Goal: Task Accomplishment & Management: Complete application form

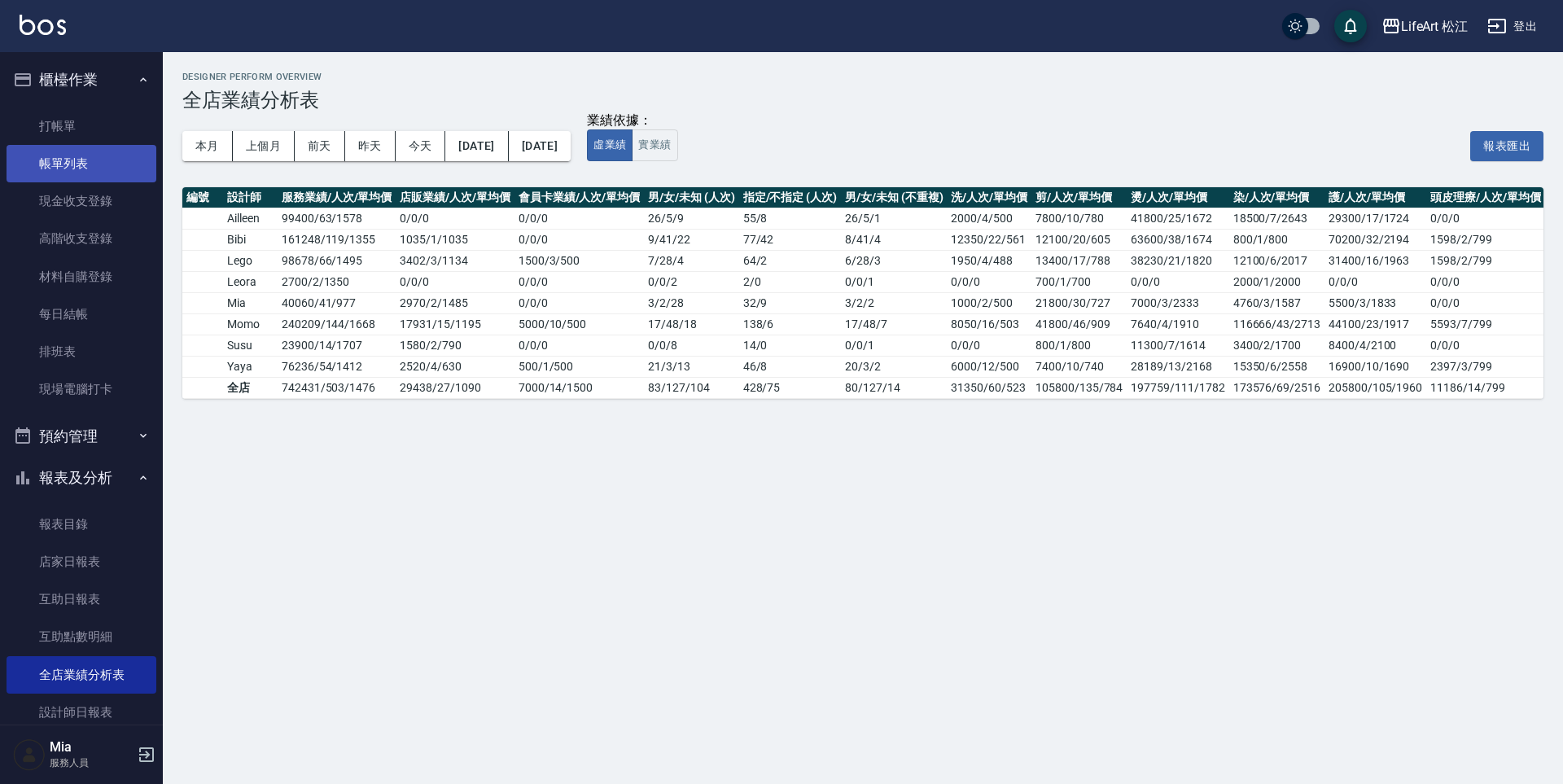
click at [71, 176] on link "帳單列表" at bounding box center [81, 163] width 150 height 37
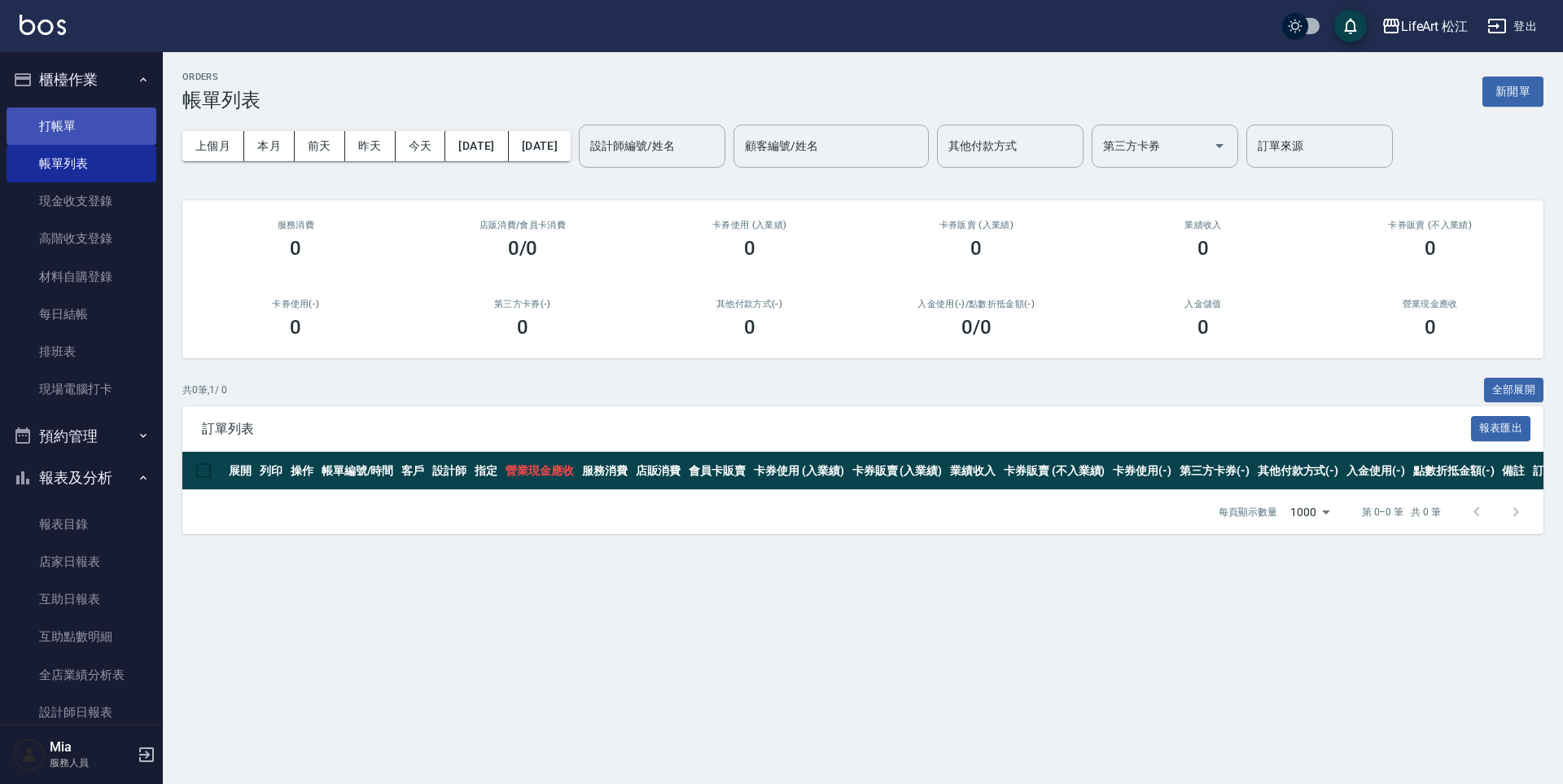
click at [85, 117] on link "打帳單" at bounding box center [81, 126] width 150 height 37
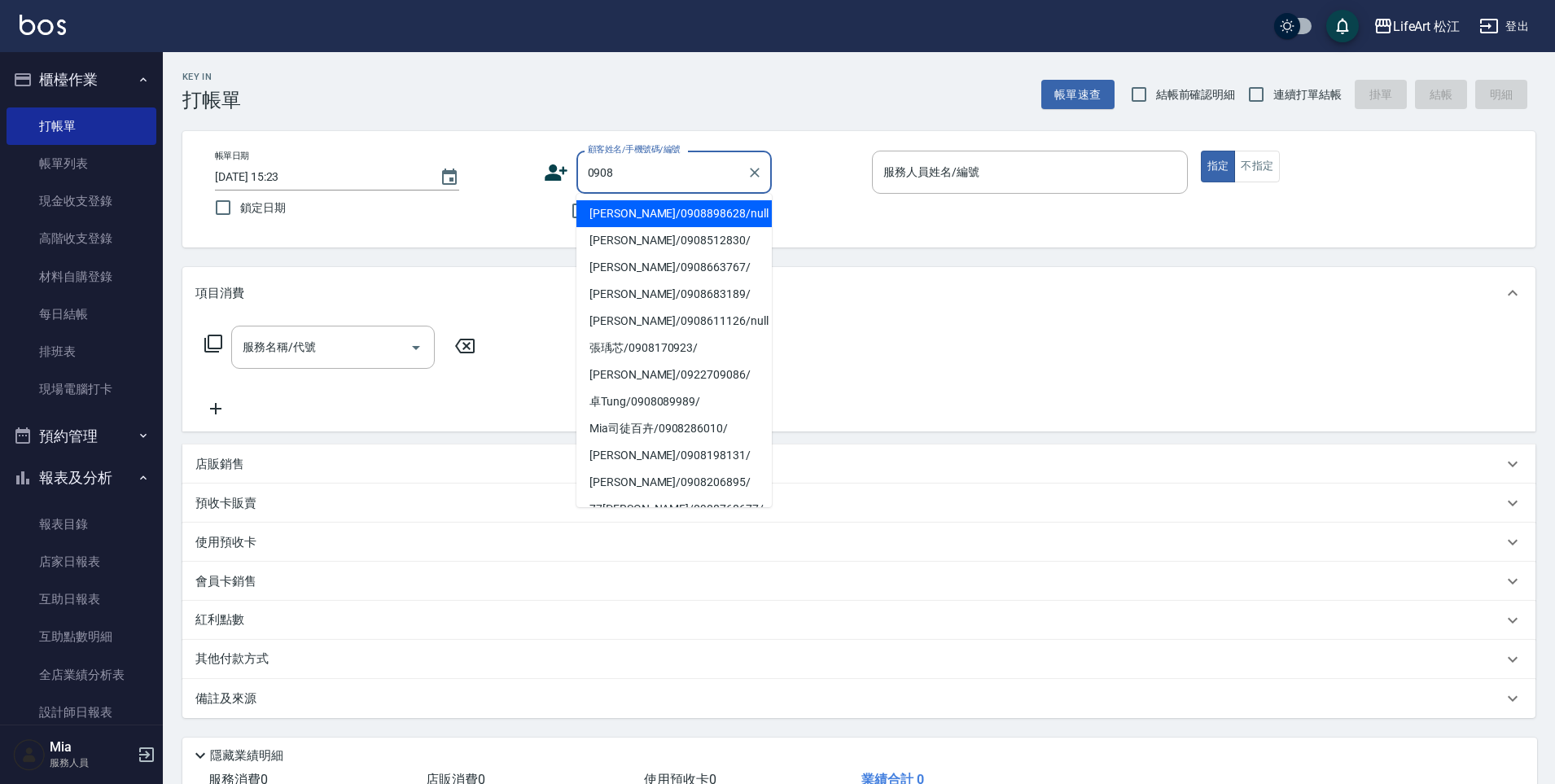
click at [669, 201] on li "[PERSON_NAME]/0908898628/null" at bounding box center [674, 214] width 195 height 27
type input "[PERSON_NAME]/0908898628/null"
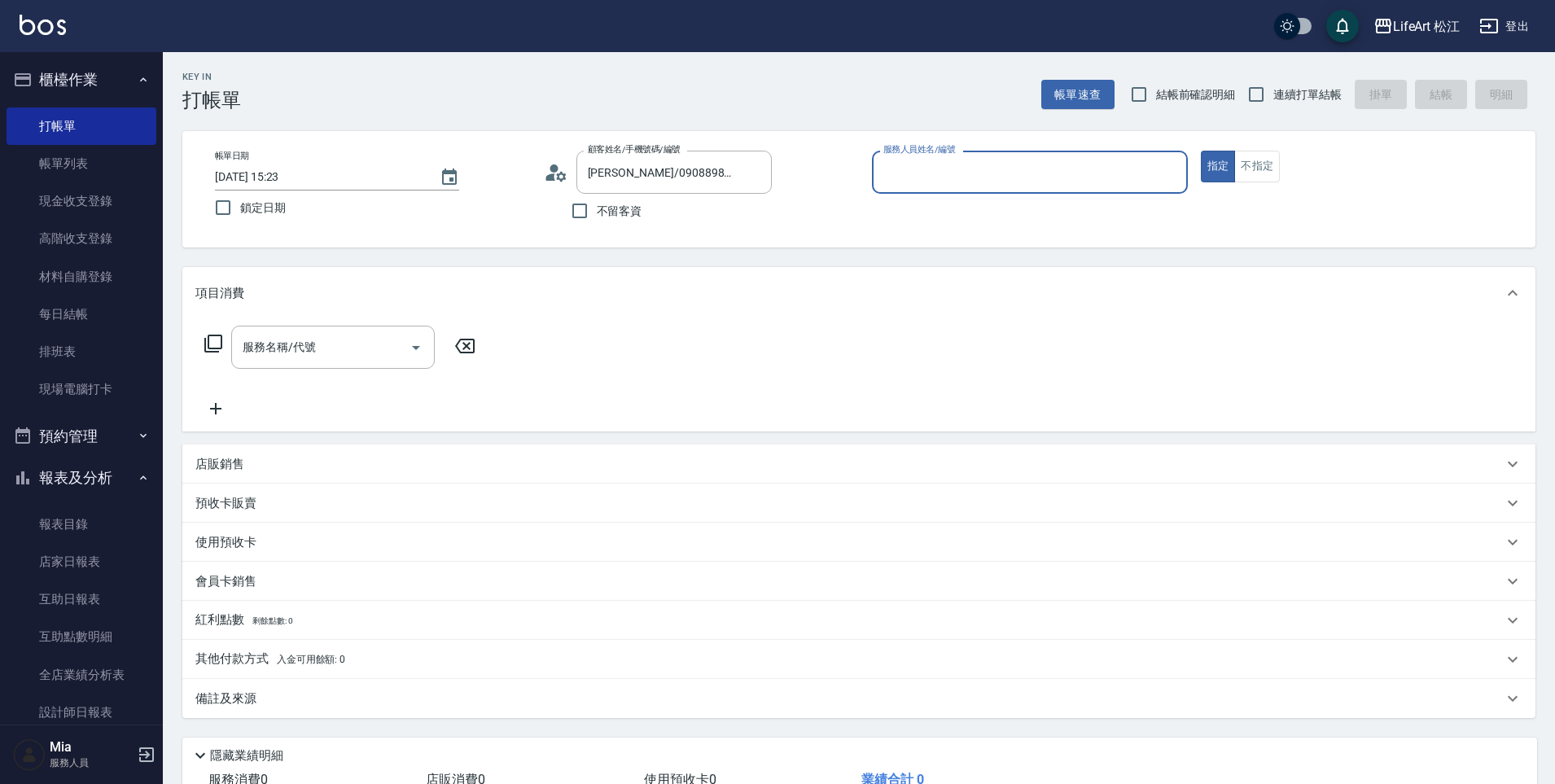
click at [925, 166] on input "服務人員姓名/編號" at bounding box center [1029, 172] width 301 height 29
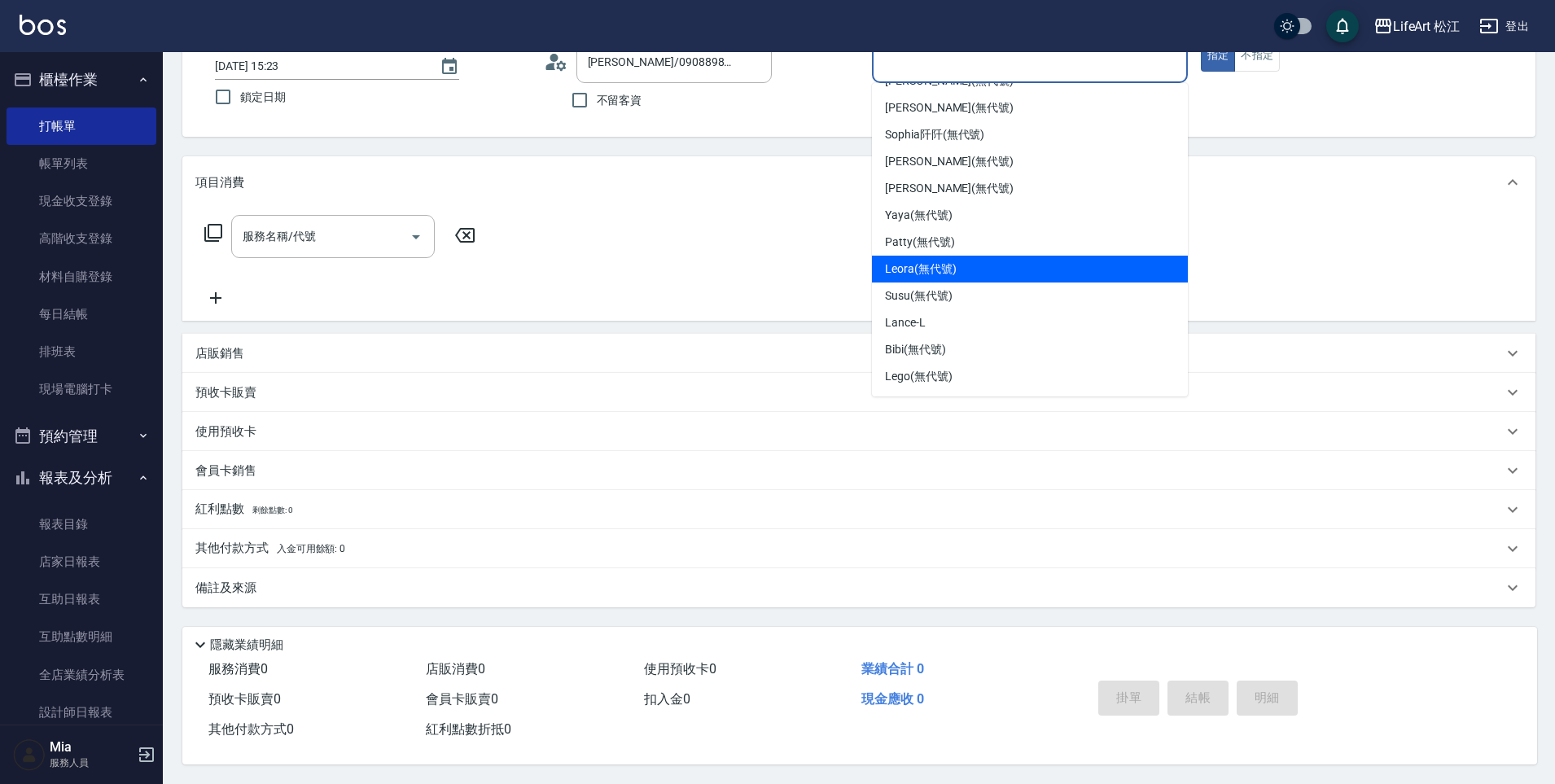
scroll to position [118, 0]
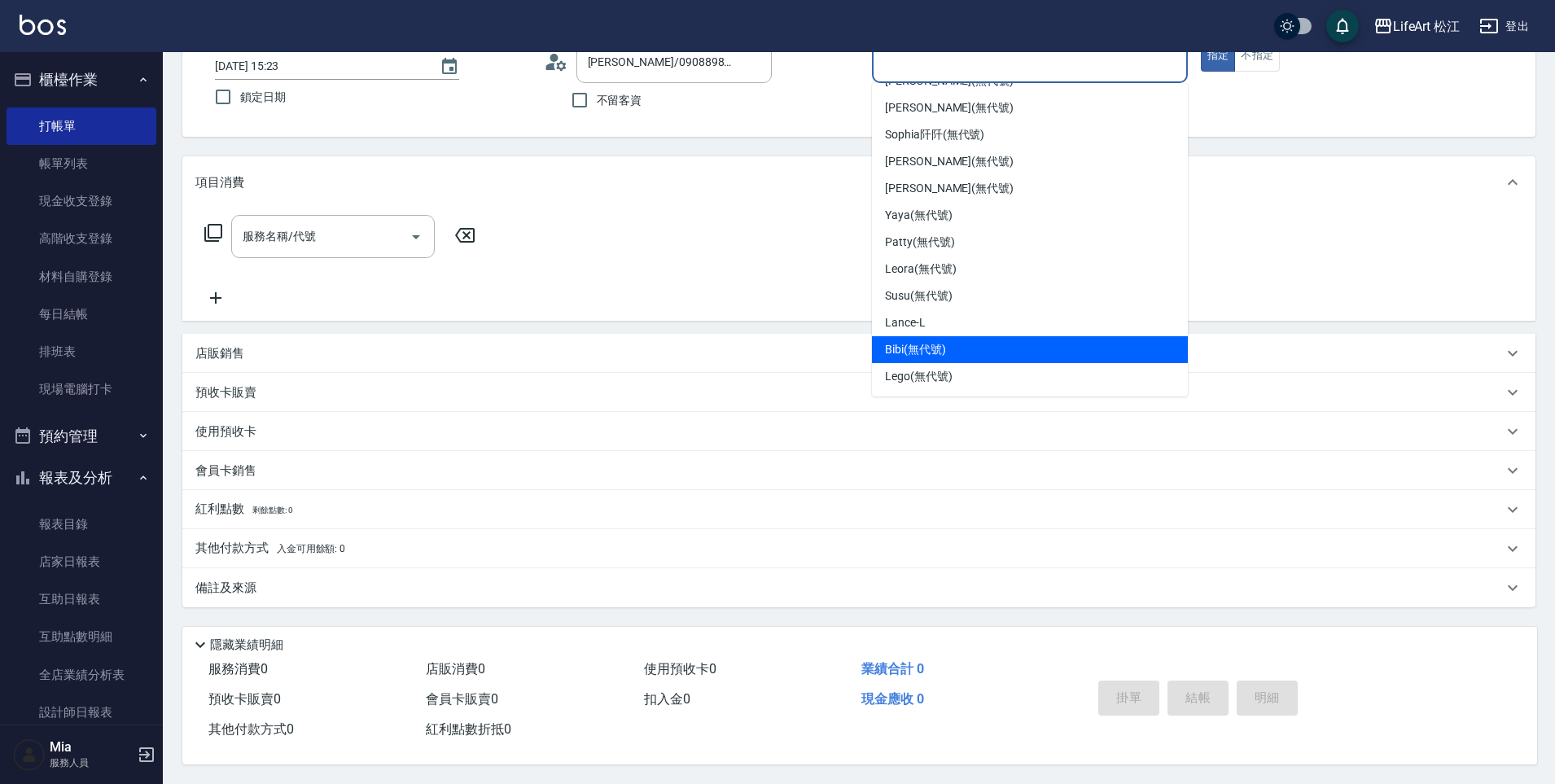
click at [945, 348] on div "Bibi (無代號)" at bounding box center [1030, 349] width 316 height 27
type input "Bibi(無代號)"
click at [945, 348] on div "店販銷售" at bounding box center [849, 354] width 1307 height 17
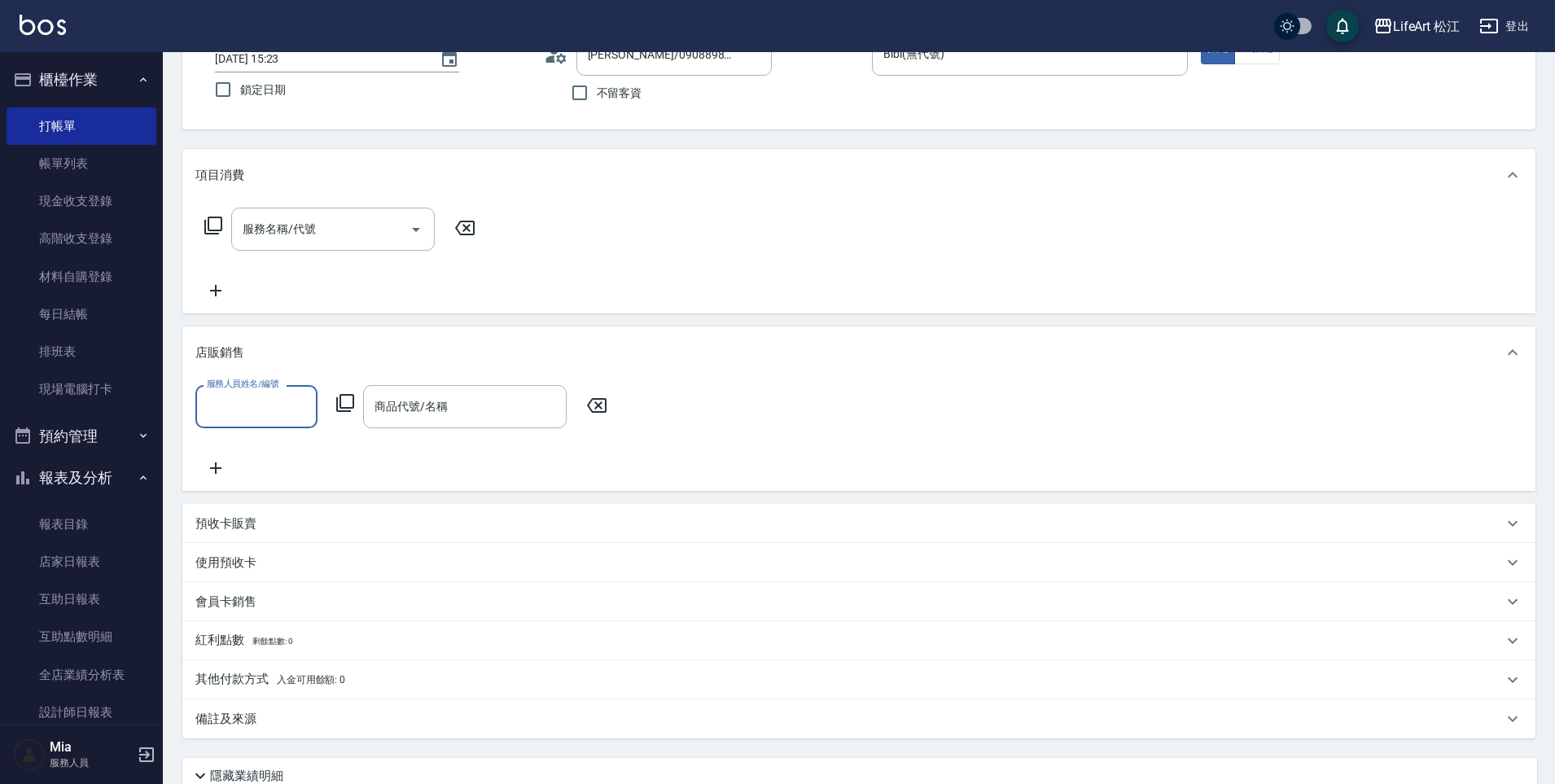
scroll to position [0, 0]
click at [323, 229] on input "服務名稱/代號" at bounding box center [320, 228] width 165 height 29
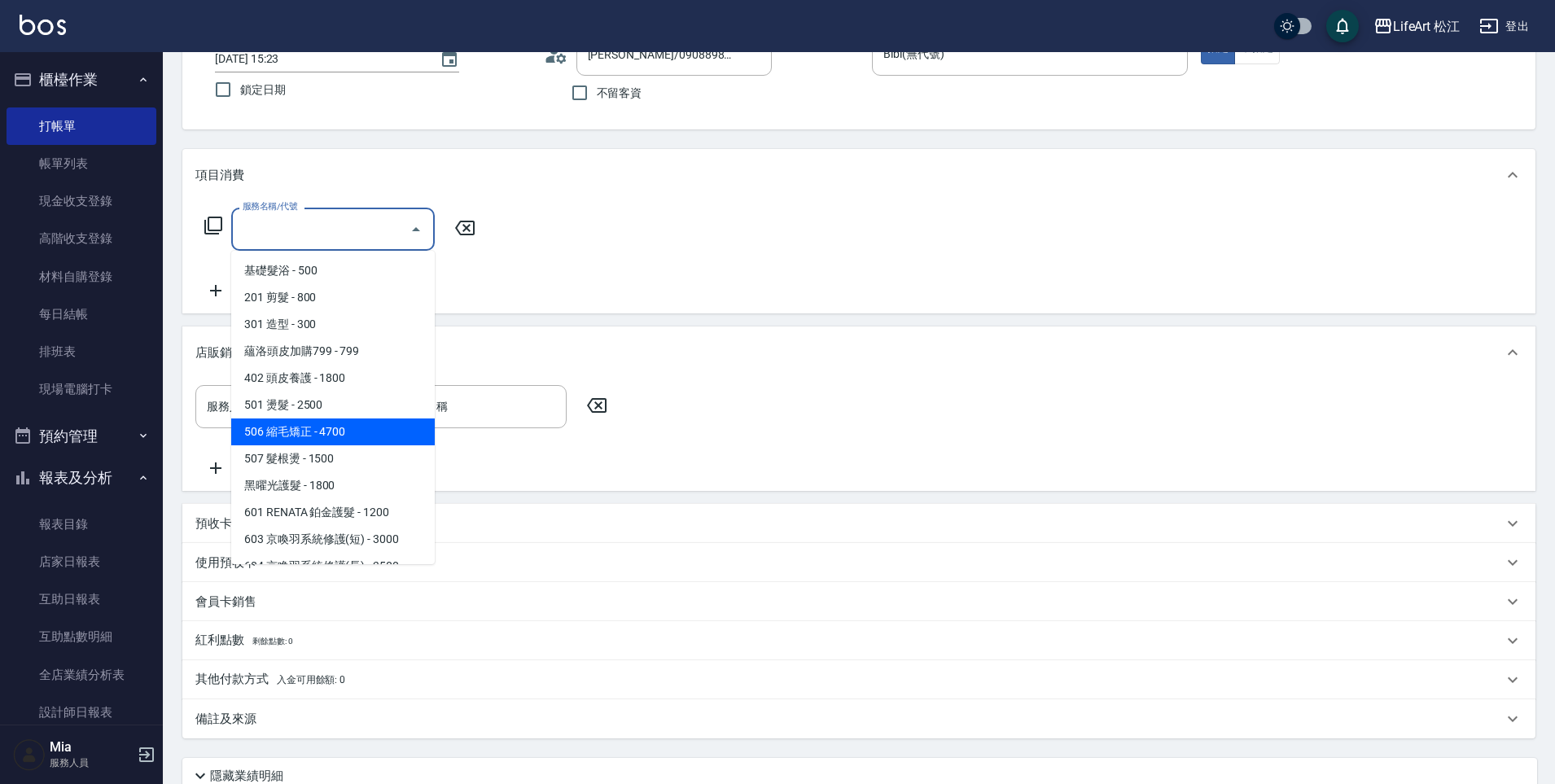
click at [331, 433] on span "506 縮毛矯正 - 4700" at bounding box center [332, 432] width 203 height 27
type input "506 縮毛矯正 (506)"
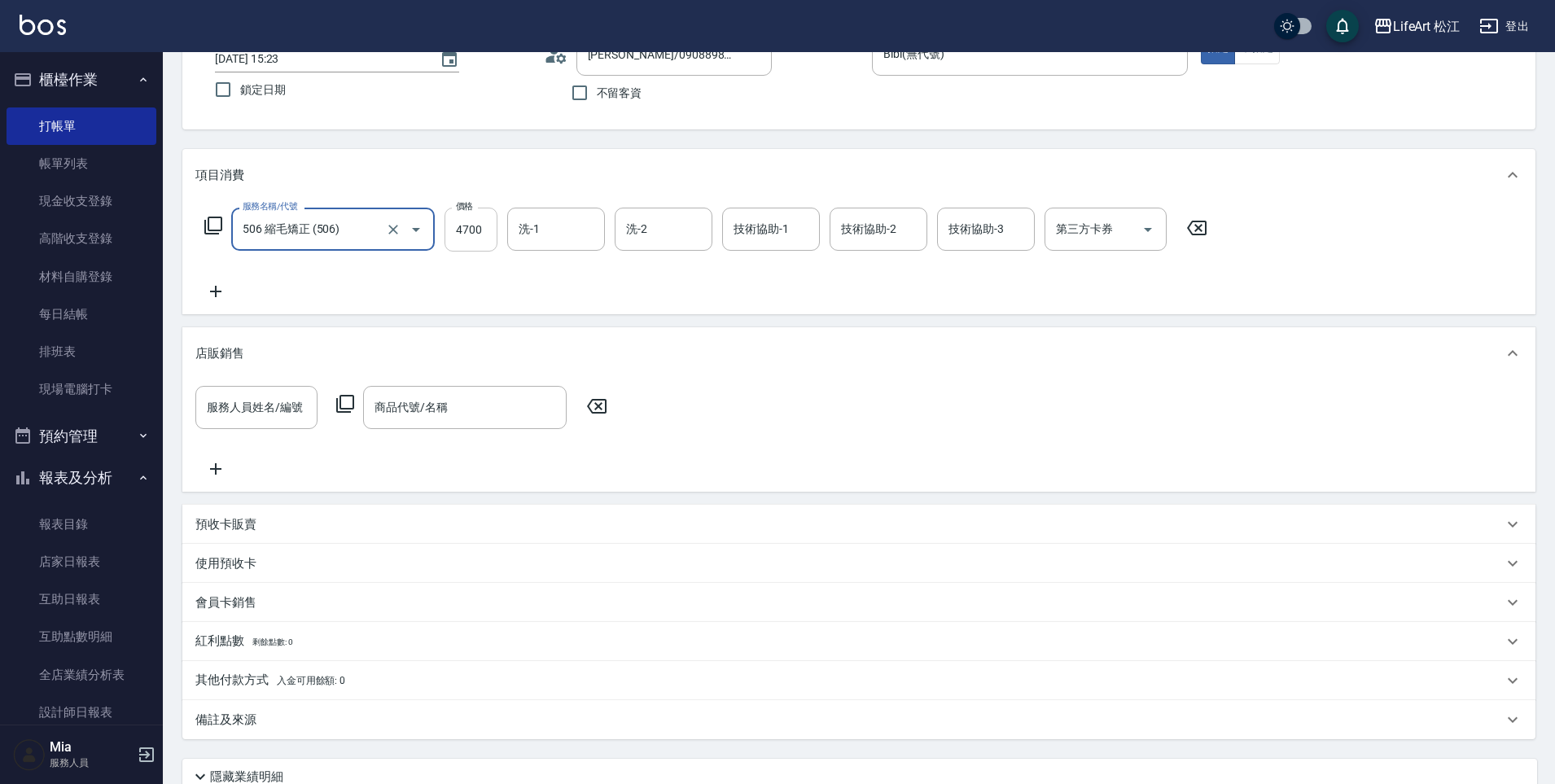
click at [490, 223] on input "4700" at bounding box center [471, 229] width 53 height 44
type input "1000"
click at [219, 296] on icon at bounding box center [215, 291] width 41 height 19
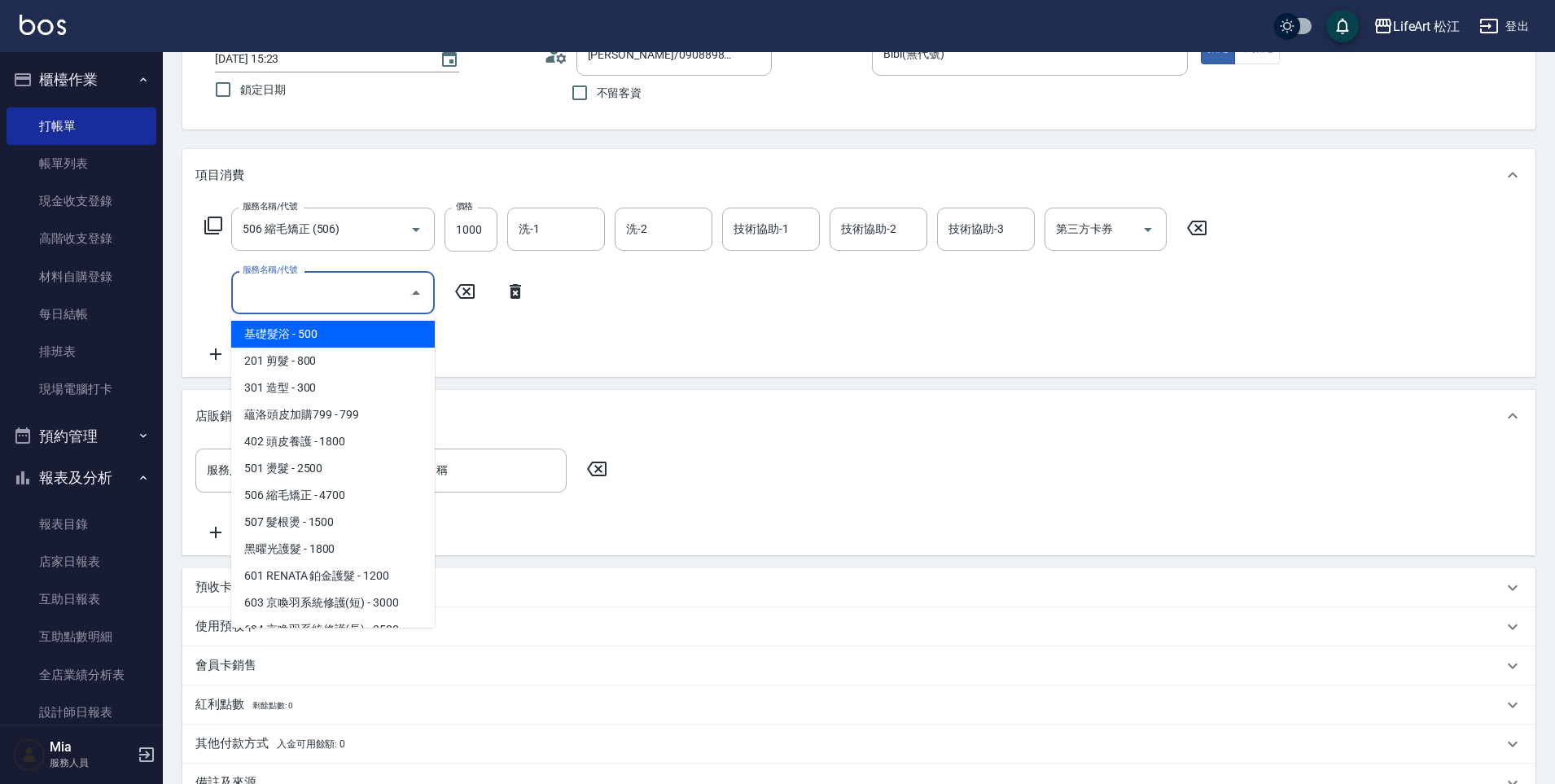
click at [283, 287] on input "服務名稱/代號" at bounding box center [320, 292] width 165 height 29
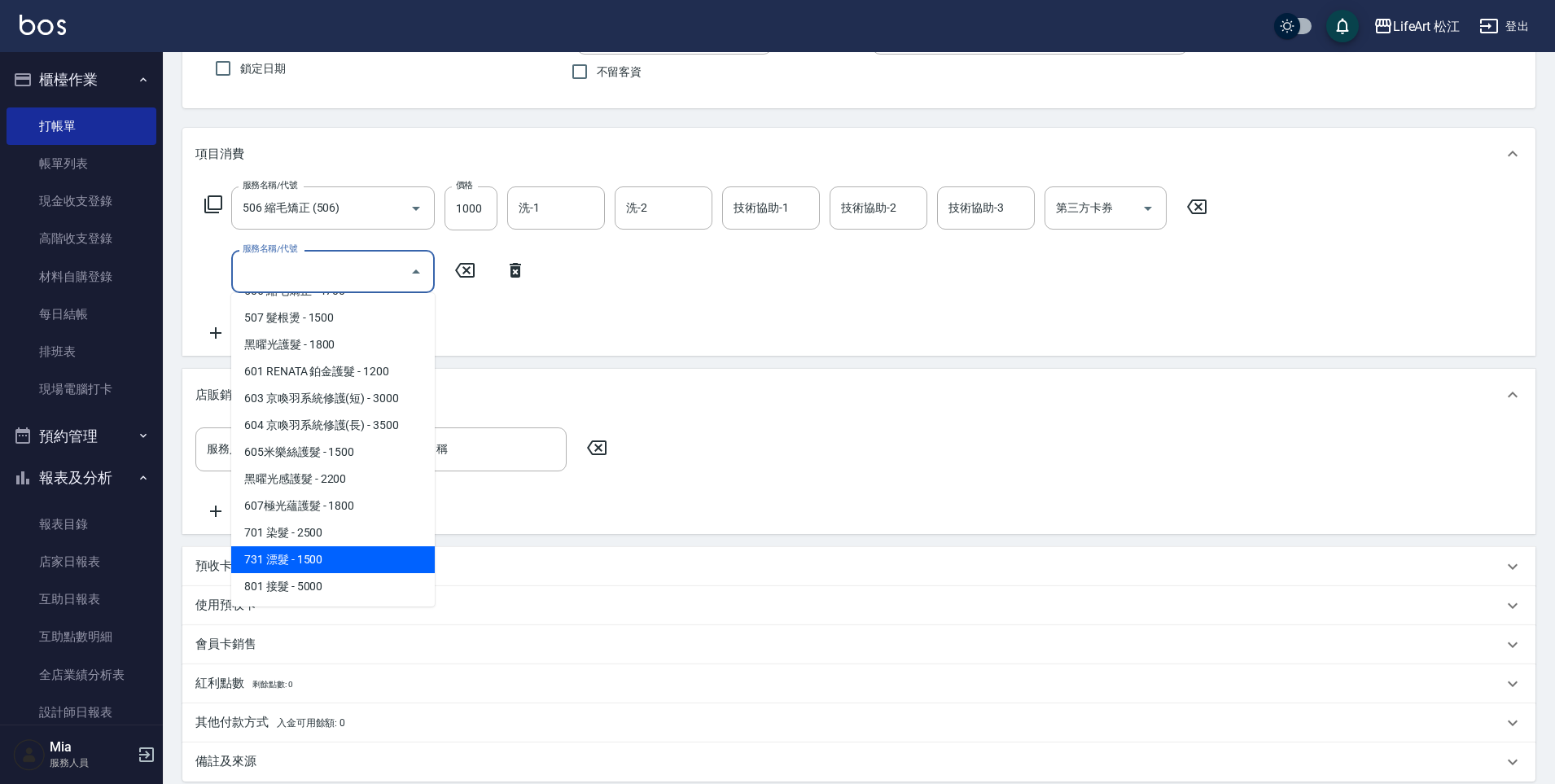
scroll to position [152, 0]
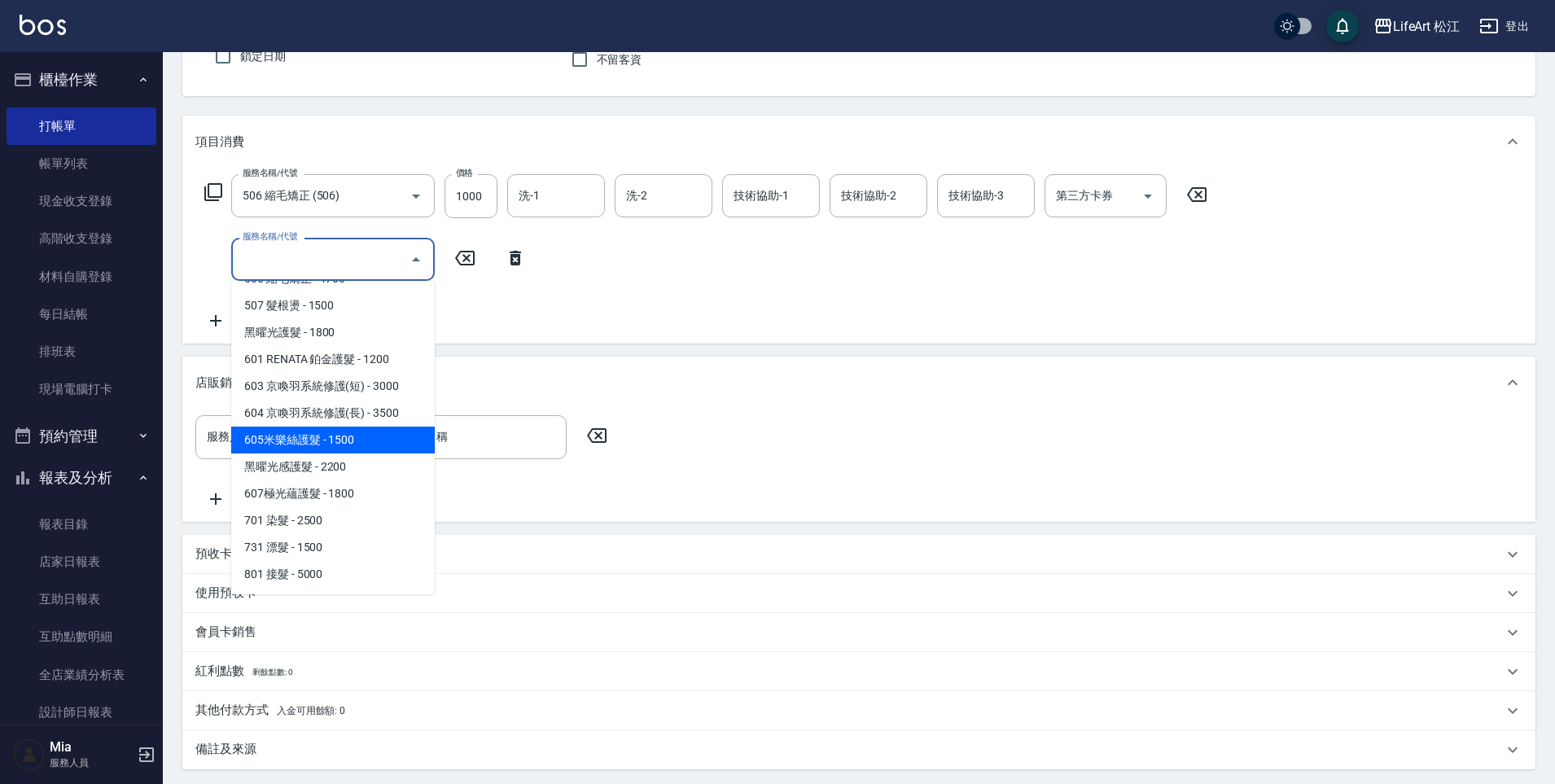
click at [360, 437] on span "605米樂絲護髮 - 1500" at bounding box center [332, 440] width 203 height 27
type input "605米樂絲護髮(605)"
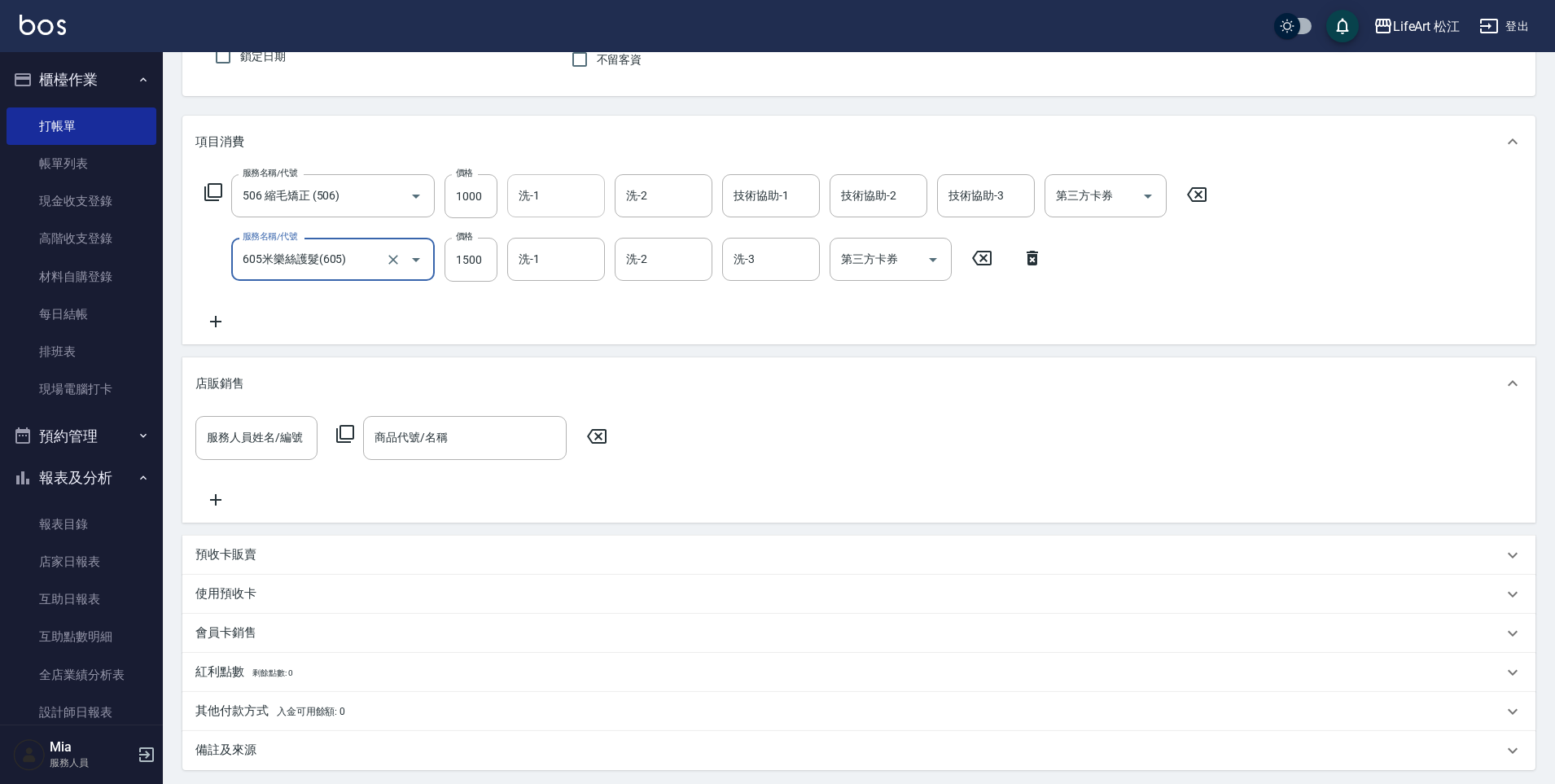
click at [542, 196] on input "洗-1" at bounding box center [556, 195] width 83 height 29
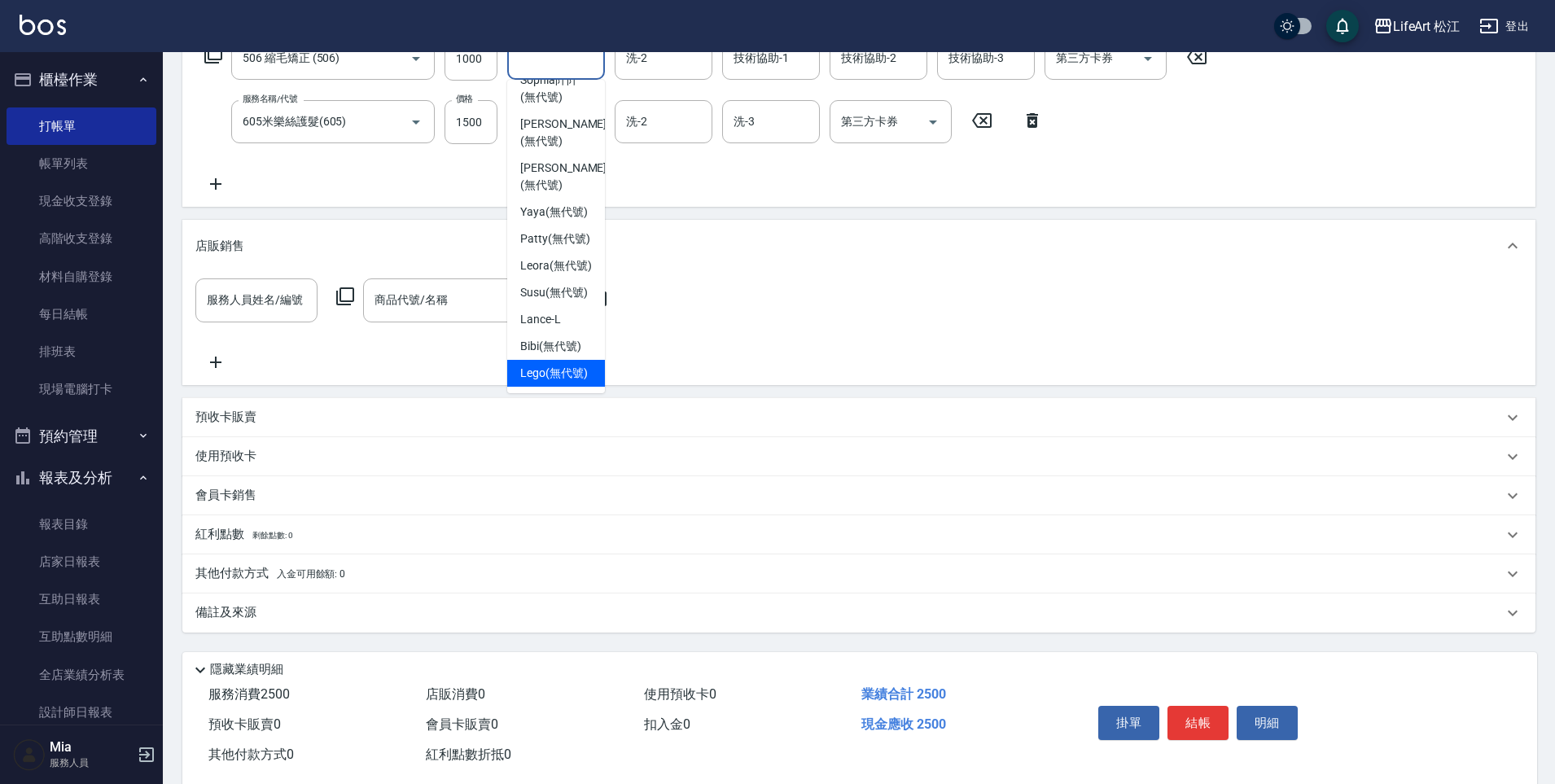
scroll to position [322, 0]
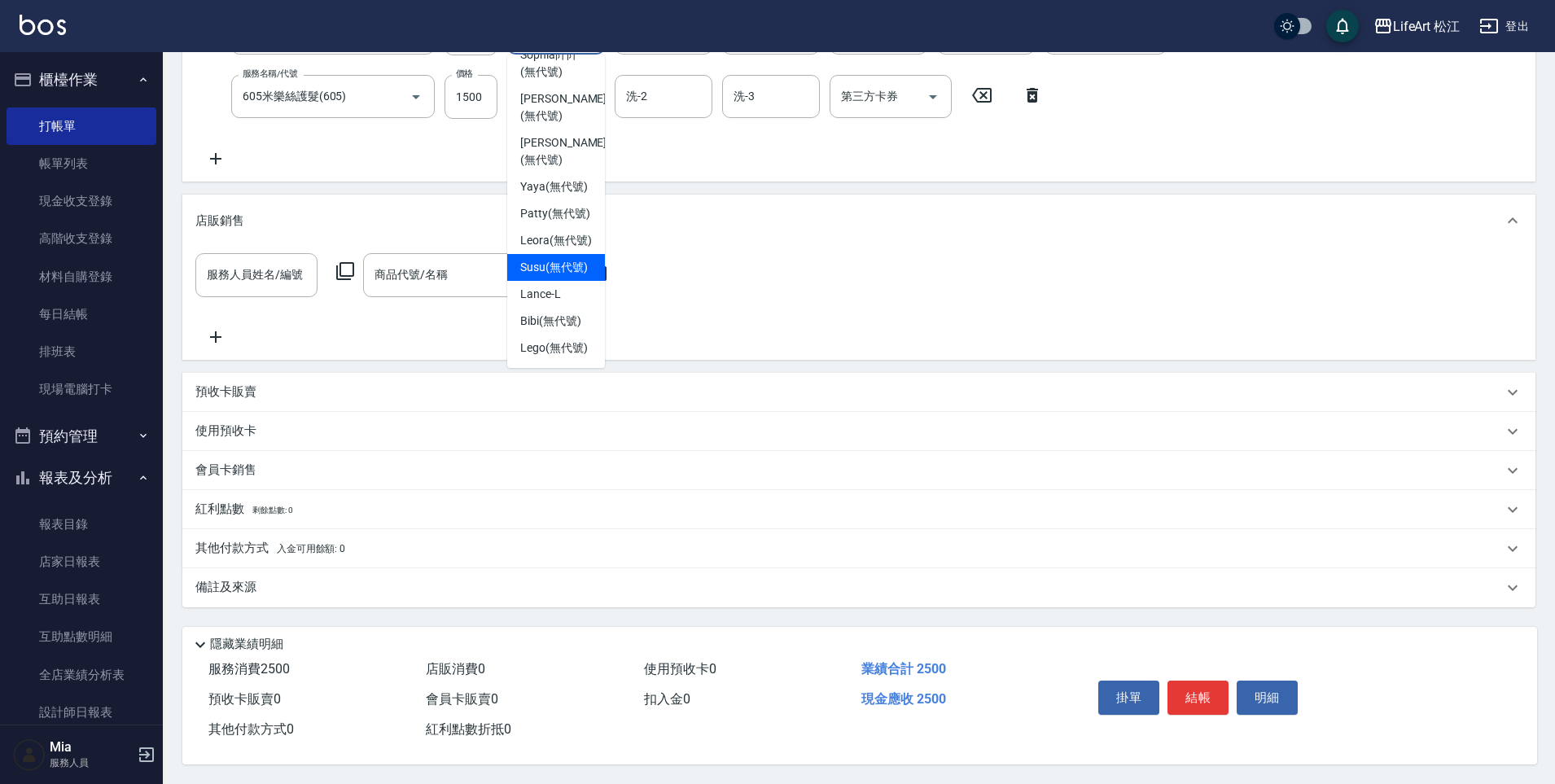
click at [560, 259] on span "Susu (無代號)" at bounding box center [553, 268] width 67 height 17
type input "Susu(無代號)"
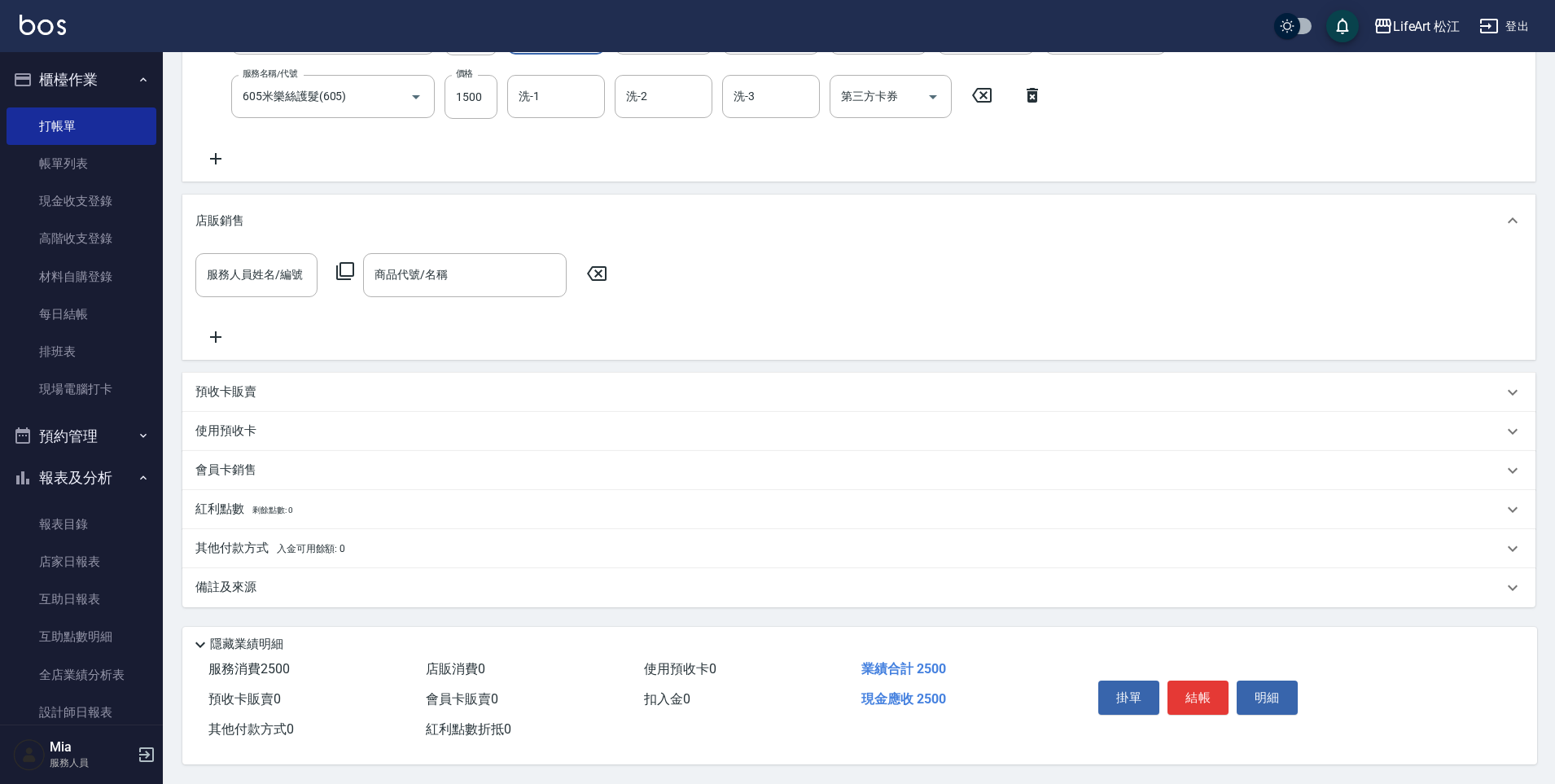
scroll to position [165, 0]
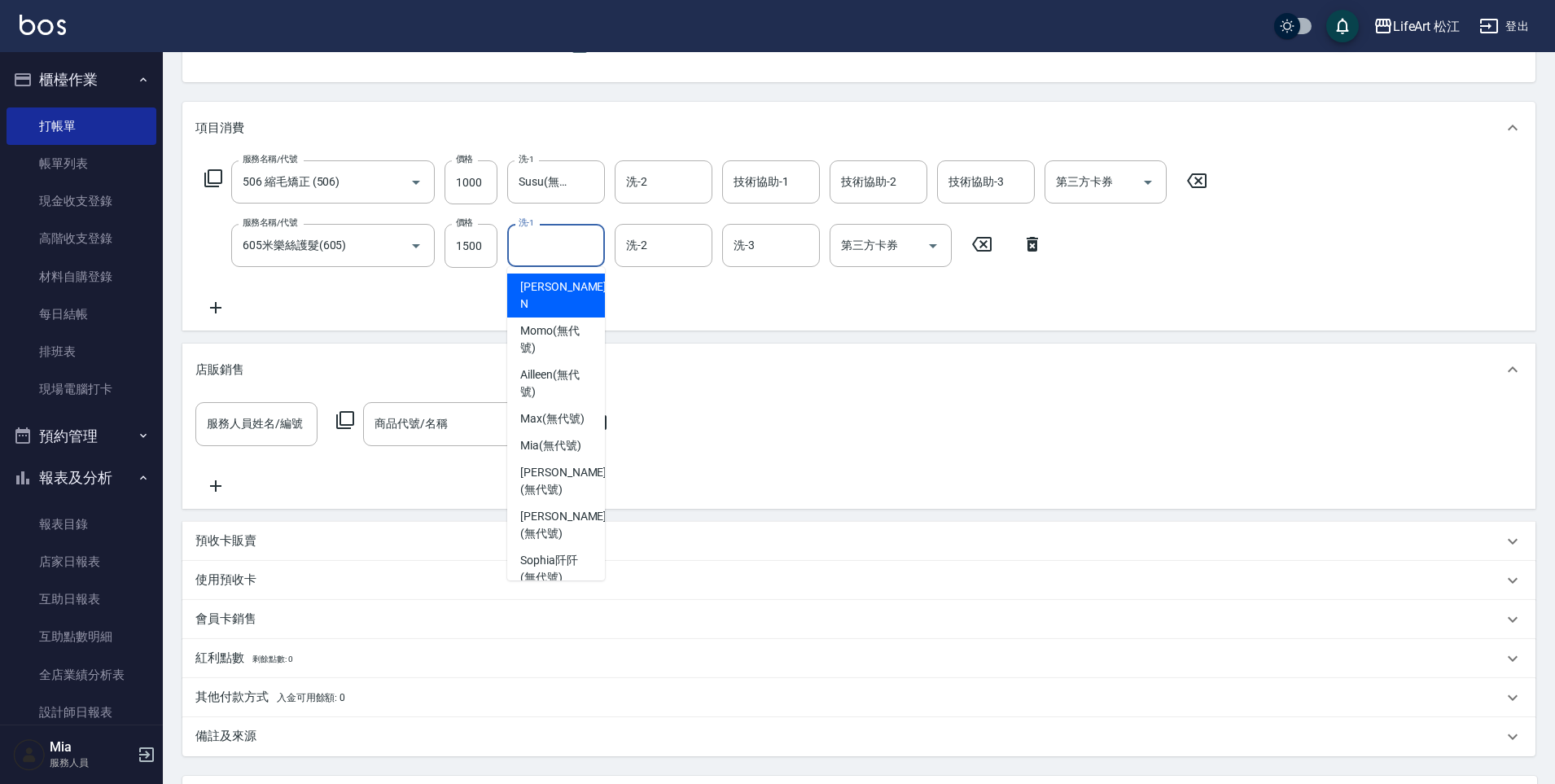
click at [553, 242] on input "洗-1" at bounding box center [556, 245] width 83 height 29
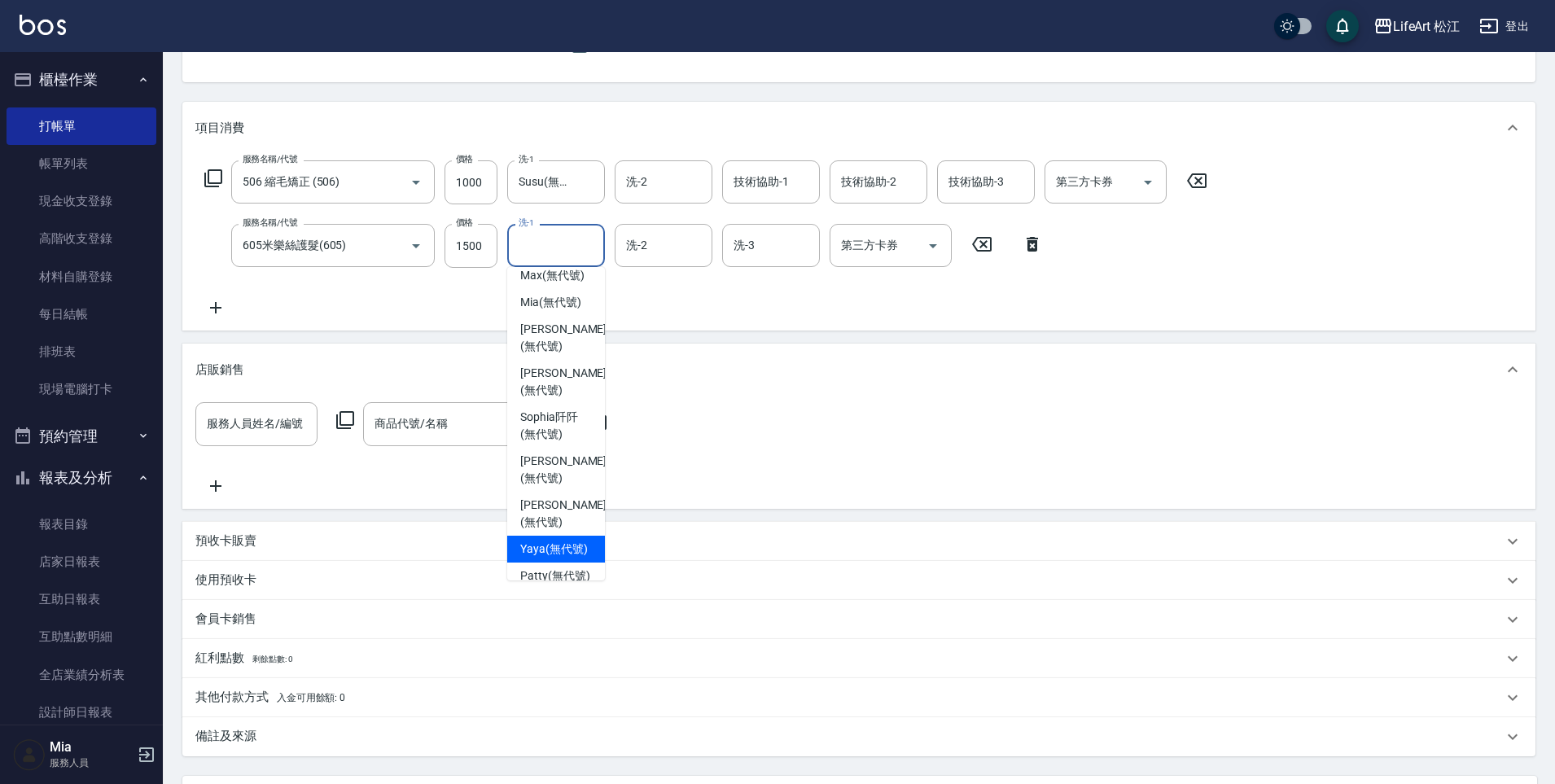
scroll to position [361, 0]
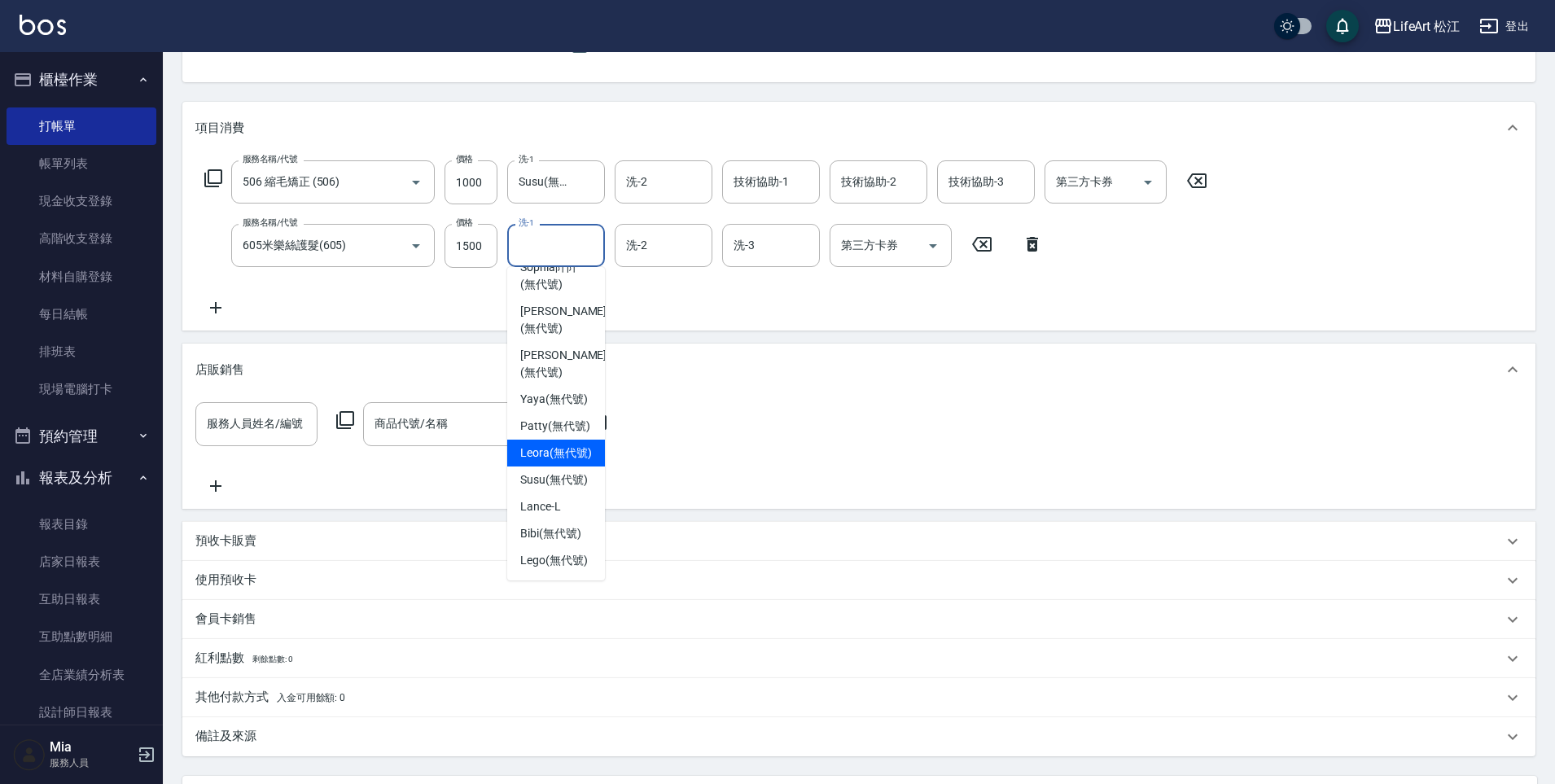
click at [563, 445] on span "Leora (無代號)" at bounding box center [556, 453] width 72 height 17
type input "Leora(無代號)"
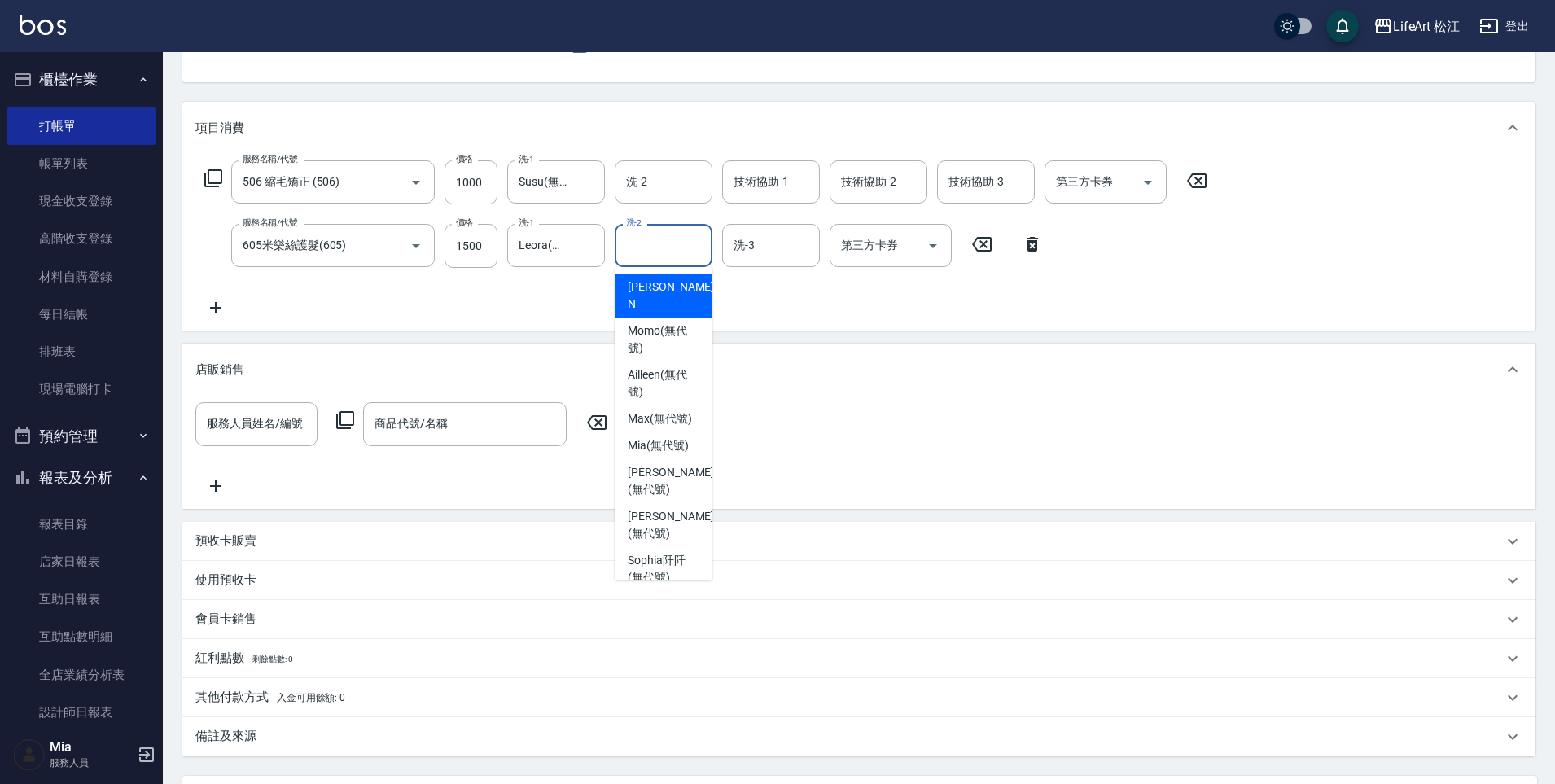
click at [654, 246] on input "洗-2" at bounding box center [663, 245] width 83 height 29
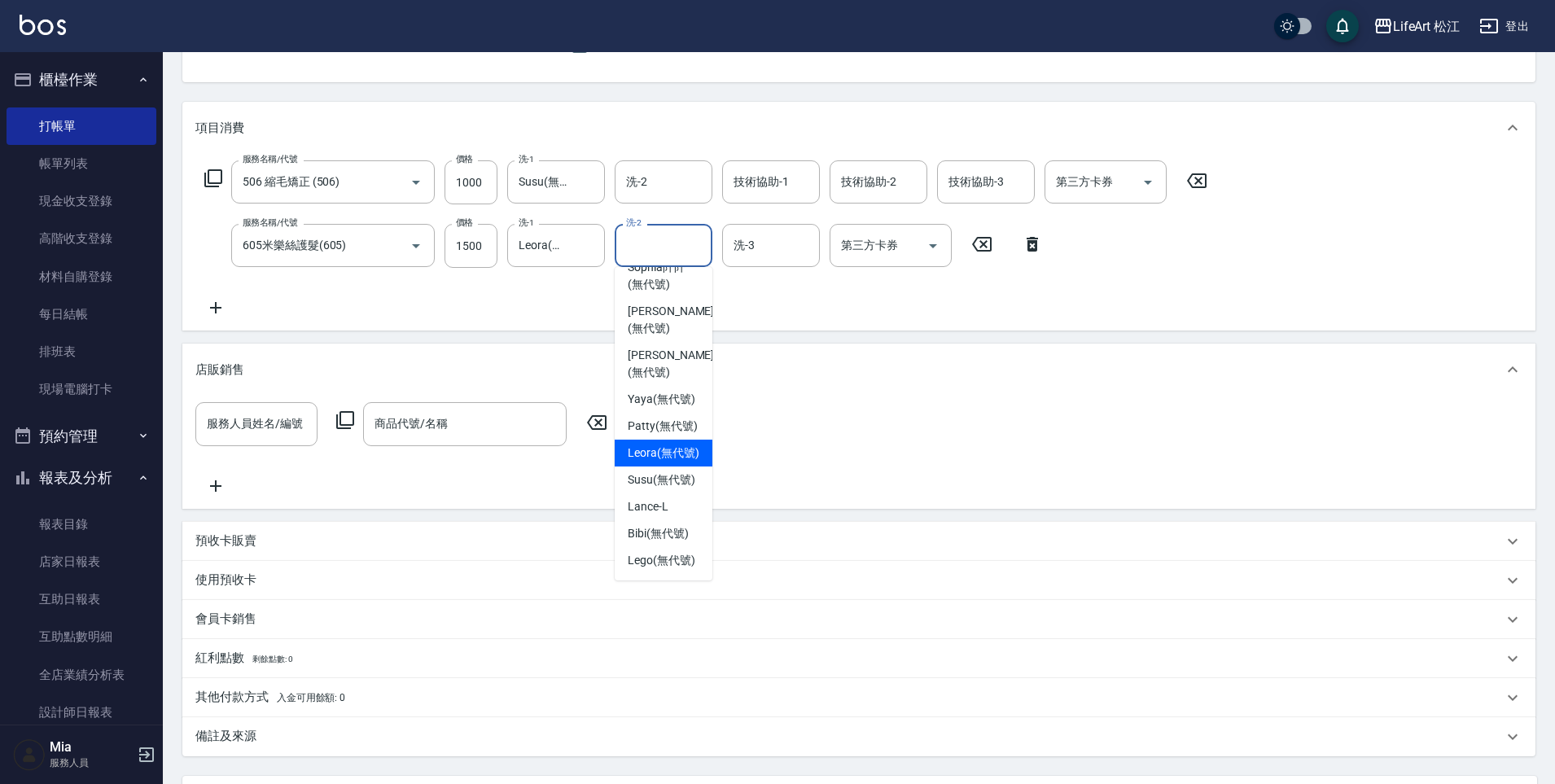
click at [666, 440] on div "Leora (無代號)" at bounding box center [664, 453] width 98 height 27
type input "Leora(無代號)"
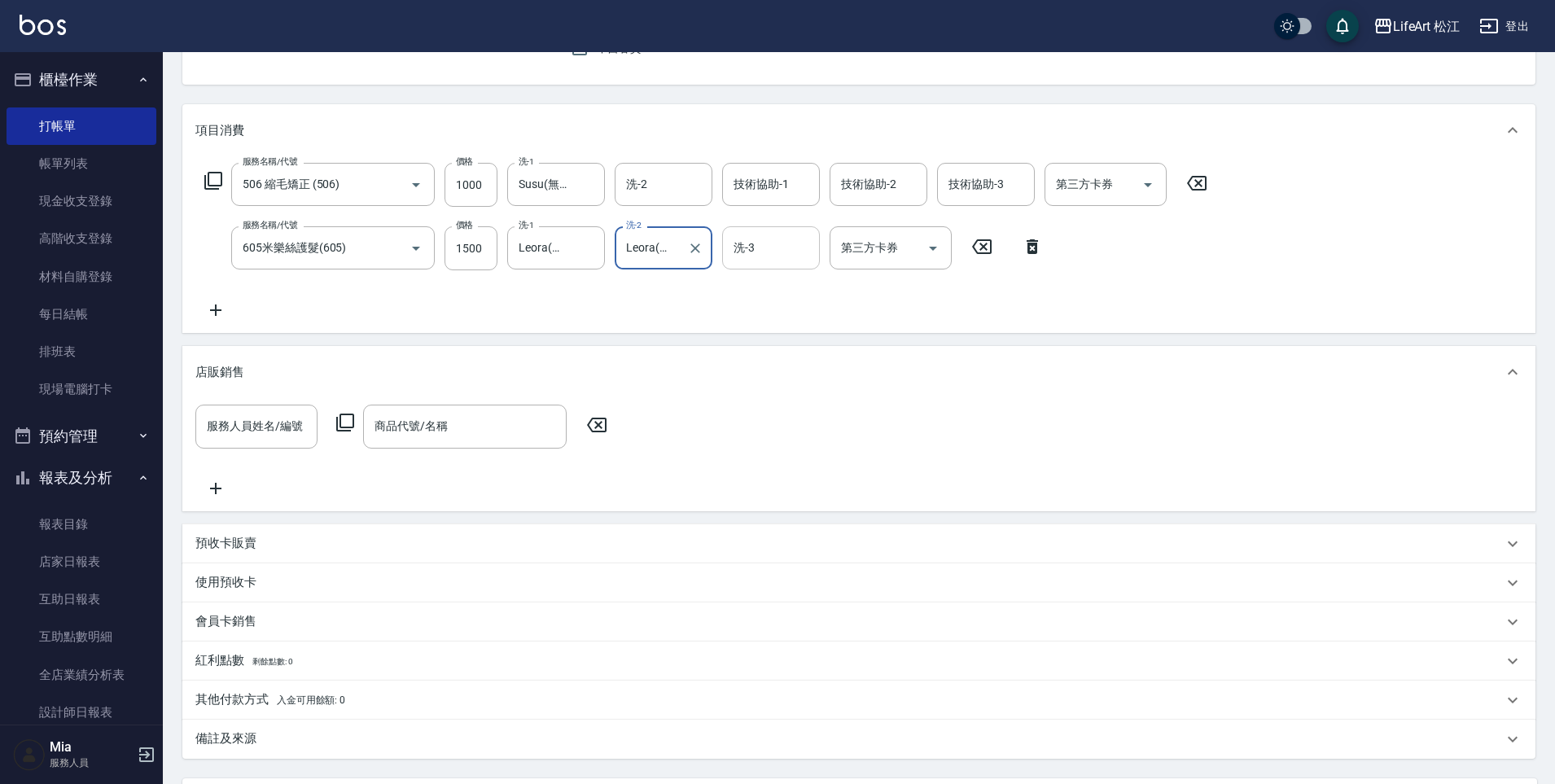
scroll to position [162, 0]
click at [754, 261] on input "洗-3" at bounding box center [770, 249] width 83 height 29
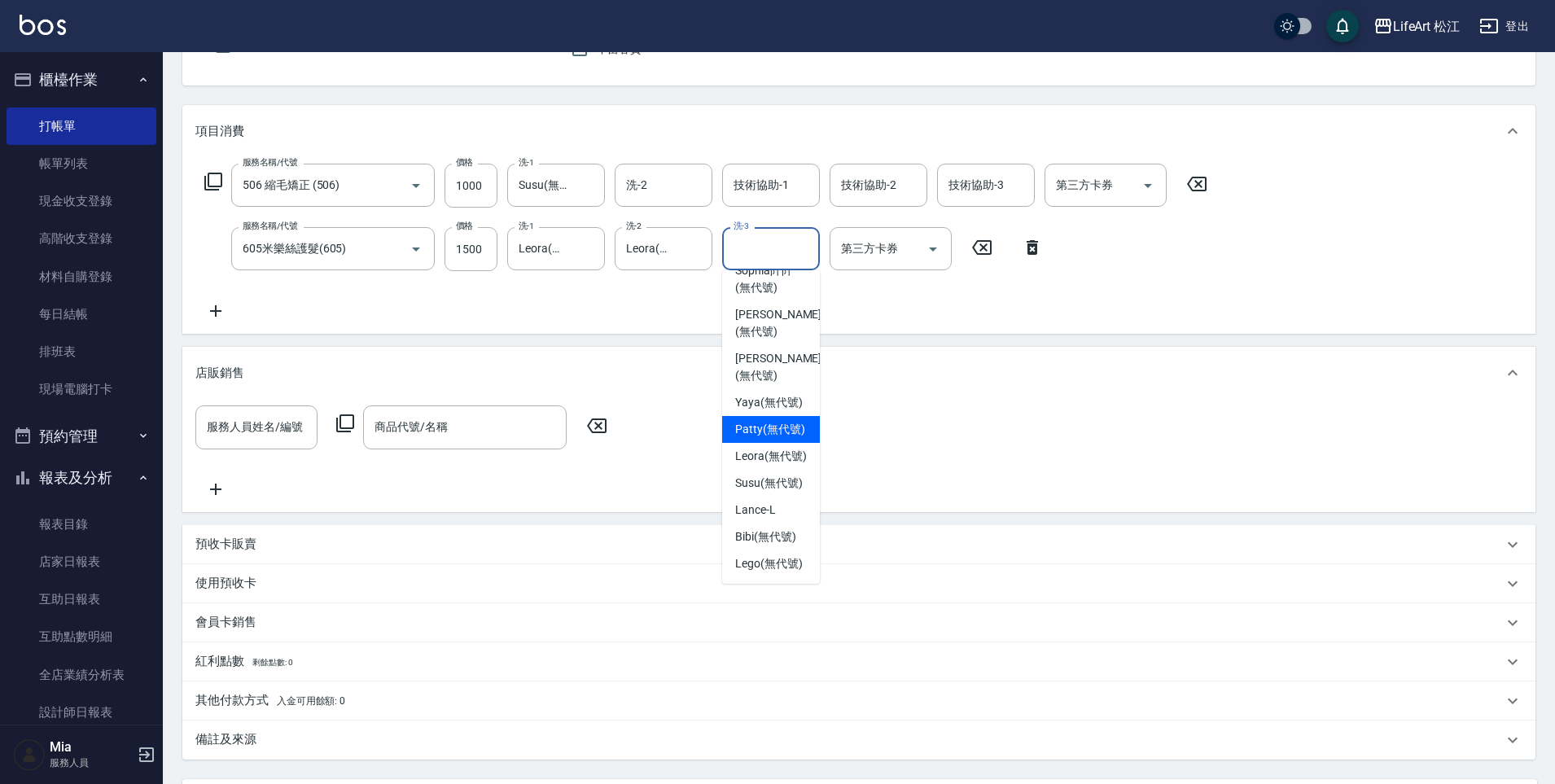
scroll to position [361, 0]
click at [778, 447] on span "Leora (無代號)" at bounding box center [771, 456] width 72 height 17
type input "Leora(無代號)"
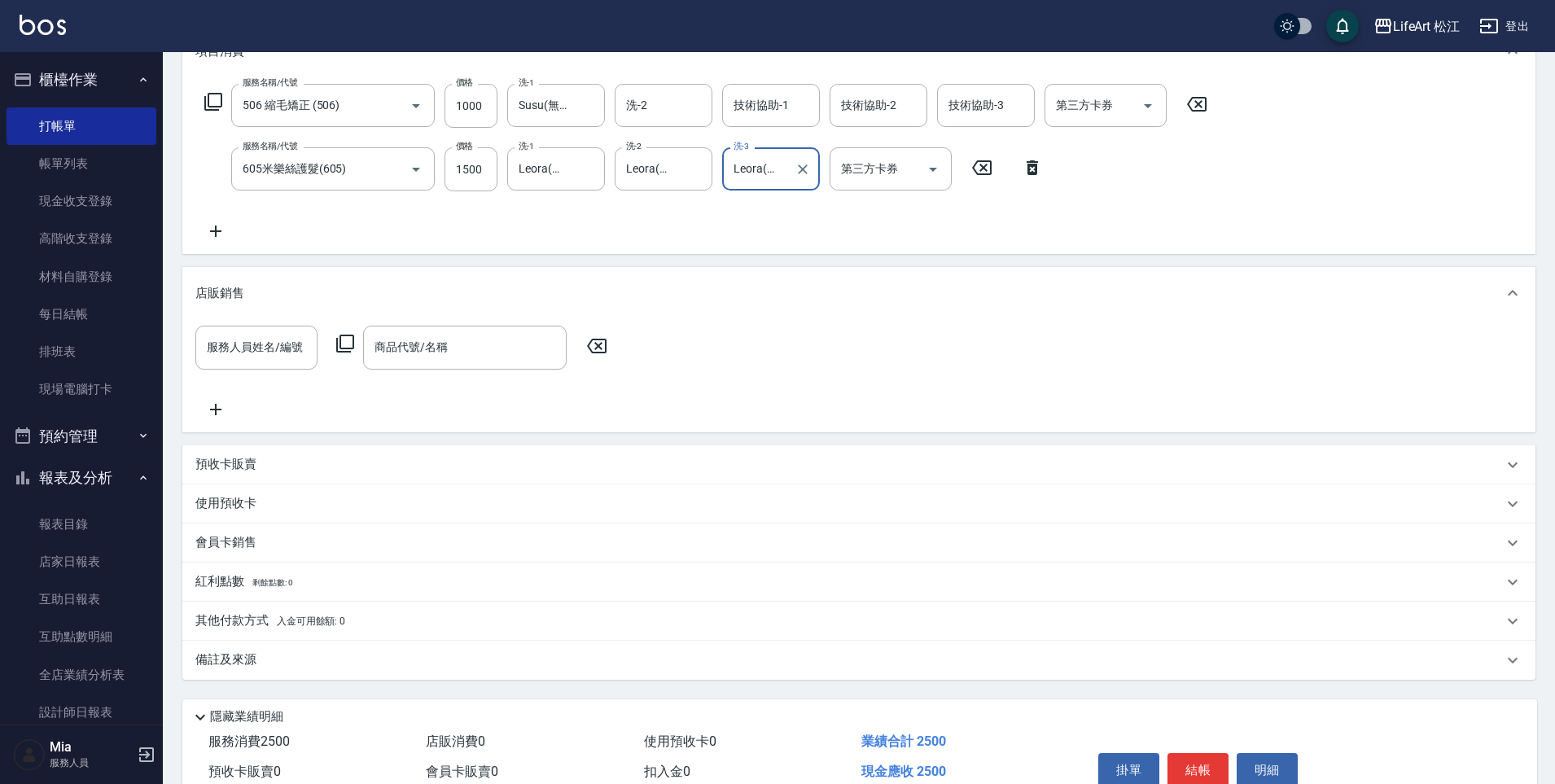
scroll to position [322, 0]
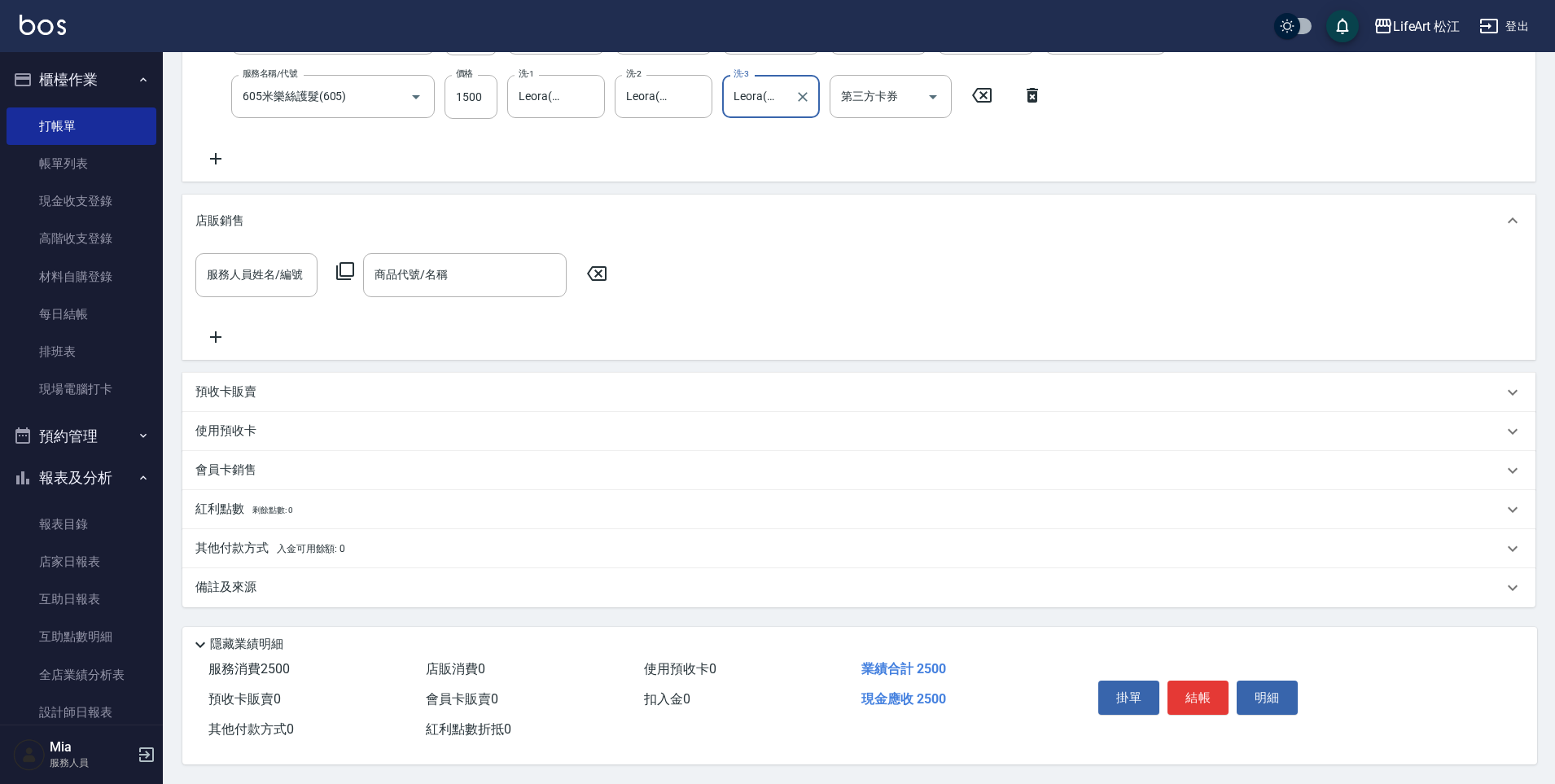
click at [297, 579] on div "備註及來源" at bounding box center [849, 588] width 1307 height 17
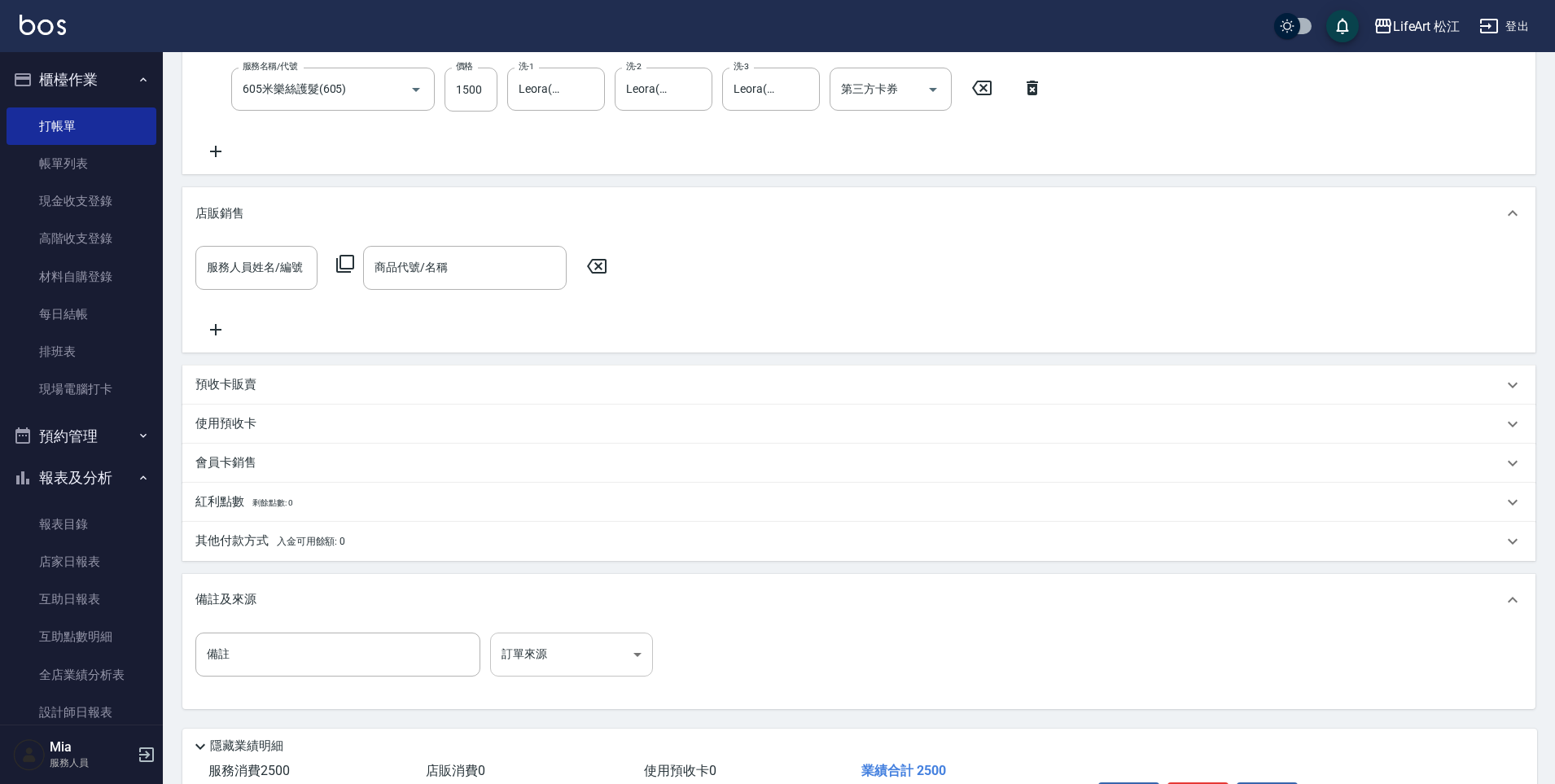
click at [580, 643] on body "LifeArt 松江 登出 櫃檯作業 打帳單 帳單列表 現金收支登錄 高階收支登錄 材料自購登錄 每日結帳 排班表 現場電腦打卡 預約管理 預約管理 單日預約…" at bounding box center [777, 282] width 1555 height 1207
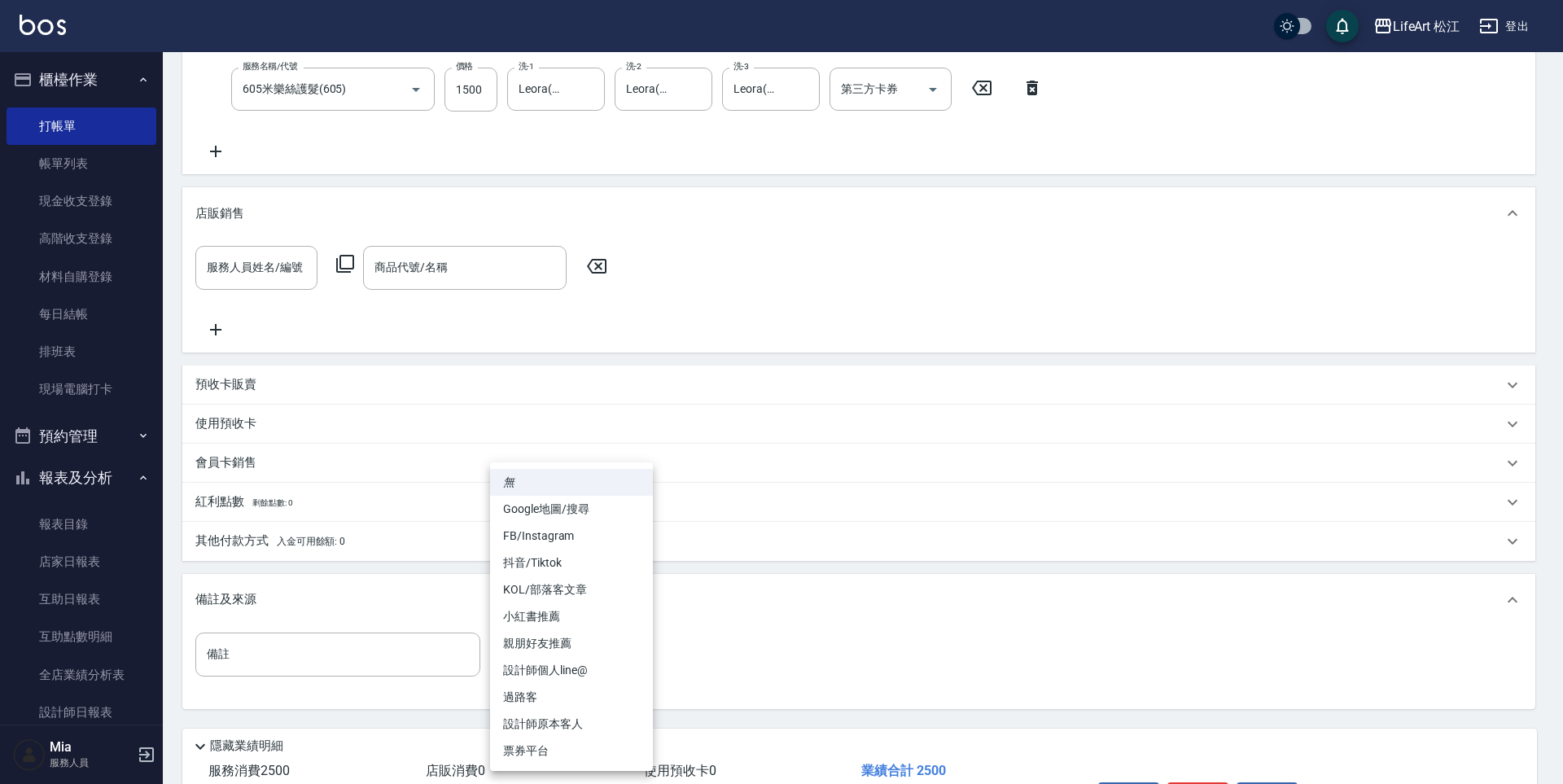
click at [563, 532] on li "FB/Instagram" at bounding box center [571, 535] width 163 height 27
type input "FB/Instagram"
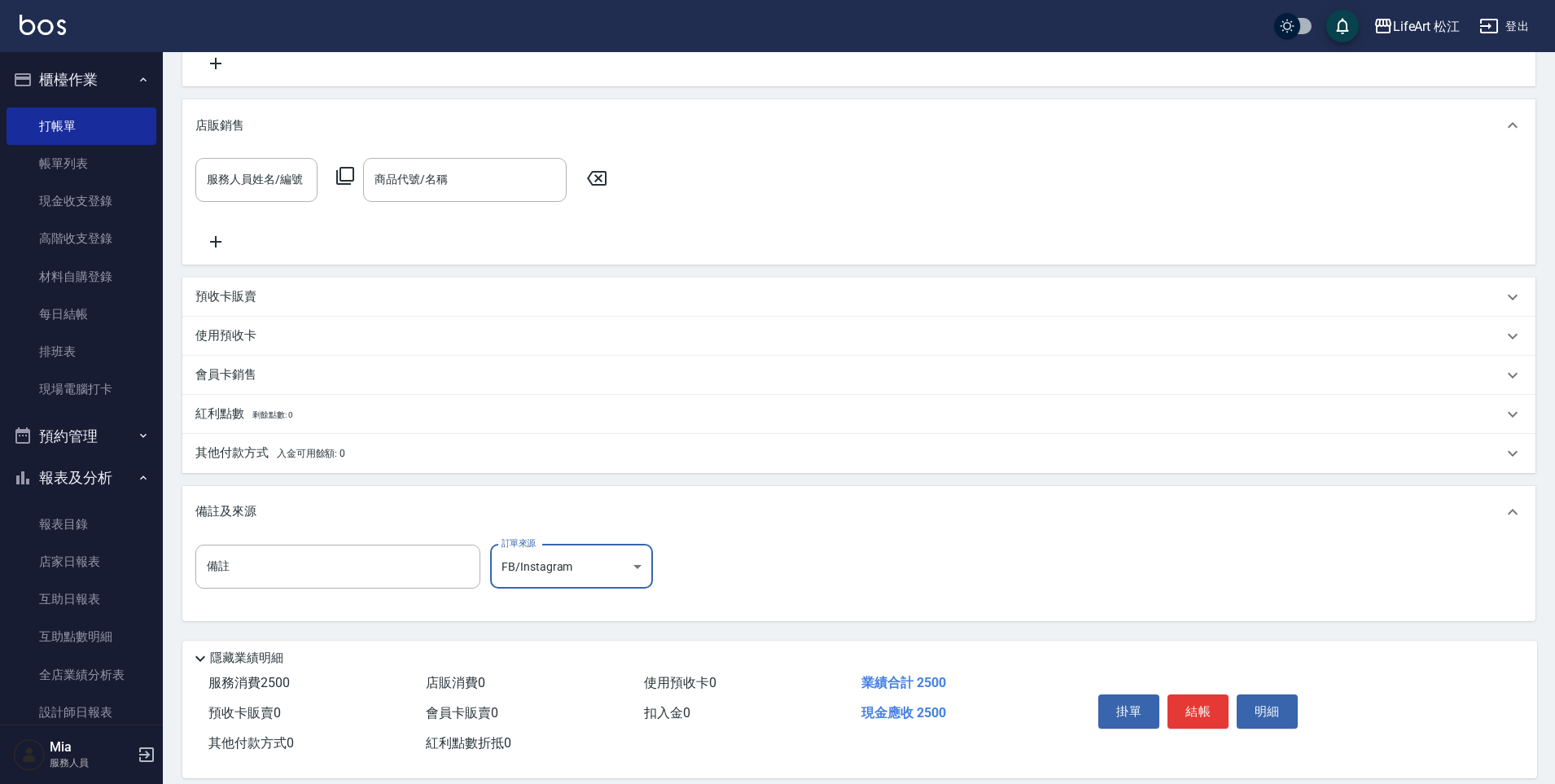
scroll to position [431, 0]
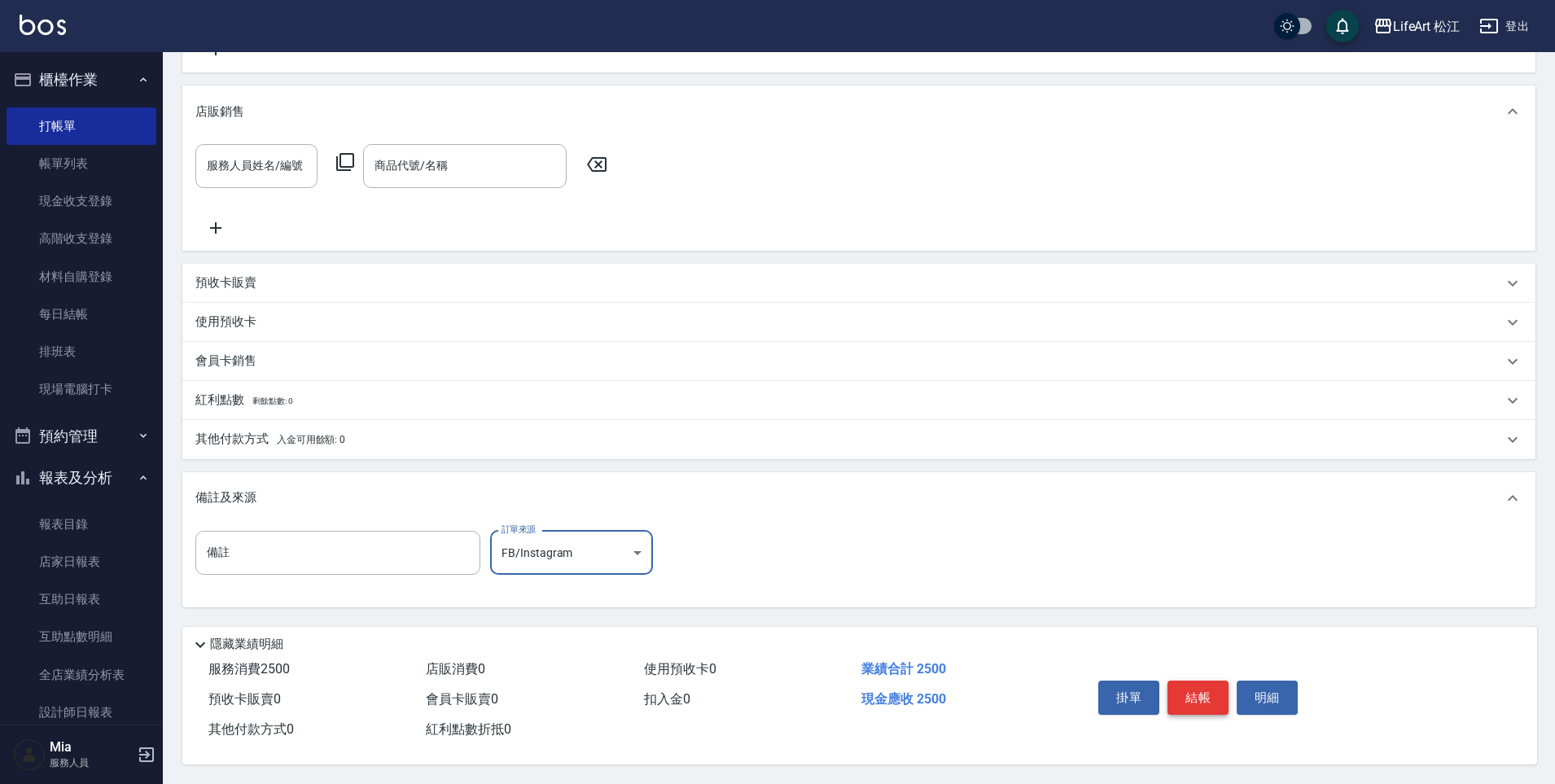
click at [1204, 694] on button "結帳" at bounding box center [1197, 697] width 61 height 34
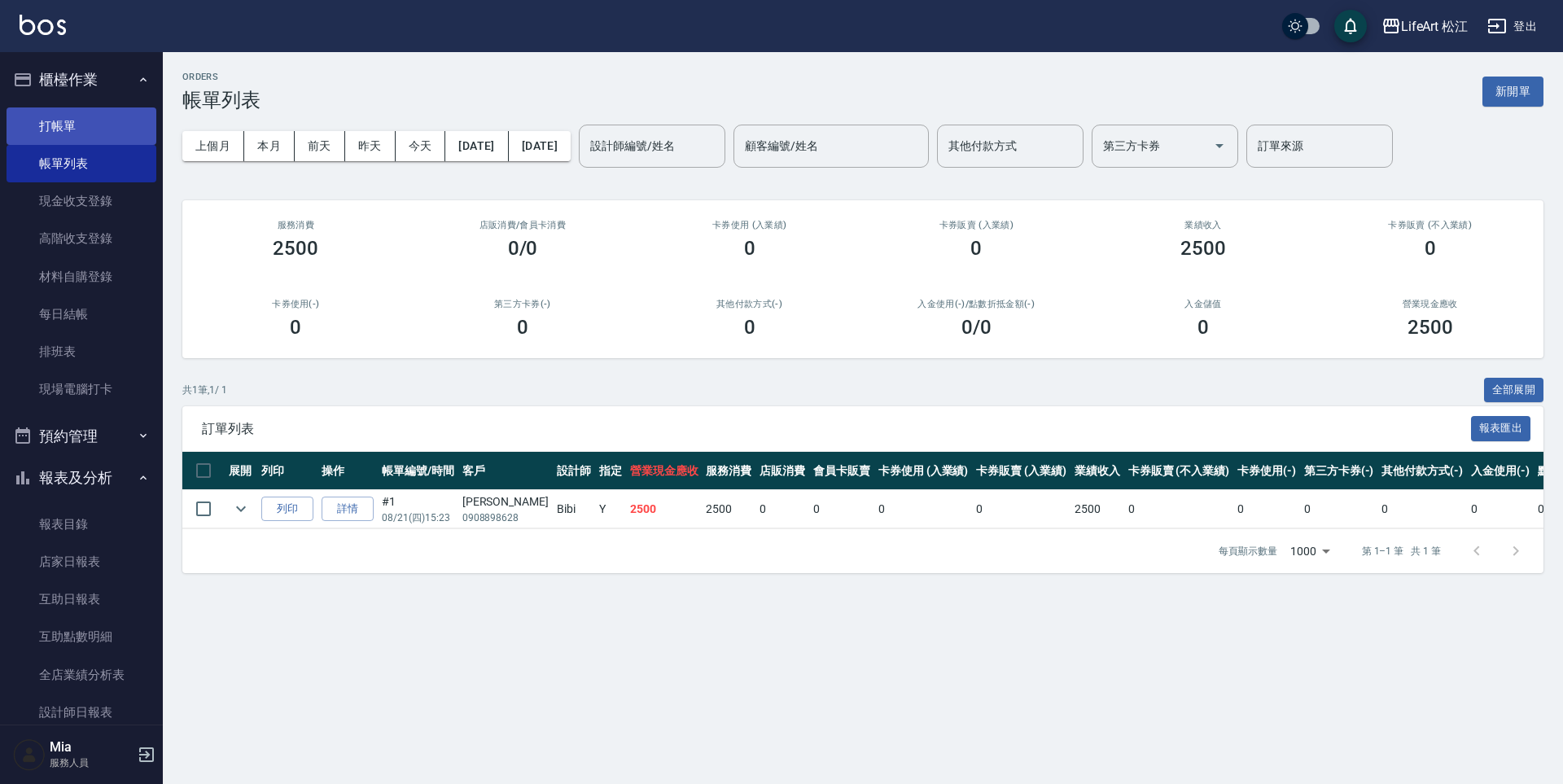
click at [85, 140] on link "打帳單" at bounding box center [81, 126] width 150 height 37
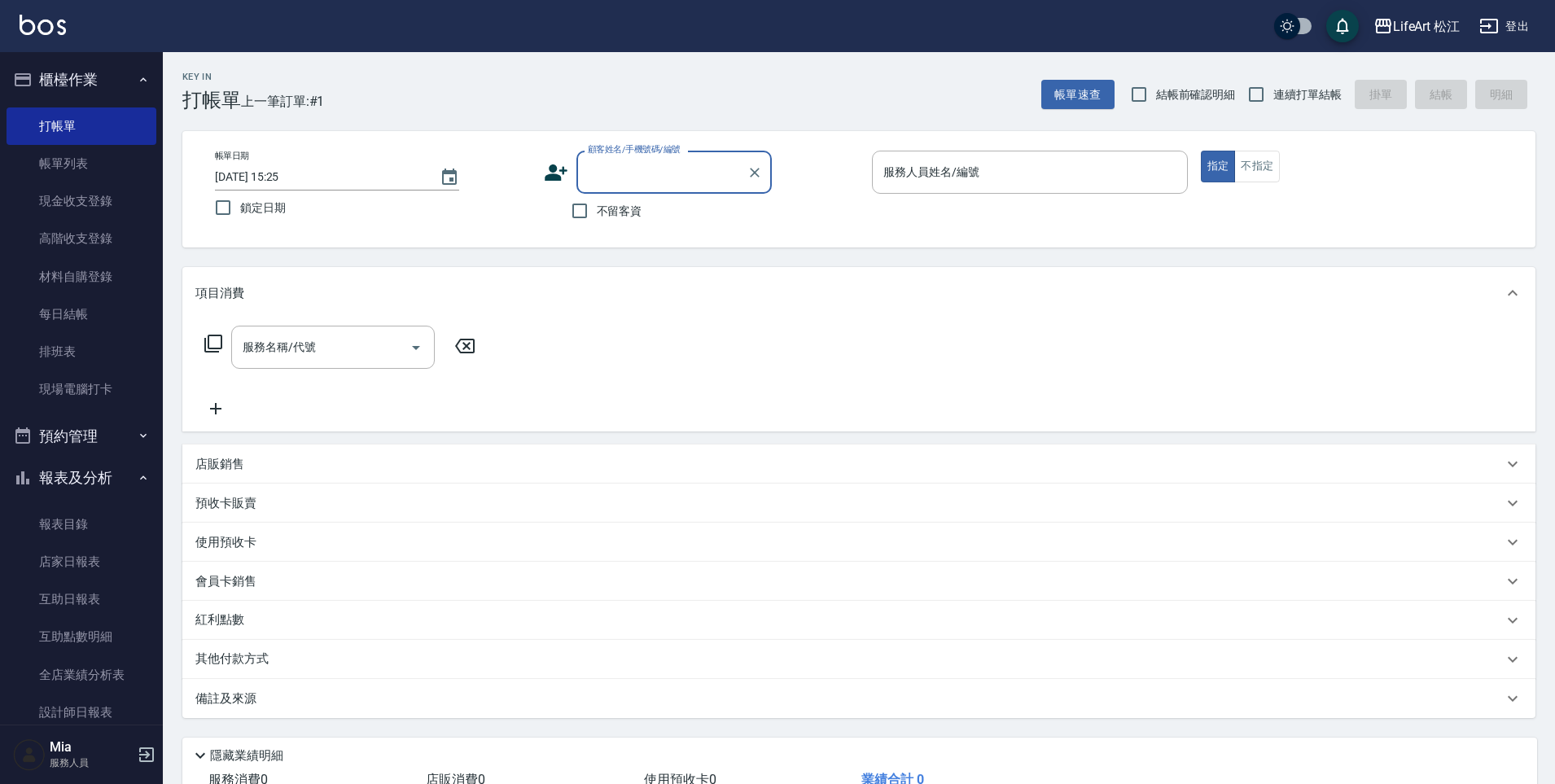
click at [556, 174] on icon at bounding box center [556, 173] width 24 height 24
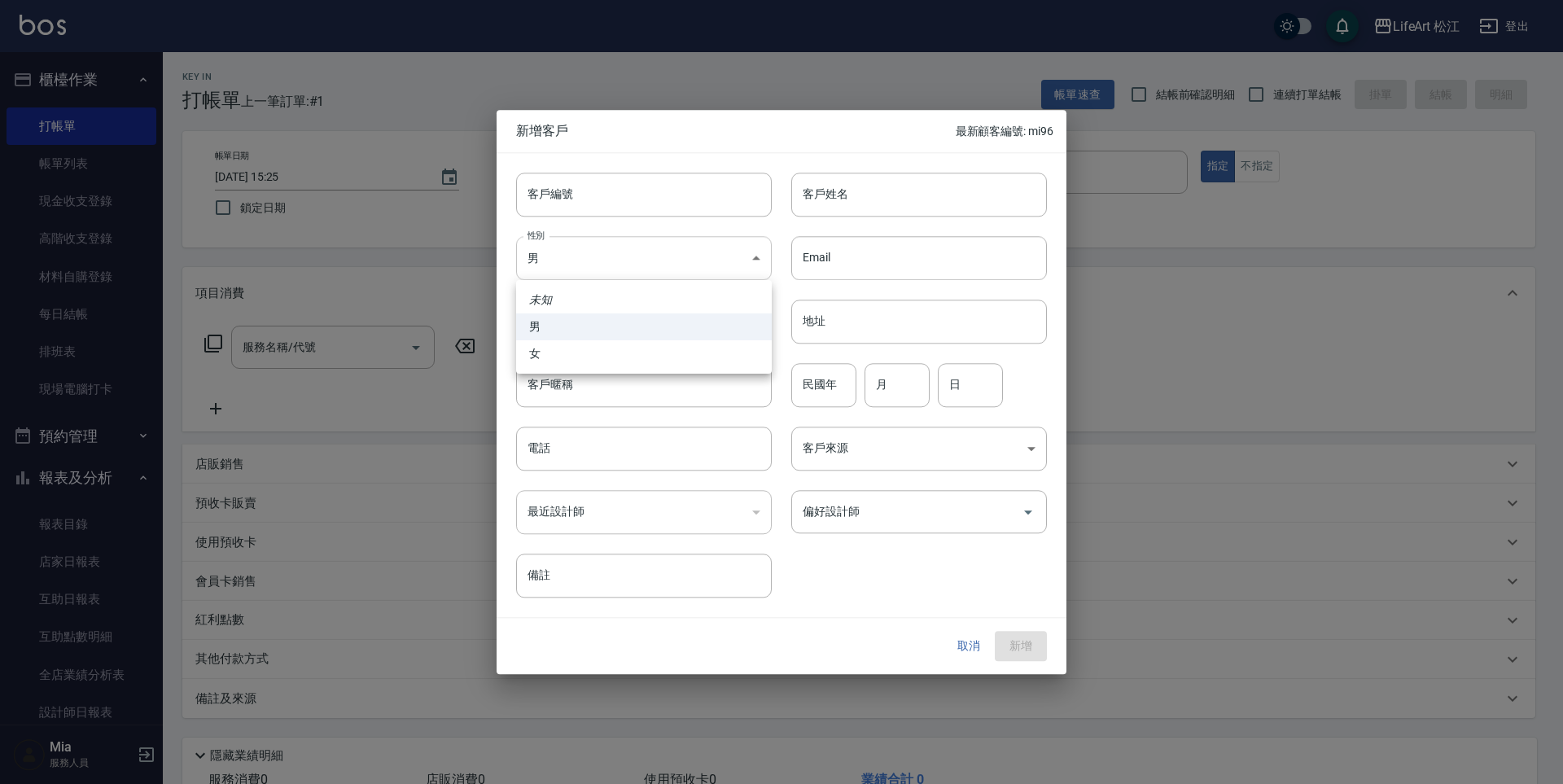
click at [653, 263] on body "LifeArt 松江 登出 櫃檯作業 打帳單 帳單列表 現金收支登錄 高階收支登錄 材料自購登錄 每日結帳 排班表 現場電腦打卡 預約管理 預約管理 單日預約…" at bounding box center [782, 447] width 1563 height 895
click at [665, 351] on li "女" at bounding box center [644, 353] width 256 height 27
type input "[DEMOGRAPHIC_DATA]"
click at [844, 174] on input "客戶姓名" at bounding box center [918, 194] width 256 height 44
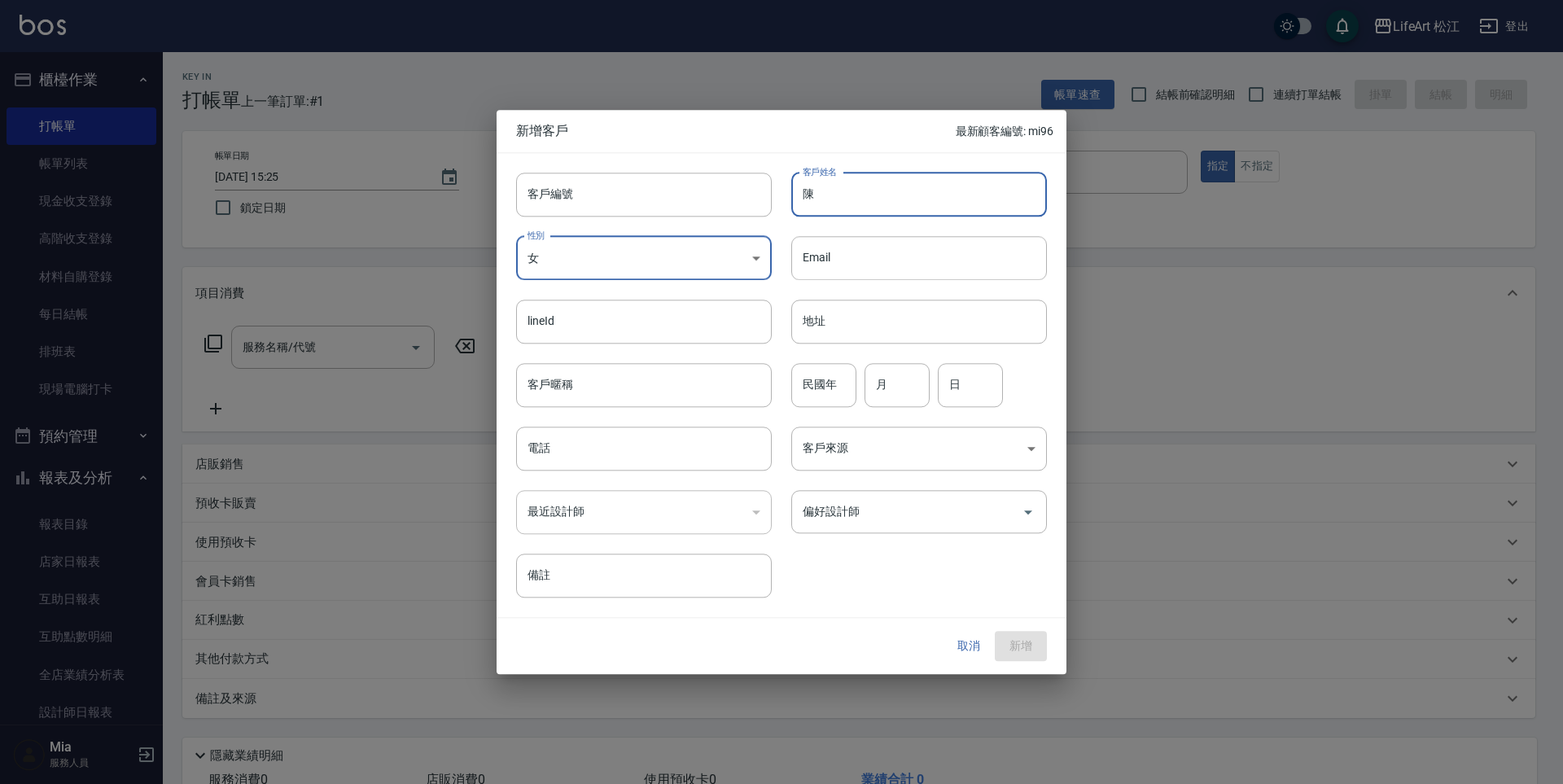
click at [846, 194] on input "陳" at bounding box center [918, 194] width 256 height 44
type input "ㄢ"
type input "陳安楚"
click at [714, 455] on input "電話" at bounding box center [644, 448] width 256 height 44
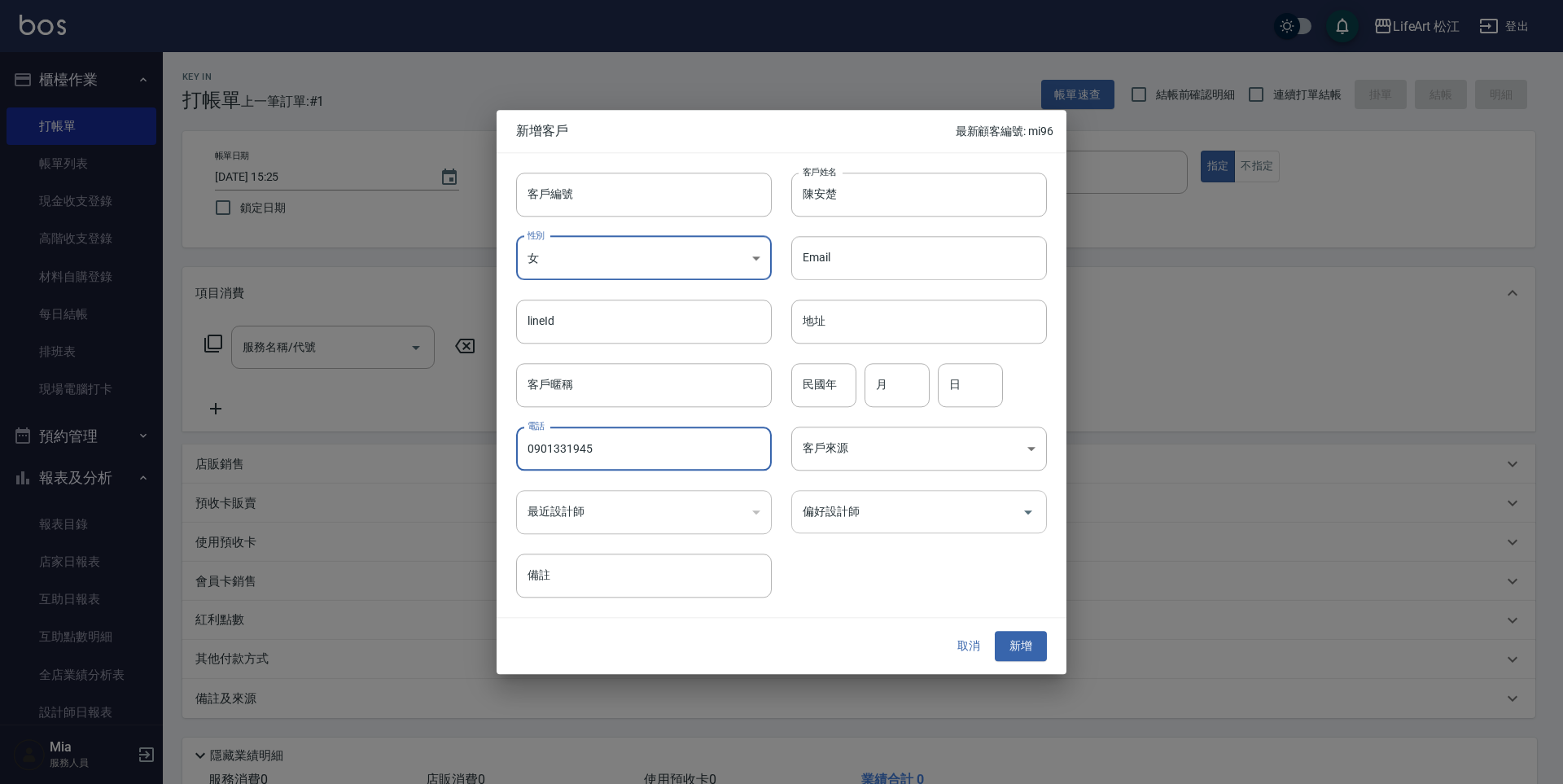
type input "0901331945"
click at [918, 517] on input "偏好設計師" at bounding box center [907, 511] width 216 height 29
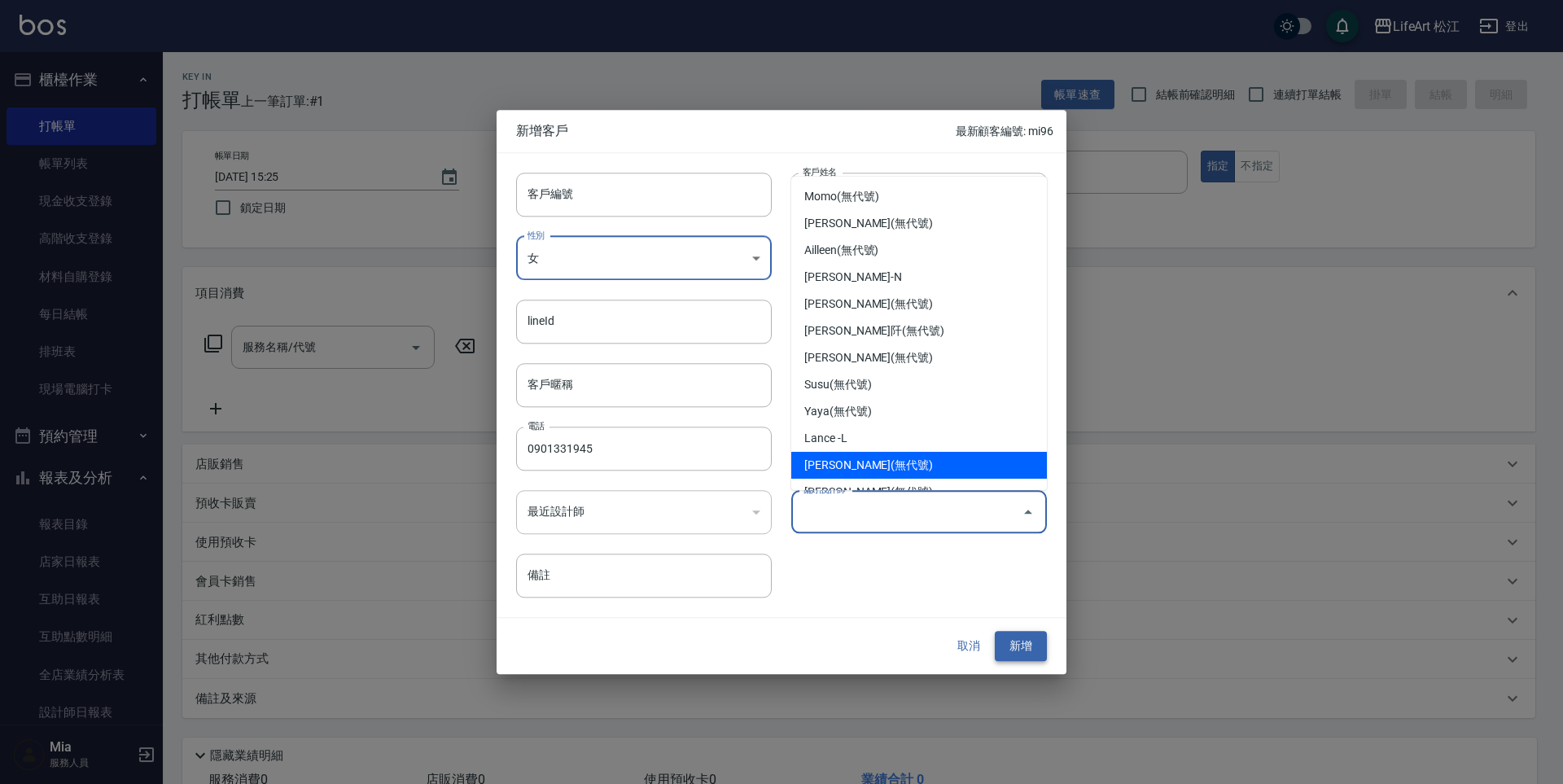
type input "[PERSON_NAME]"
click at [1026, 636] on button "新增" at bounding box center [1020, 646] width 52 height 31
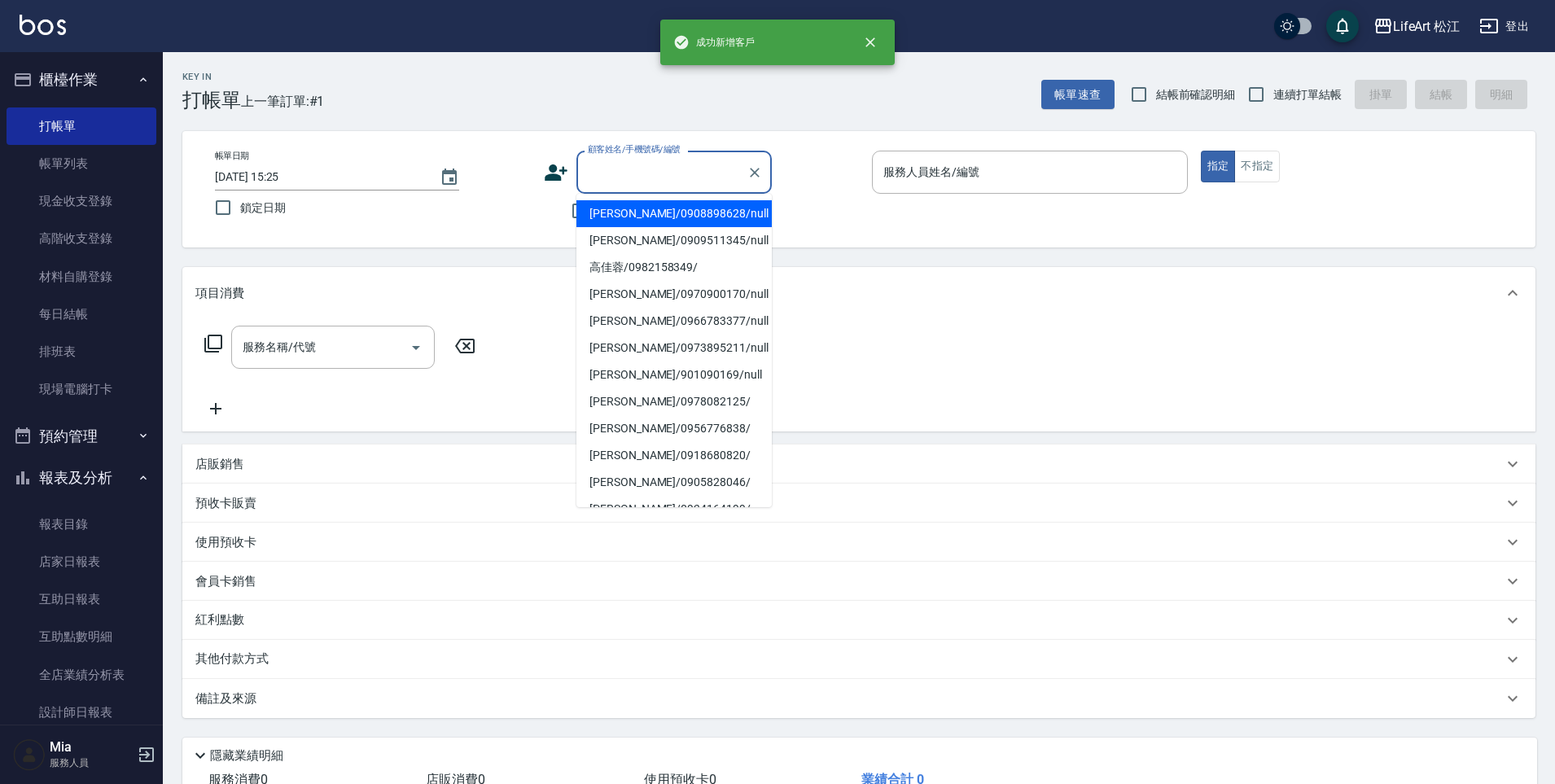
click at [618, 164] on input "顧客姓名/手機號碼/編號" at bounding box center [661, 172] width 156 height 29
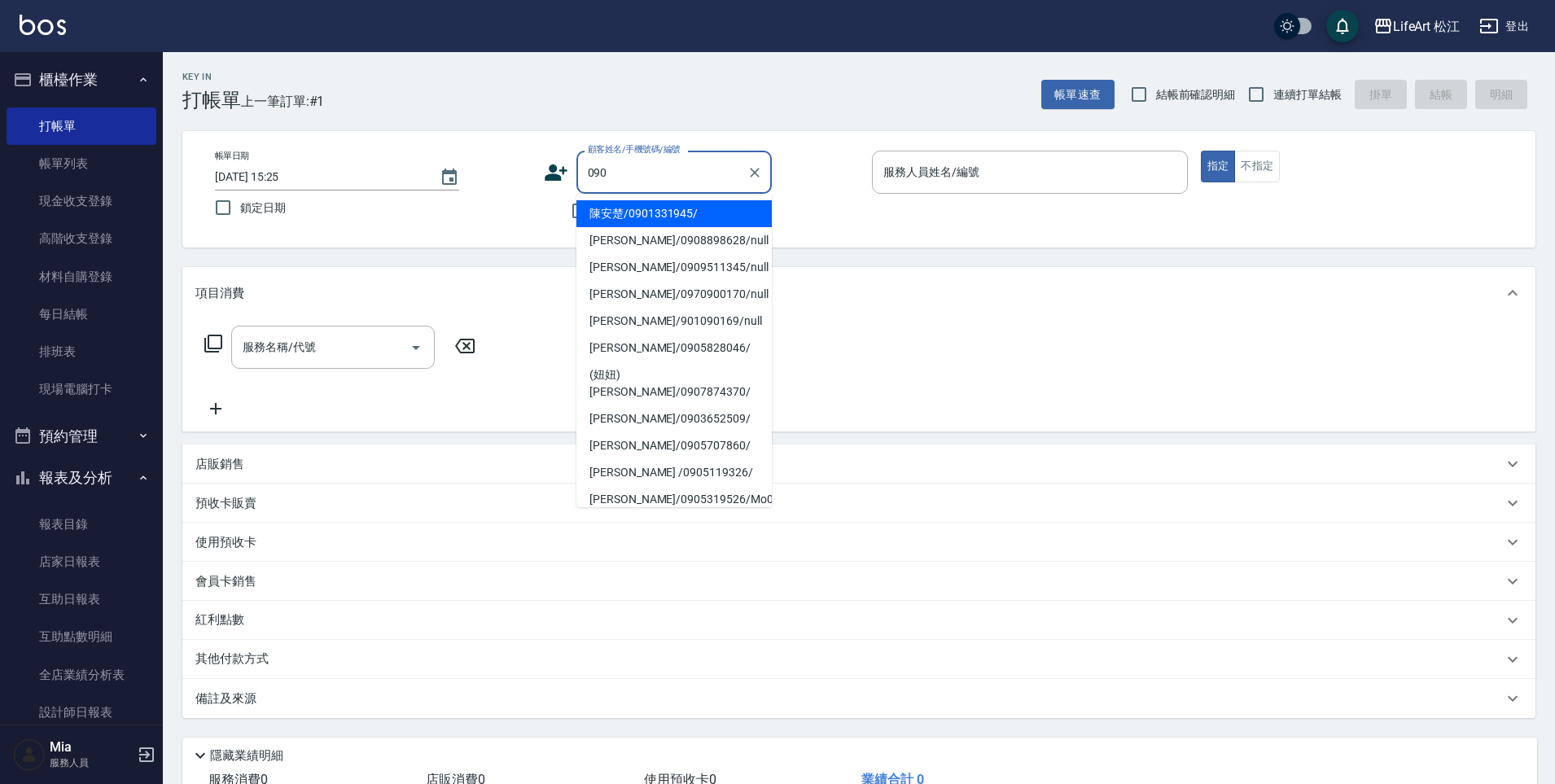
click at [658, 223] on li "陳安楚/0901331945/" at bounding box center [674, 214] width 195 height 27
type input "陳安楚/0901331945/"
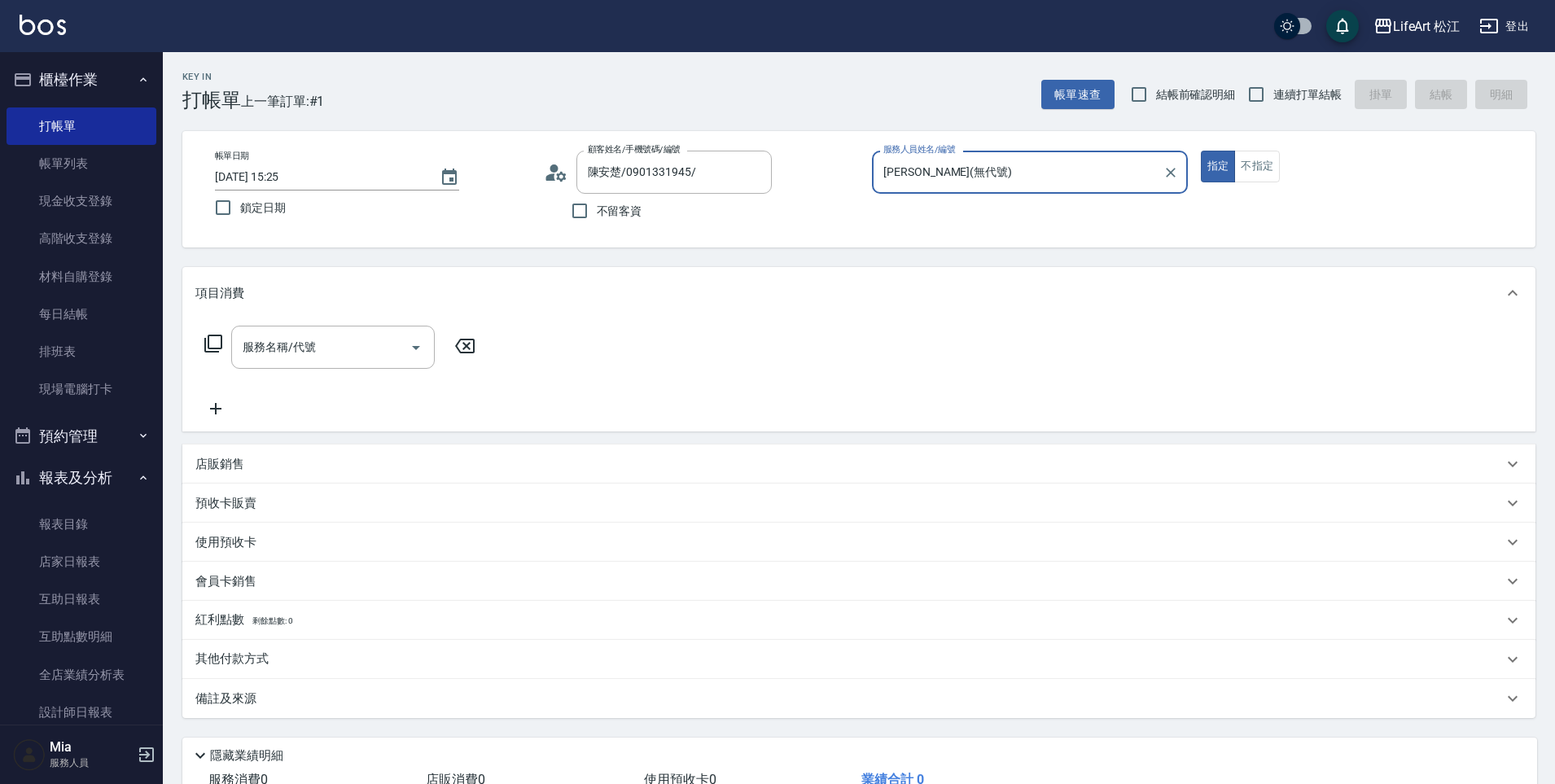
type input "[PERSON_NAME](無代號)"
click at [1169, 174] on icon "Clear" at bounding box center [1170, 173] width 17 height 17
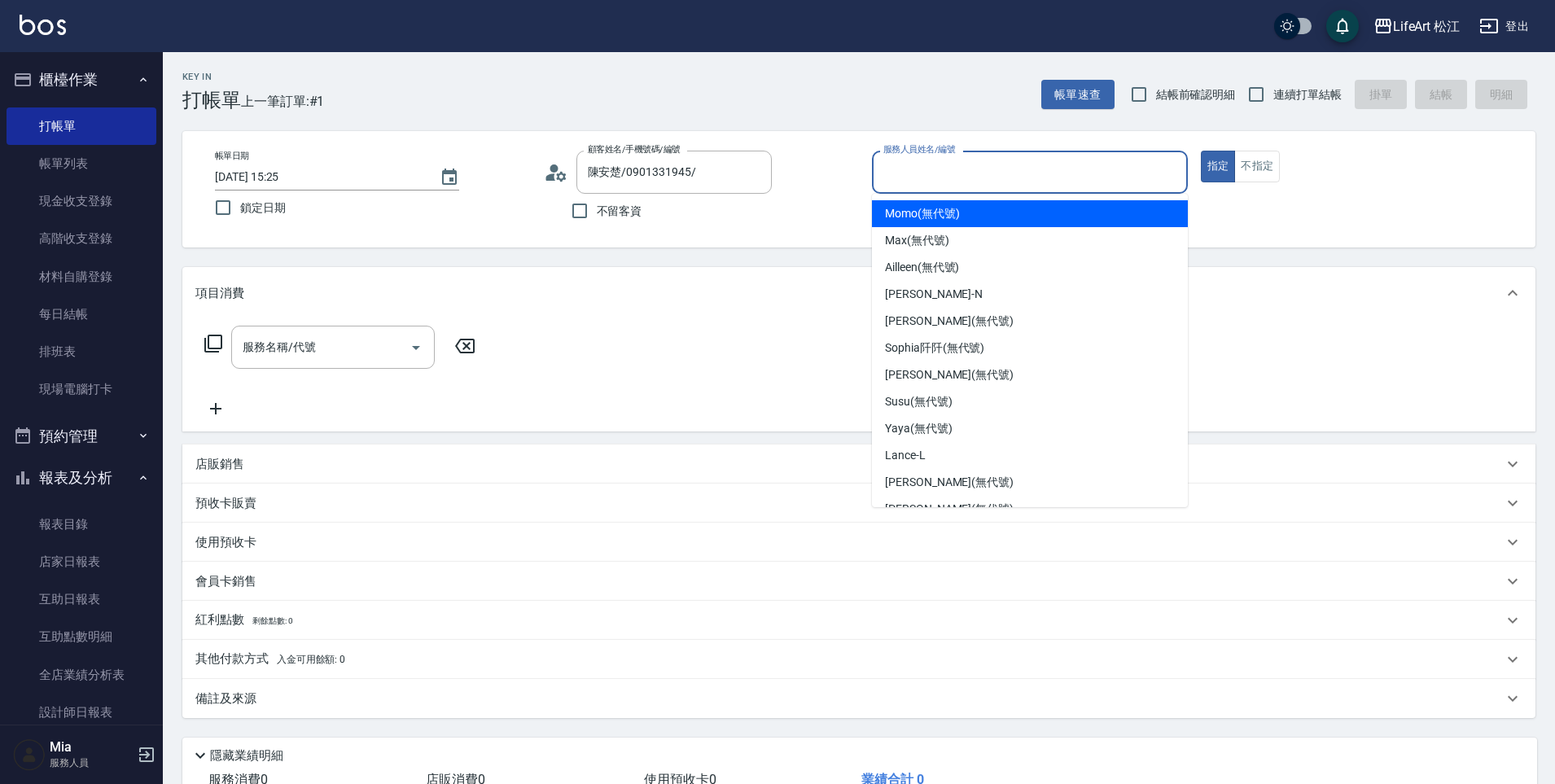
click at [1076, 178] on input "服務人員姓名/編號" at bounding box center [1029, 172] width 301 height 29
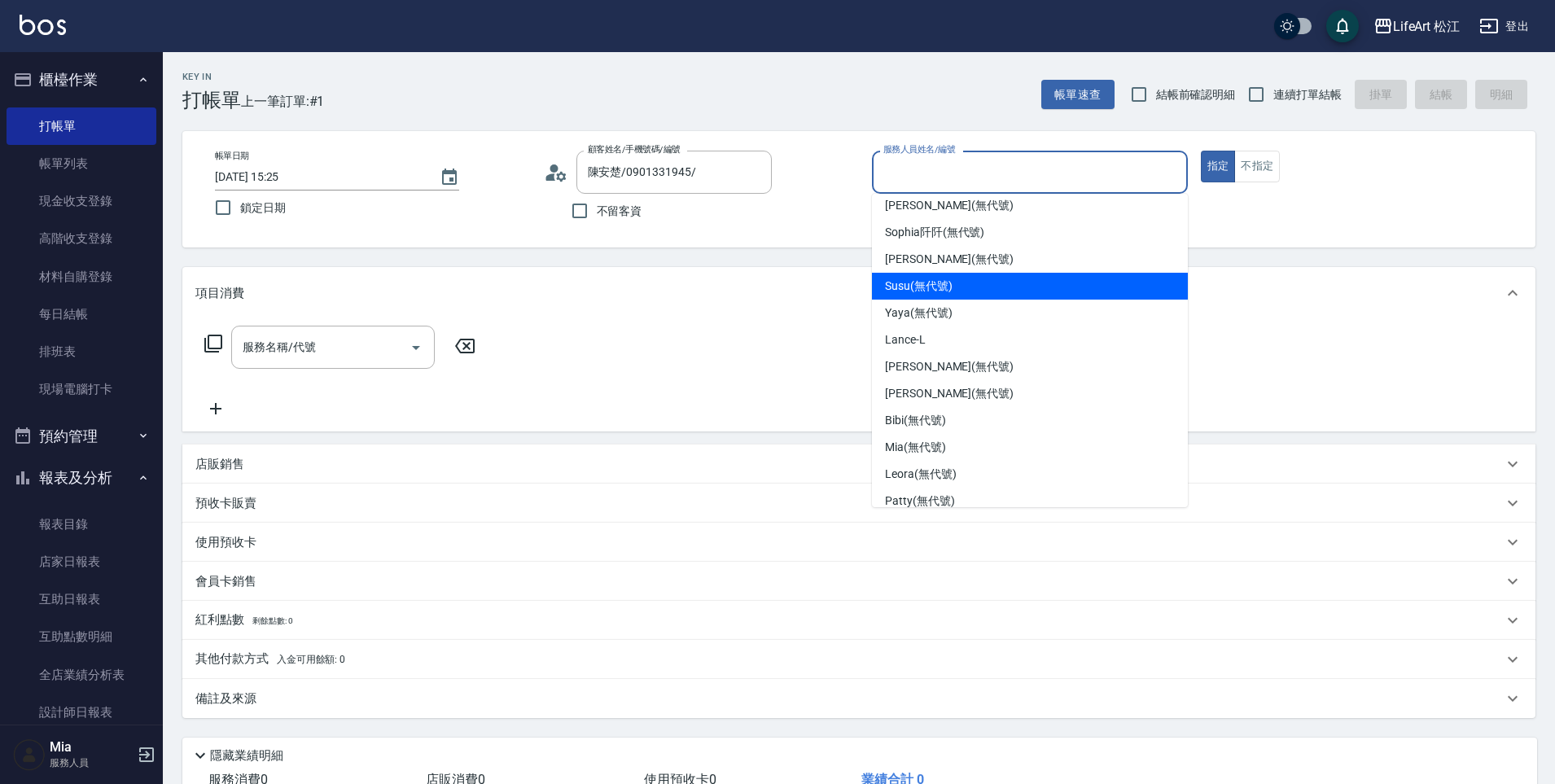
scroll to position [156, 0]
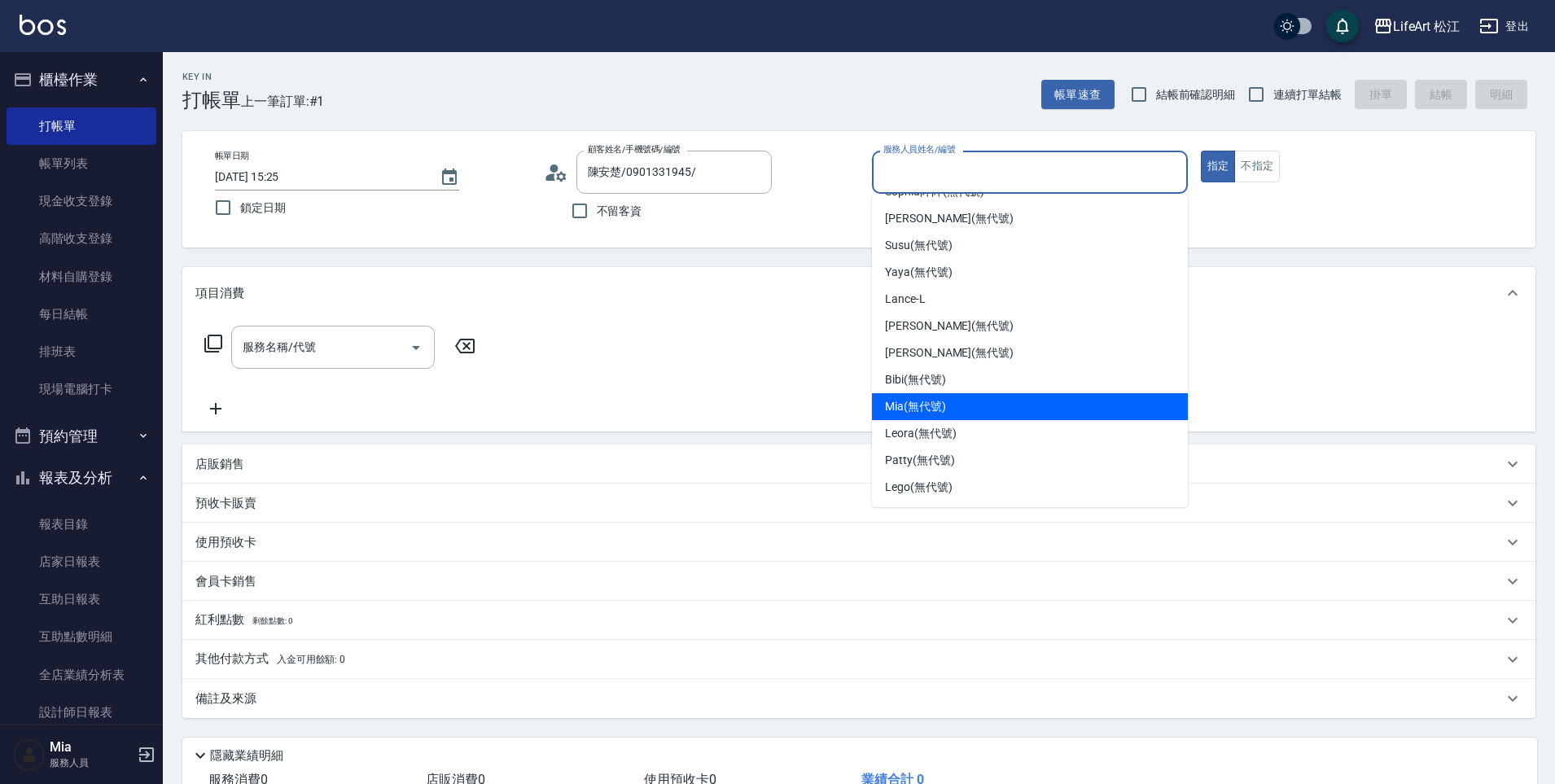
click at [1017, 376] on div "Bibi (無代號)" at bounding box center [1030, 379] width 316 height 27
type input "Bibi(無代號)"
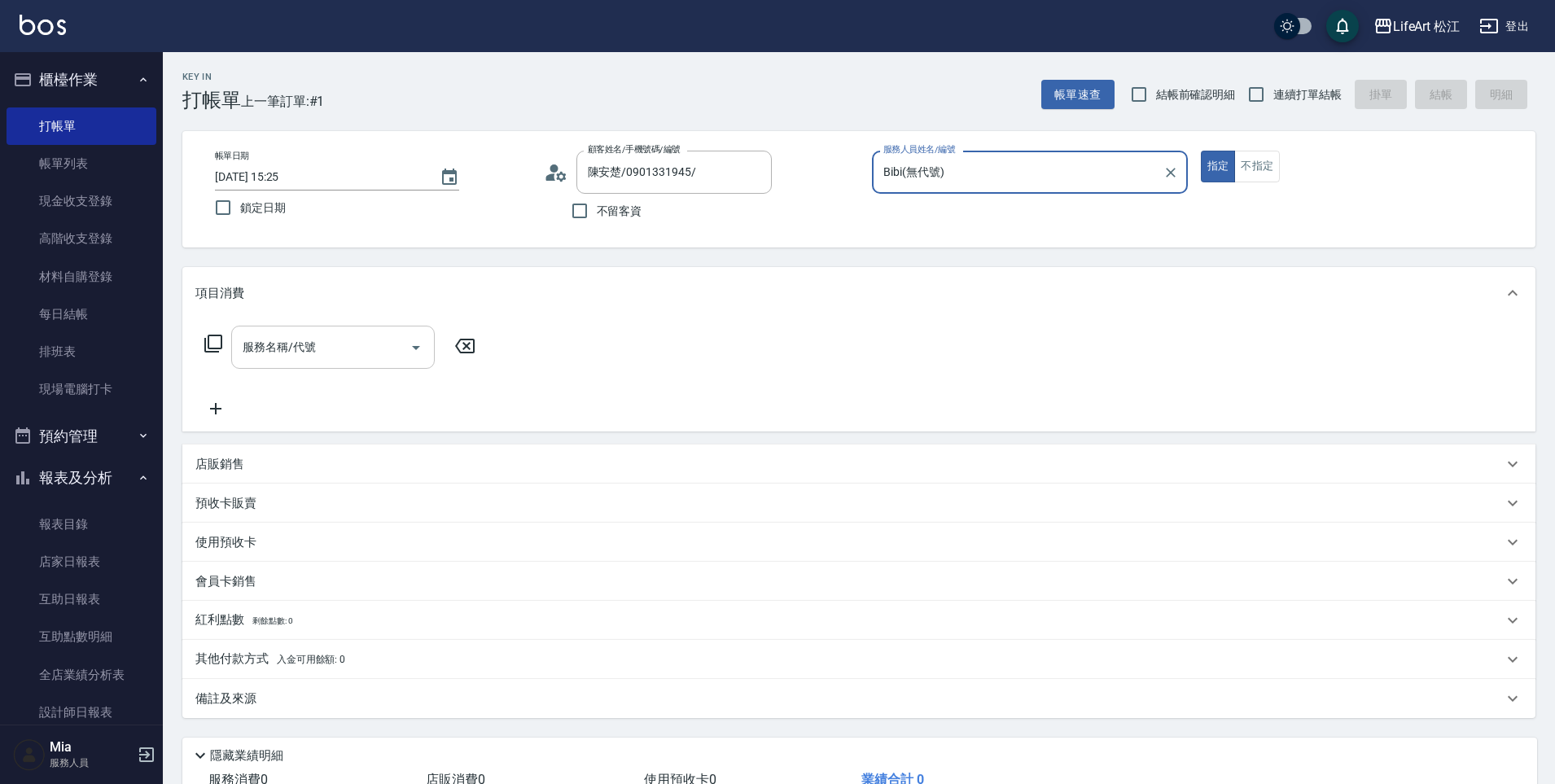
click at [344, 334] on input "服務名稱/代號" at bounding box center [320, 347] width 165 height 29
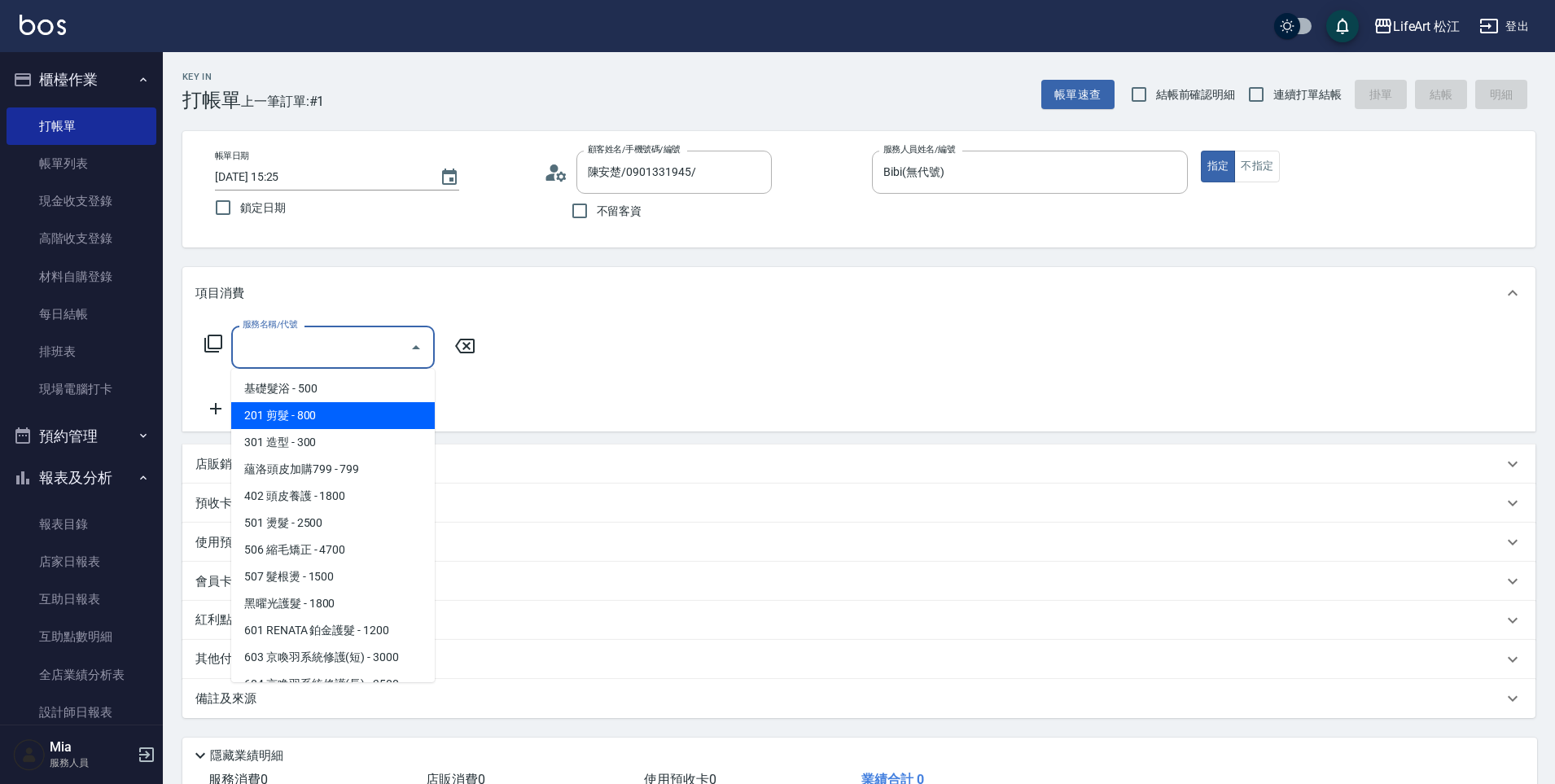
click at [348, 408] on span "201 剪髮 - 800" at bounding box center [332, 415] width 203 height 27
type input "201 剪髮(201)"
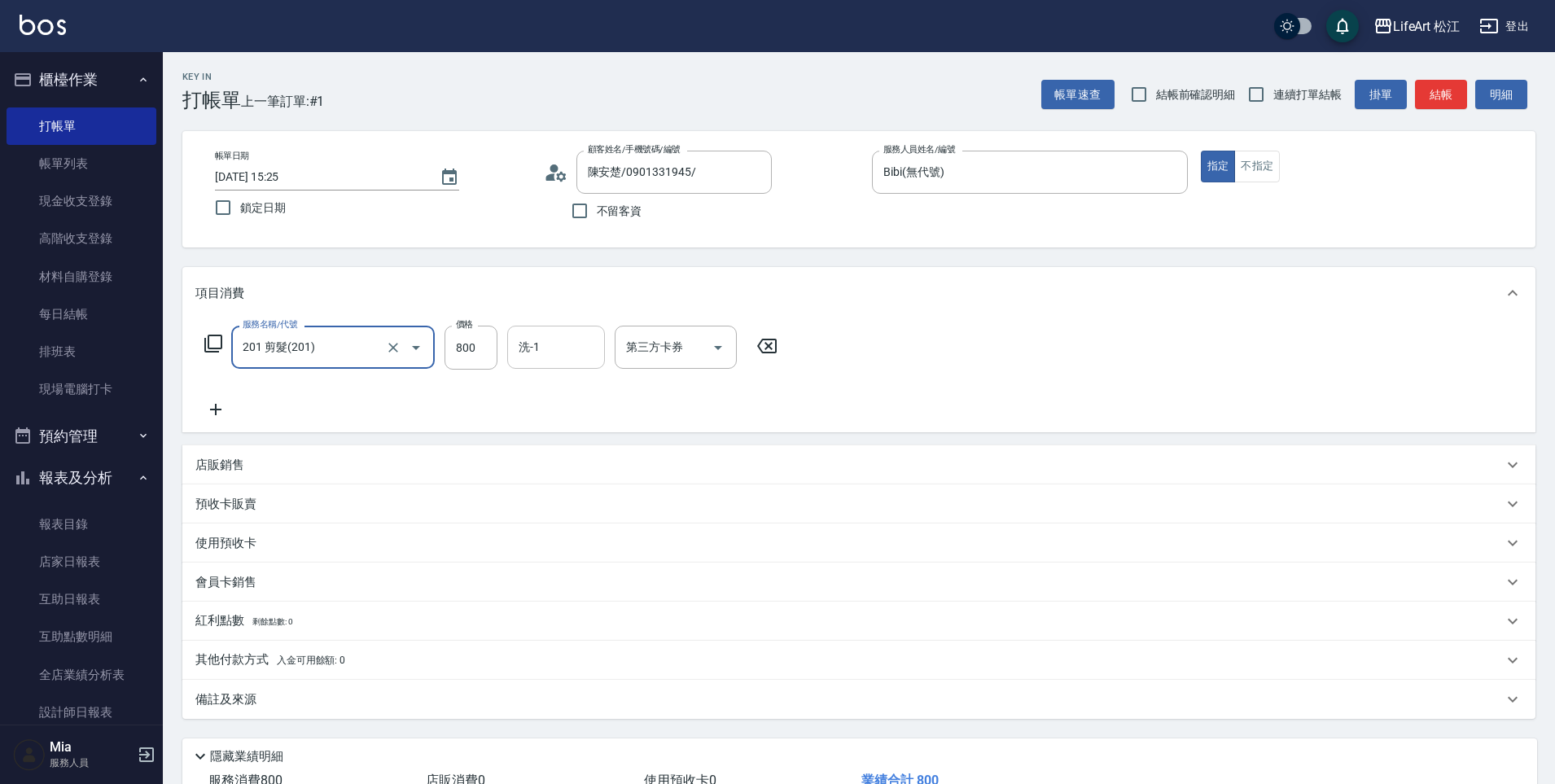
click at [563, 357] on input "洗-1" at bounding box center [556, 347] width 83 height 29
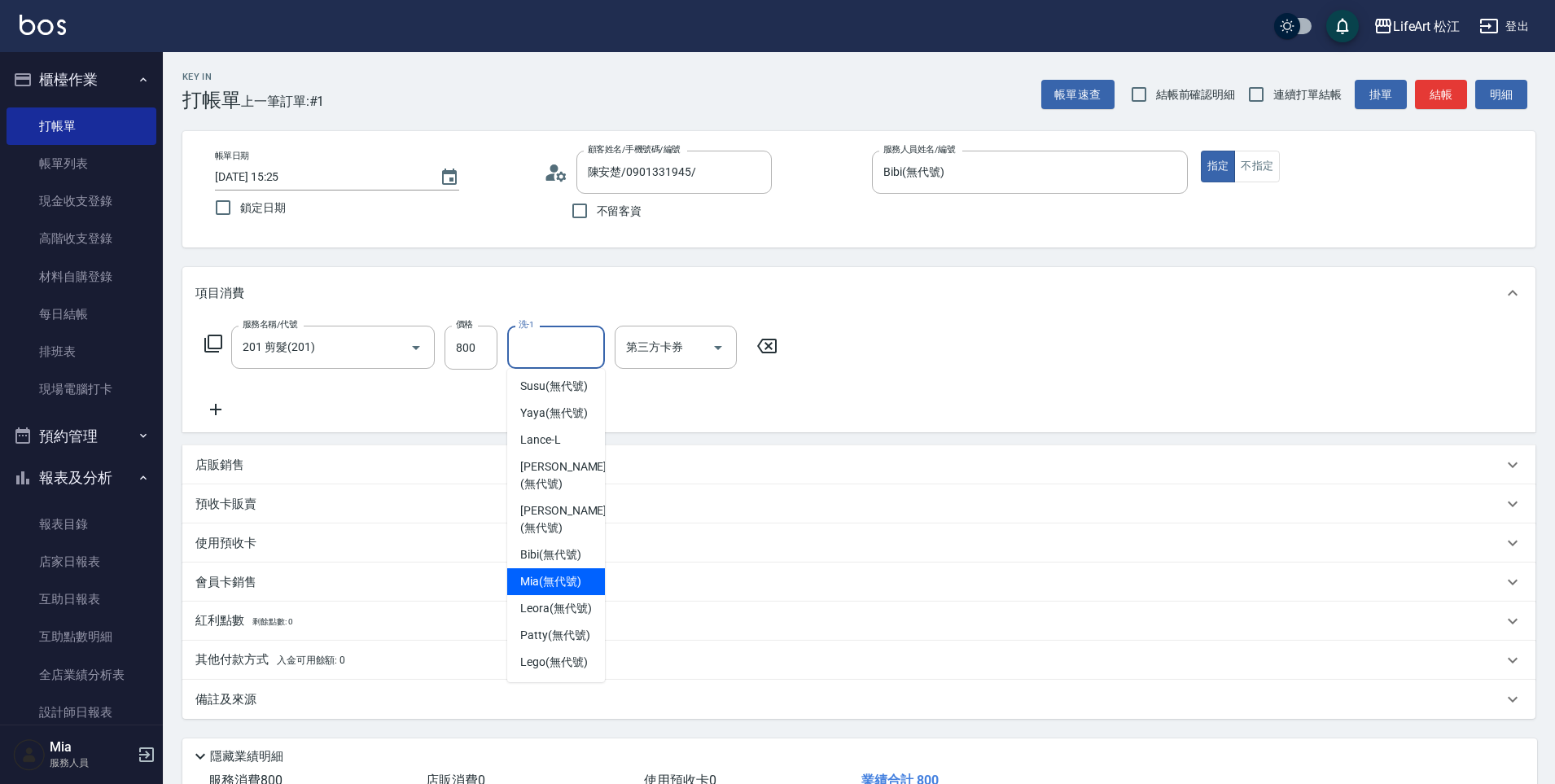
scroll to position [15, 0]
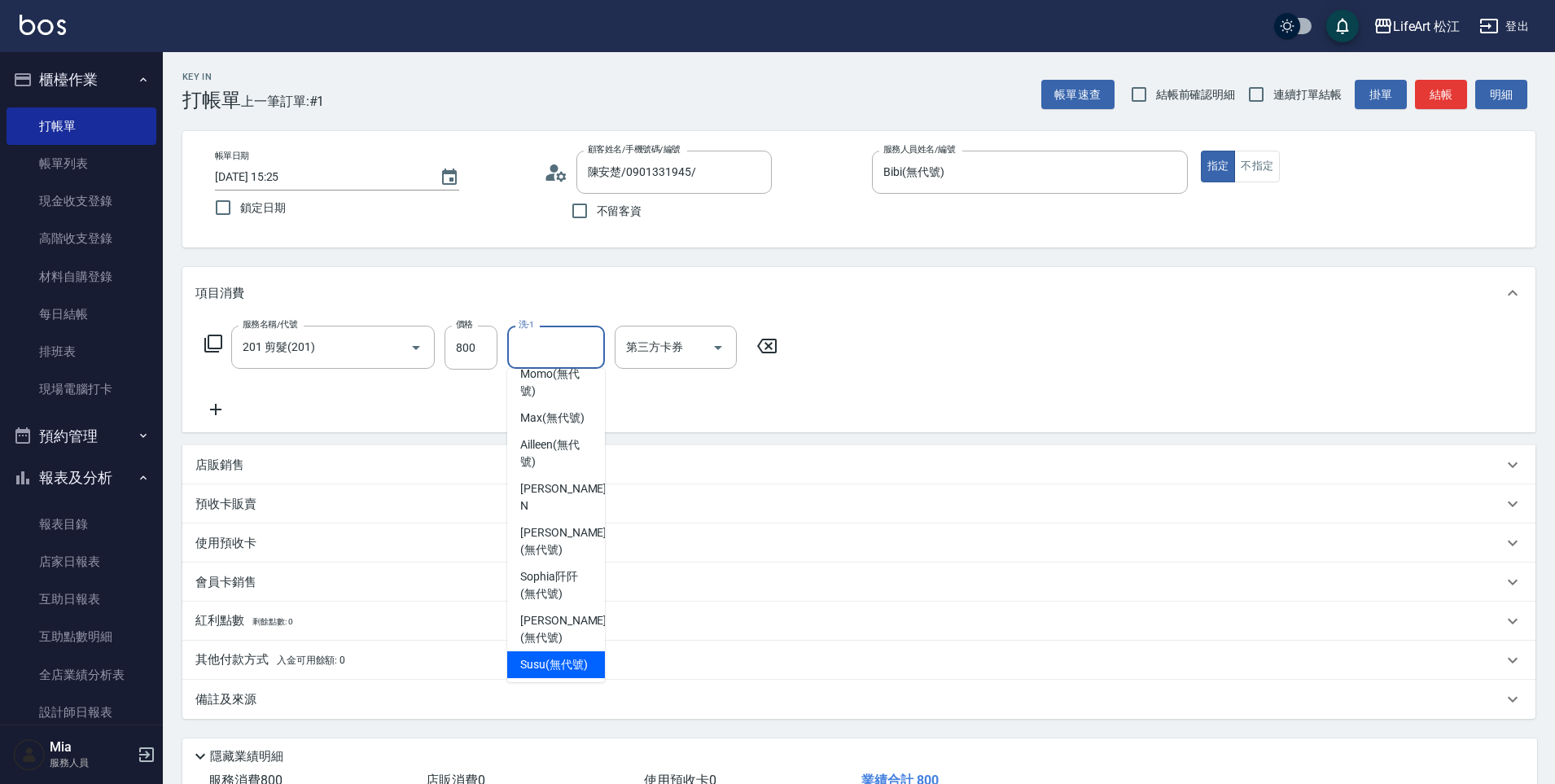
click at [539, 665] on span "Susu (無代號)" at bounding box center [553, 665] width 67 height 17
type input "Susu(無代號)"
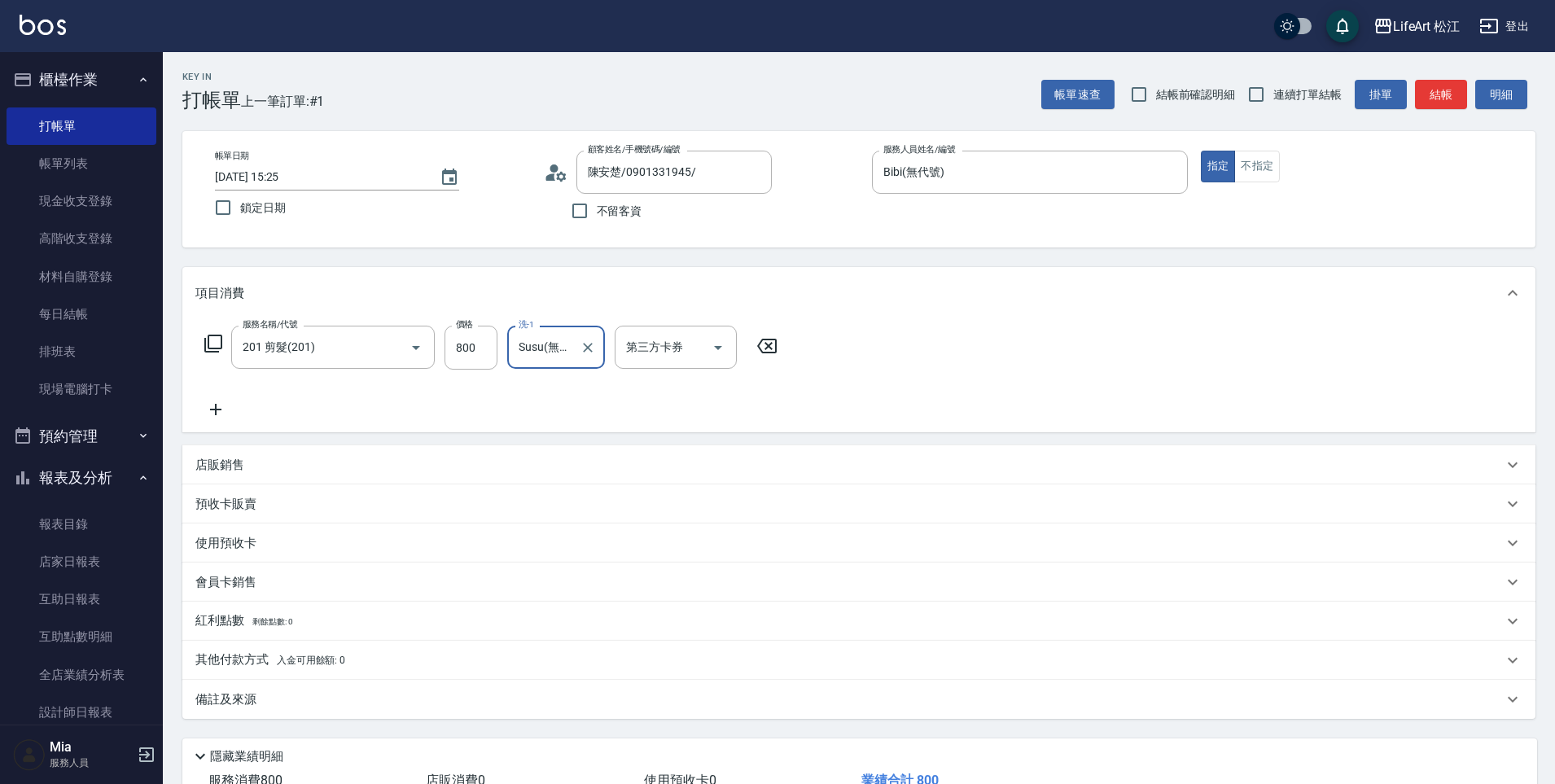
click at [225, 411] on icon at bounding box center [215, 409] width 41 height 19
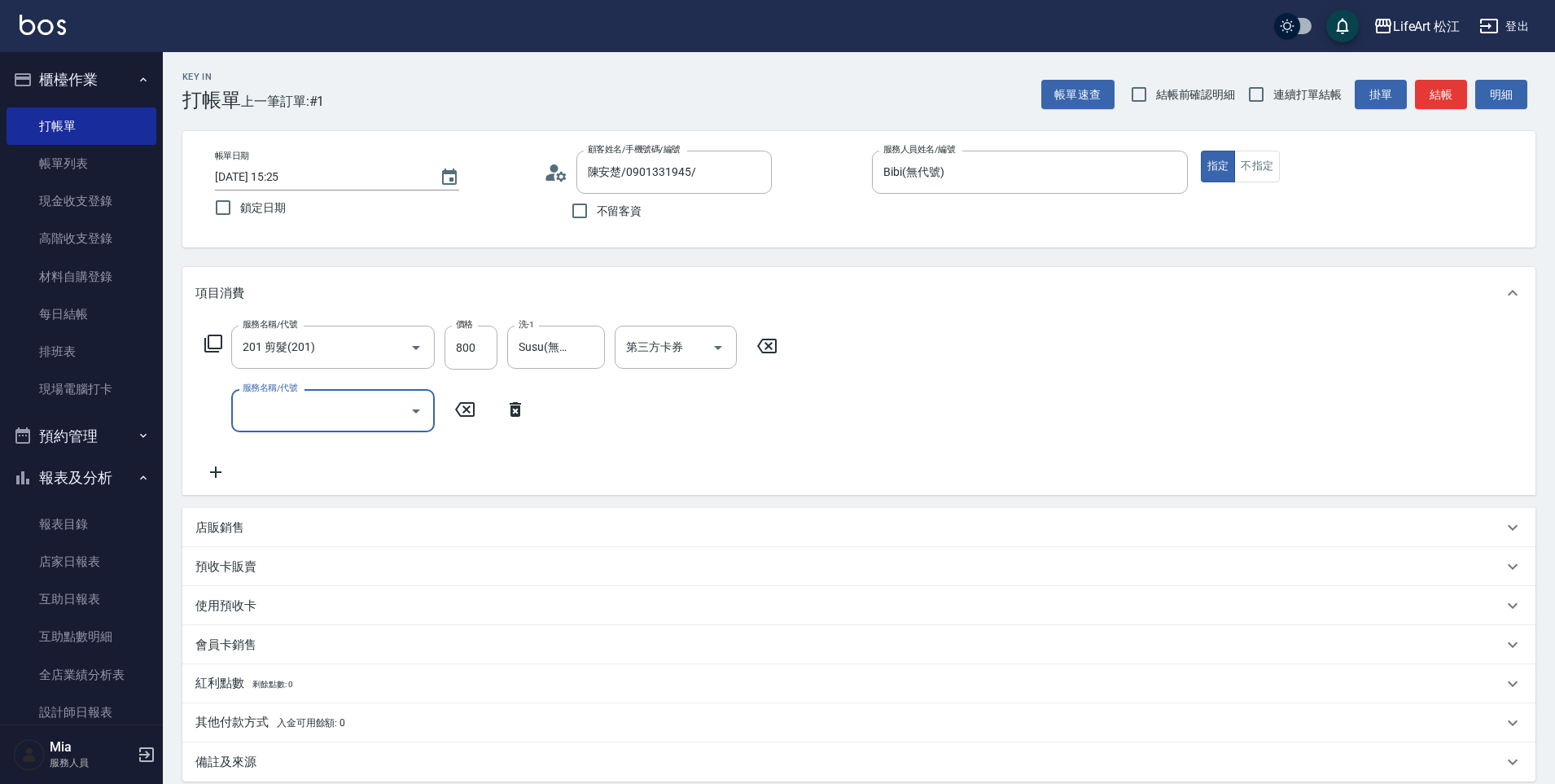
click at [290, 417] on input "服務名稱/代號" at bounding box center [320, 411] width 165 height 29
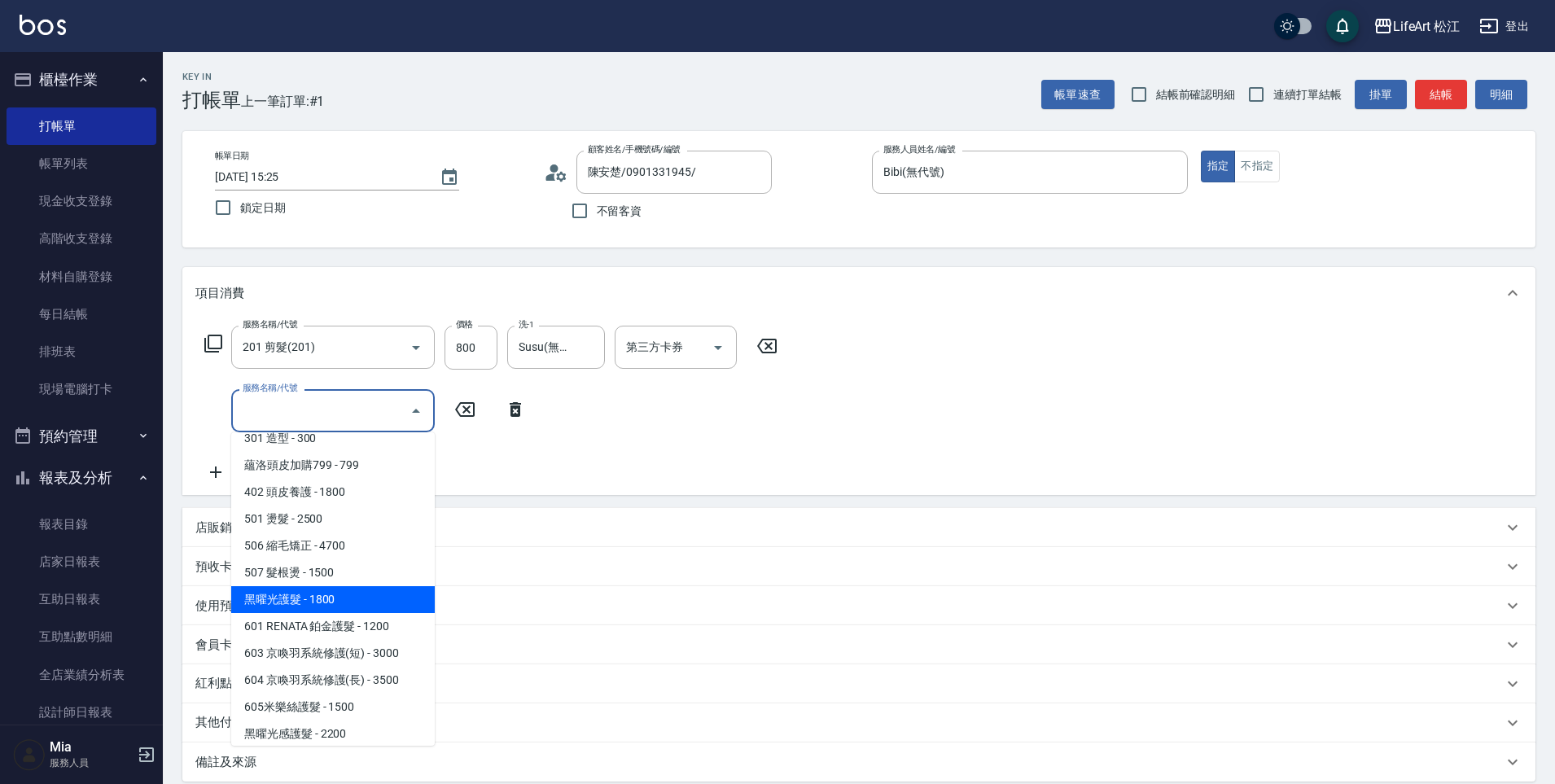
scroll to position [183, 0]
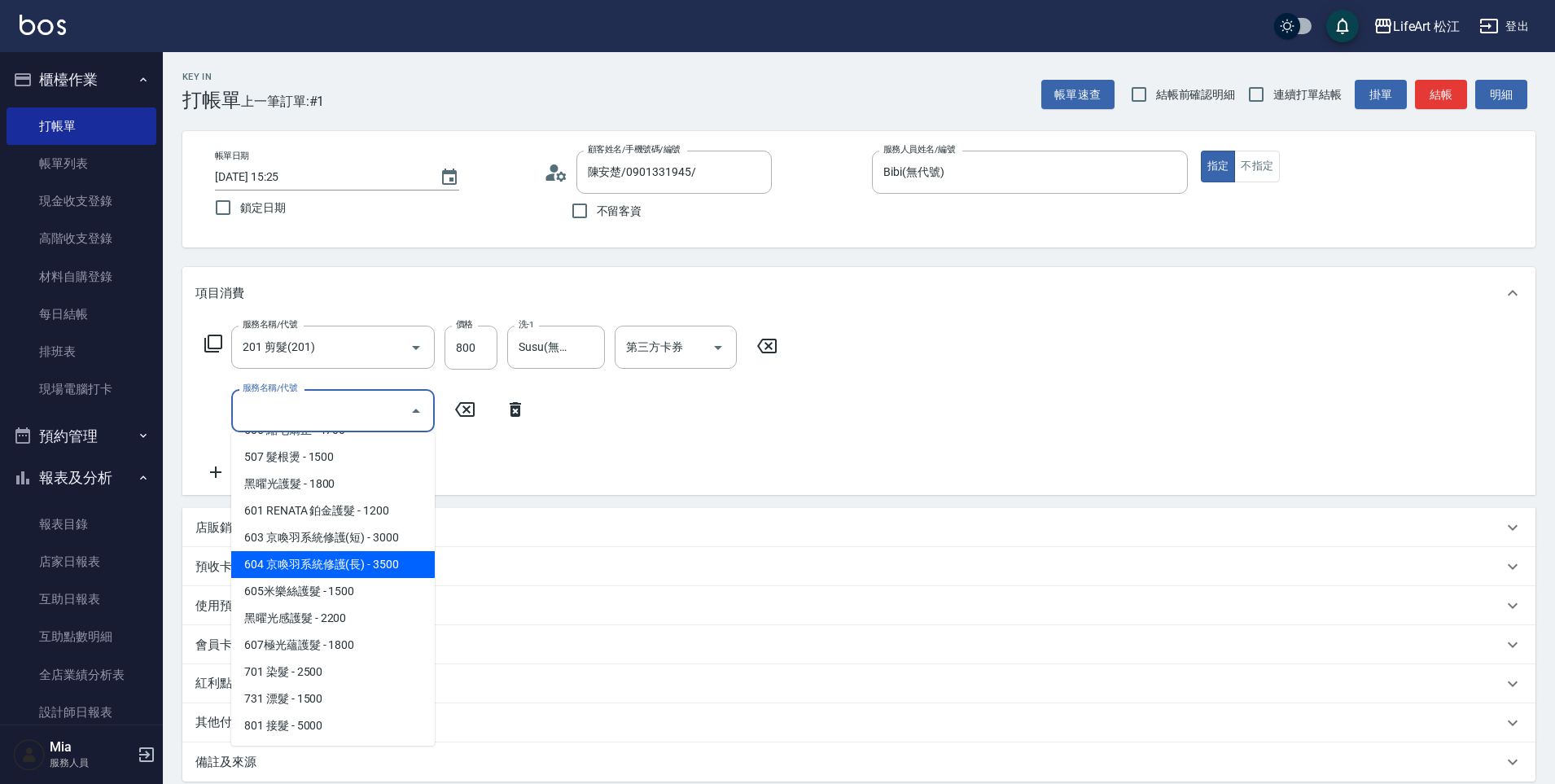
click at [324, 571] on span "604 京喚羽系統修護(長) - 3500" at bounding box center [332, 564] width 203 height 27
type input "604 京喚羽系統修護(長)(604)"
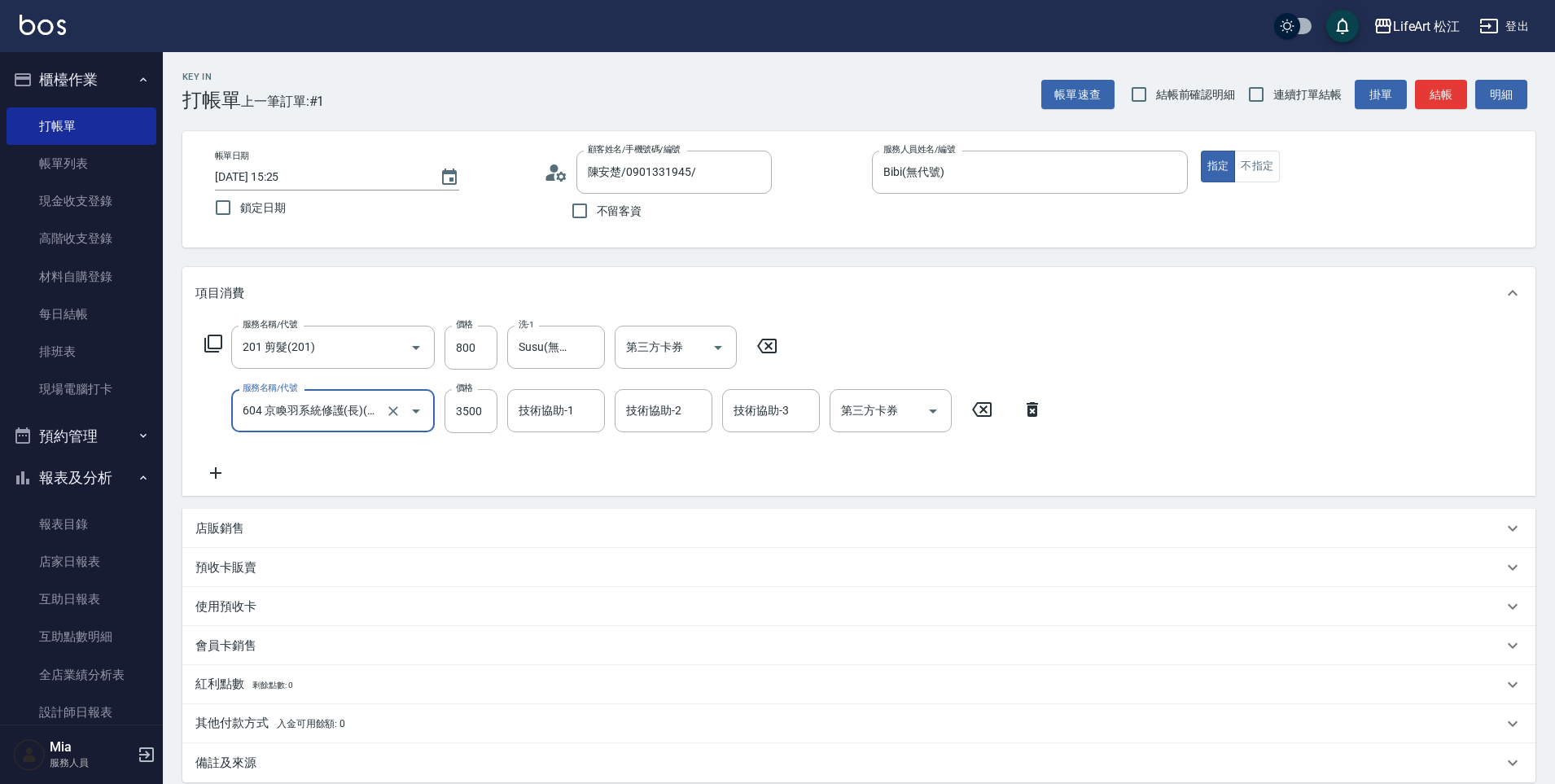
click at [409, 414] on icon "Open" at bounding box center [416, 411] width 19 height 19
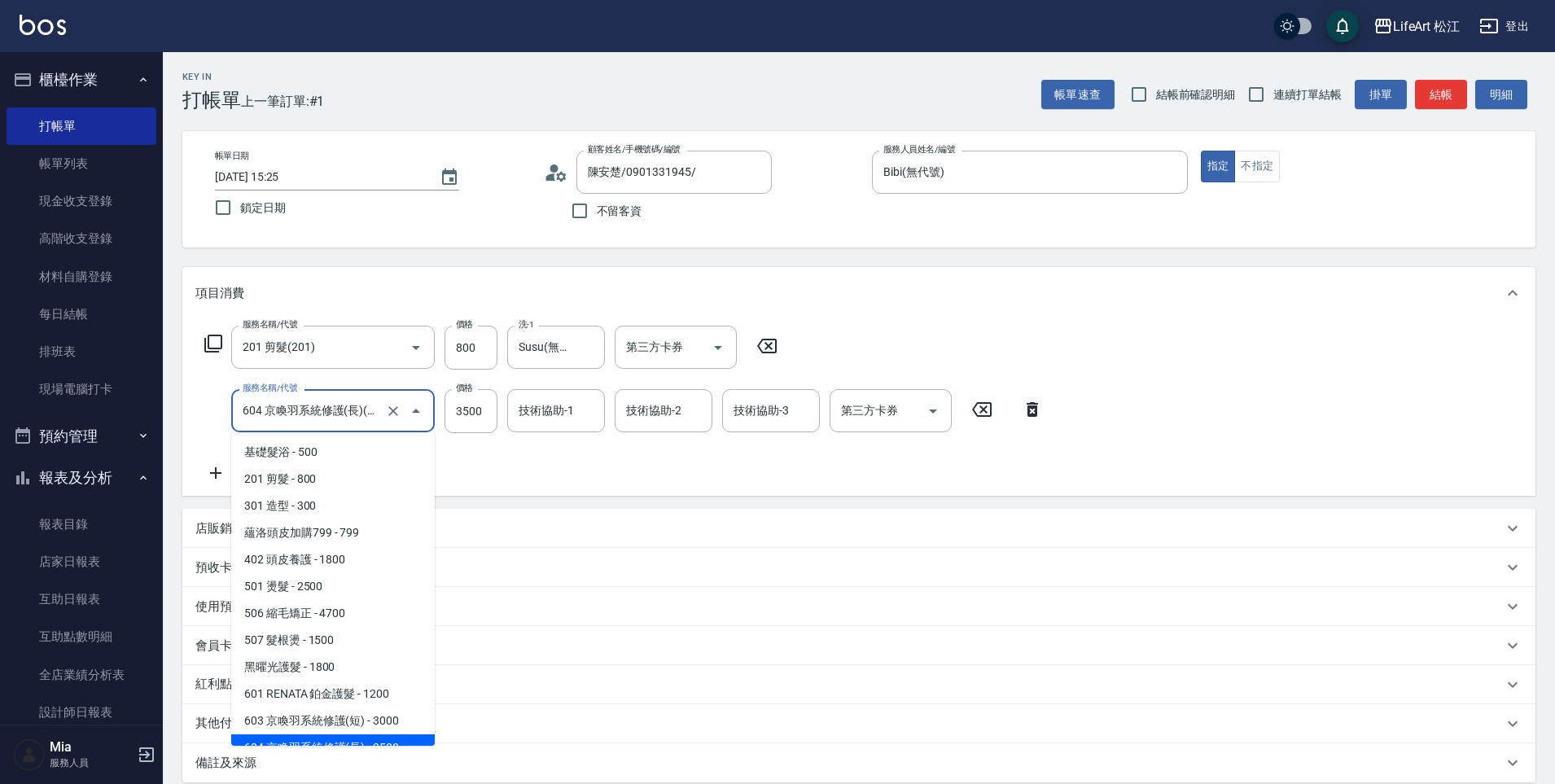
scroll to position [16, 0]
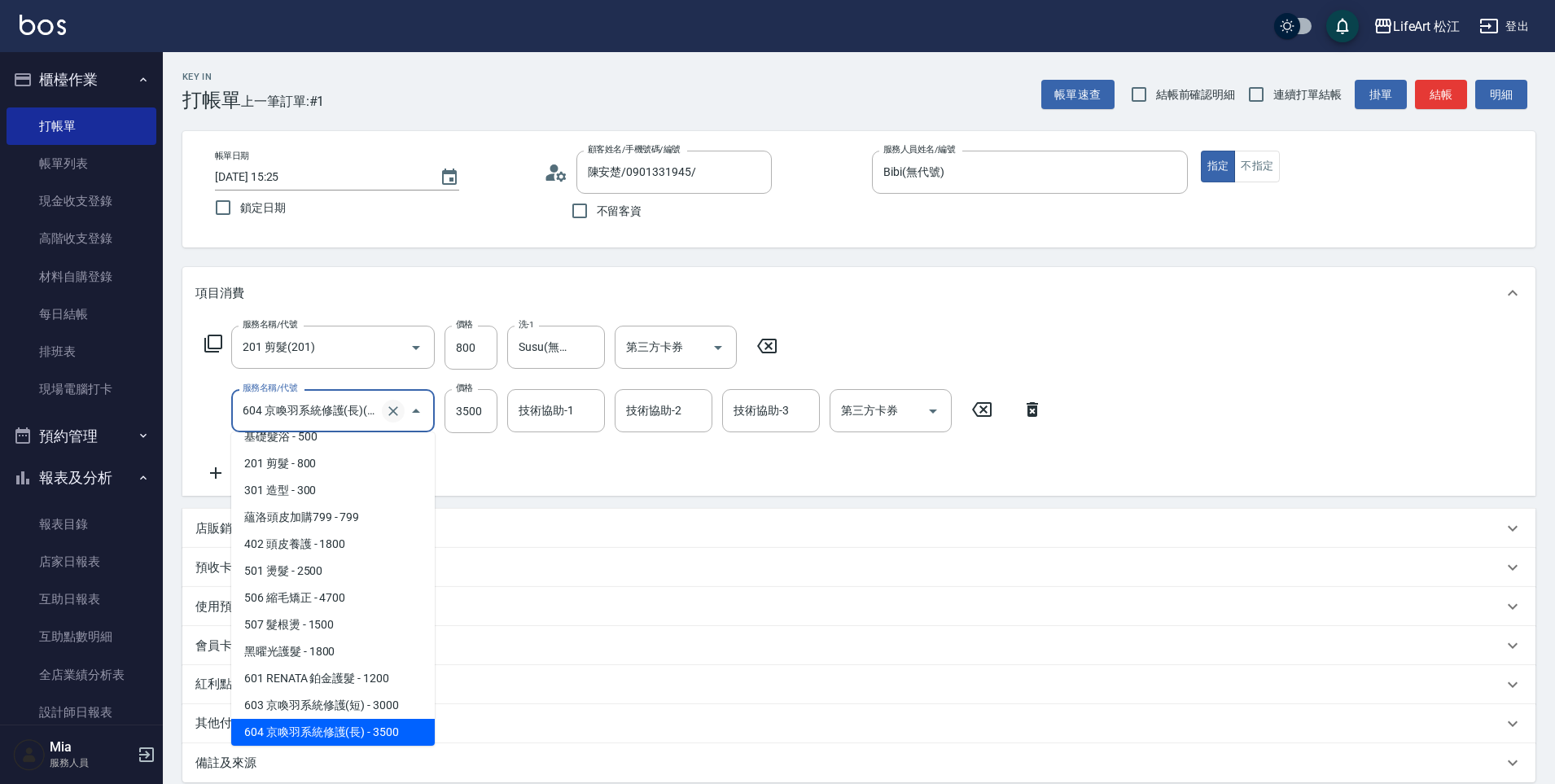
click at [394, 417] on icon "Clear" at bounding box center [392, 411] width 17 height 17
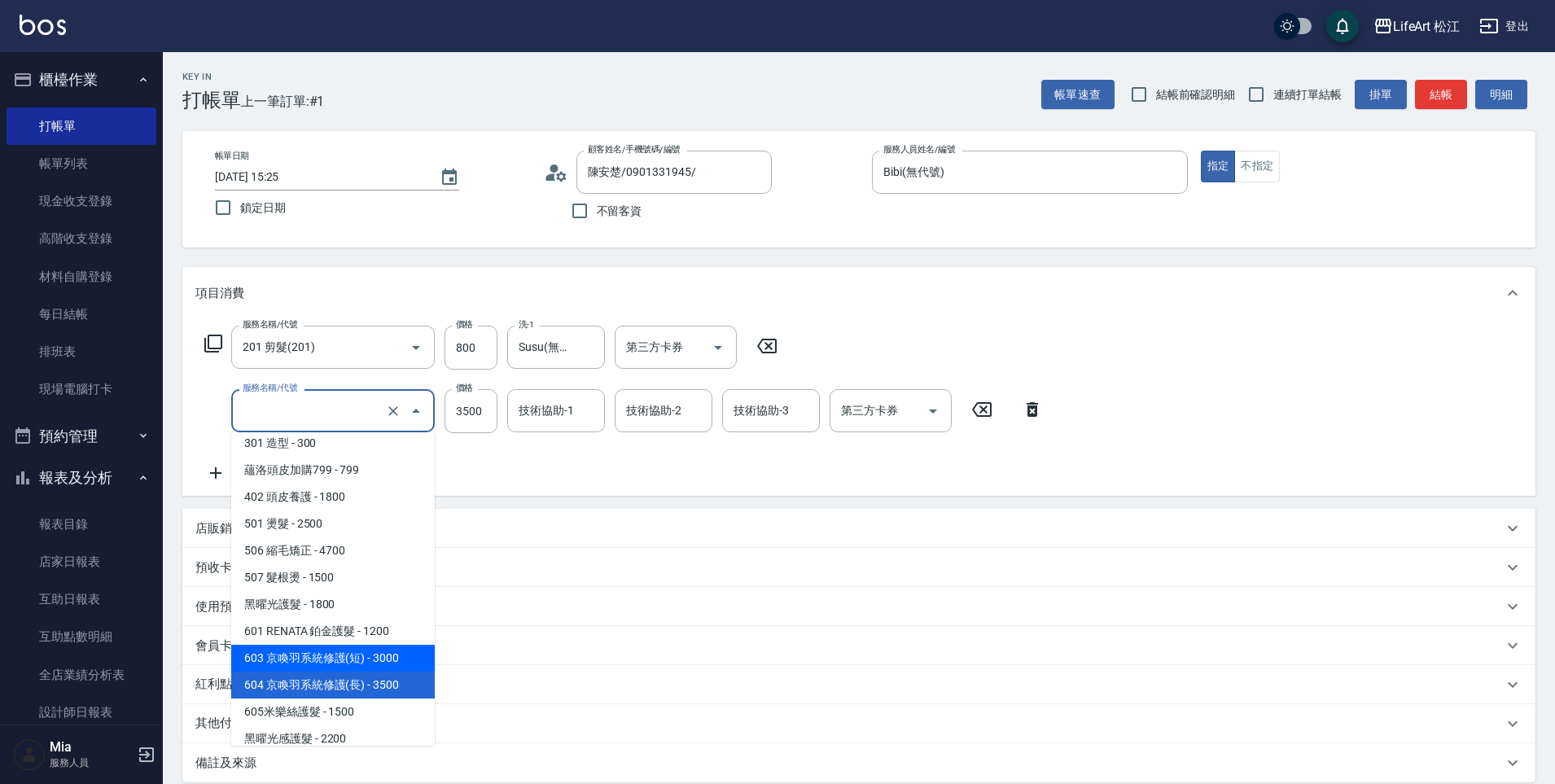
scroll to position [183, 0]
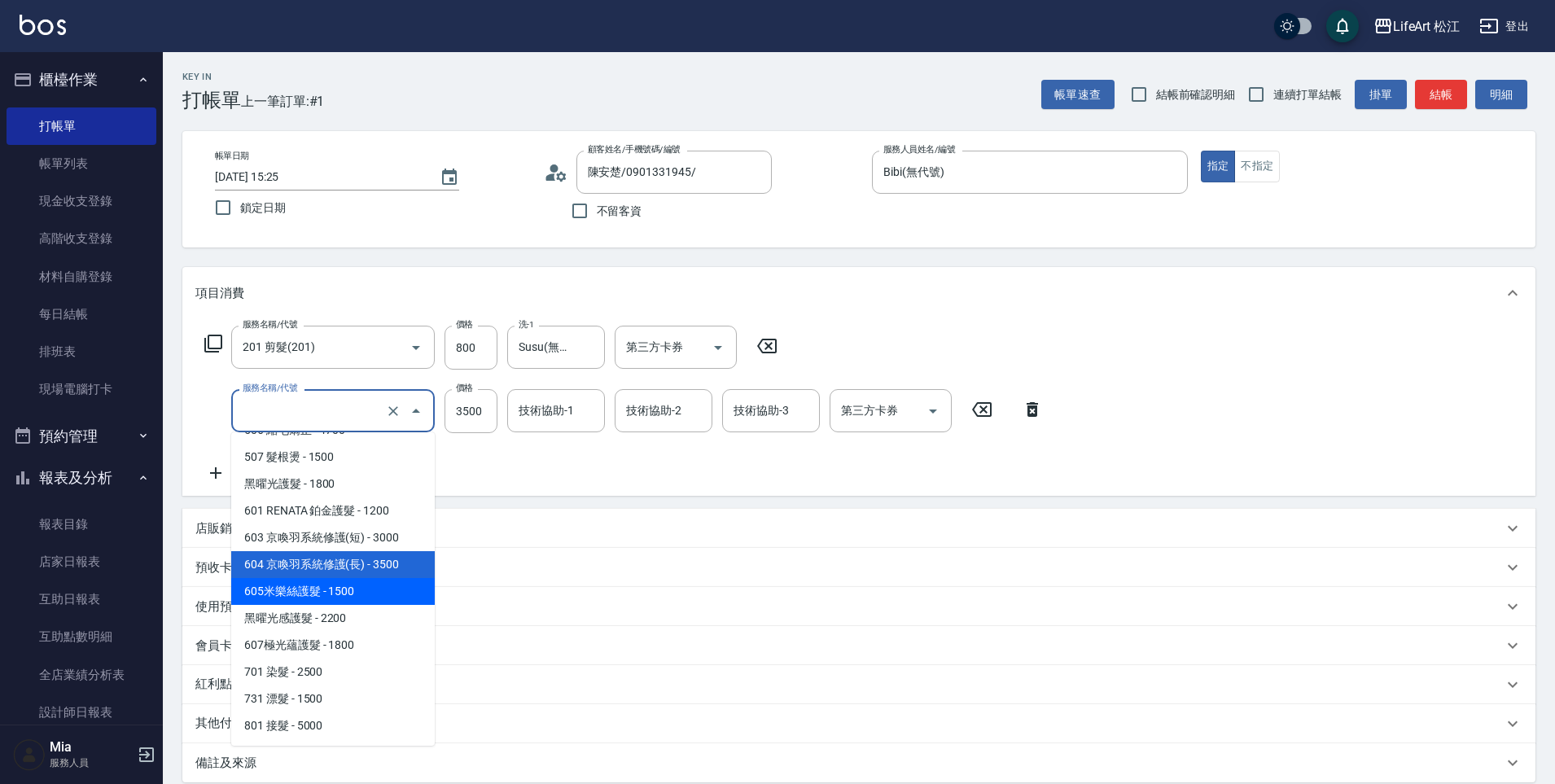
click at [357, 594] on span "605米樂絲護髮 - 1500" at bounding box center [332, 591] width 203 height 27
type input "605米樂絲護髮(605)"
type input "1500"
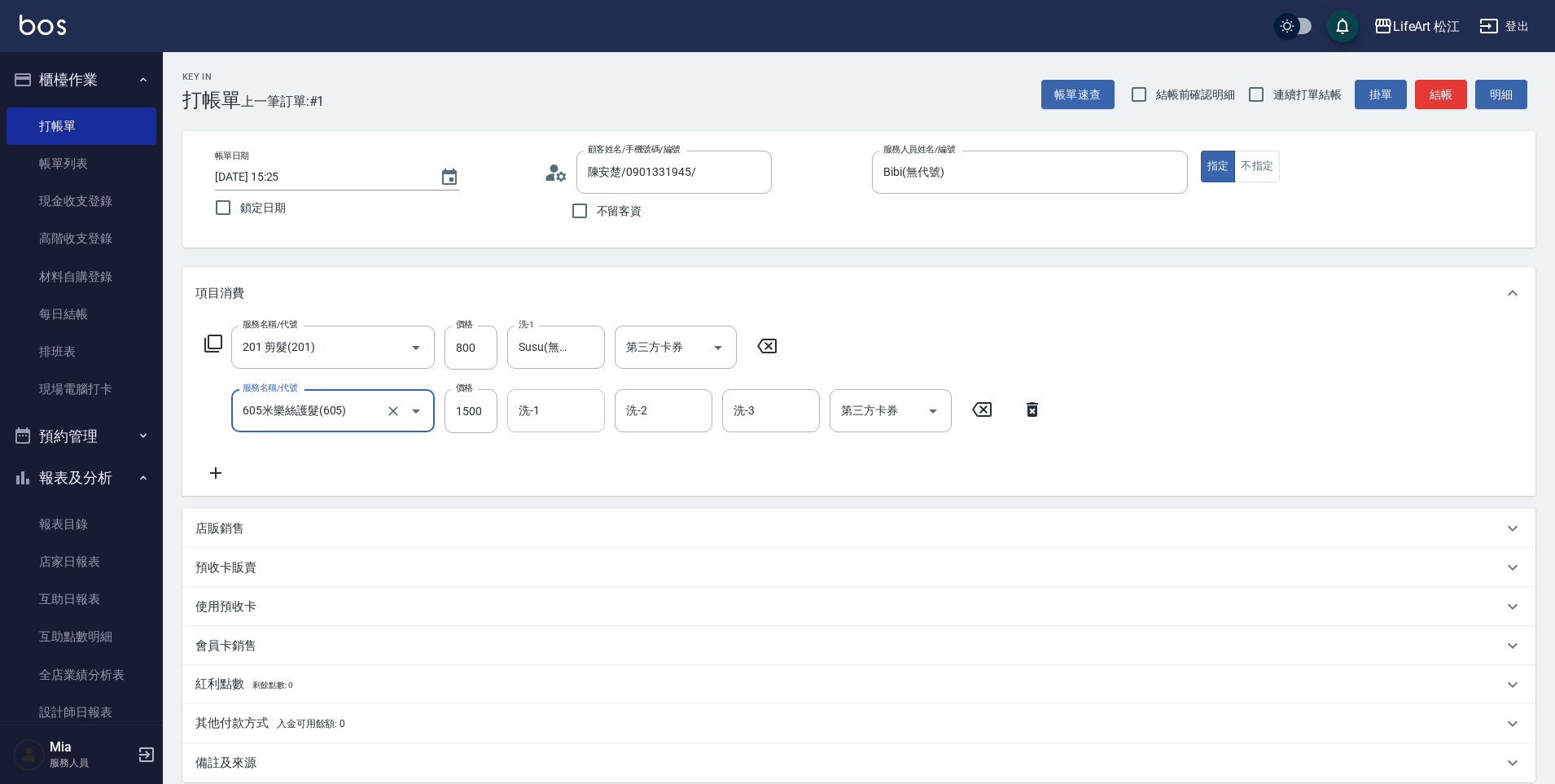
click at [551, 406] on input "洗-1" at bounding box center [556, 411] width 83 height 29
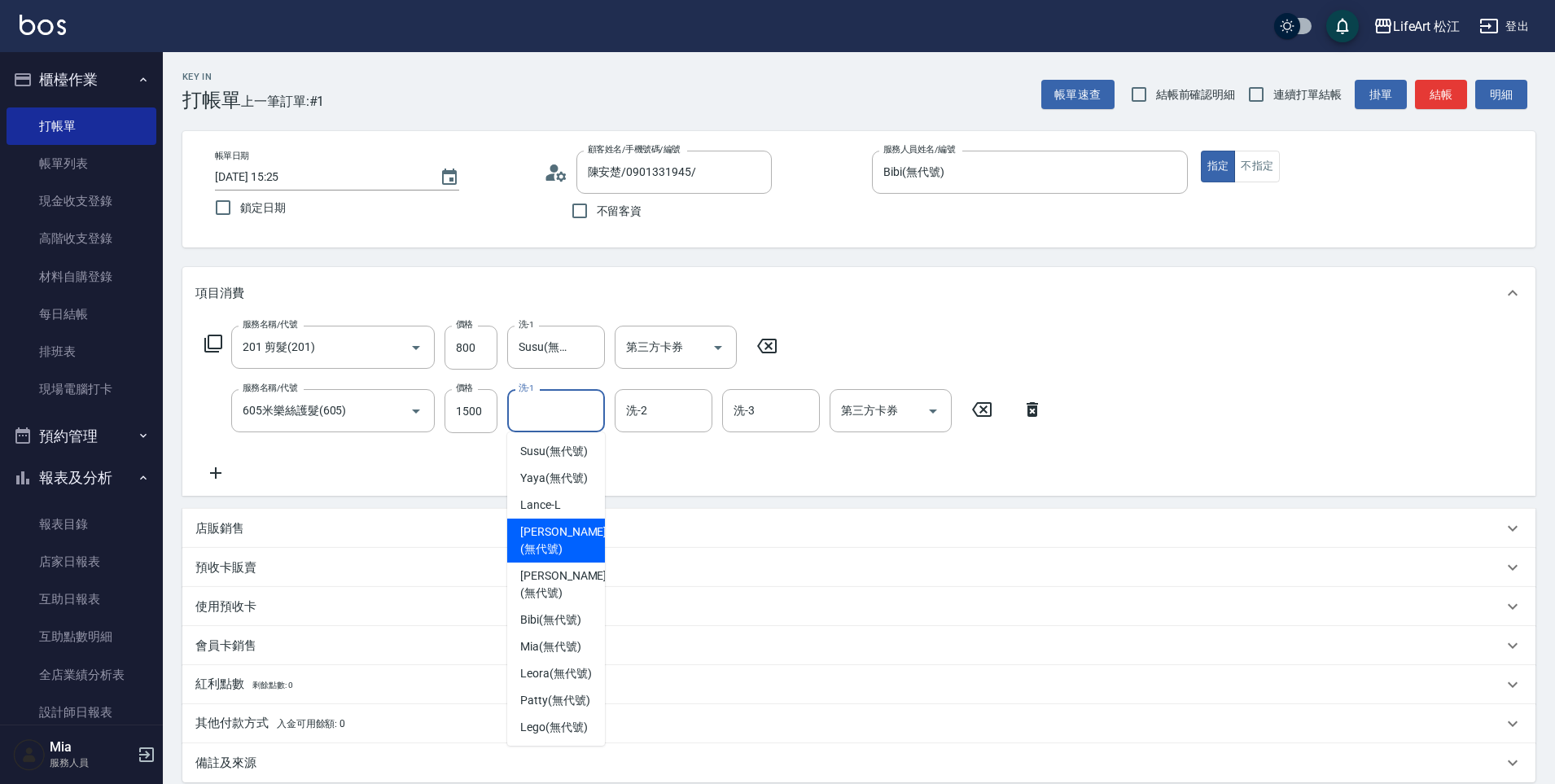
scroll to position [299, 0]
click at [548, 444] on span "Susu (無代號)" at bounding box center [553, 450] width 67 height 17
type input "Susu(無代號)"
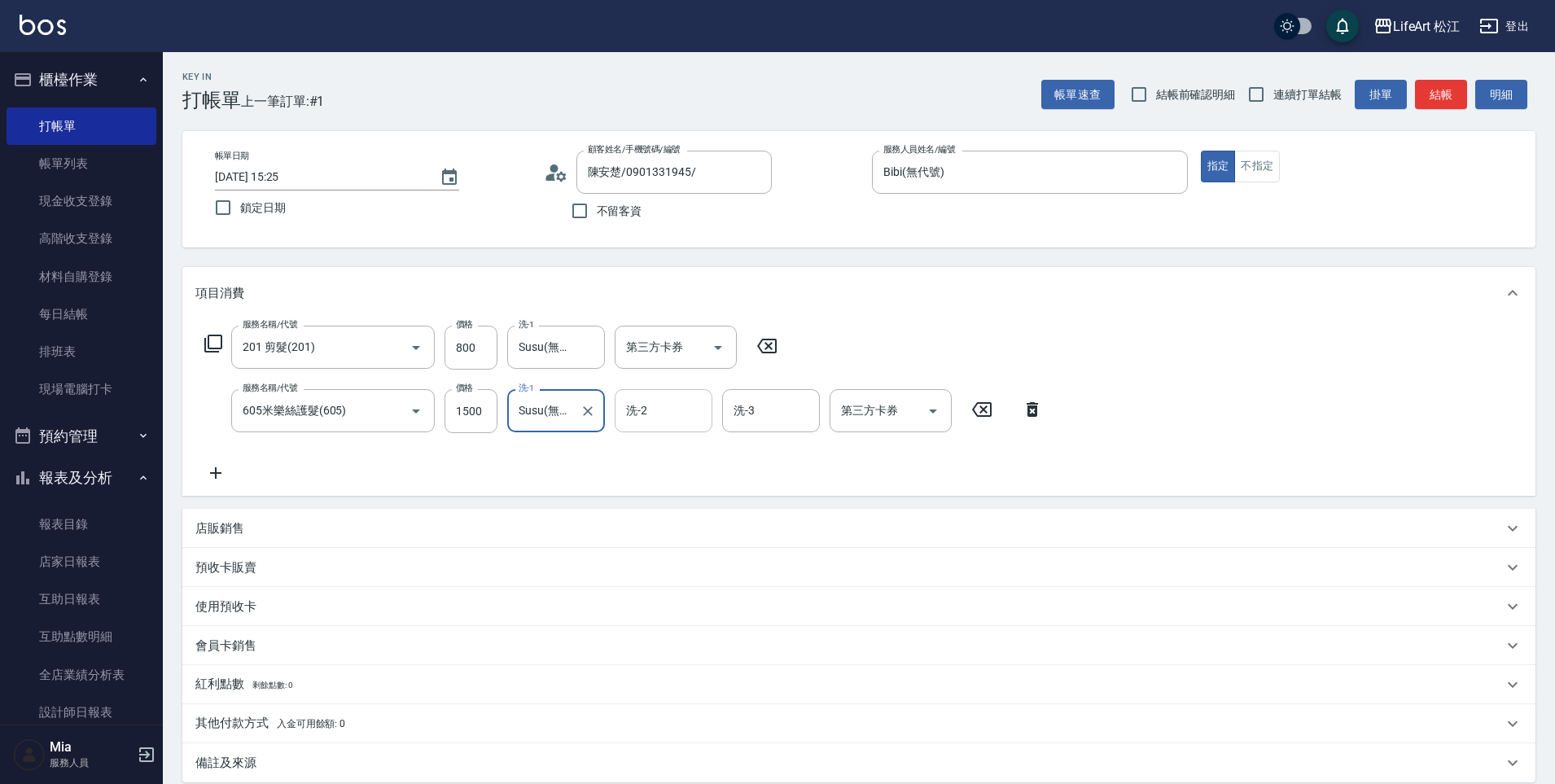
click at [698, 415] on input "洗-2" at bounding box center [663, 411] width 83 height 29
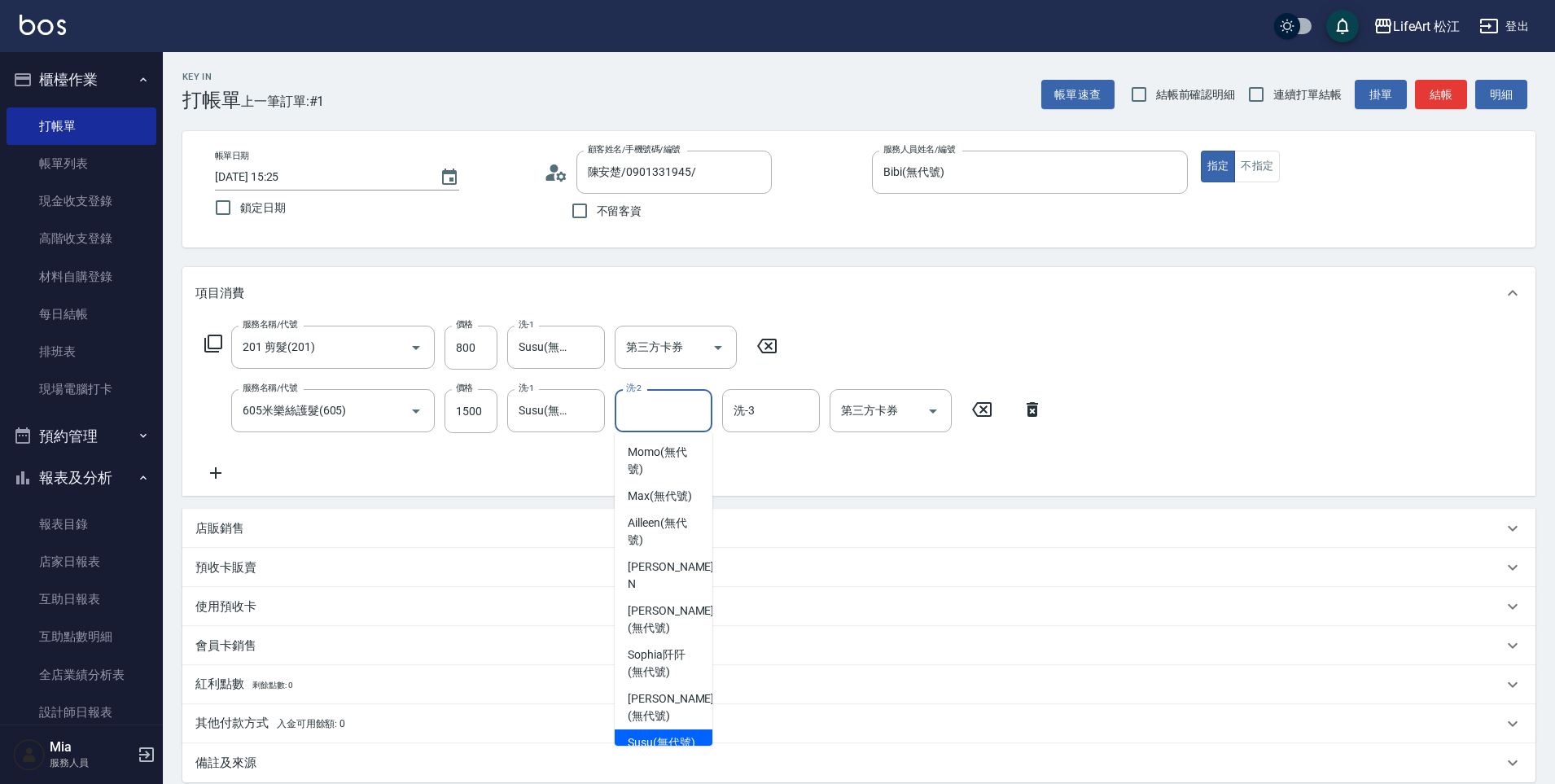
click at [654, 732] on div "Susu (無代號)" at bounding box center [664, 742] width 98 height 27
type input "Susu(無代號)"
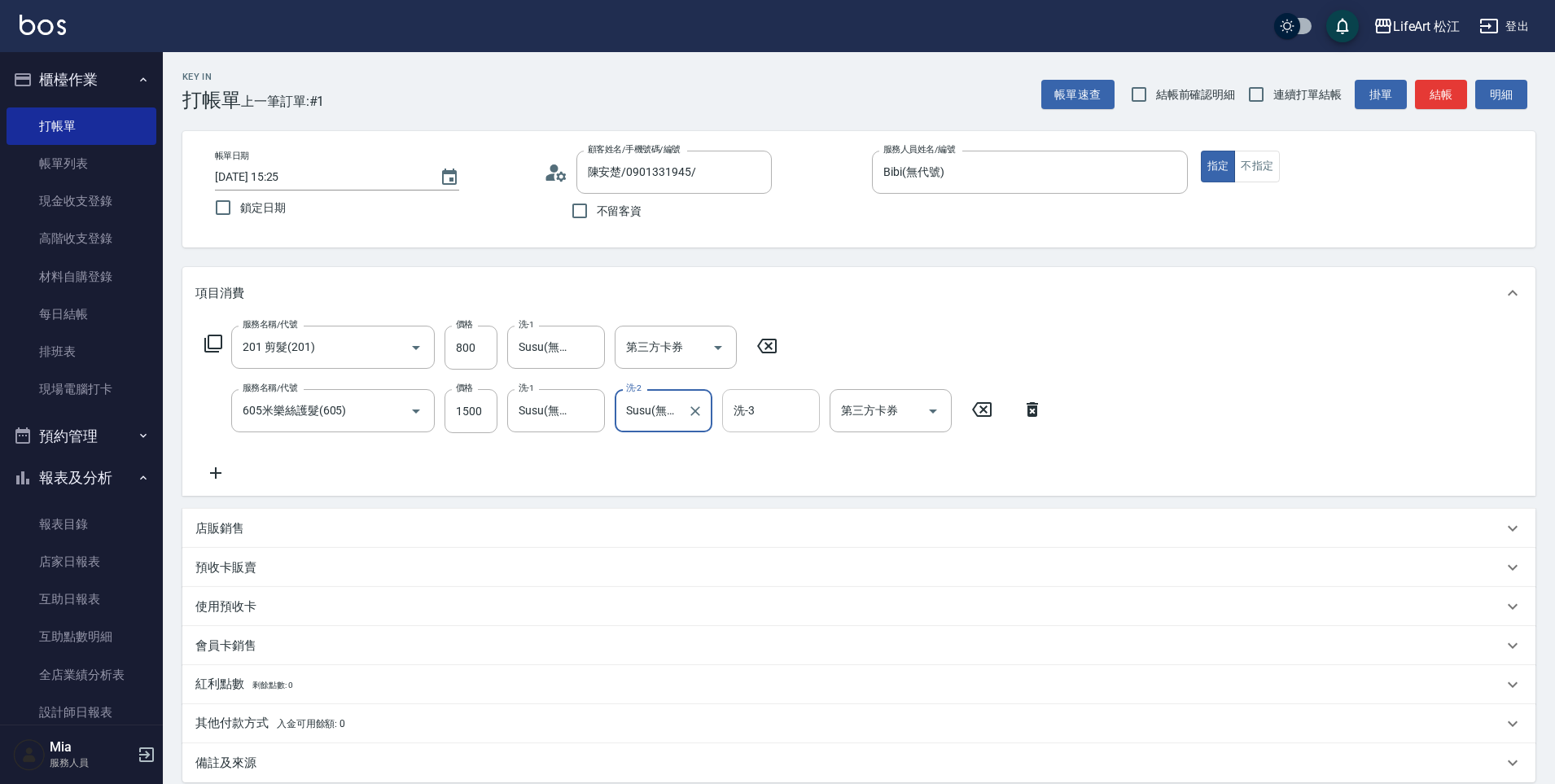
click at [792, 409] on input "洗-3" at bounding box center [770, 411] width 83 height 29
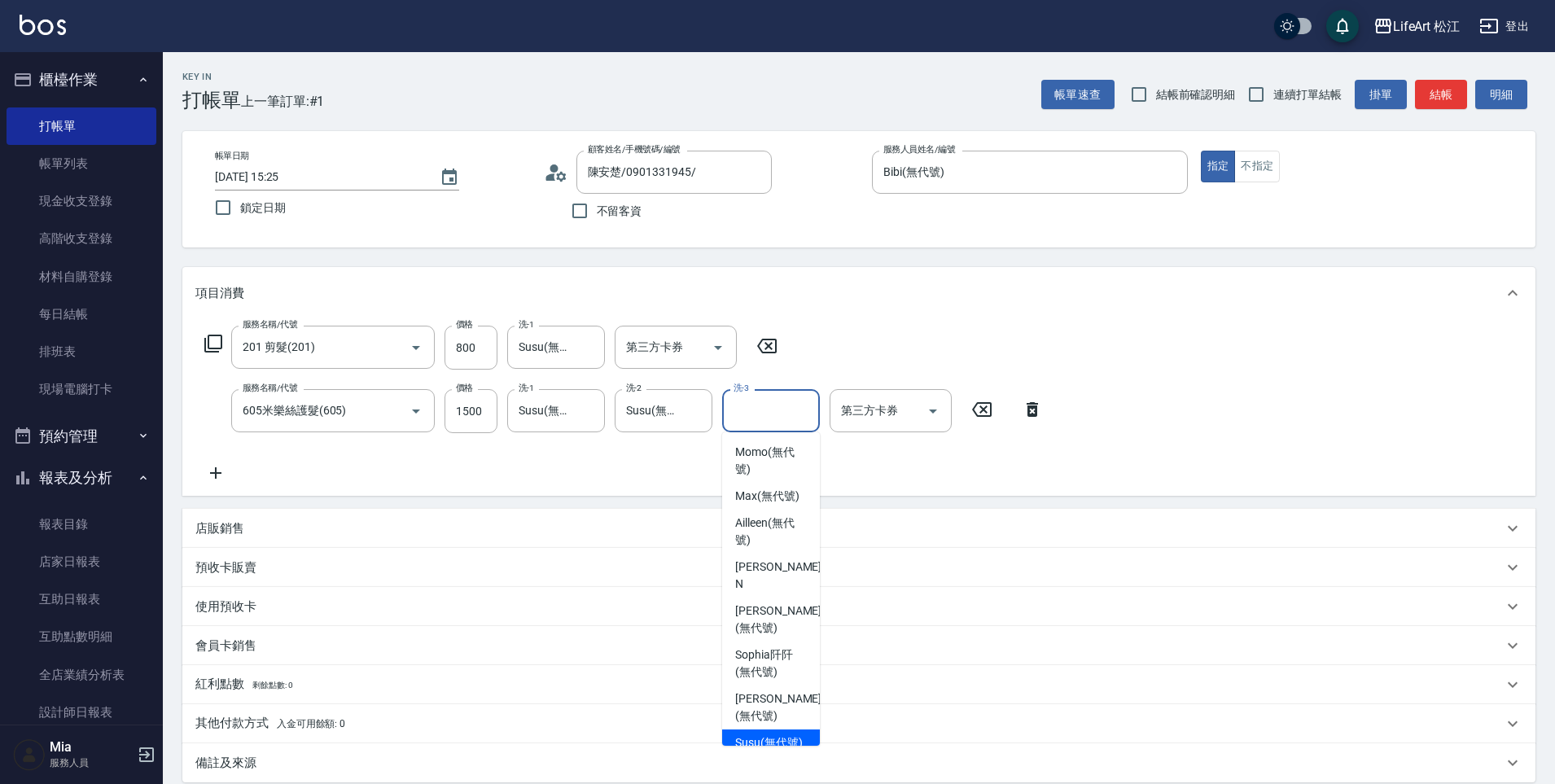
click at [743, 734] on span "Susu (無代號)" at bounding box center [768, 743] width 67 height 17
type input "Susu(無代號)"
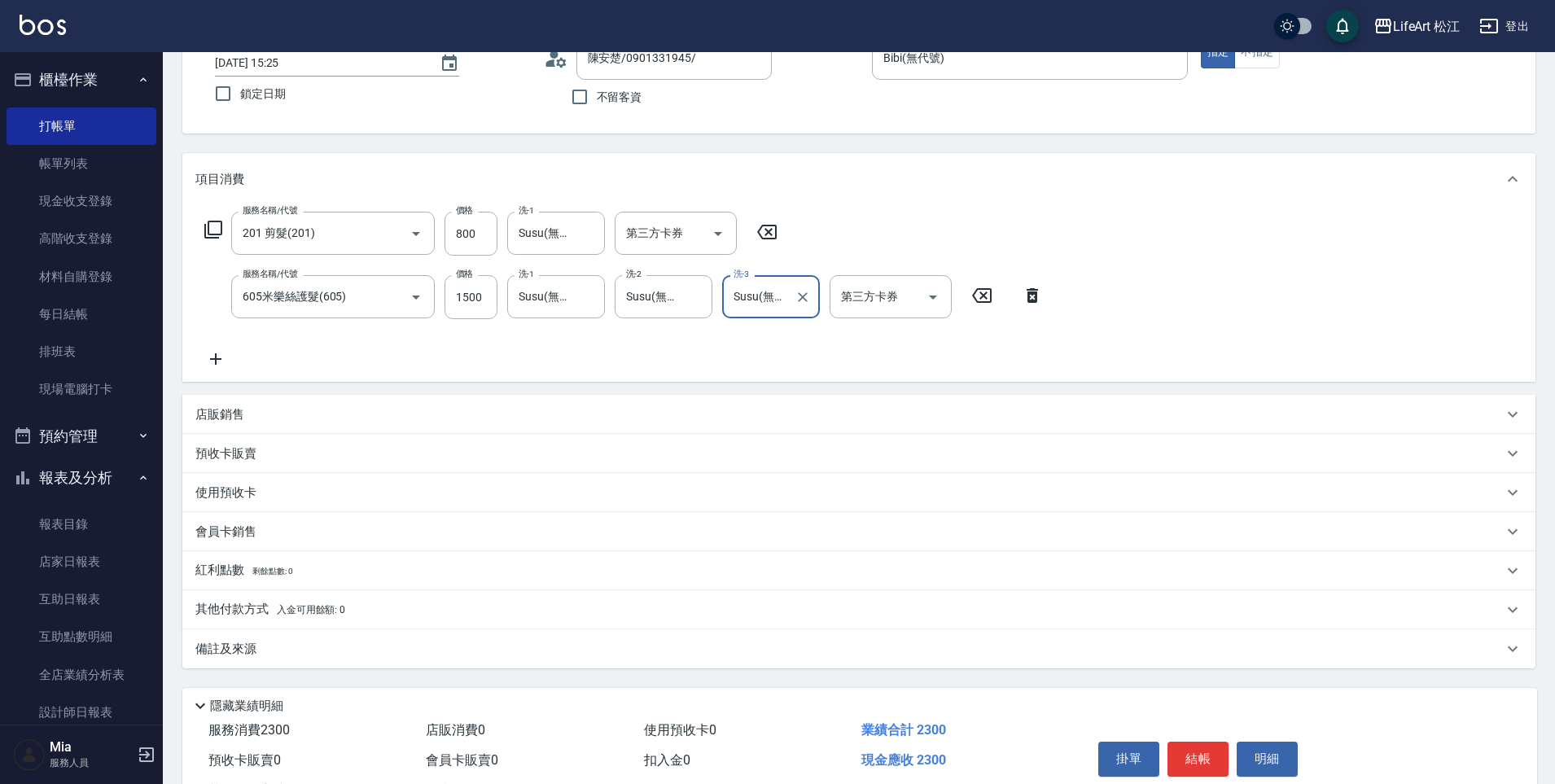
scroll to position [182, 0]
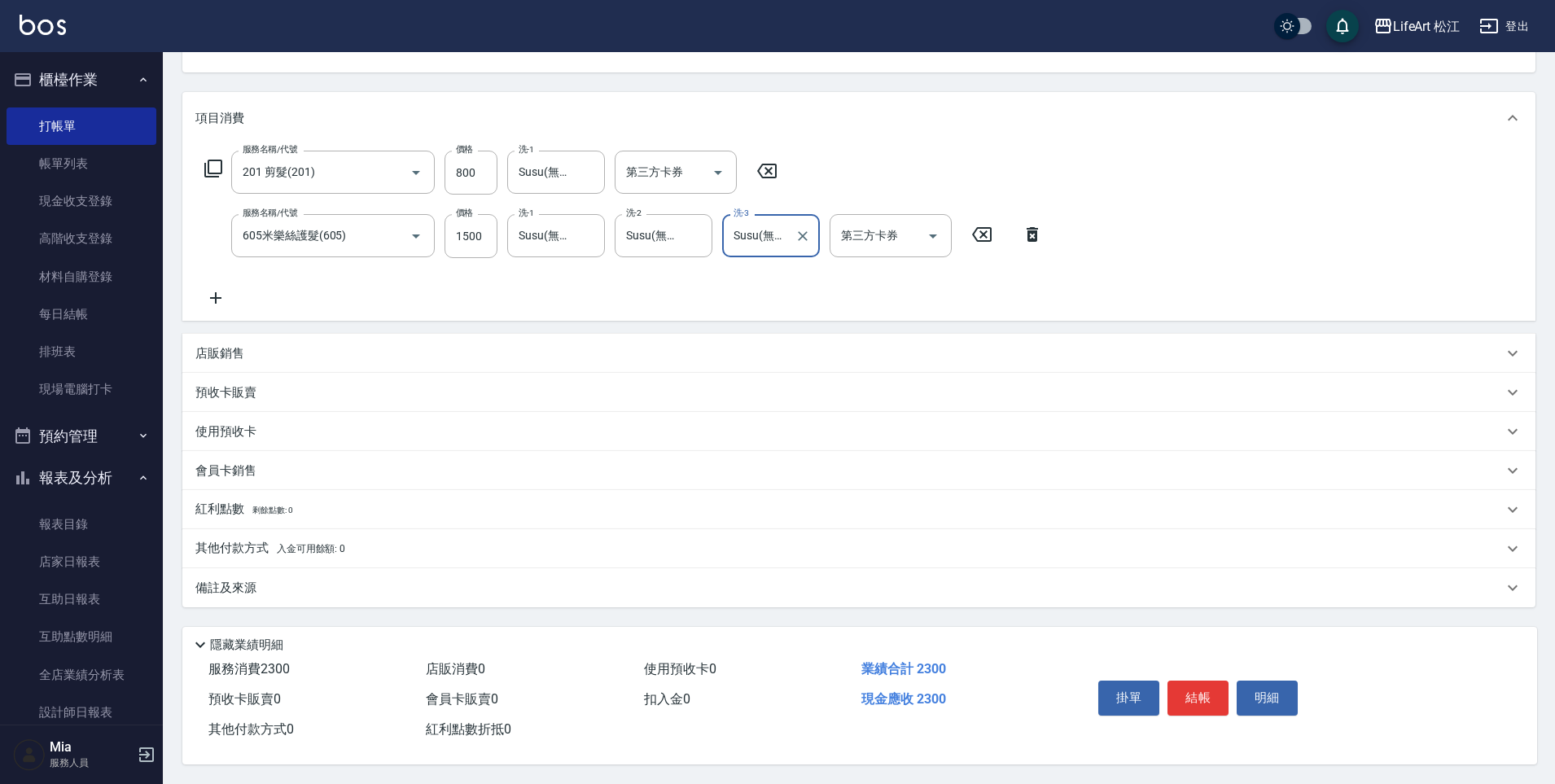
click at [548, 569] on div "備註及來源" at bounding box center [858, 587] width 1353 height 39
click at [569, 587] on div "備註及來源" at bounding box center [849, 589] width 1307 height 17
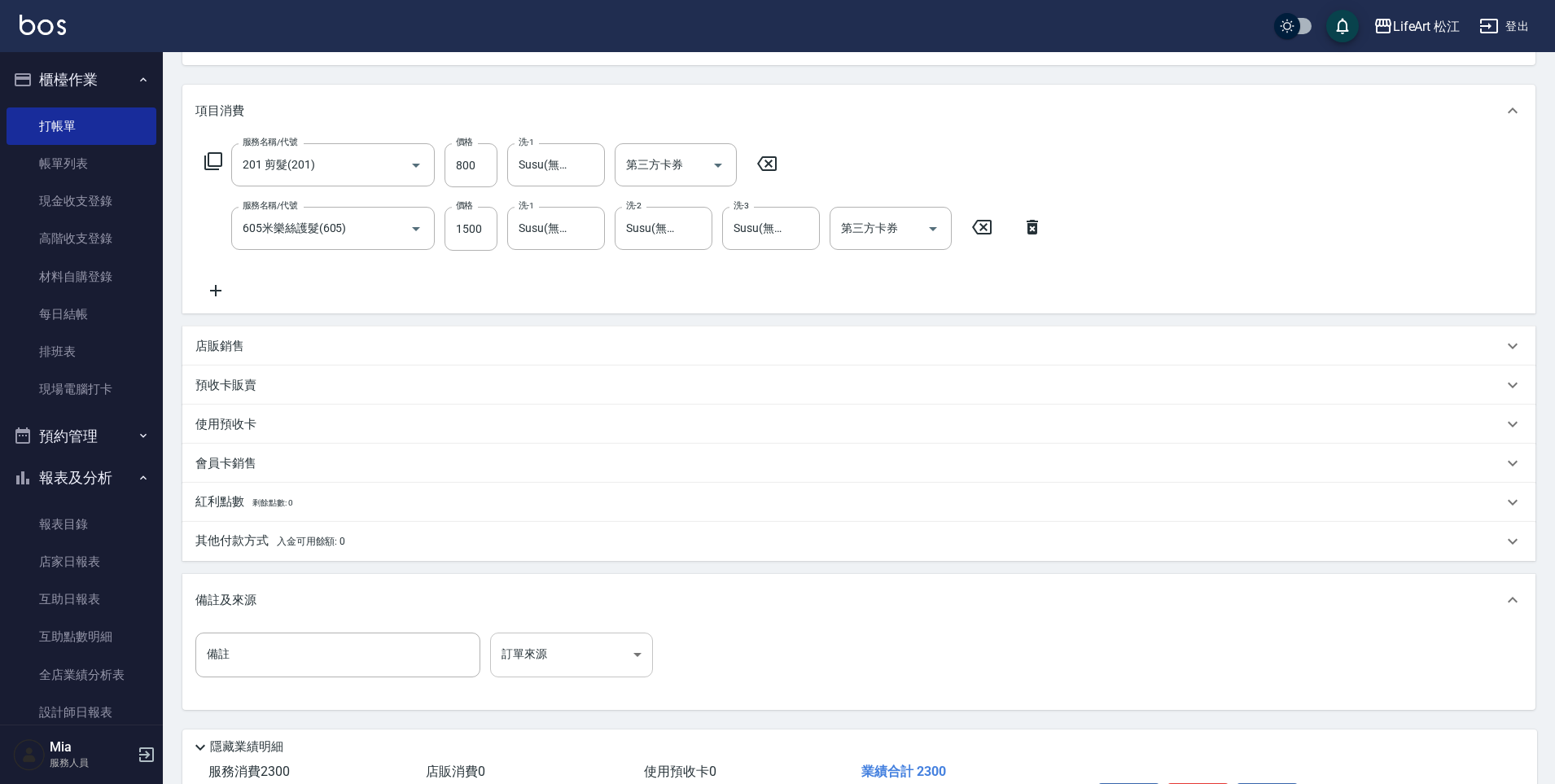
click at [587, 635] on body "LifeArt 松江 登出 櫃檯作業 打帳單 帳單列表 現金收支登錄 高階收支登錄 材料自購登錄 每日結帳 排班表 現場電腦打卡 預約管理 預約管理 單日預約…" at bounding box center [777, 351] width 1555 height 1068
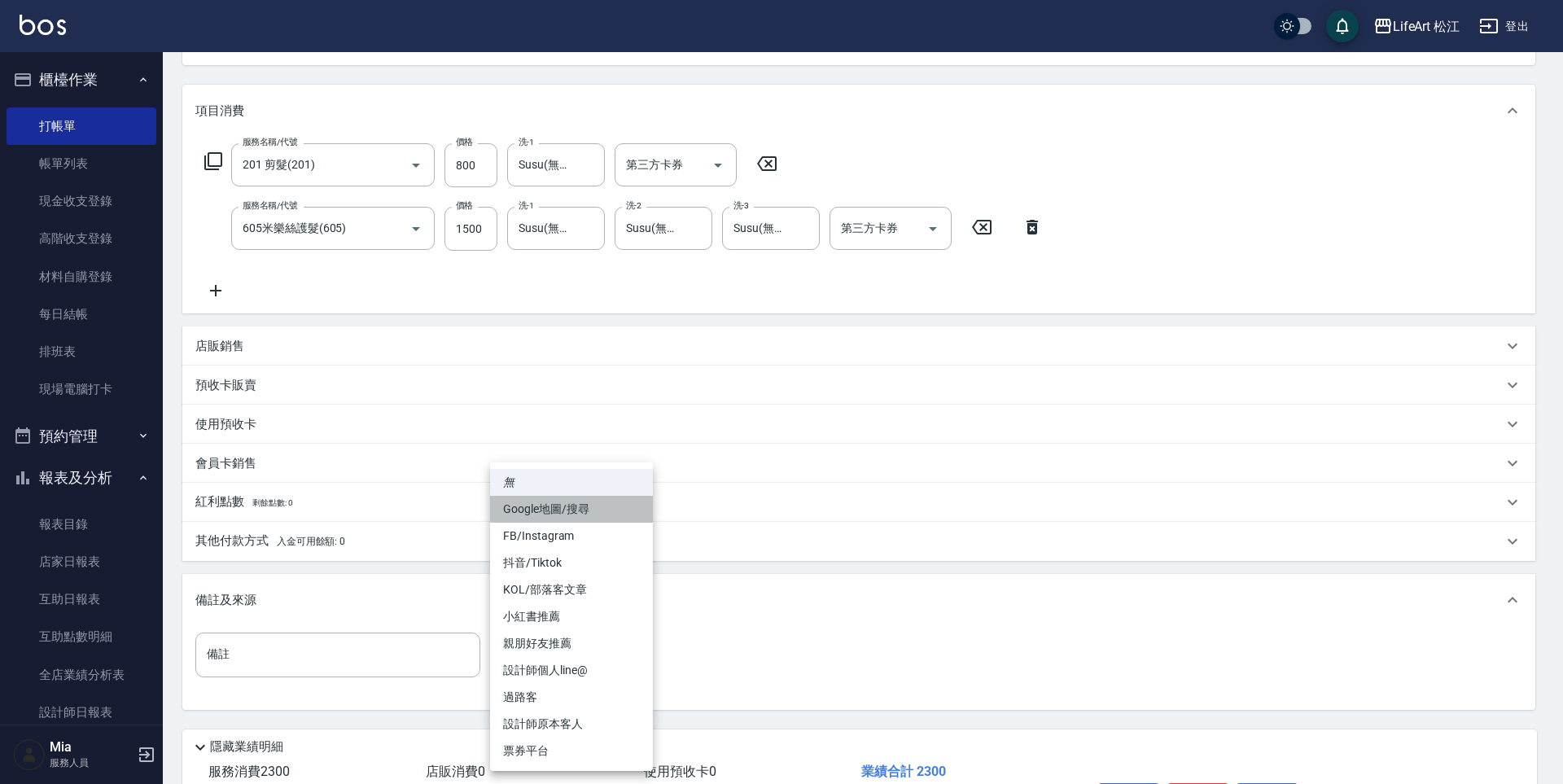
click at [612, 515] on li "Google地圖/搜尋" at bounding box center [571, 508] width 163 height 27
type input "Google地圖/搜尋"
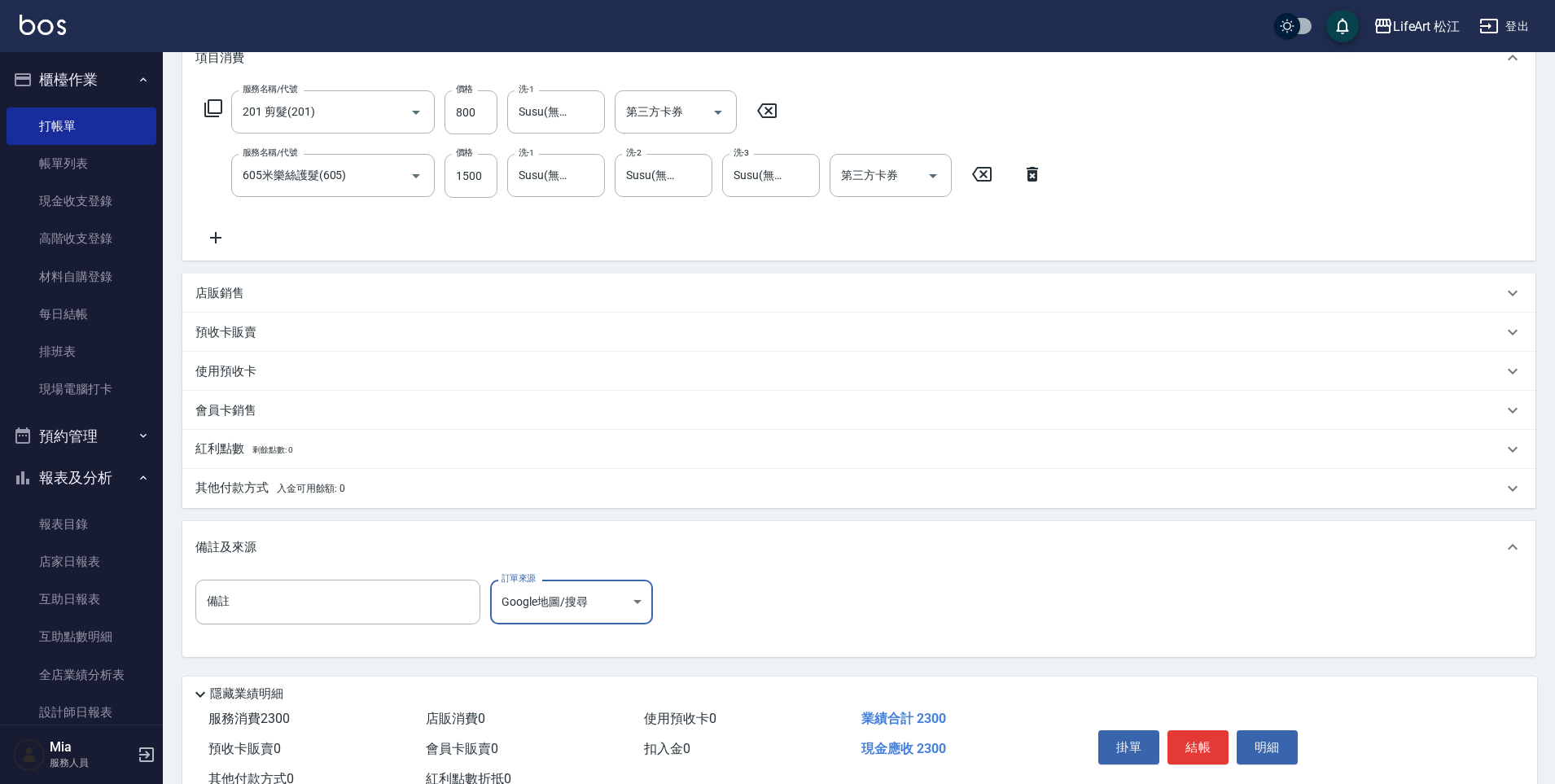
scroll to position [292, 0]
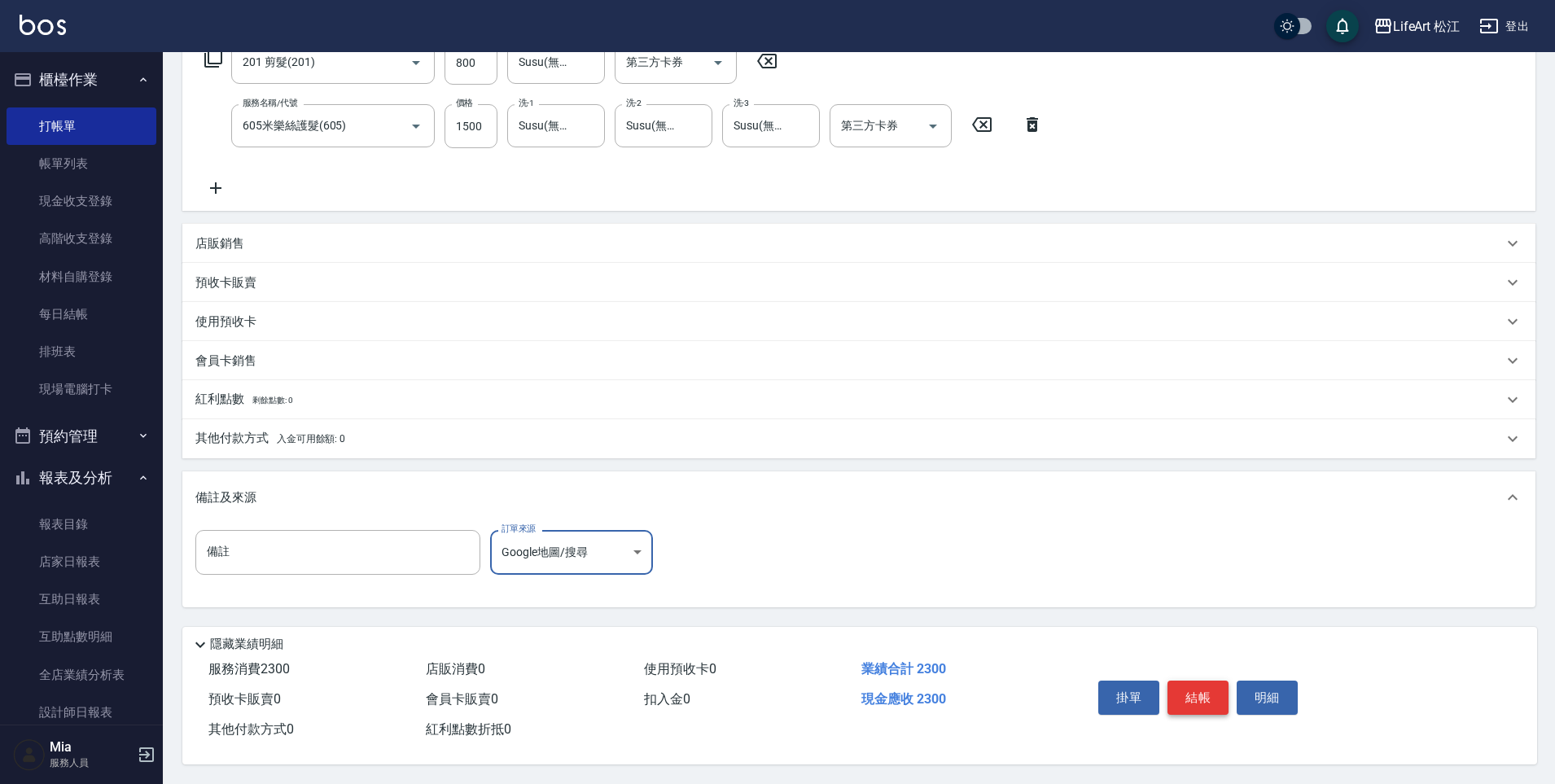
click at [1186, 690] on button "結帳" at bounding box center [1197, 697] width 61 height 34
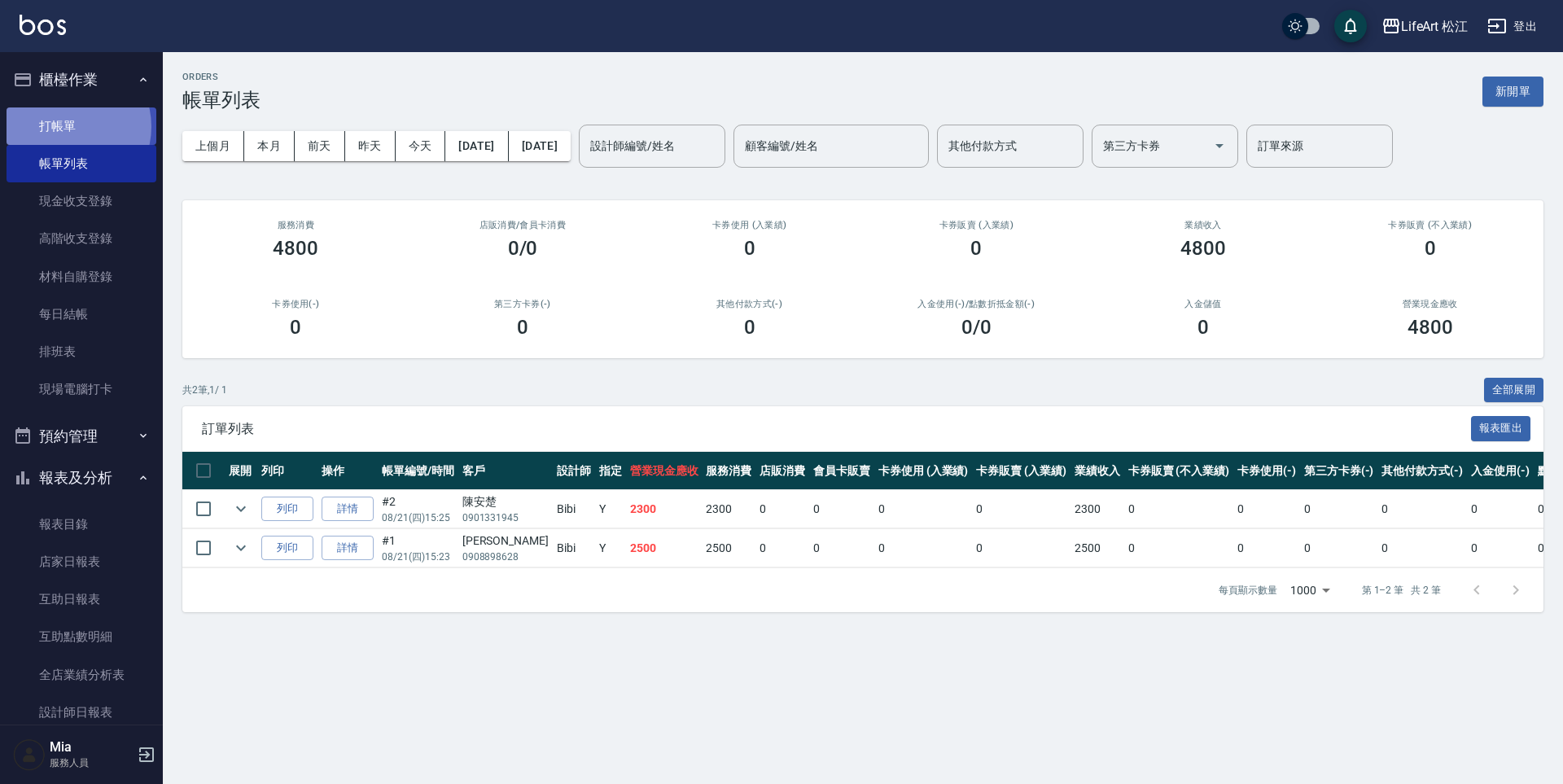
click at [65, 126] on link "打帳單" at bounding box center [81, 126] width 150 height 37
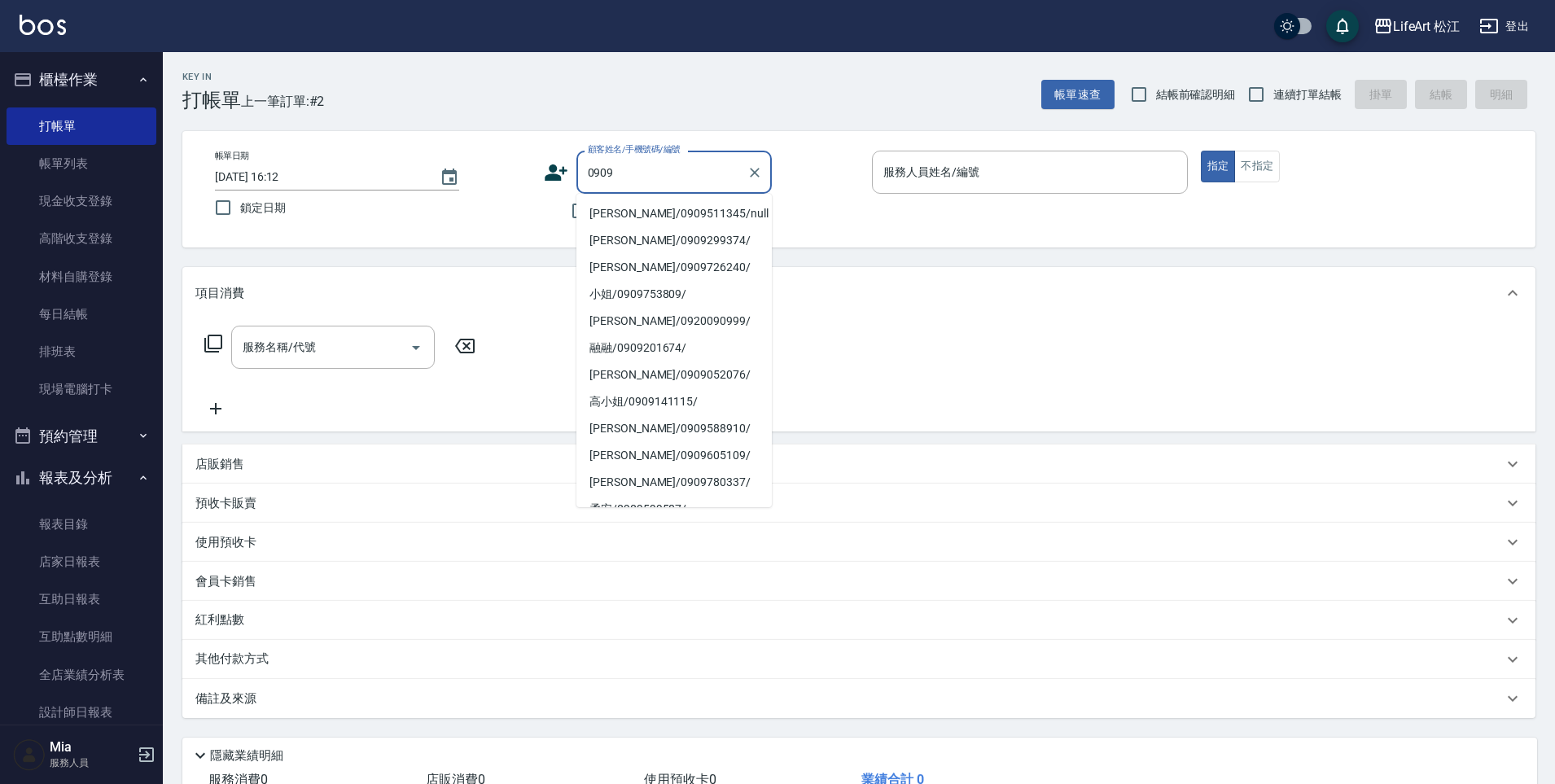
drag, startPoint x: 661, startPoint y: 215, endPoint x: 622, endPoint y: 145, distance: 80.1
click at [661, 215] on li "[PERSON_NAME]/0909511345/null" at bounding box center [674, 214] width 195 height 27
type input "[PERSON_NAME]/0909511345/null"
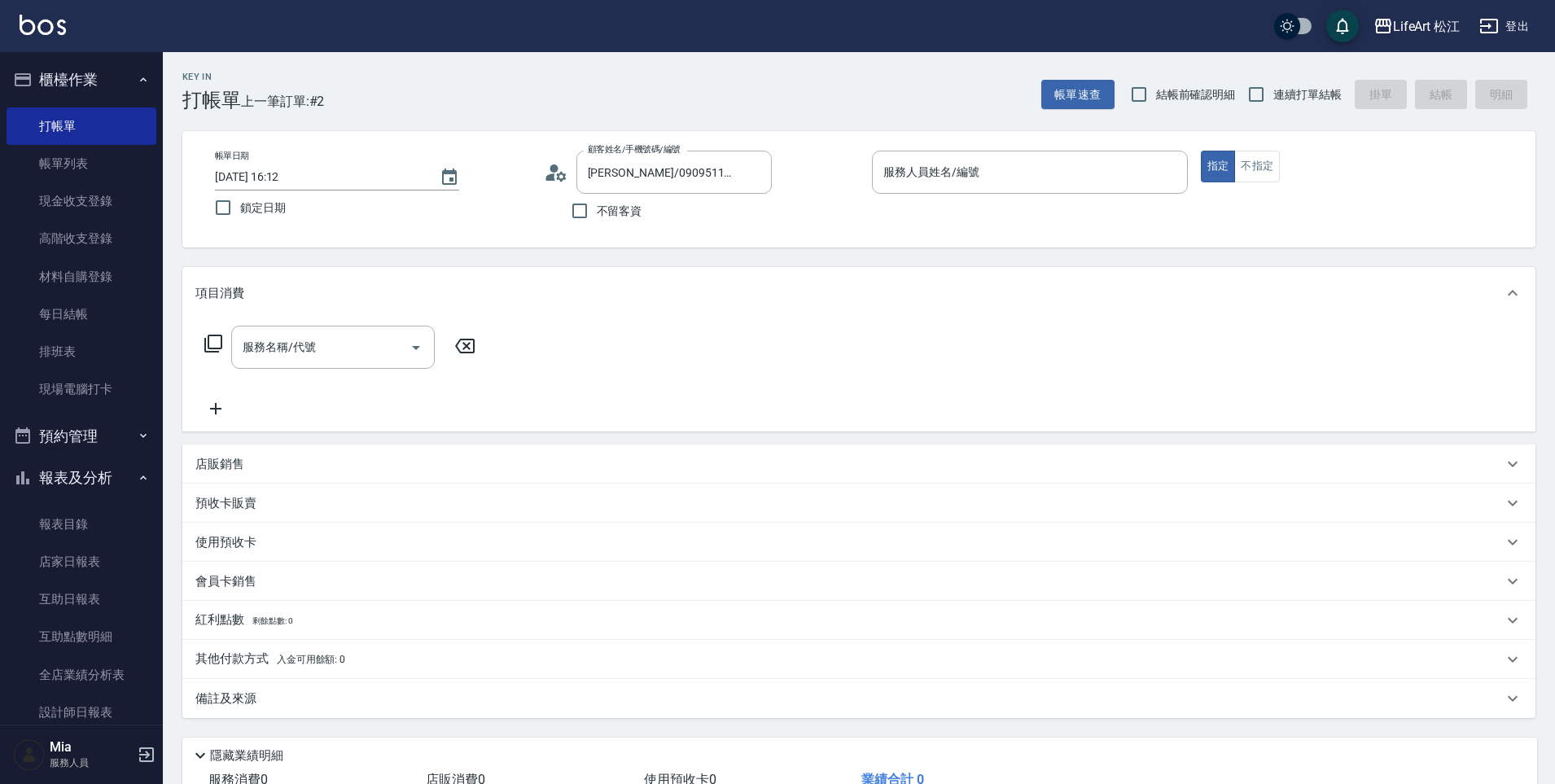
click at [561, 182] on icon at bounding box center [556, 173] width 24 height 24
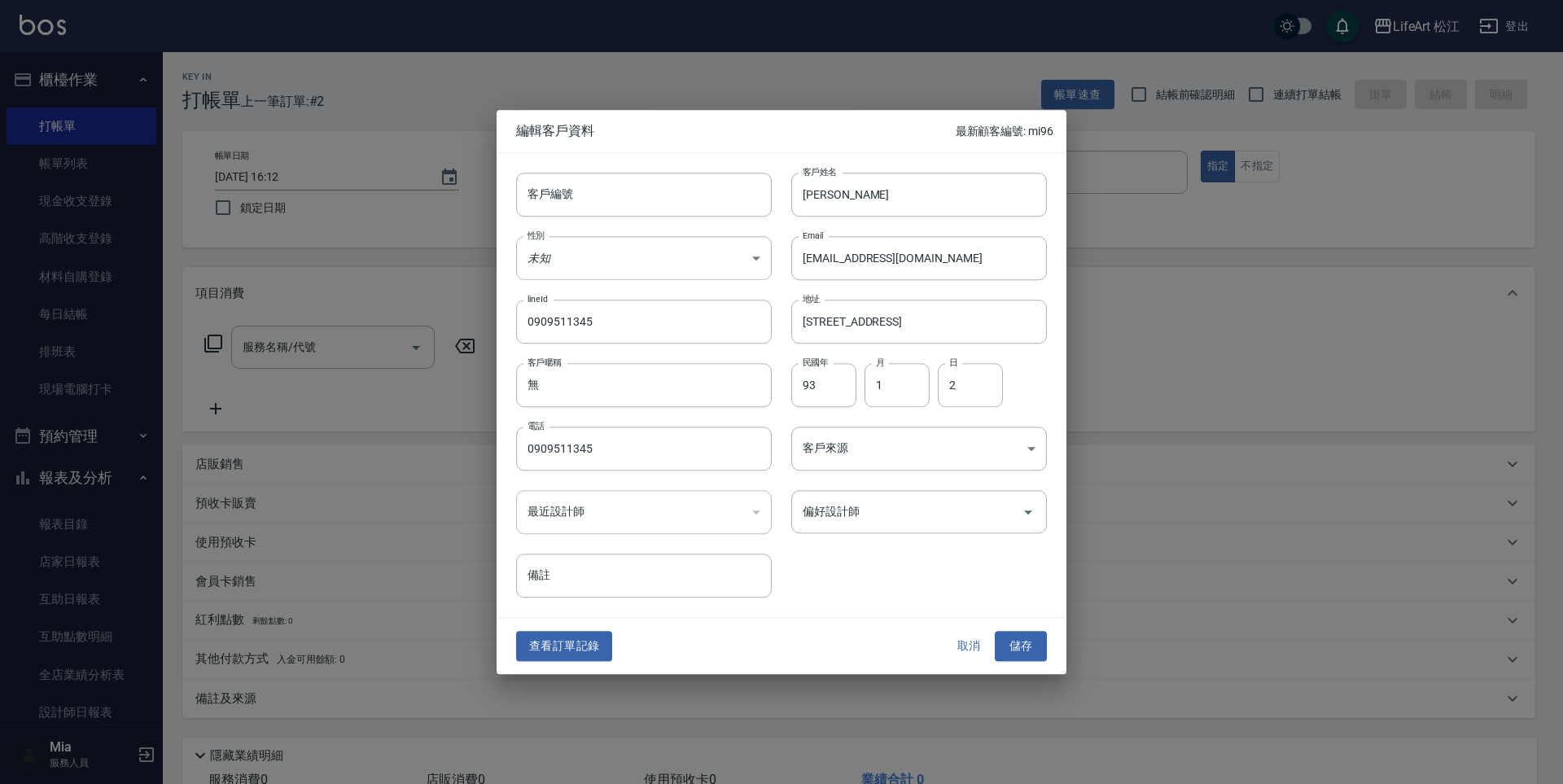
click at [966, 644] on button "取消" at bounding box center [969, 646] width 52 height 31
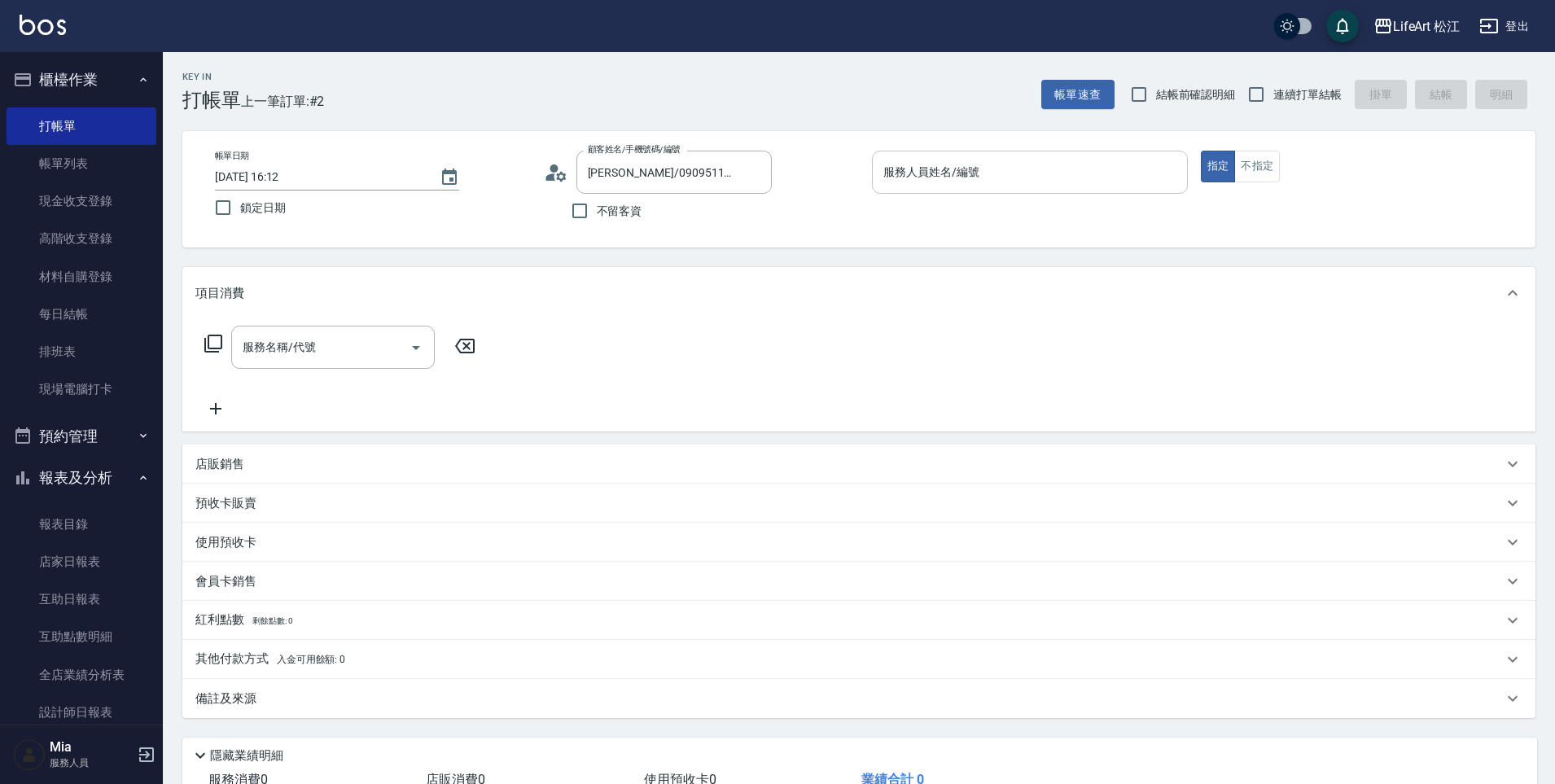
click at [1043, 194] on div "服務人員姓名/編號 服務人員姓名/編號" at bounding box center [1030, 181] width 316 height 60
click at [1045, 189] on div "服務人員姓名/編號" at bounding box center [1030, 172] width 316 height 43
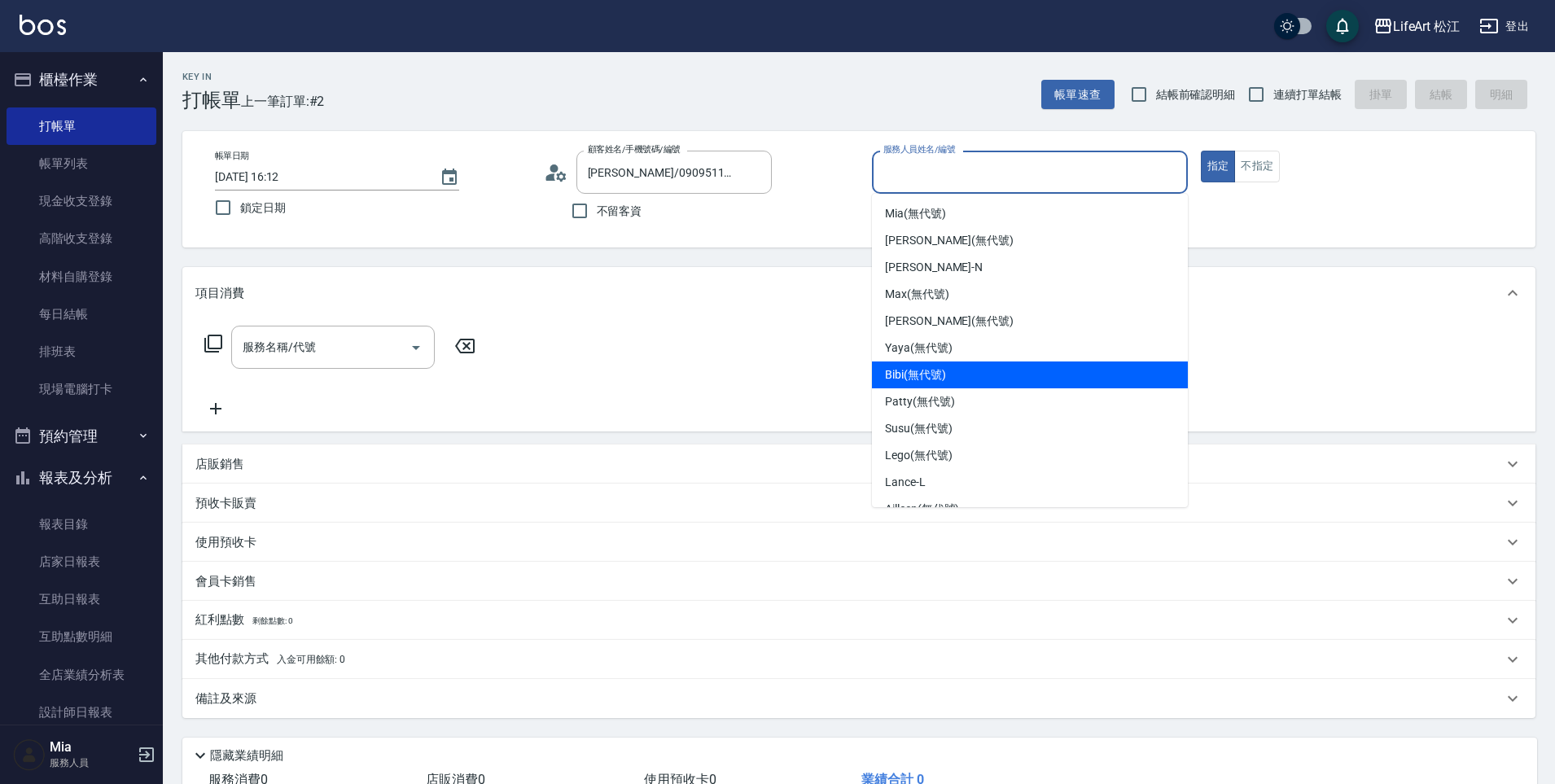
click at [979, 380] on div "Bibi (無代號)" at bounding box center [1030, 374] width 316 height 27
type input "Bibi(無代號)"
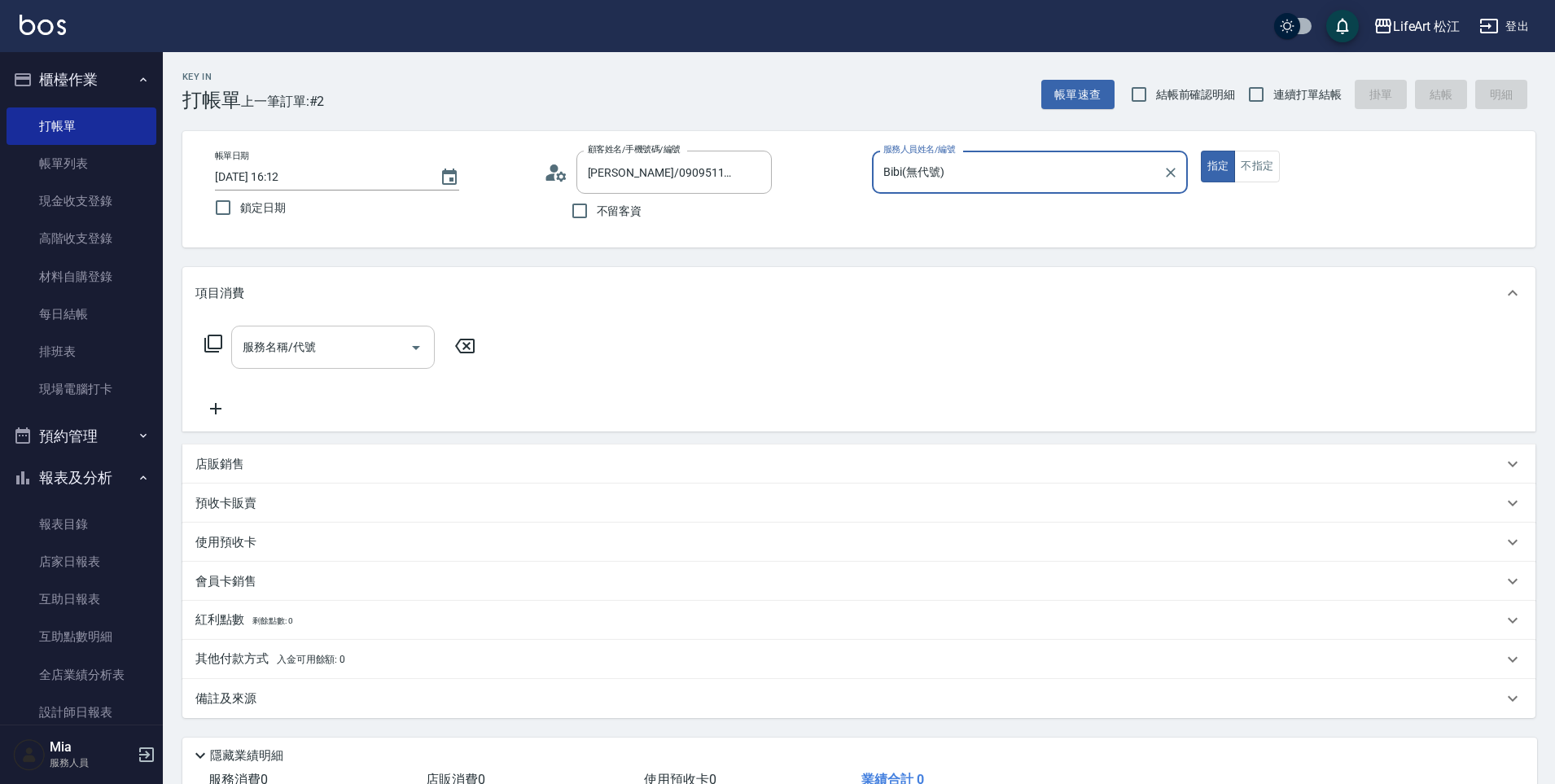
click at [356, 344] on input "服務名稱/代號" at bounding box center [320, 347] width 165 height 29
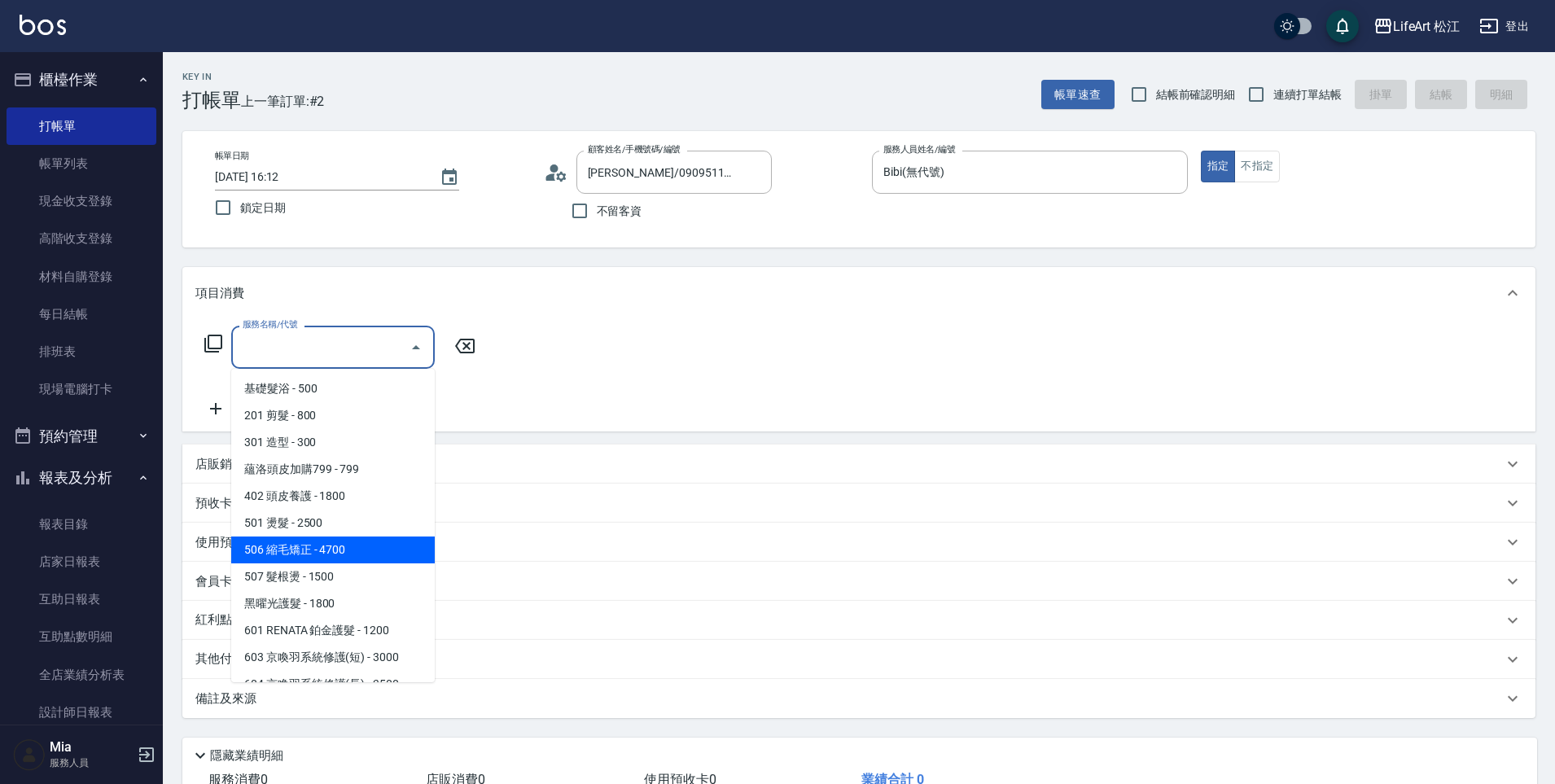
drag, startPoint x: 330, startPoint y: 556, endPoint x: 352, endPoint y: 542, distance: 26.1
click at [330, 556] on span "506 縮毛矯正 - 4700" at bounding box center [332, 549] width 203 height 27
type input "506 縮毛矯正 (506)"
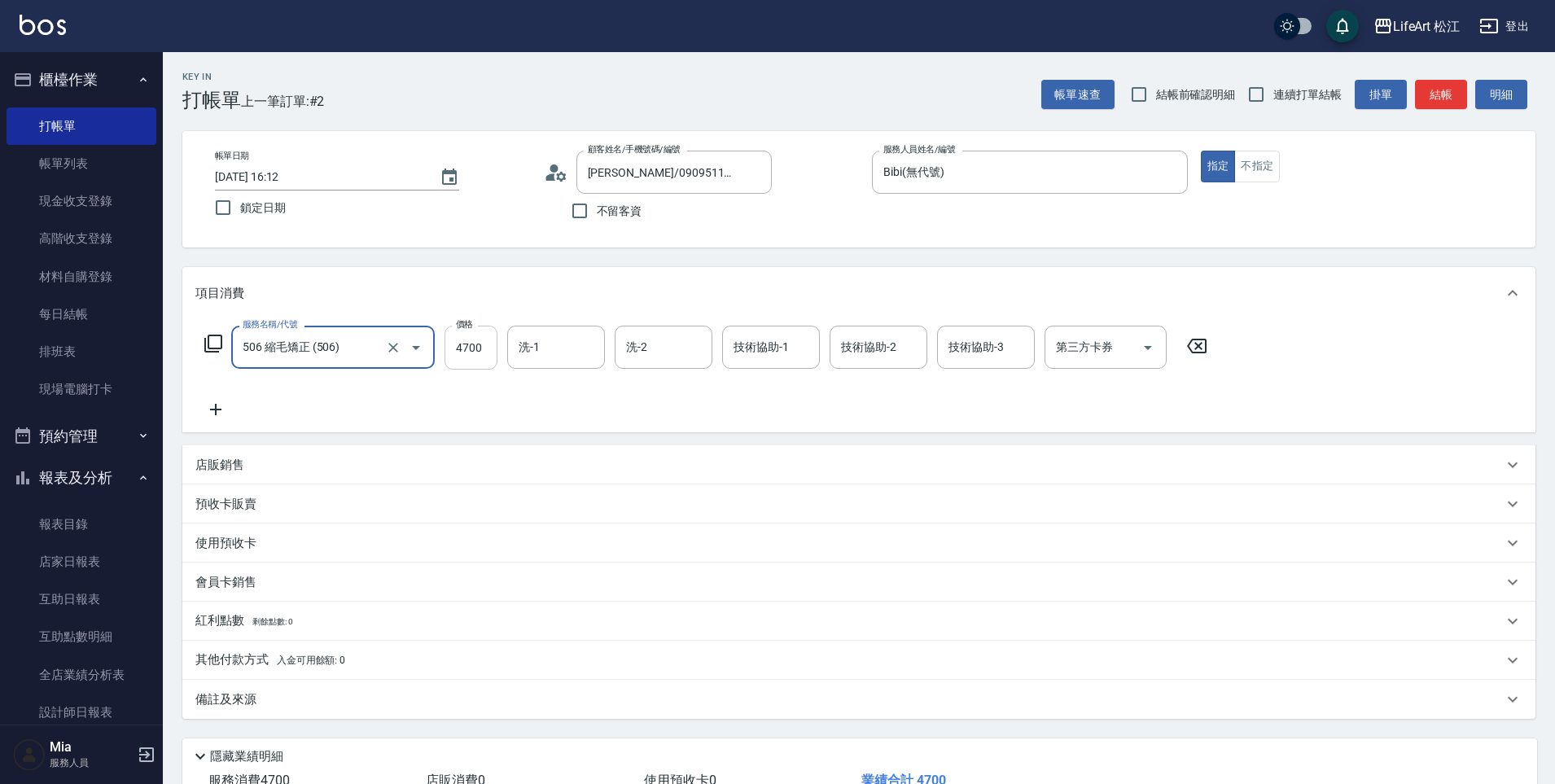
click at [475, 353] on input "4700" at bounding box center [471, 347] width 53 height 44
type input "800"
click at [215, 412] on icon at bounding box center [215, 409] width 11 height 11
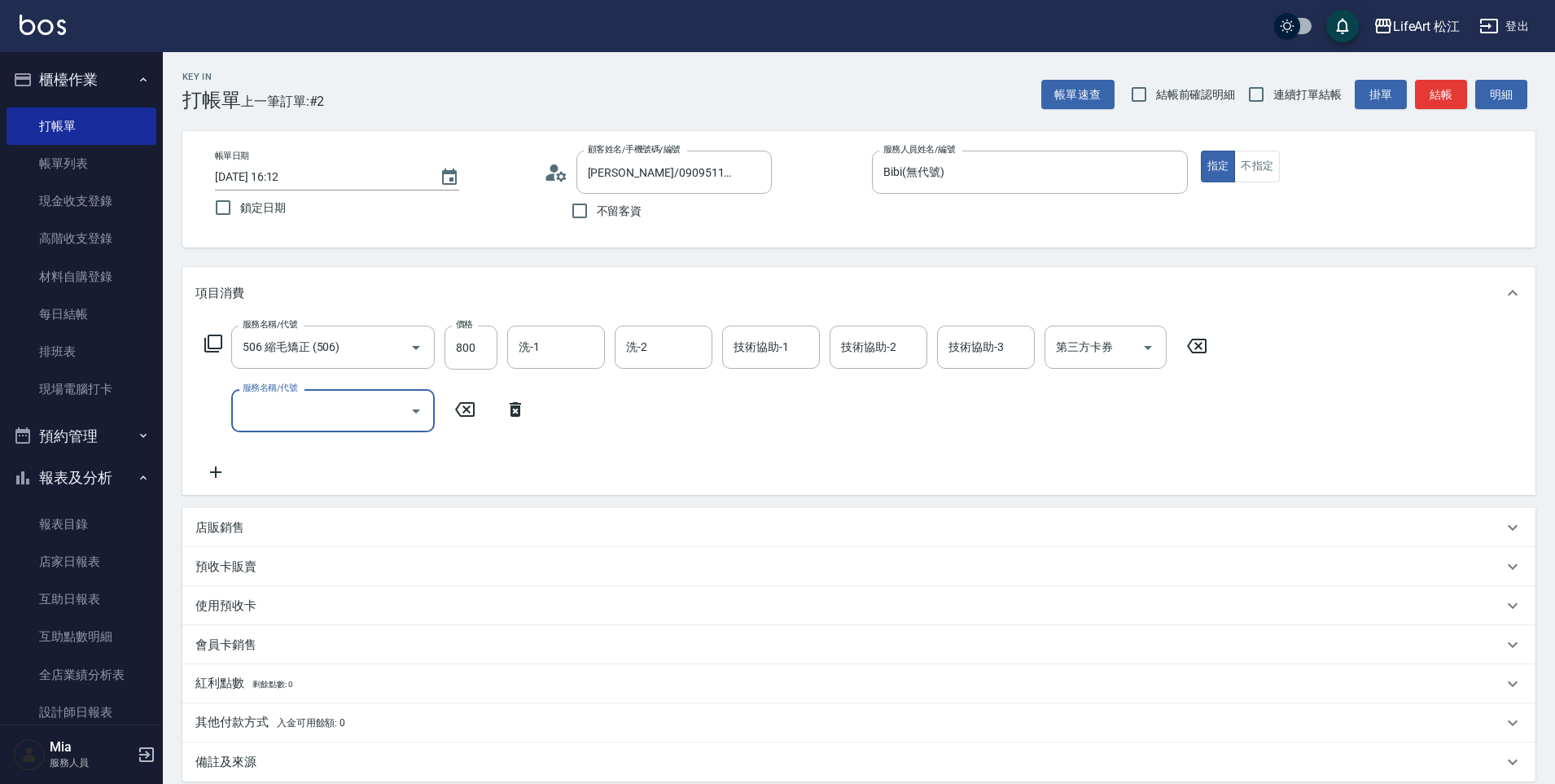
click at [356, 405] on input "服務名稱/代號" at bounding box center [320, 411] width 165 height 29
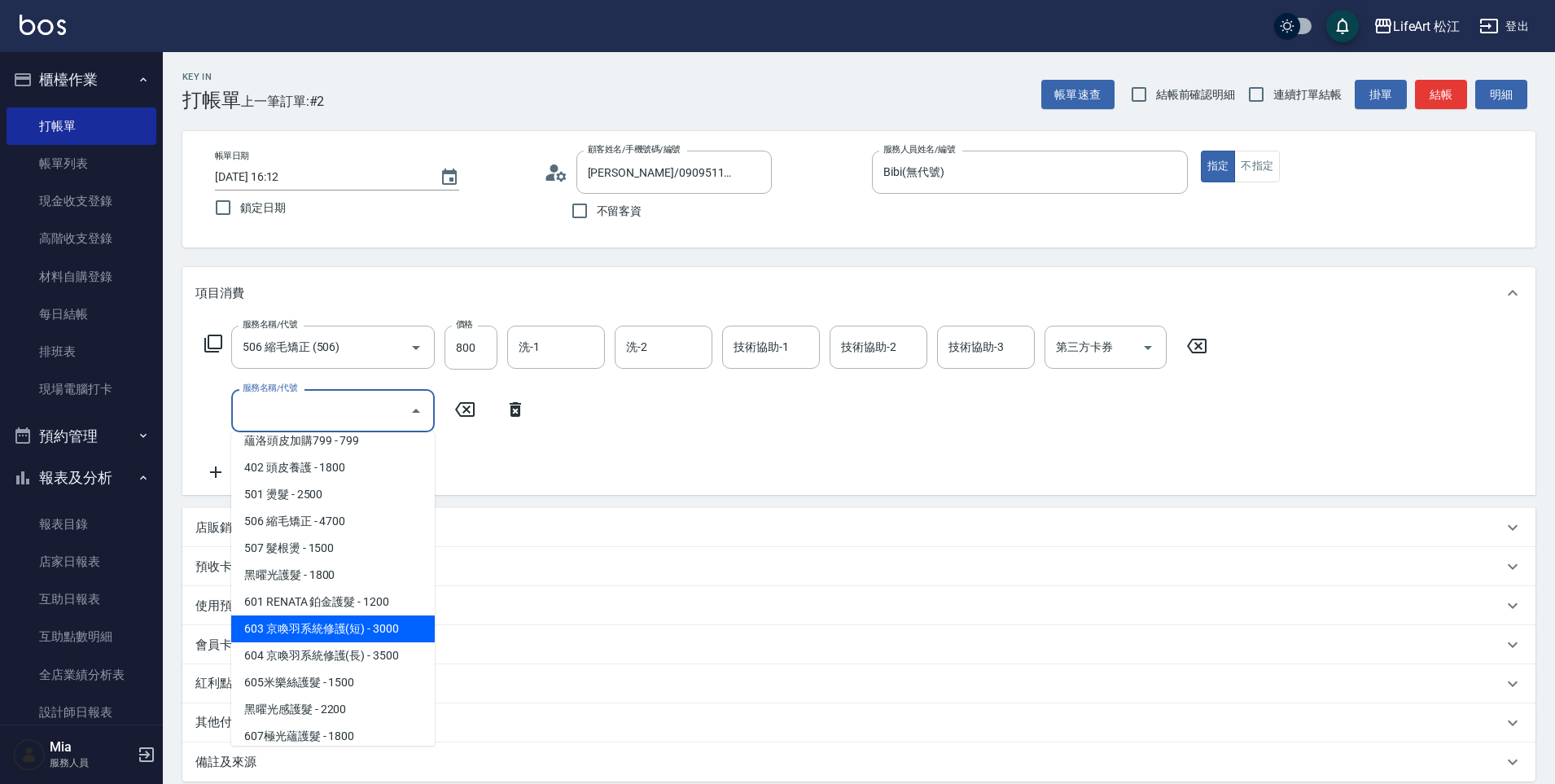
scroll to position [183, 0]
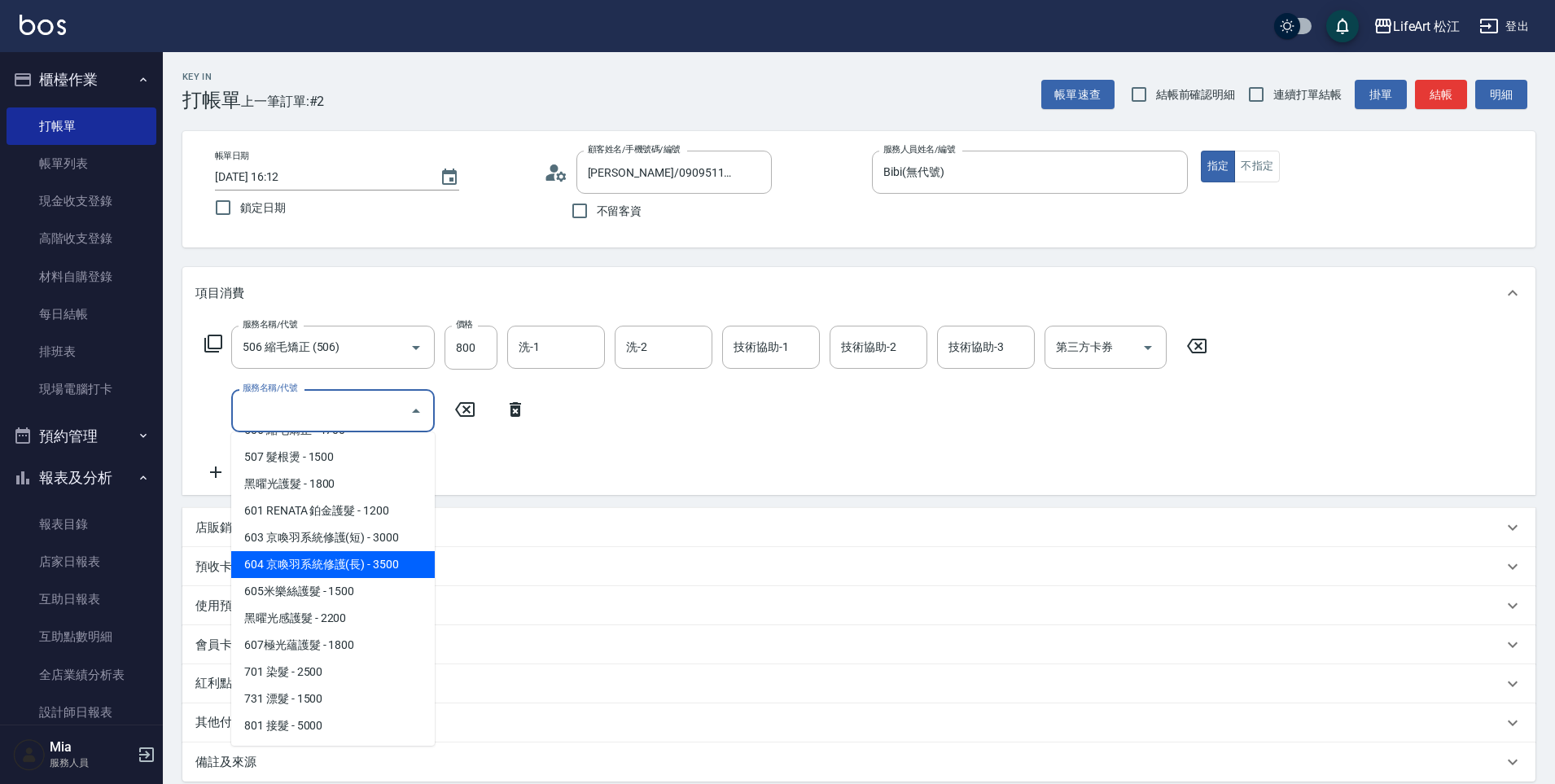
click at [365, 555] on span "604 京喚羽系統修護(長) - 3500" at bounding box center [332, 564] width 203 height 27
type input "604 京喚羽系統修護(長)(604)"
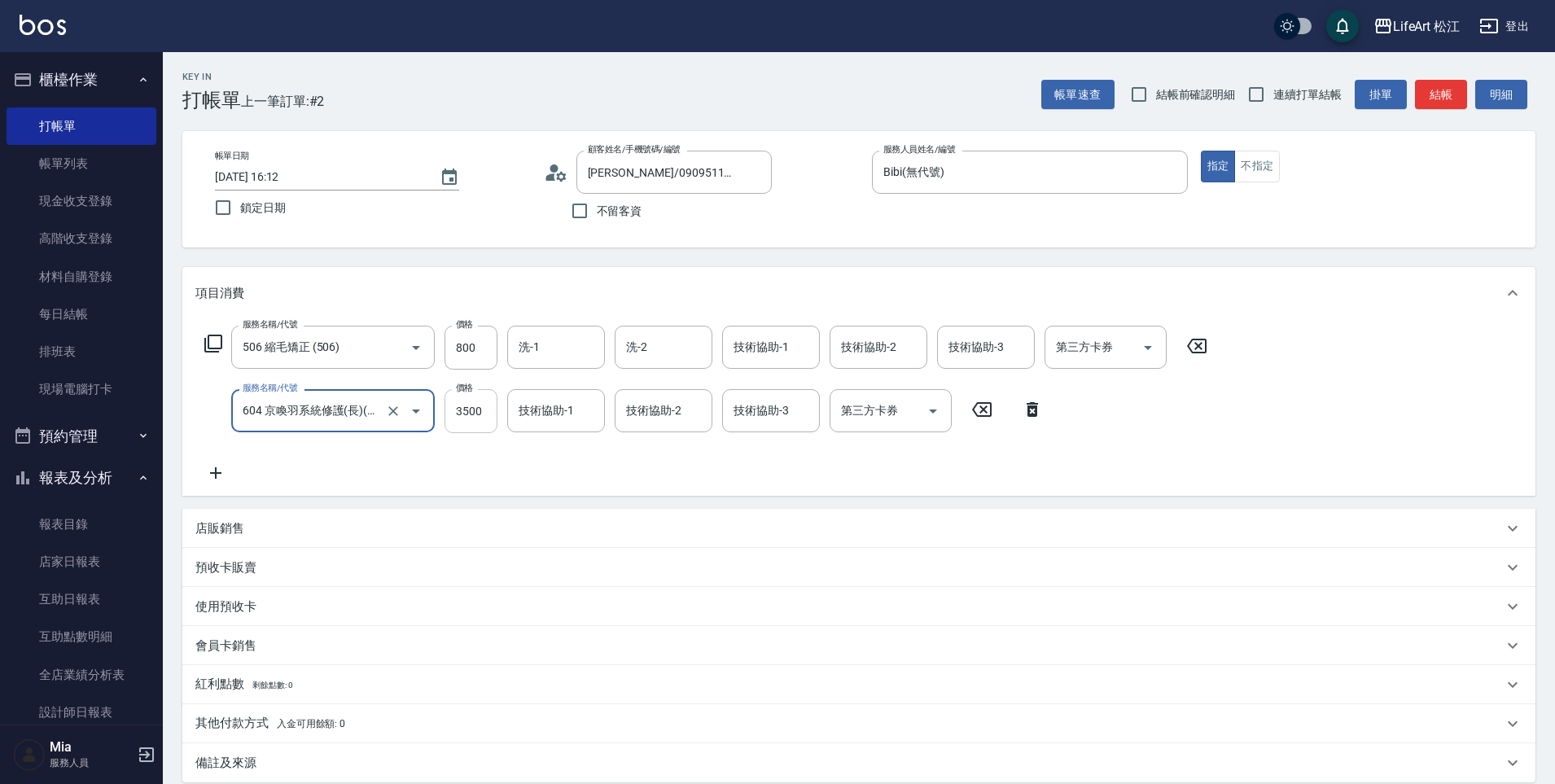
click at [466, 410] on input "3500" at bounding box center [471, 411] width 53 height 44
type input "2500"
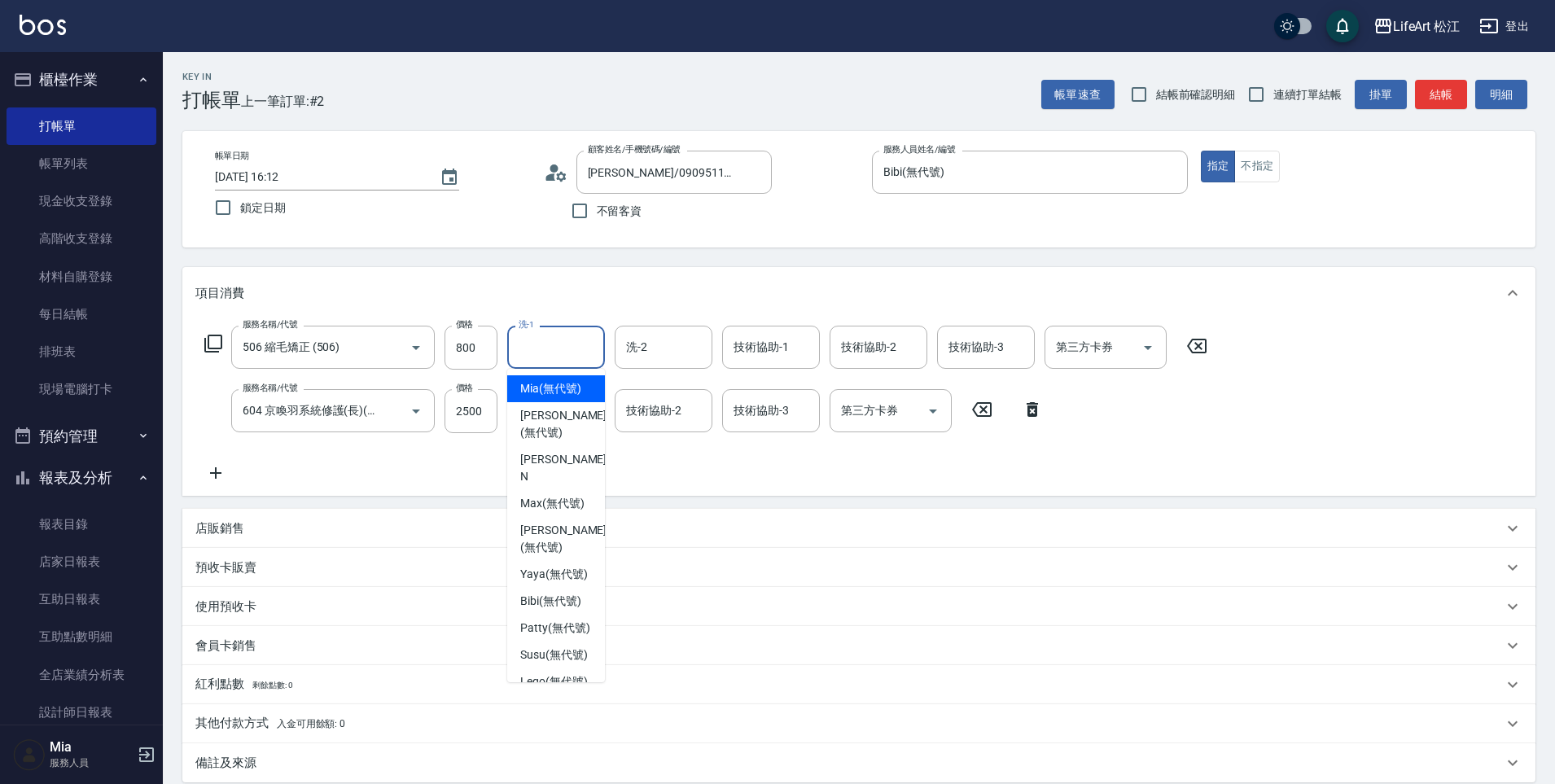
click at [567, 336] on input "洗-1" at bounding box center [556, 347] width 83 height 29
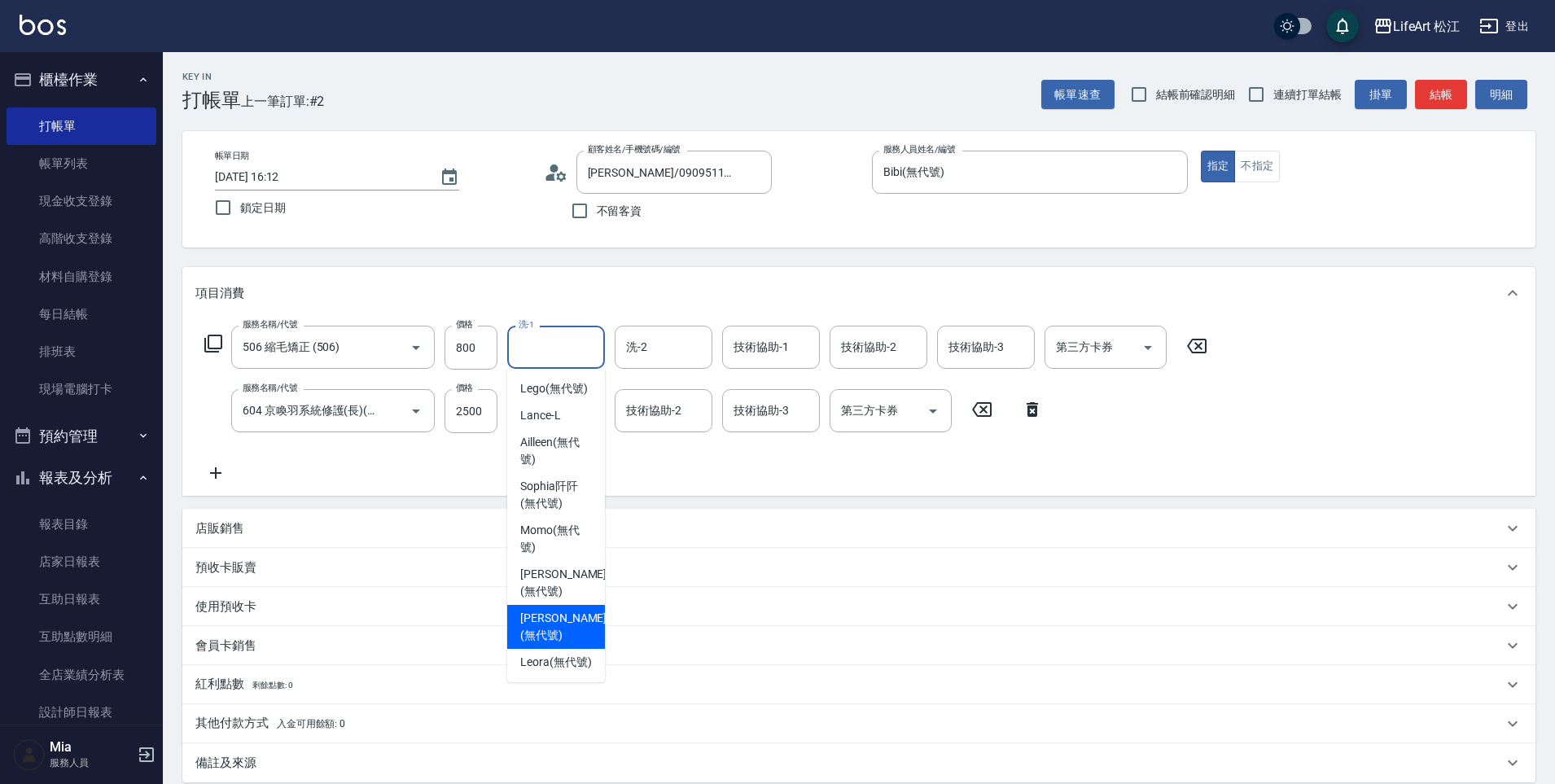
drag, startPoint x: 595, startPoint y: 606, endPoint x: 593, endPoint y: 615, distance: 9.2
click at [593, 615] on div "[PERSON_NAME] (無代號)" at bounding box center [556, 626] width 98 height 44
type input "[PERSON_NAME](無代號)"
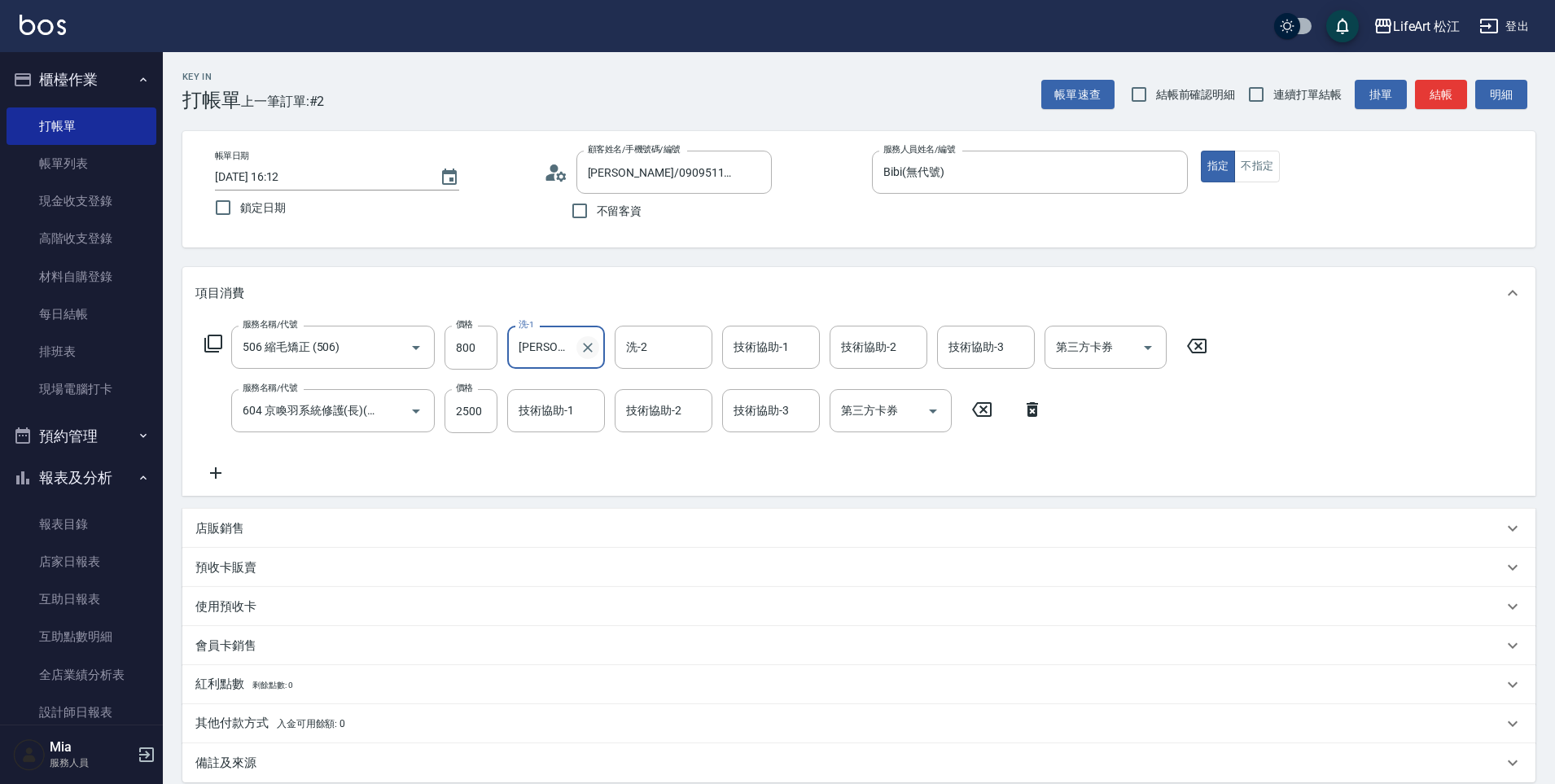
click at [585, 353] on icon "Clear" at bounding box center [588, 347] width 17 height 17
click at [561, 350] on input "洗-1" at bounding box center [556, 347] width 83 height 29
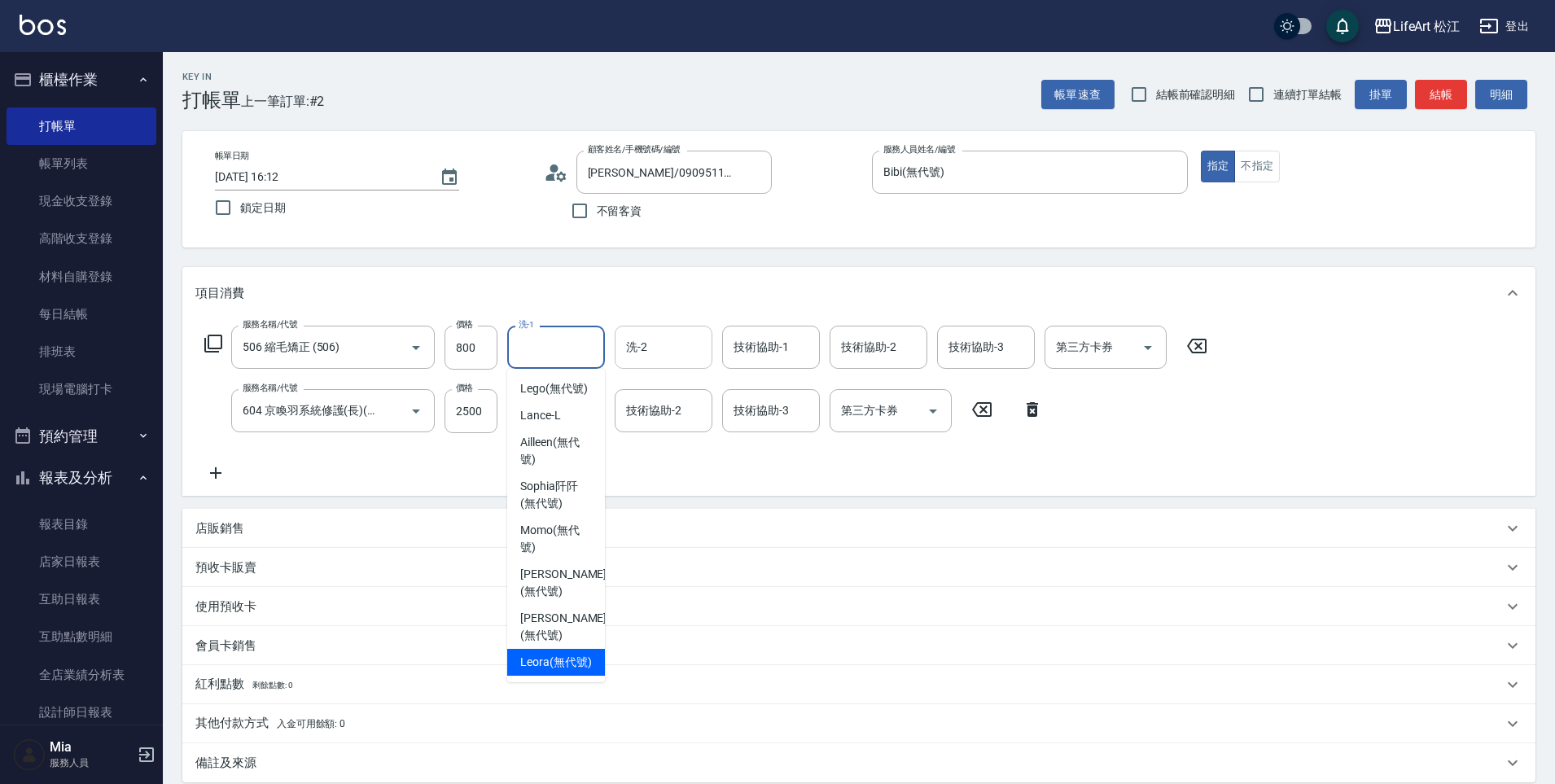
click at [579, 654] on span "Leora (無代號)" at bounding box center [556, 662] width 72 height 17
type input "Leora(無代號)"
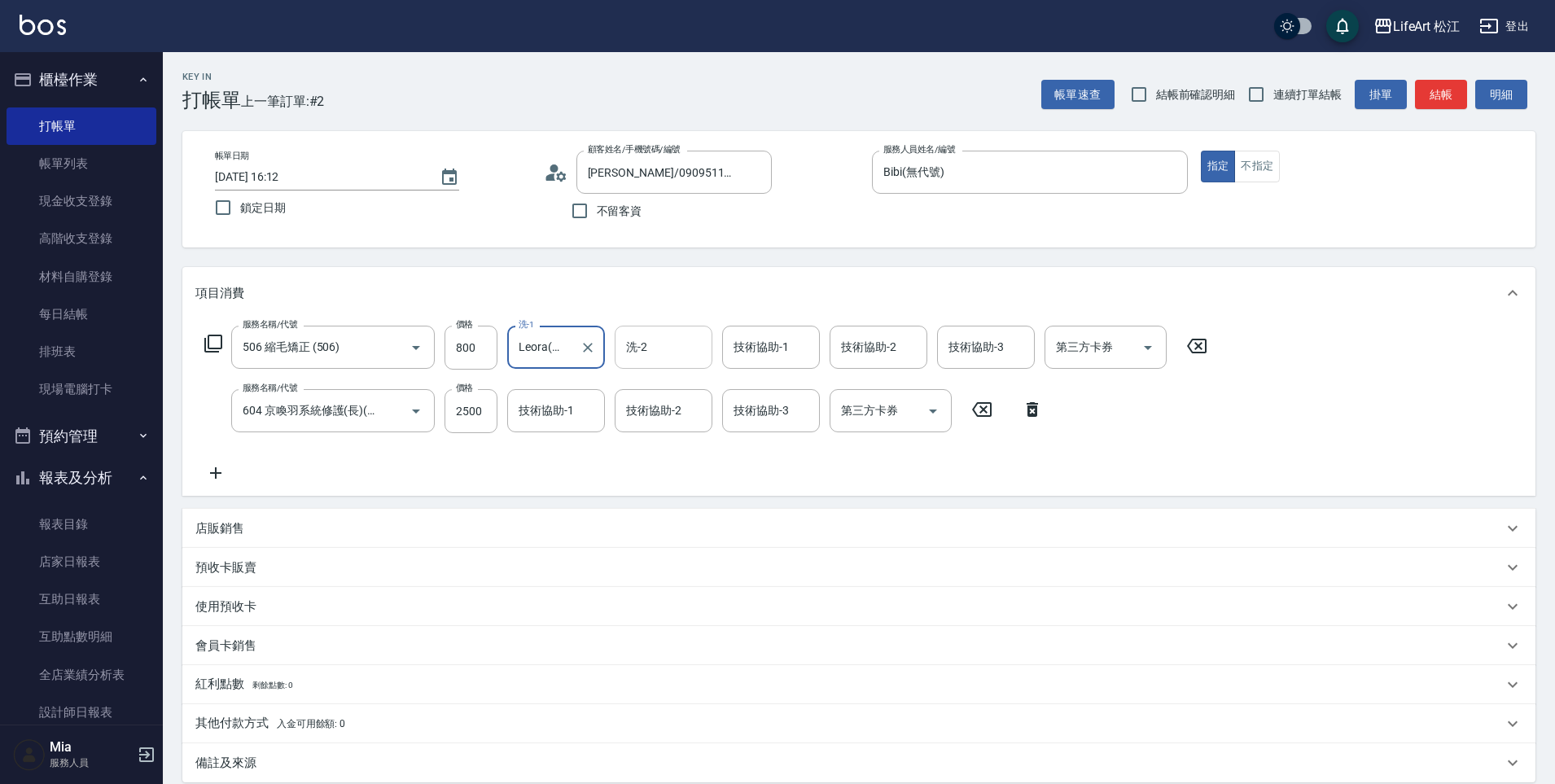
click at [668, 353] on input "洗-2" at bounding box center [663, 347] width 83 height 29
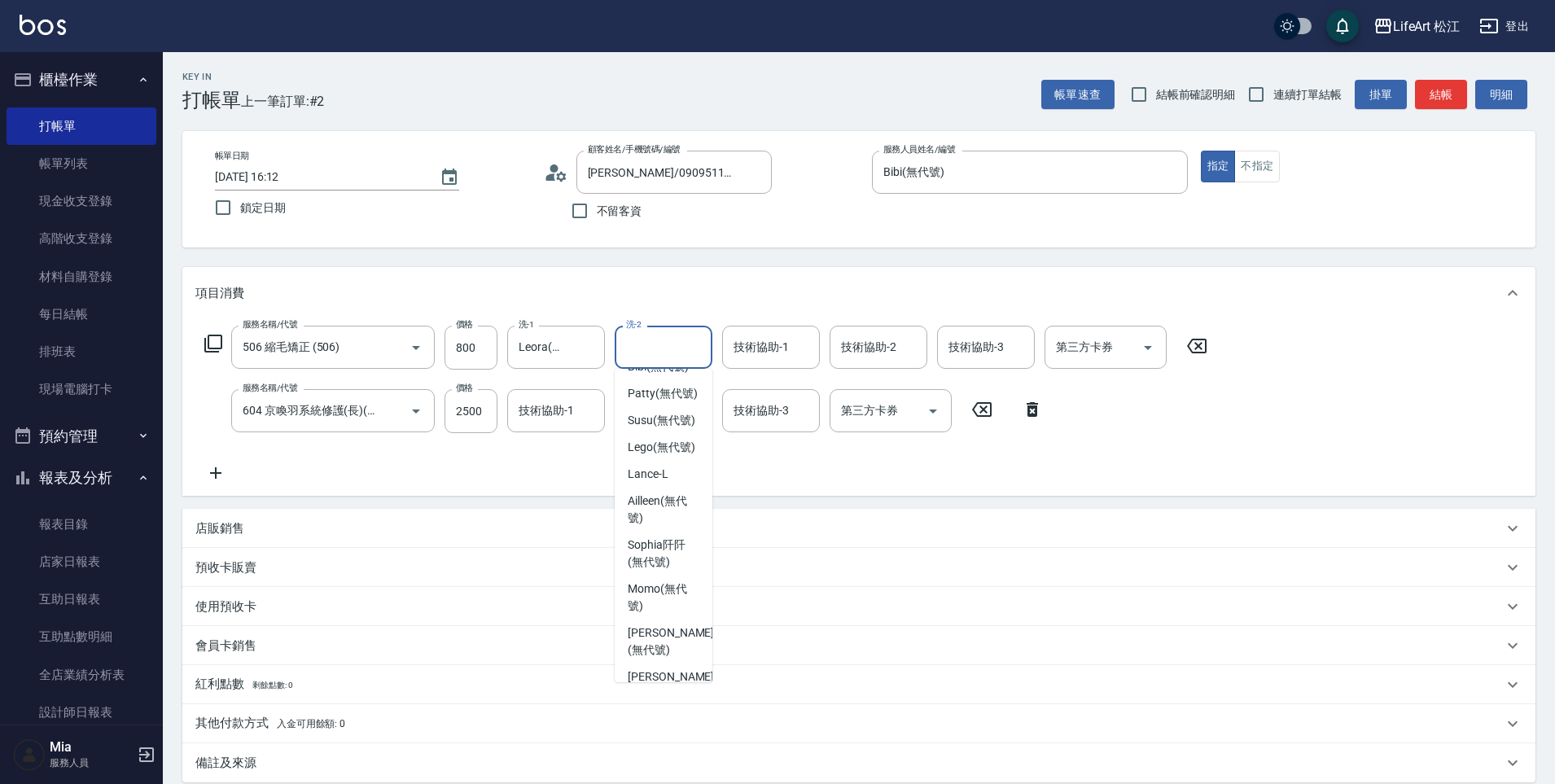
scroll to position [249, 0]
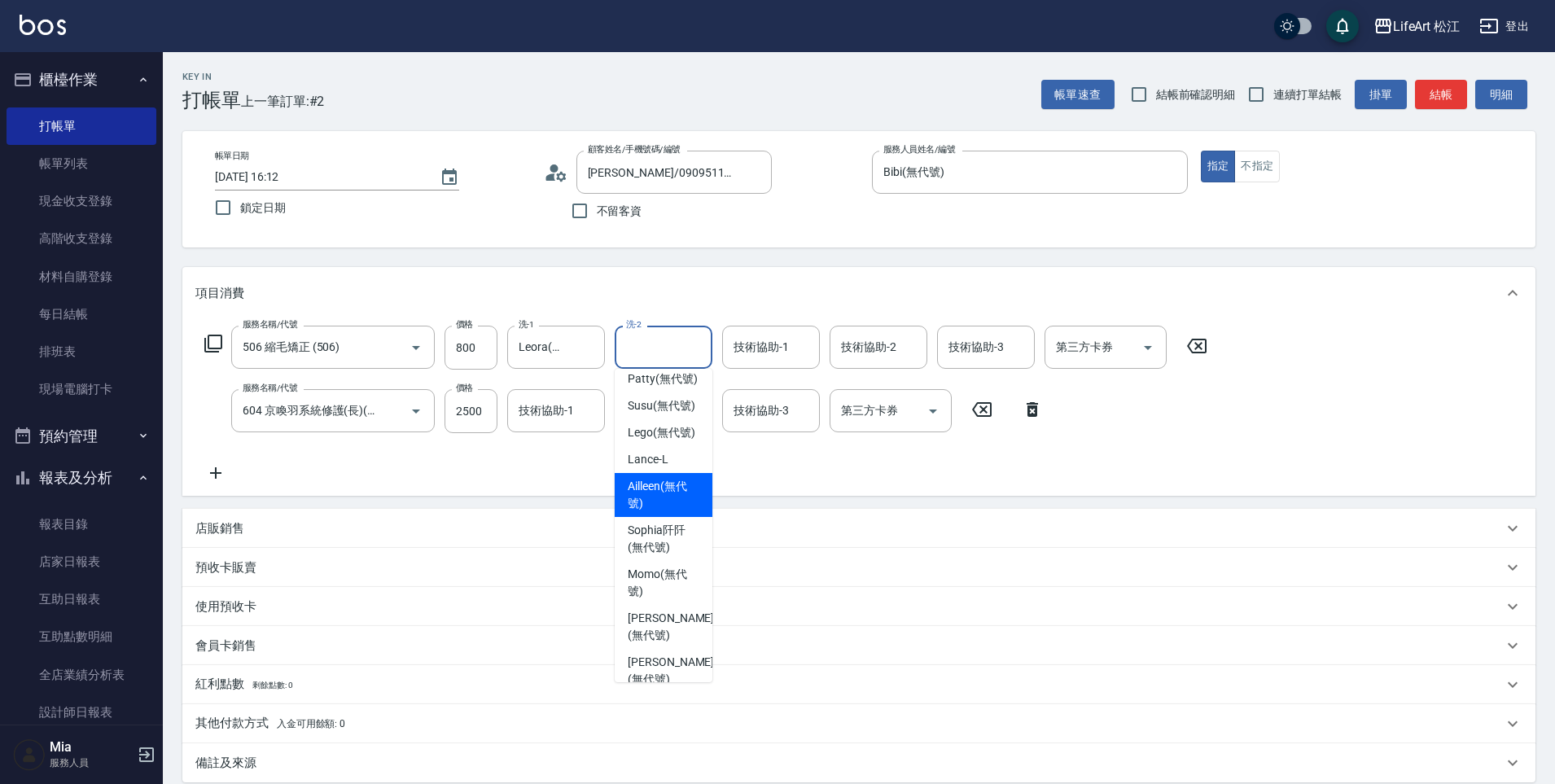
click at [674, 512] on span "Ailleen (無代號)" at bounding box center [664, 494] width 72 height 34
type input "Ailleen(無代號)"
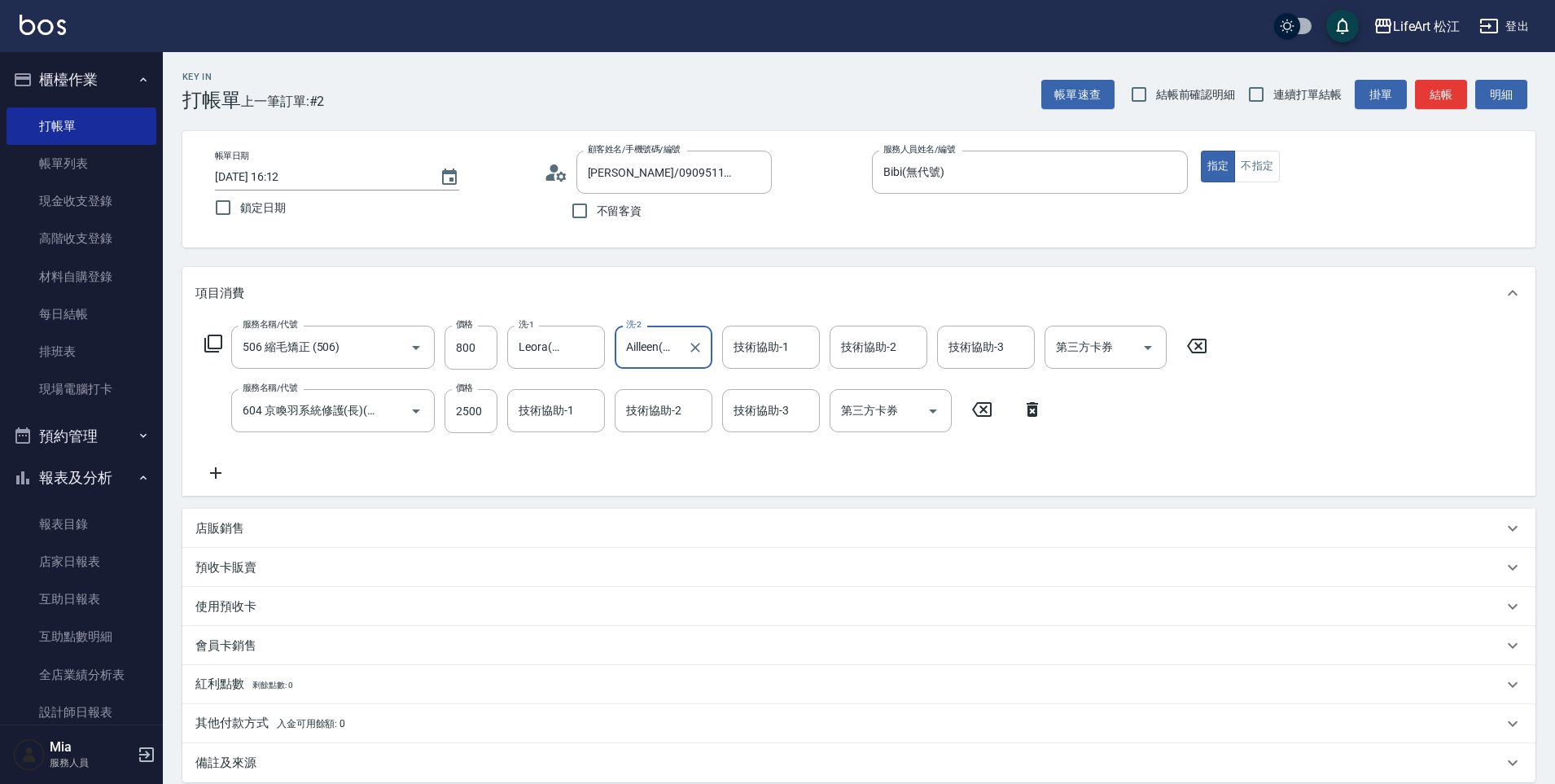
click at [543, 416] on div "技術協助-1 技術協助-1" at bounding box center [556, 410] width 98 height 43
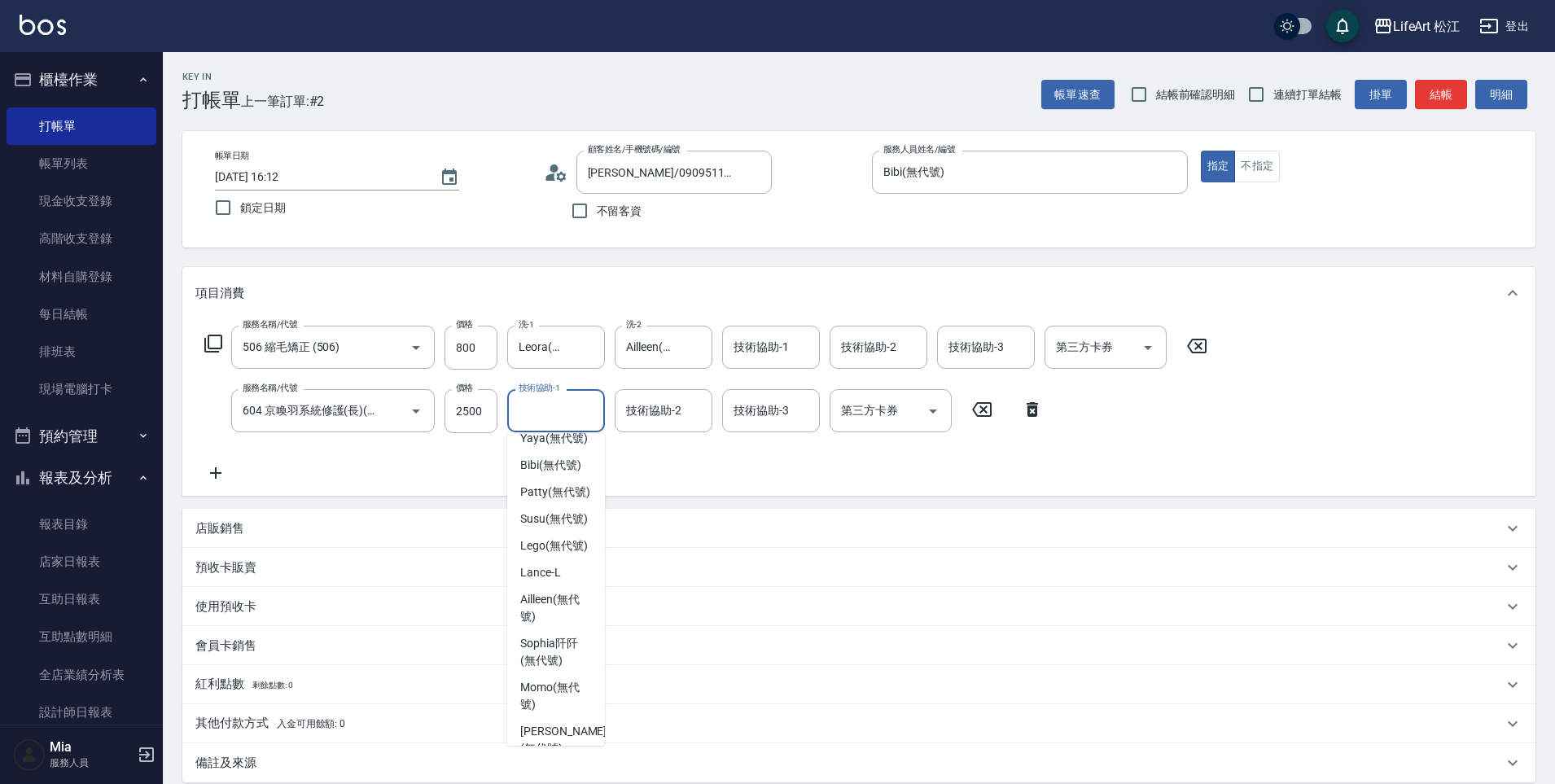
scroll to position [163, 0]
click at [563, 564] on span "Susu (無代號)" at bounding box center [553, 556] width 67 height 17
type input "Susu(無代號)"
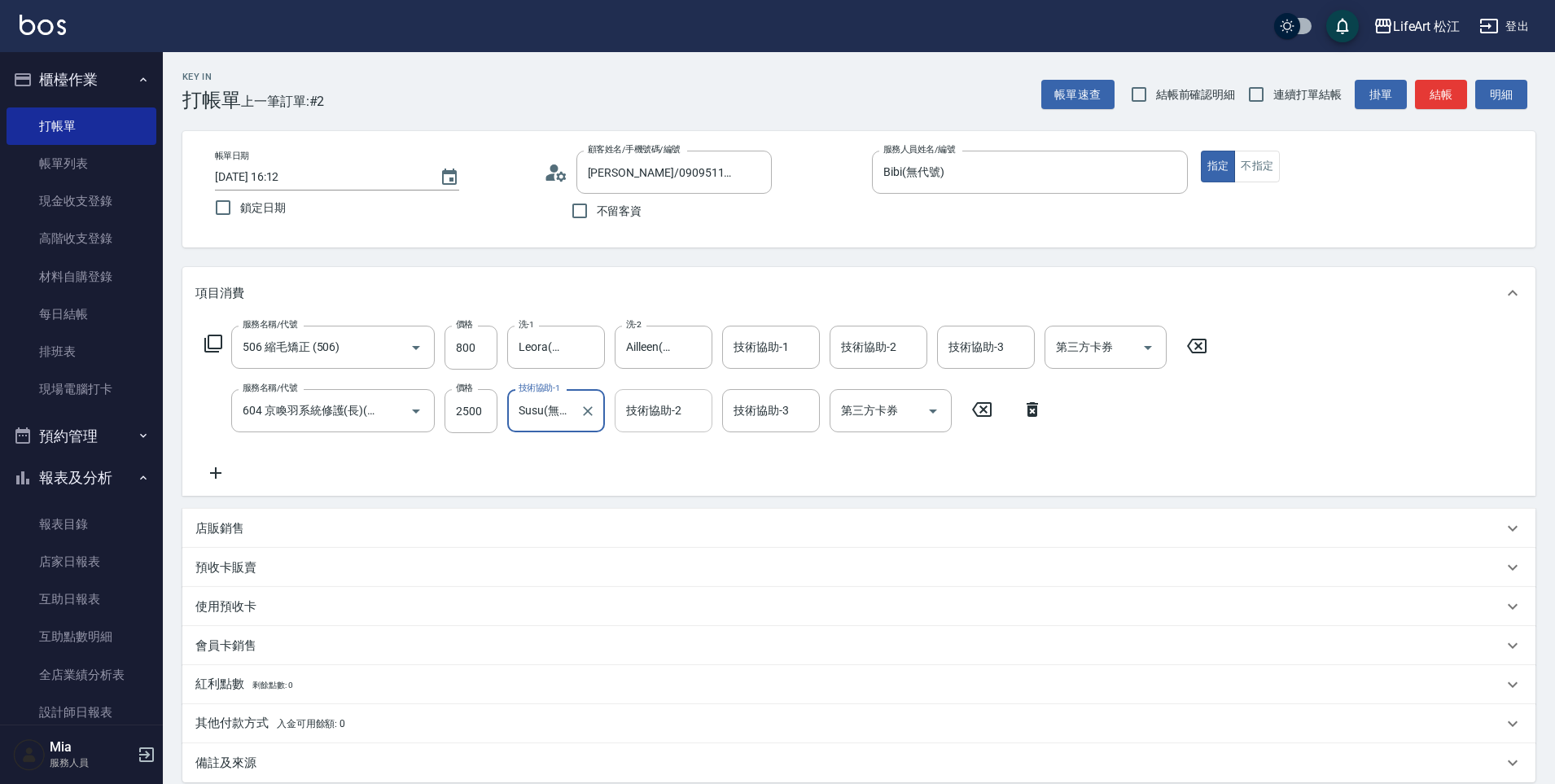
click at [626, 417] on div "技術協助-2 技術協助-2" at bounding box center [664, 410] width 98 height 43
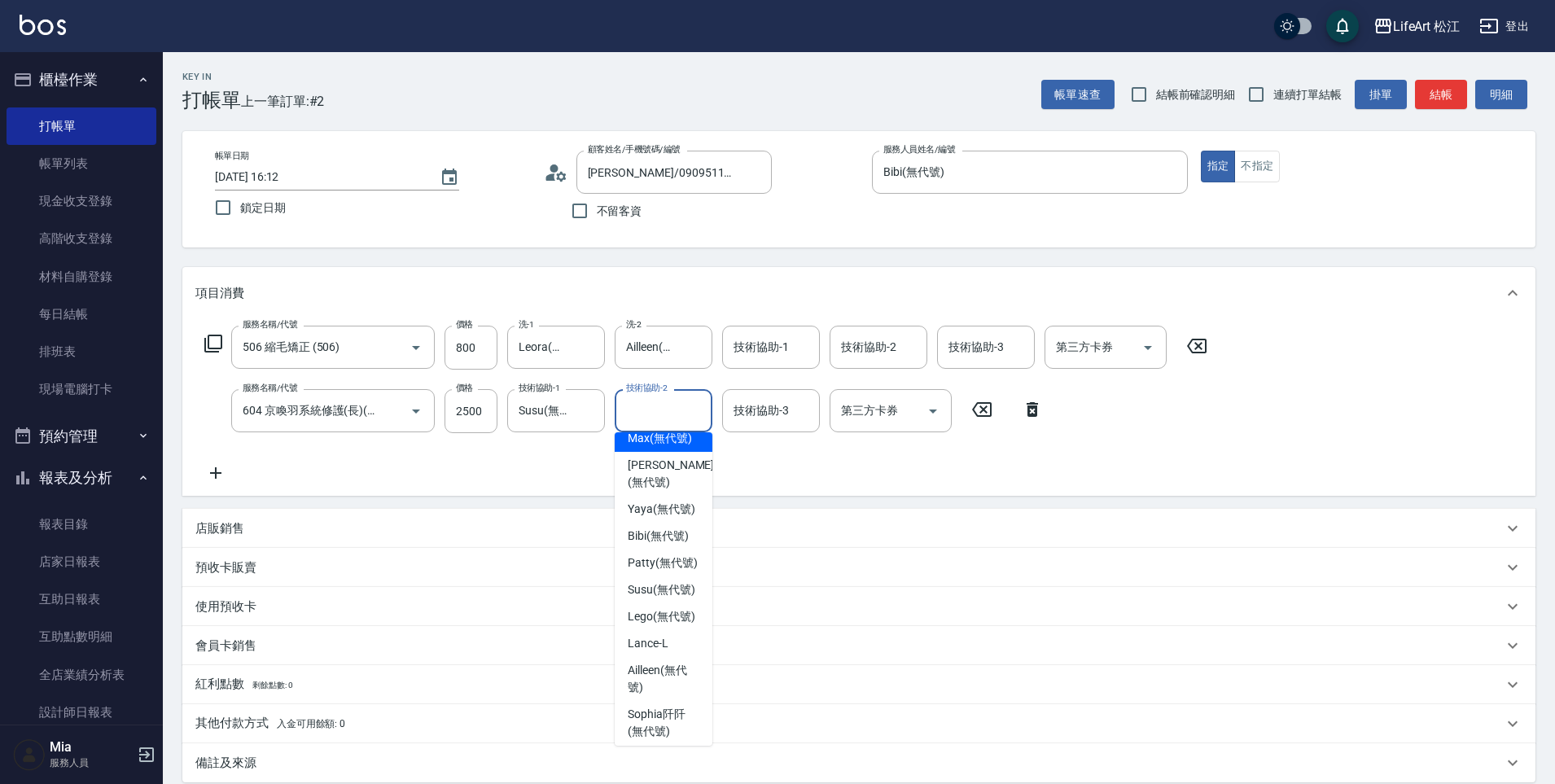
scroll to position [161, 0]
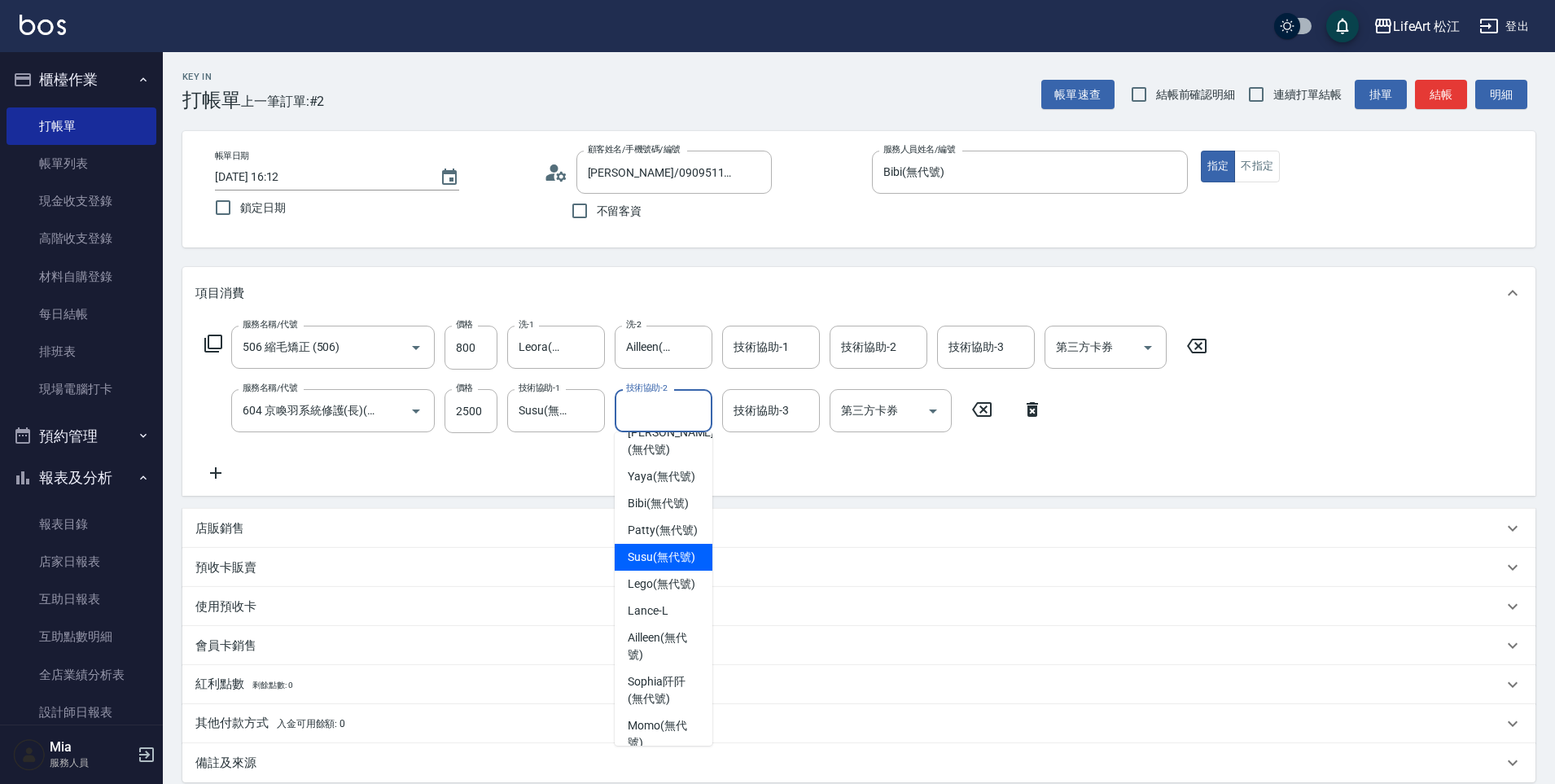
click at [678, 566] on span "Susu (無代號)" at bounding box center [661, 557] width 67 height 17
type input "Susu(無代號)"
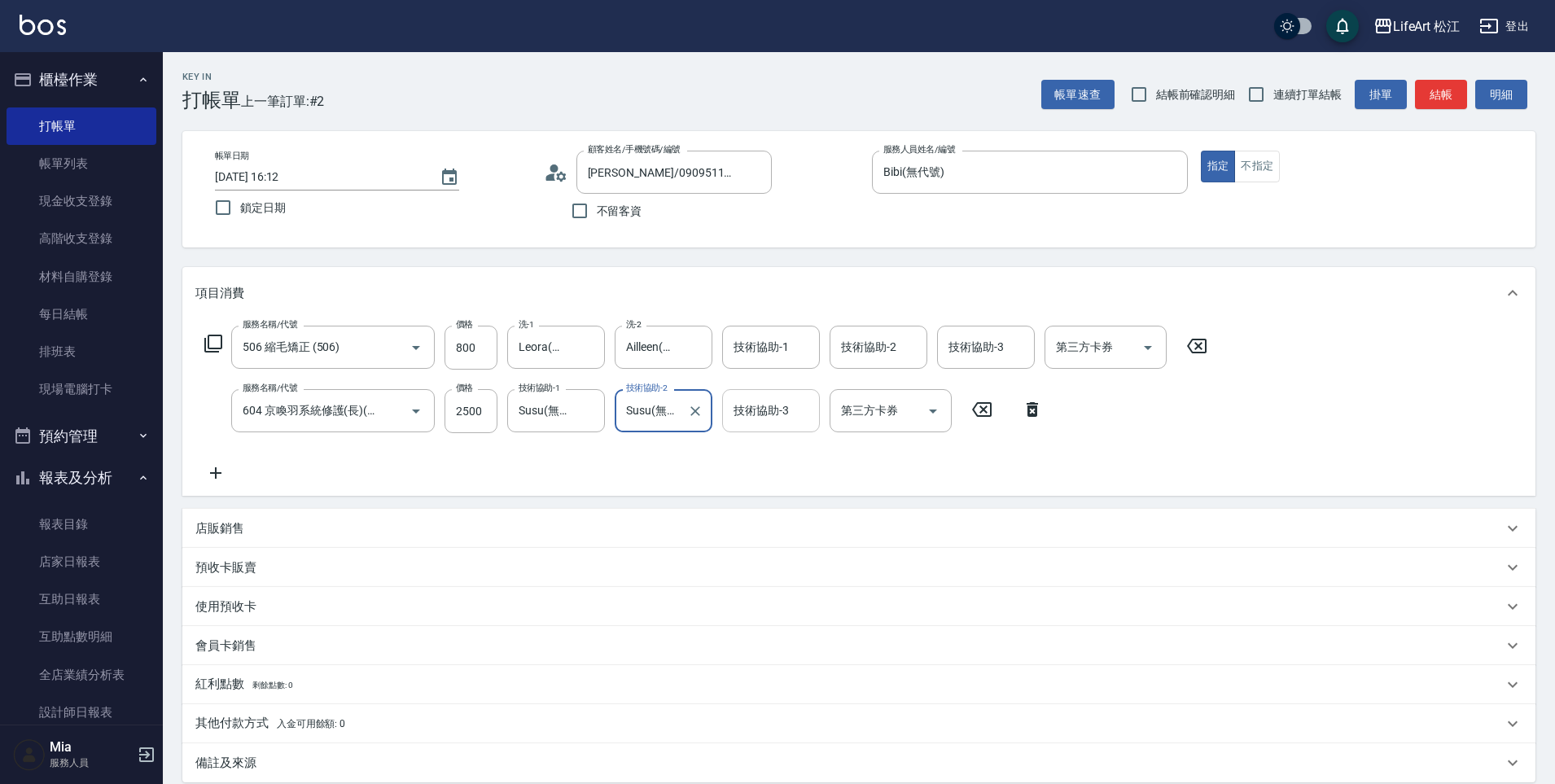
click at [749, 414] on div "技術協助-3 技術協助-3" at bounding box center [771, 410] width 98 height 43
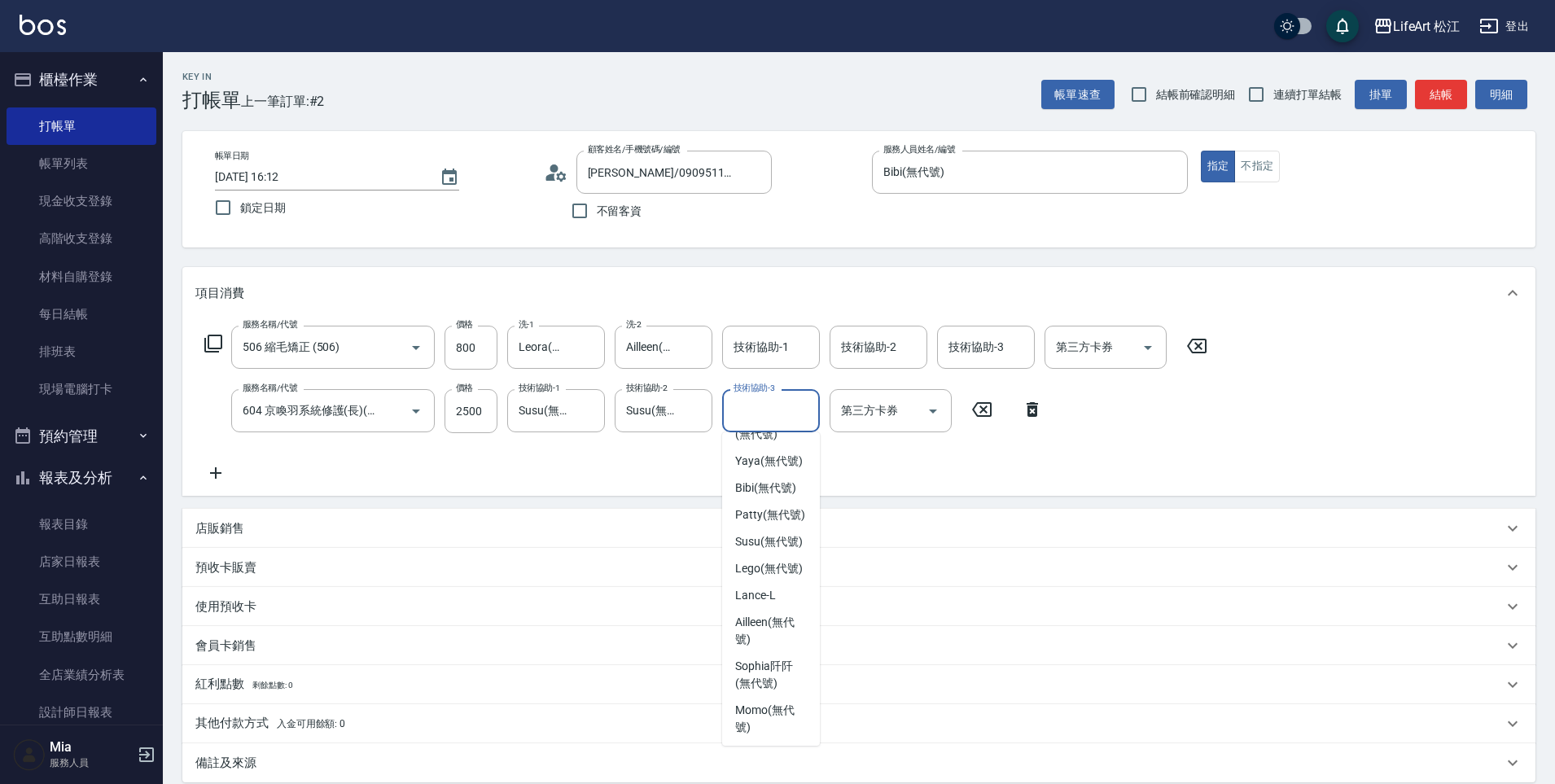
scroll to position [177, 0]
click at [788, 549] on span "Susu (無代號)" at bounding box center [768, 541] width 67 height 17
type input "Susu(無代號)"
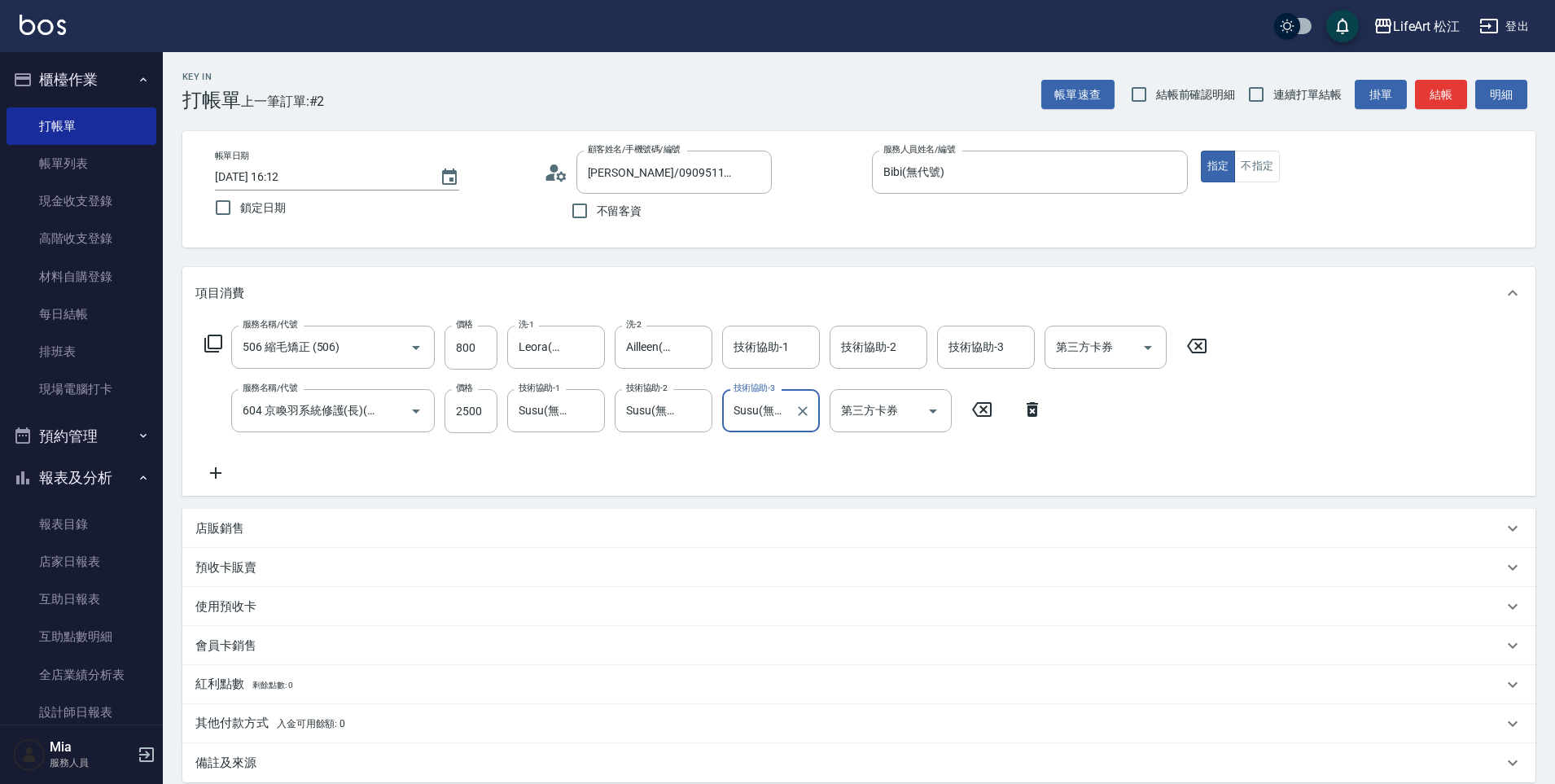
click at [248, 526] on div "店販銷售" at bounding box center [849, 528] width 1307 height 17
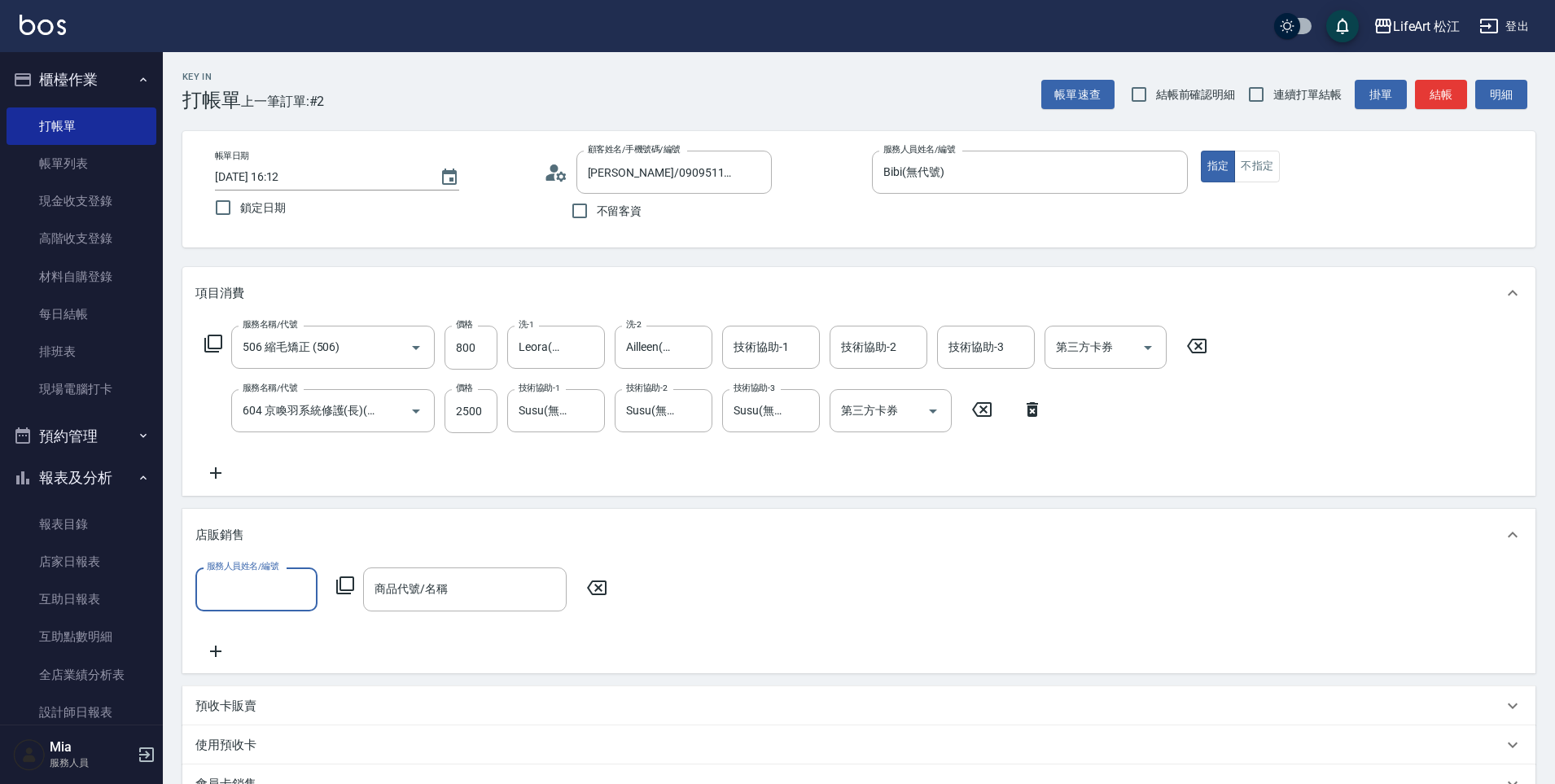
scroll to position [1, 0]
click at [283, 592] on input "服務人員姓名/編號" at bounding box center [256, 589] width 107 height 29
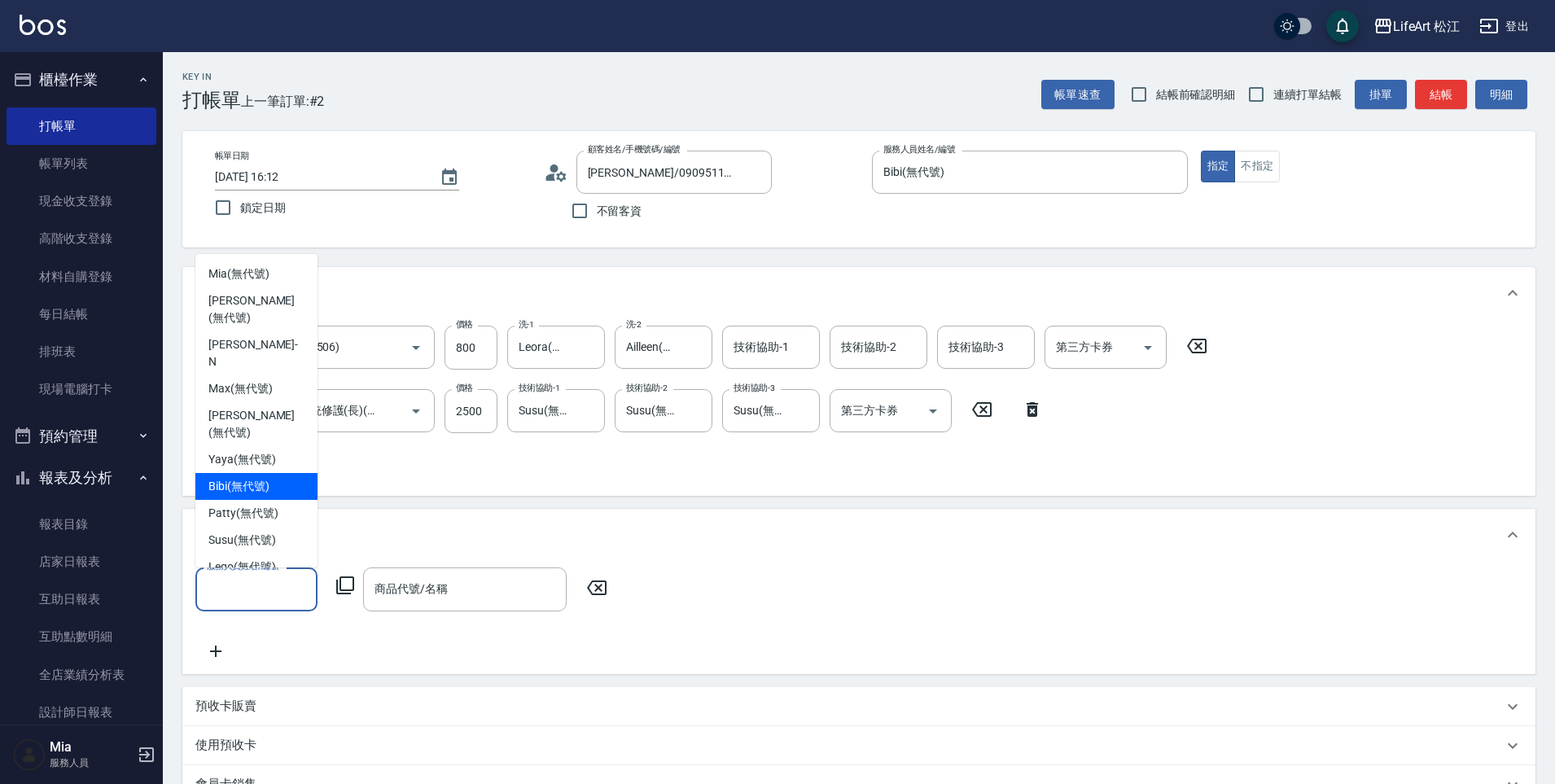
click at [270, 473] on div "Bibi (無代號)" at bounding box center [256, 486] width 122 height 27
type input "Bibi(無代號)"
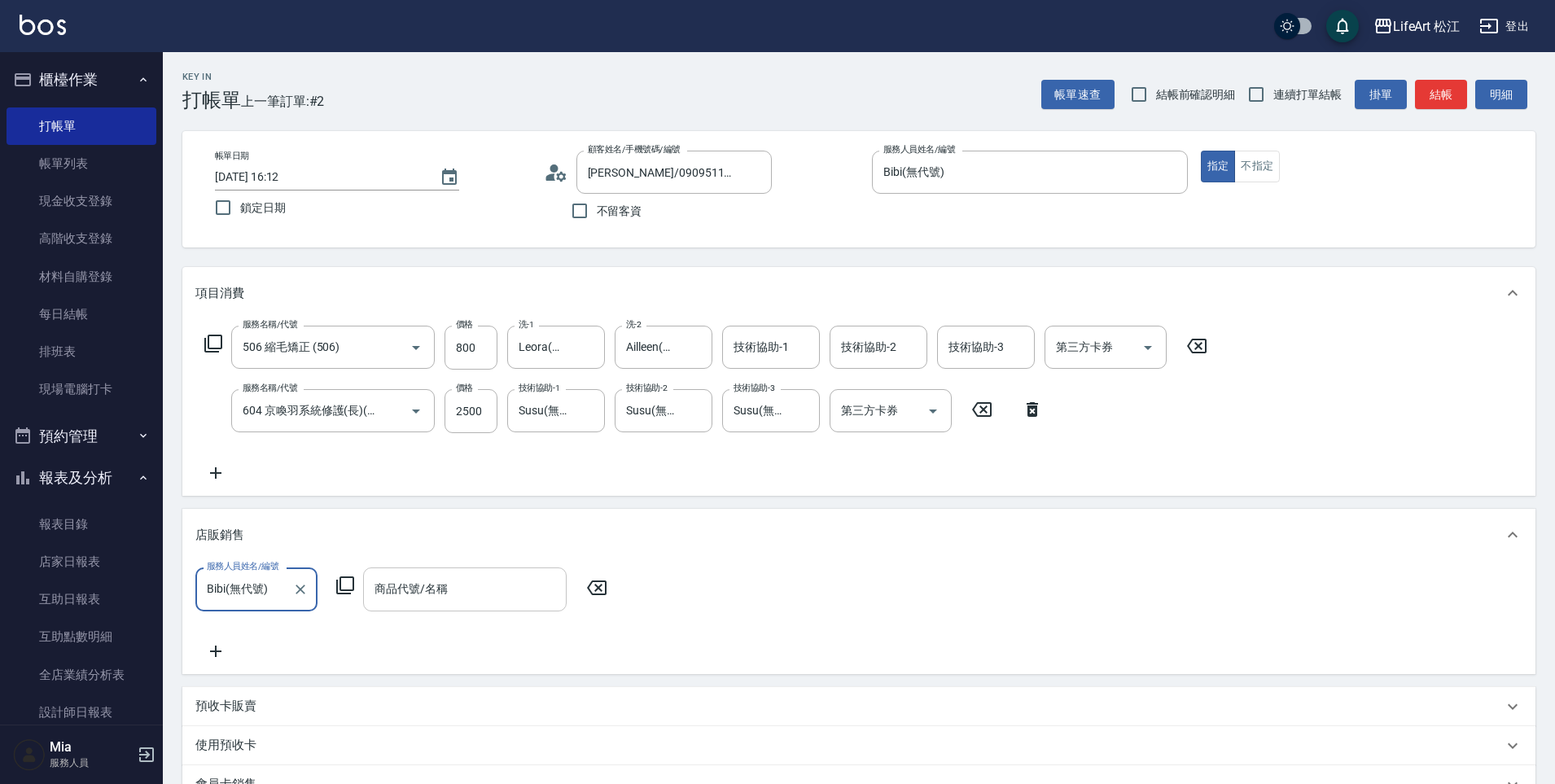
click at [393, 600] on input "商品代號/名稱" at bounding box center [465, 589] width 189 height 29
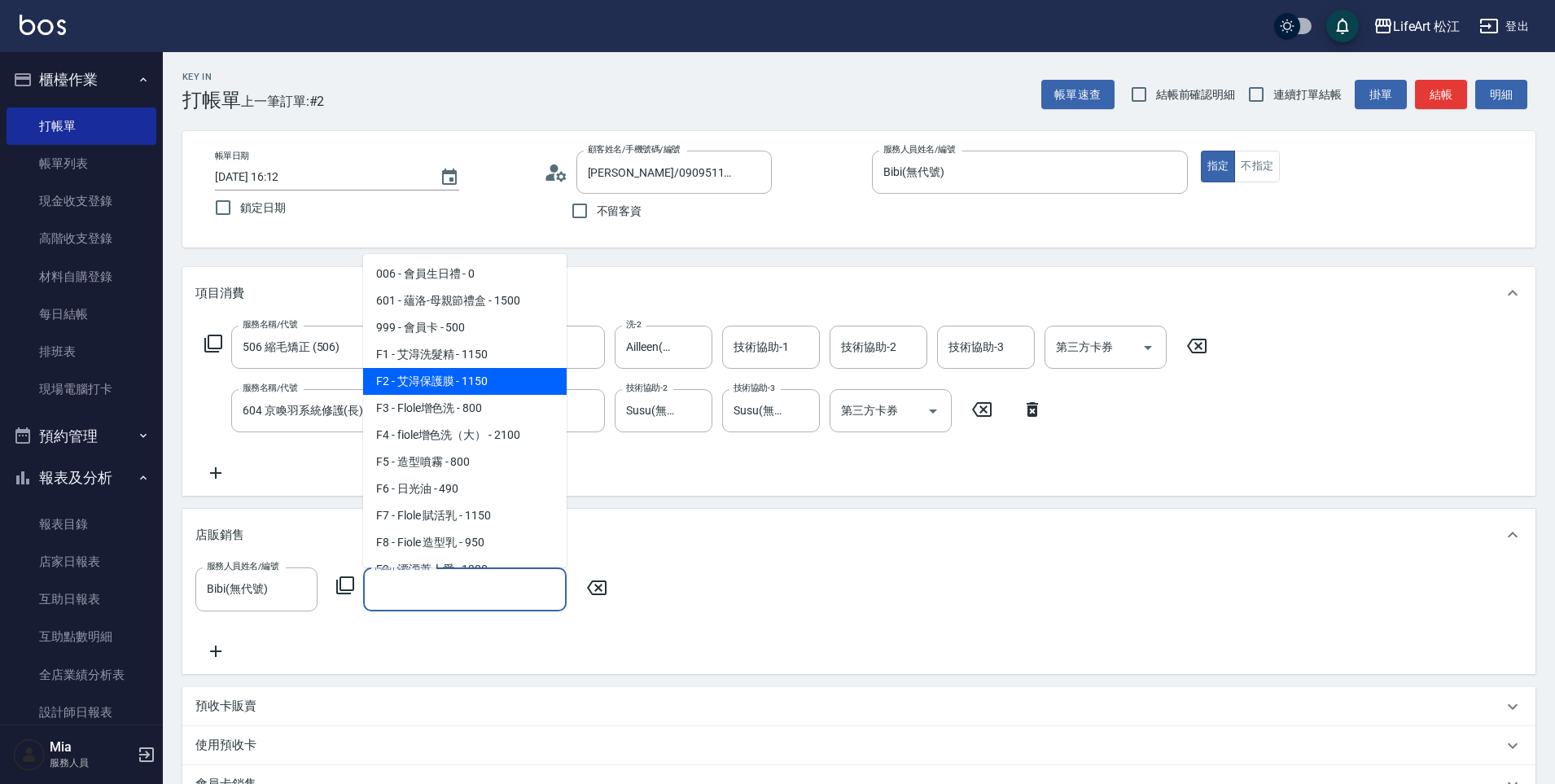
click at [494, 376] on span "F2 - 艾淂保護膜 - 1150" at bounding box center [464, 381] width 203 height 27
type input "艾淂保護膜"
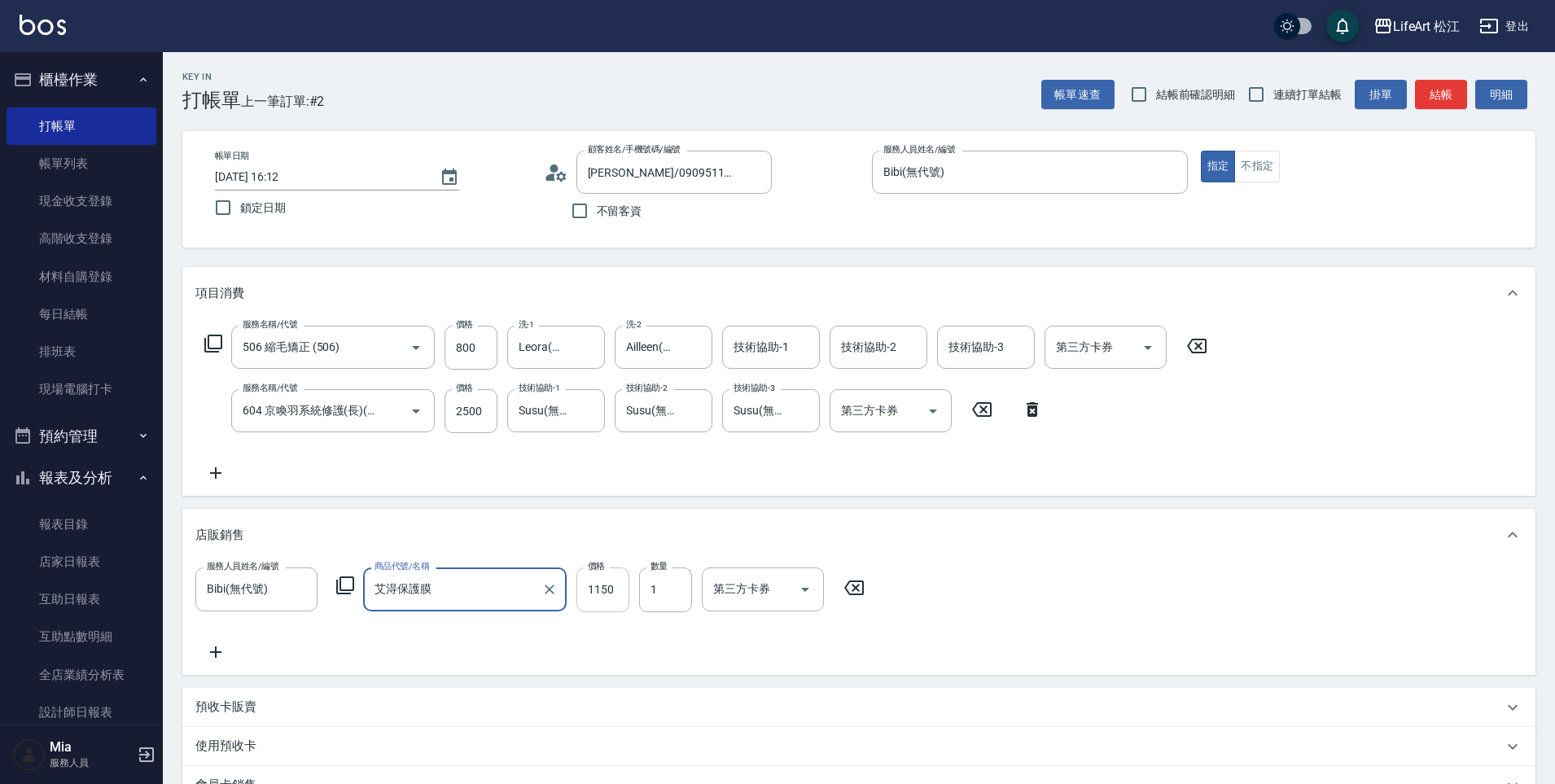
click at [597, 593] on input "1150" at bounding box center [603, 590] width 53 height 44
type input "1035"
click at [221, 645] on icon at bounding box center [215, 651] width 41 height 19
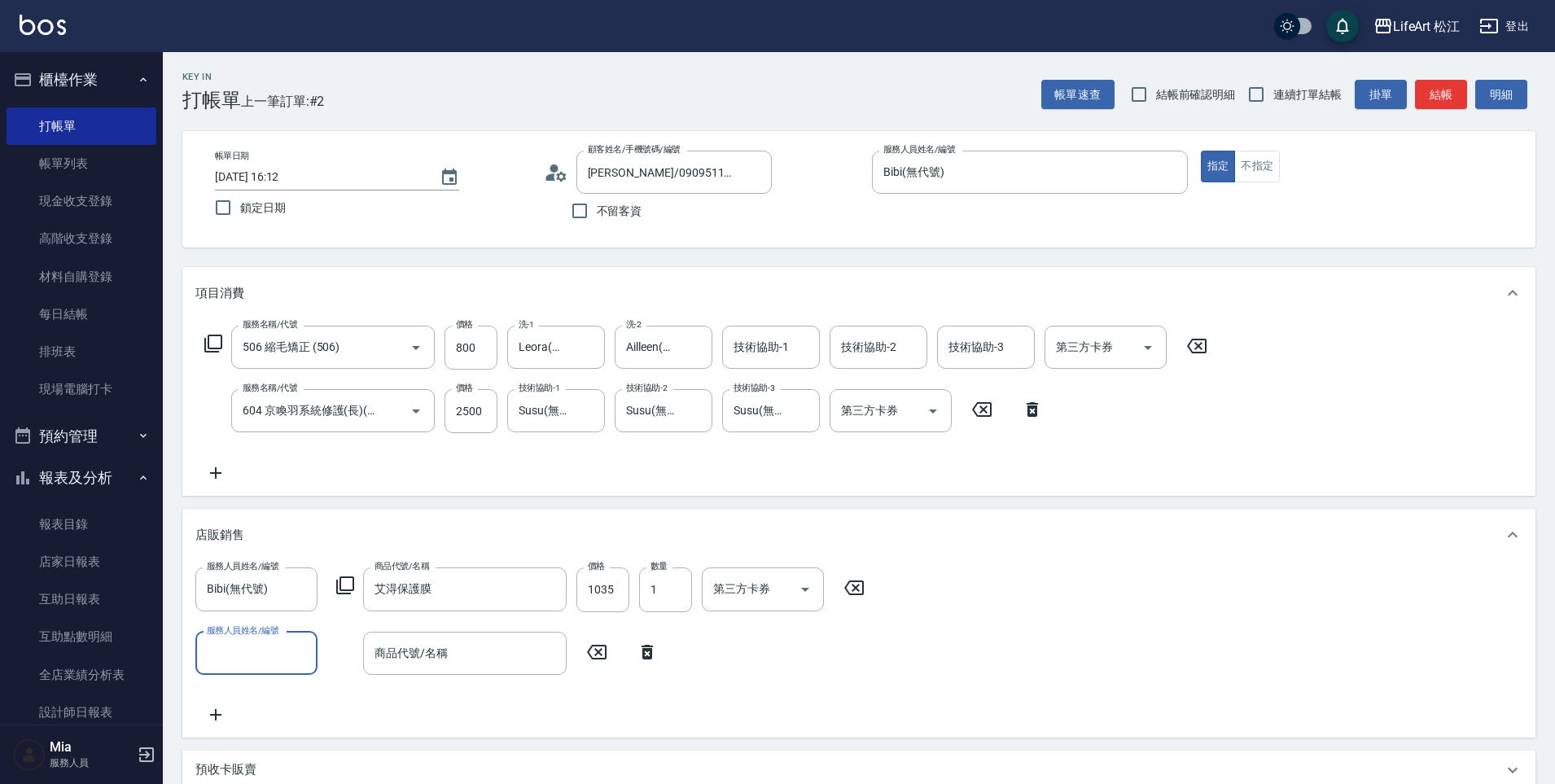
click at [264, 647] on input "服務人員姓名/編號" at bounding box center [256, 653] width 107 height 29
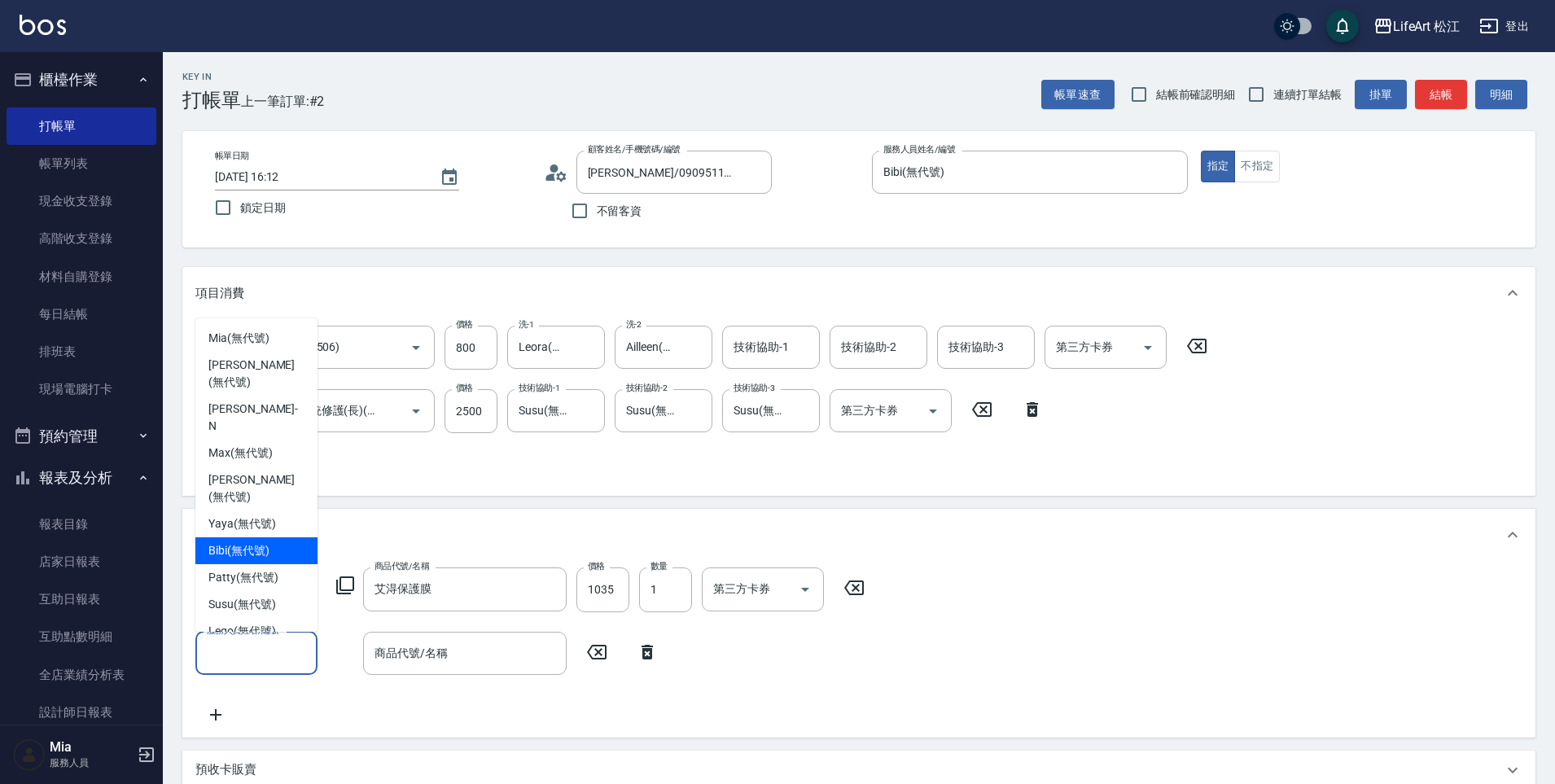
click at [238, 542] on span "Bibi (無代號)" at bounding box center [239, 551] width 61 height 17
type input "Bibi(無代號)"
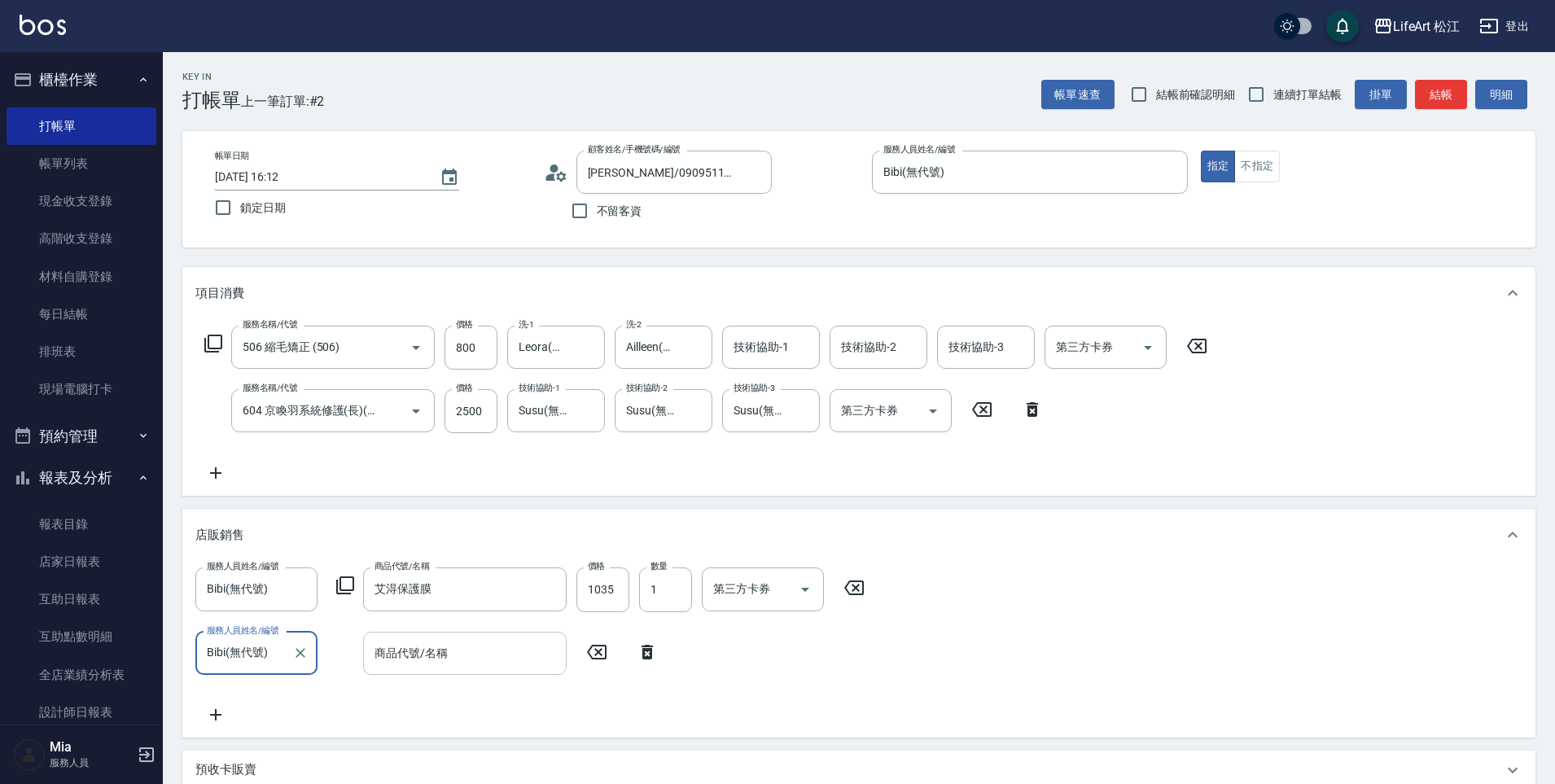
click at [442, 666] on div "商品代號/名稱" at bounding box center [464, 652] width 203 height 43
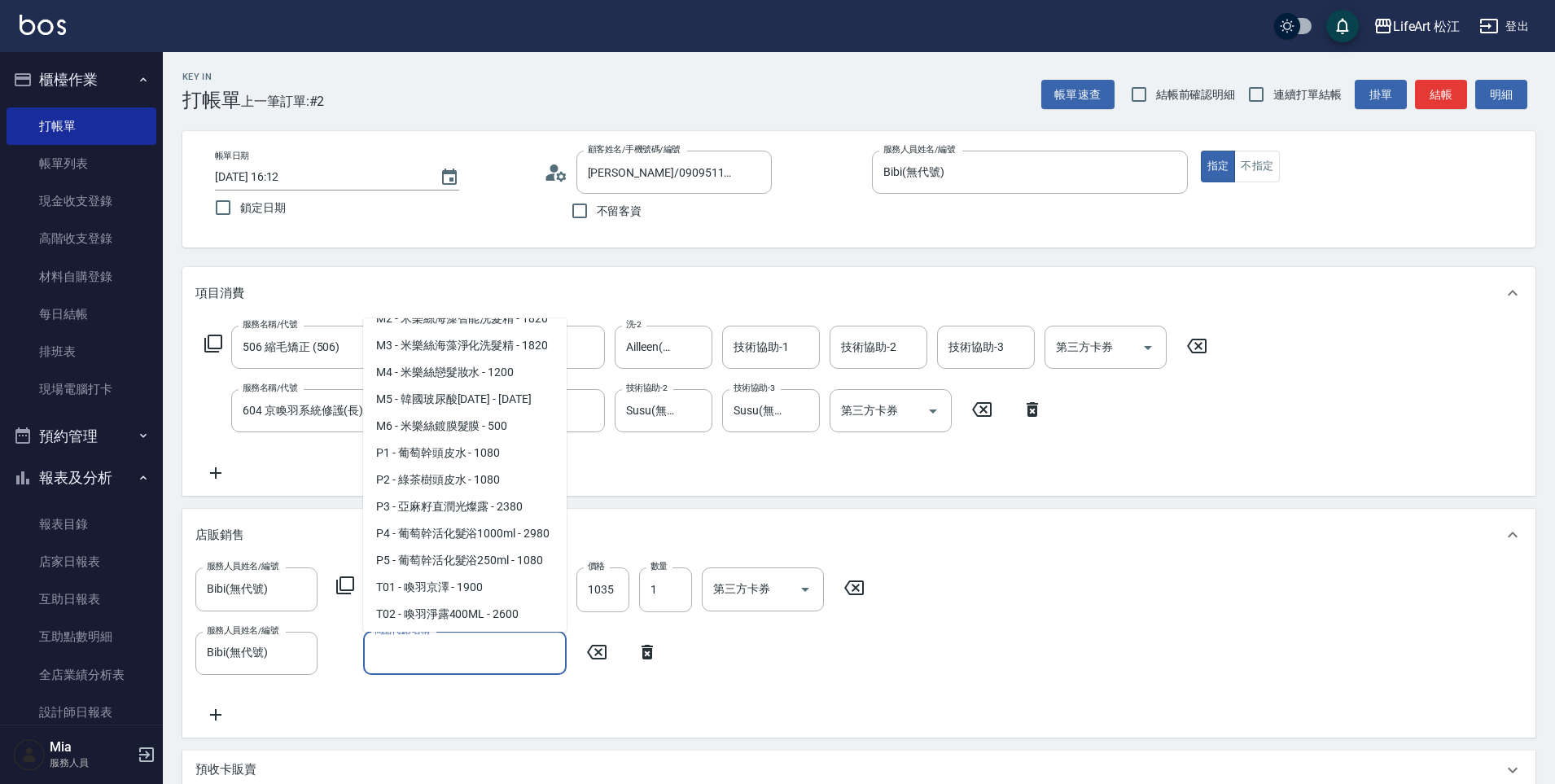
scroll to position [559, 0]
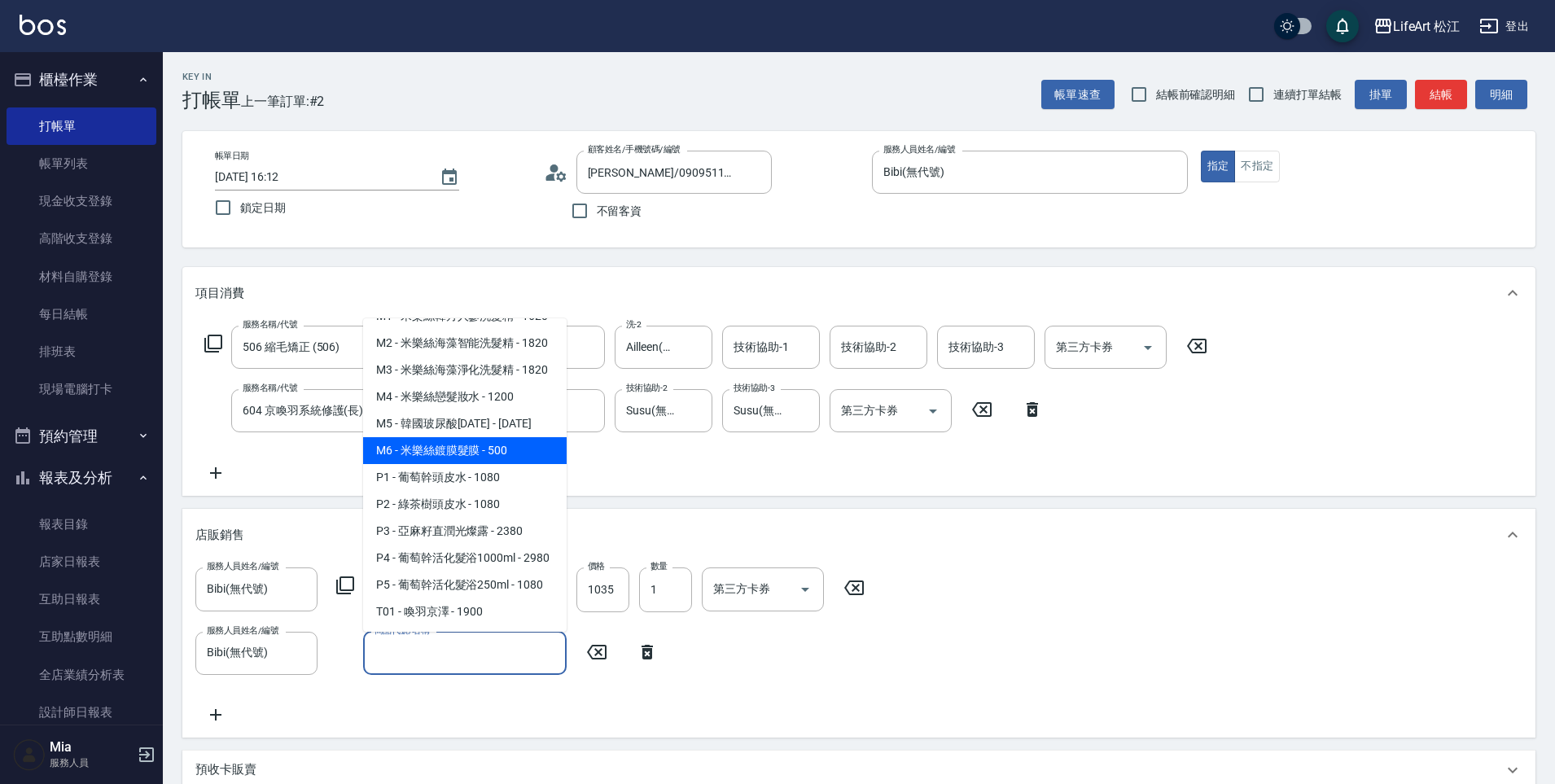
drag, startPoint x: 536, startPoint y: 514, endPoint x: 522, endPoint y: 483, distance: 34.0
click at [522, 483] on ul "006 - 會員生日禮 - 0 601 - 蘊洛-母親節禮盒 - 1500 999 - 會員卡 - 500 F1 - 艾淂洗髮精 - 1150 F2 - 艾淂…" at bounding box center [464, 474] width 203 height 313
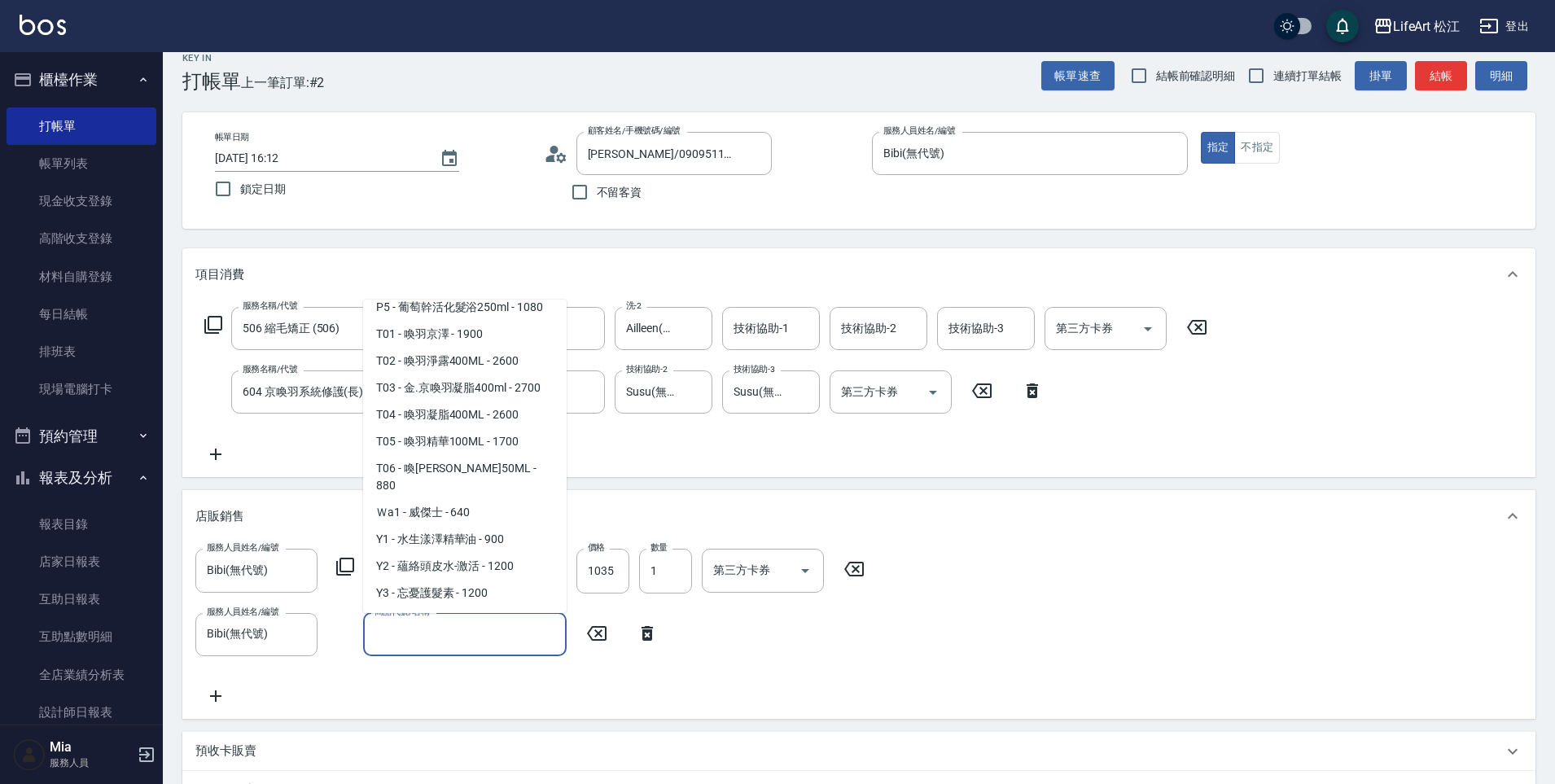
scroll to position [869, 0]
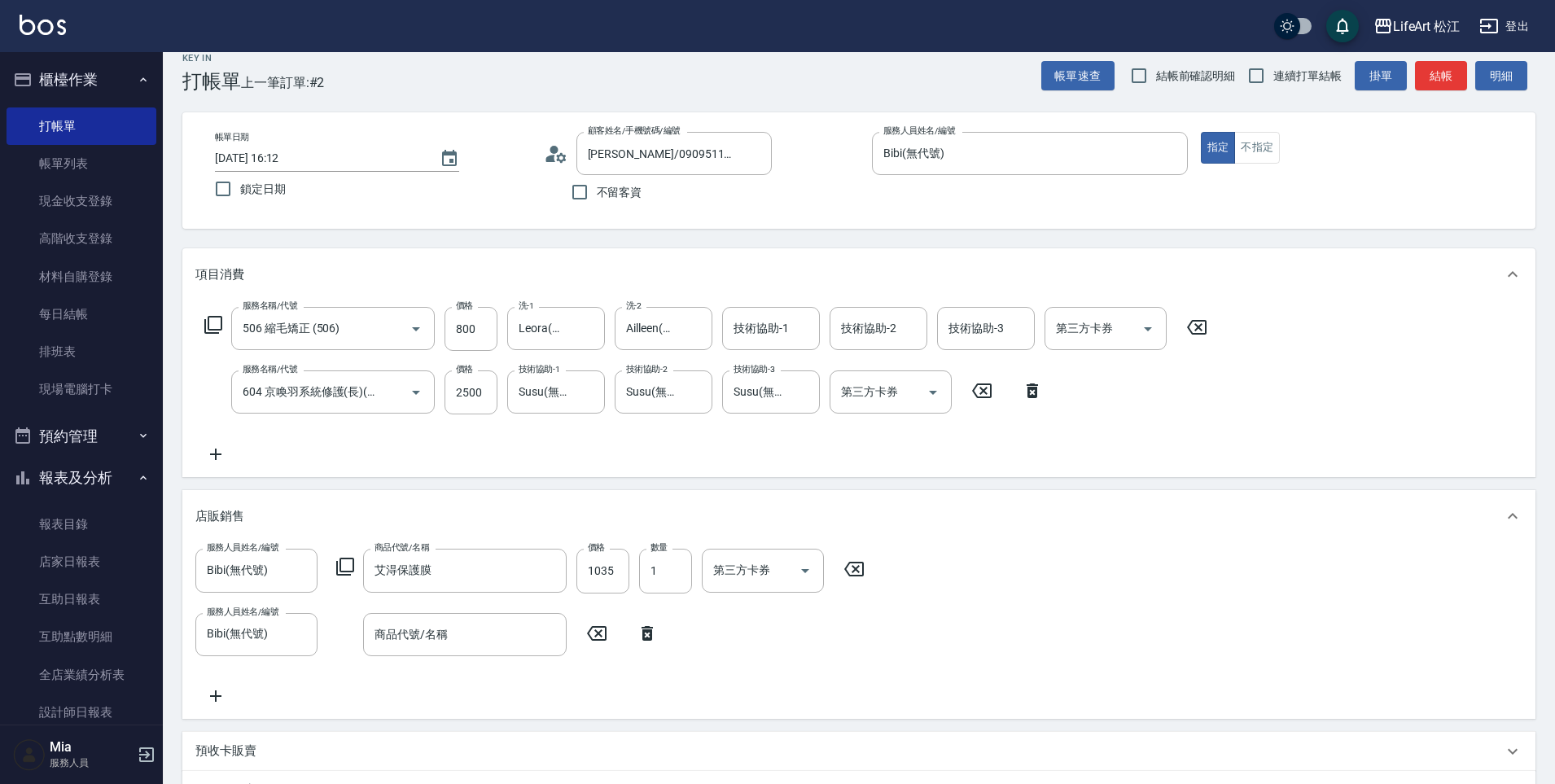
click at [812, 672] on div "服務人員姓名/編號 [PERSON_NAME](無代號) 服務人員姓名/編號 商品代號/名稱 艾淂保護膜 商品代號/名稱 價格 1035 價格 數量 1 數量…" at bounding box center [858, 626] width 1327 height 156
click at [653, 633] on icon at bounding box center [647, 633] width 41 height 19
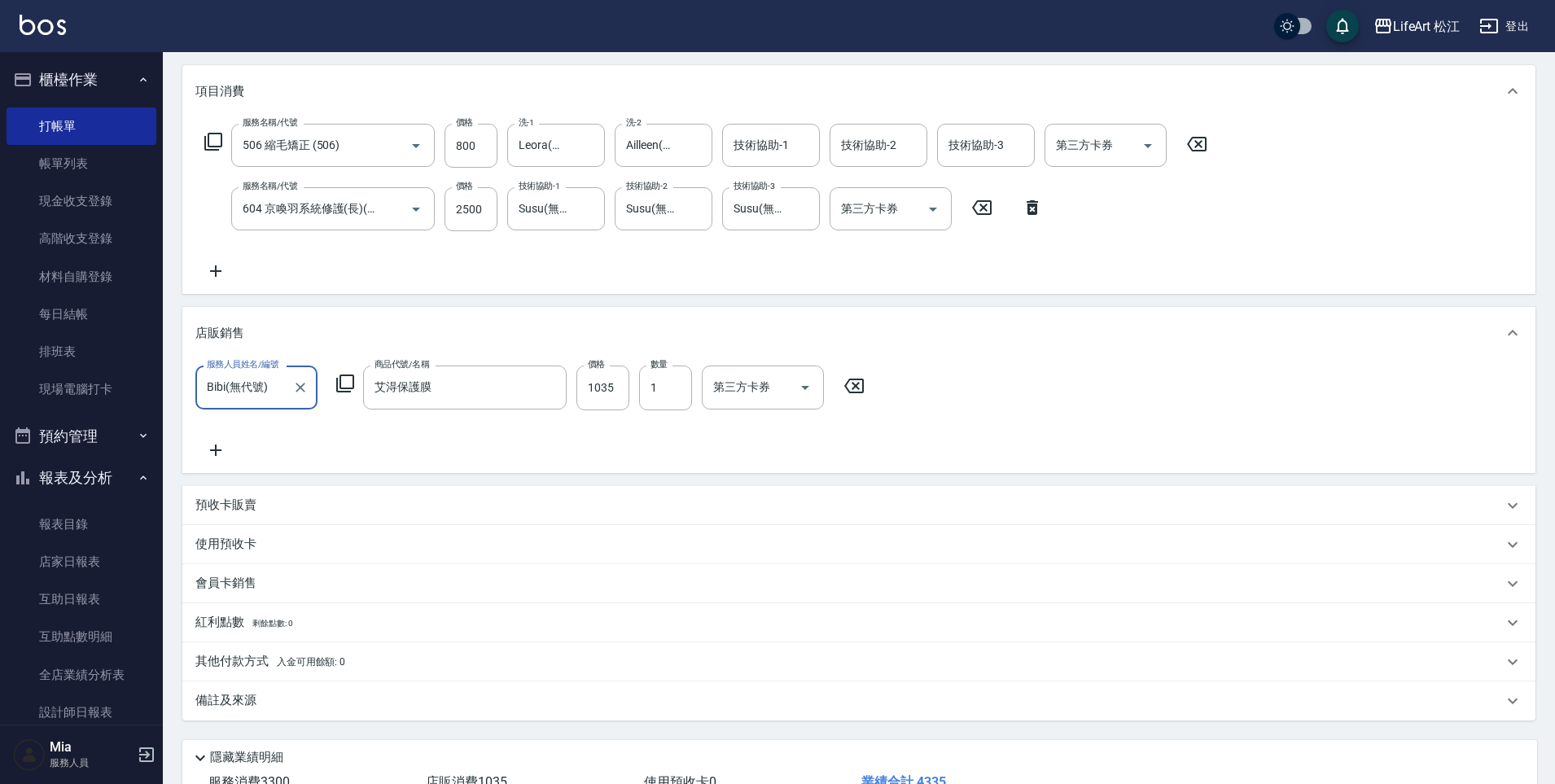
scroll to position [205, 0]
click at [440, 666] on div "其他付款方式 入金可用餘額: 0" at bounding box center [858, 658] width 1353 height 39
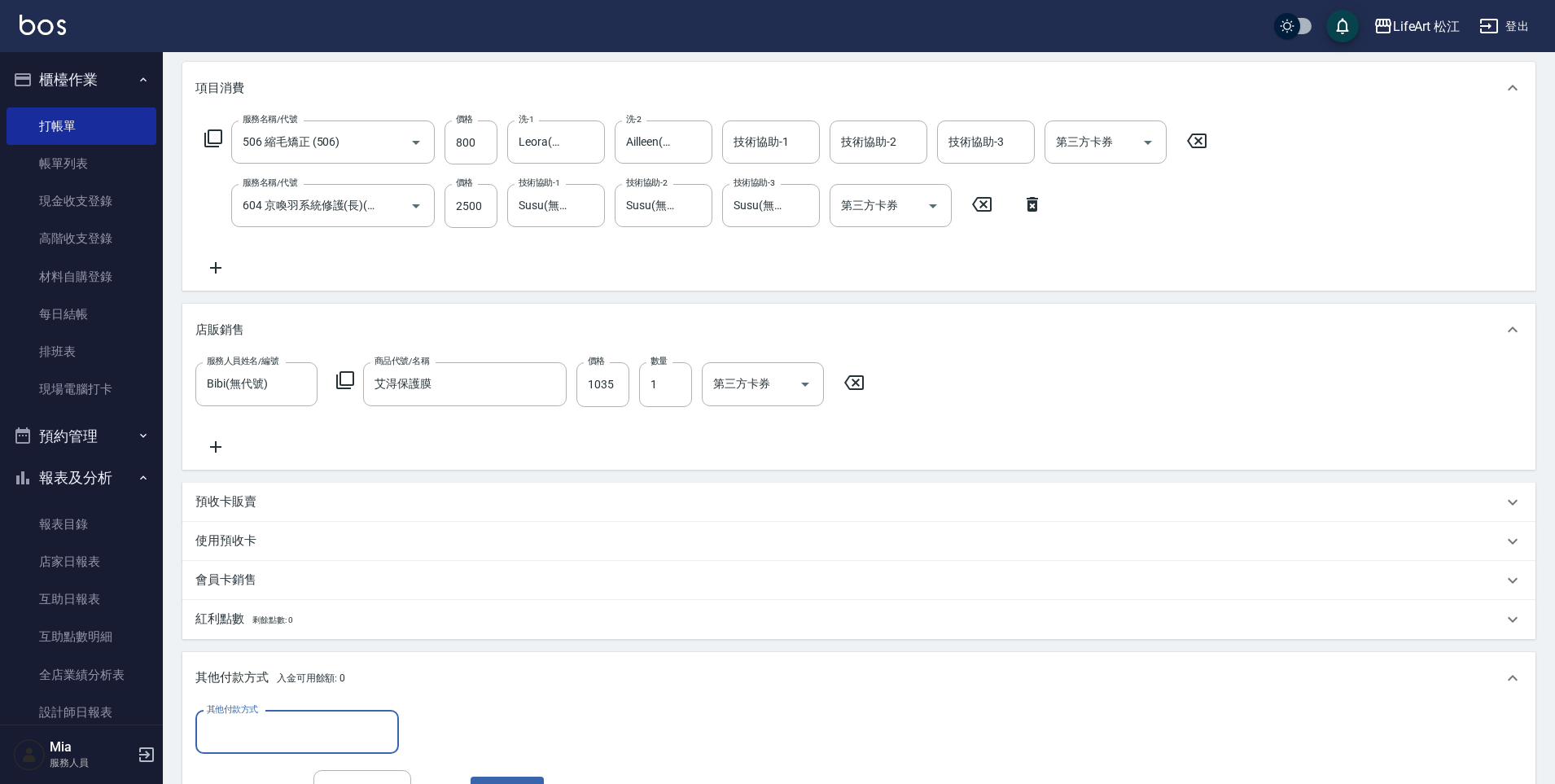
scroll to position [0, 0]
click at [357, 720] on input "其他付款方式" at bounding box center [297, 732] width 189 height 29
click at [351, 665] on span "信用卡" at bounding box center [297, 664] width 203 height 27
type input "信用卡"
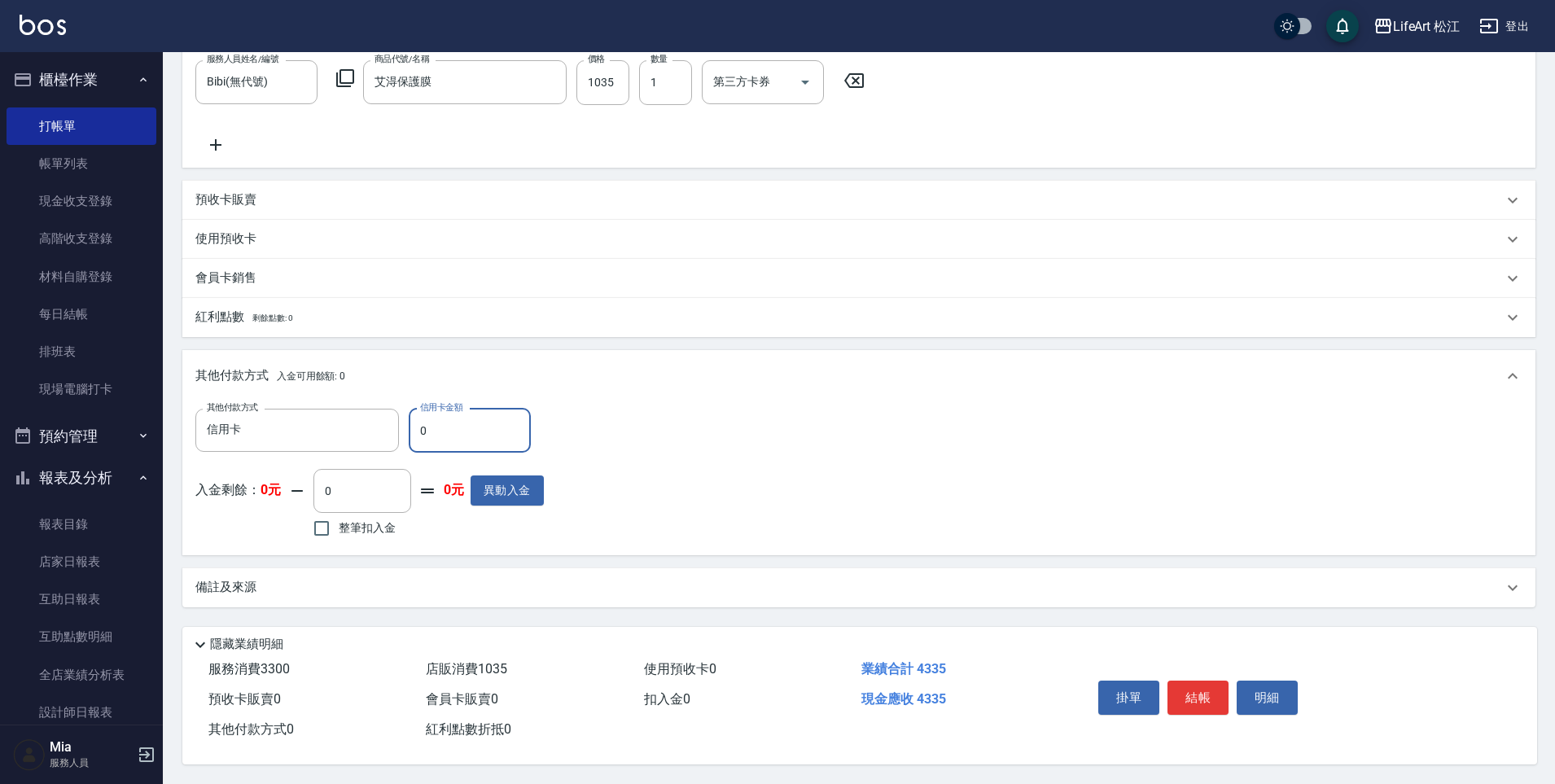
click at [489, 418] on input "0" at bounding box center [470, 431] width 122 height 44
type input "4335"
drag, startPoint x: 299, startPoint y: 582, endPoint x: 318, endPoint y: 582, distance: 19.0
click at [300, 581] on div "備註及來源" at bounding box center [849, 588] width 1307 height 17
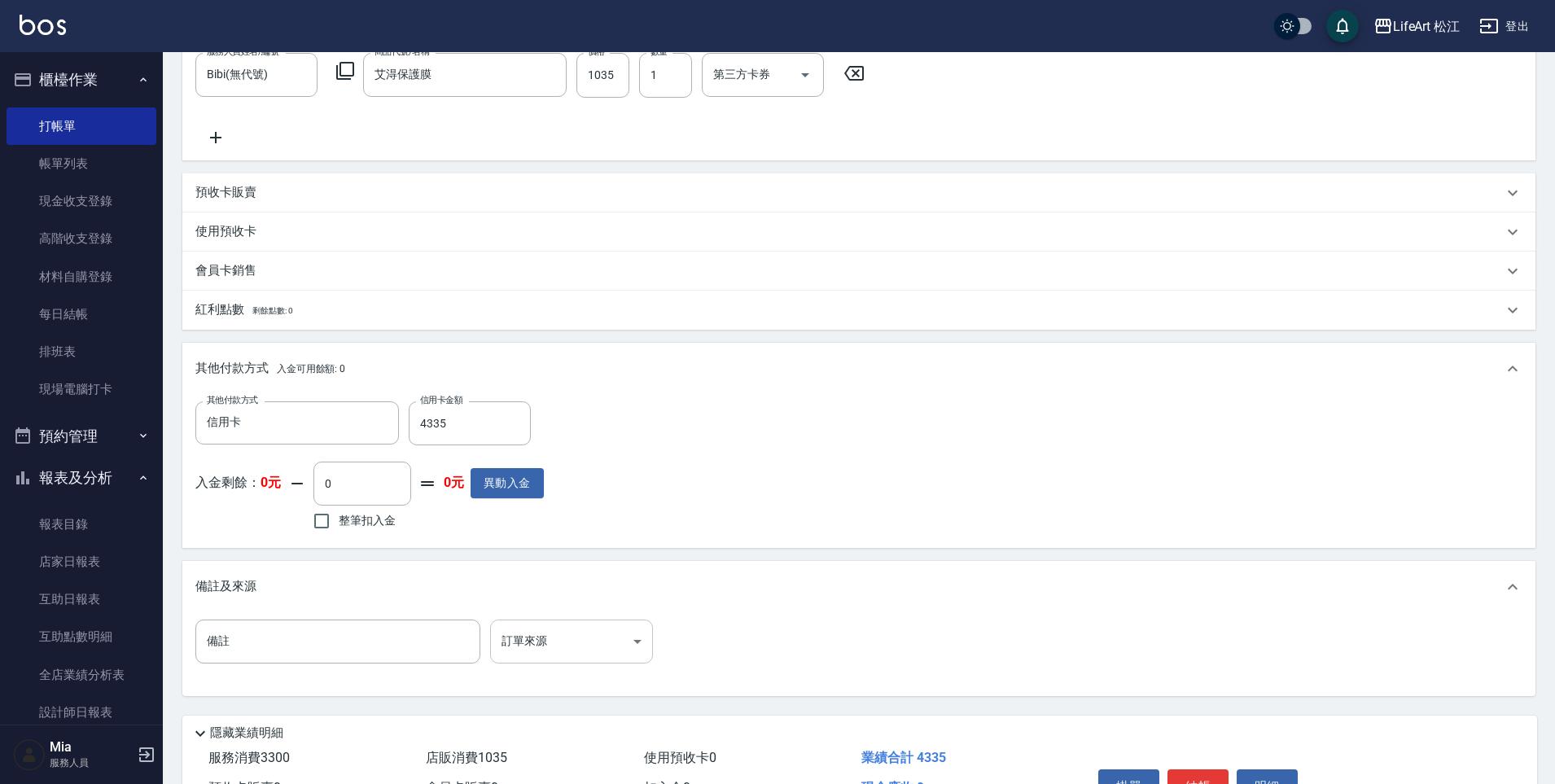
click at [546, 640] on body "LifeArt 松江 登出 櫃檯作業 打帳單 帳單列表 現金收支登錄 高階收支登錄 材料自購登錄 每日結帳 排班表 現場電腦打卡 預約管理 預約管理 單日預約…" at bounding box center [777, 179] width 1555 height 1387
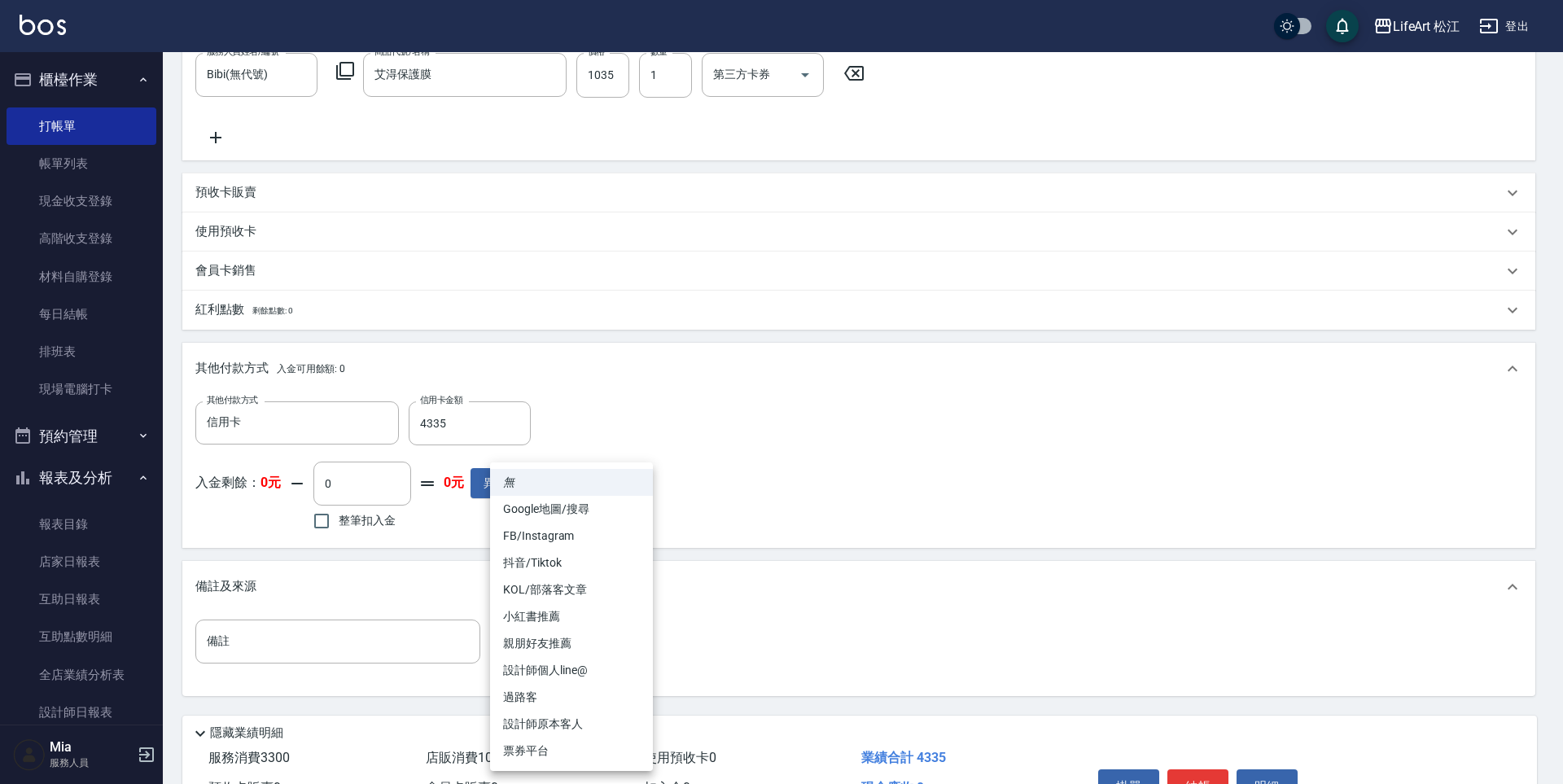
click at [576, 542] on li "FB/Instagram" at bounding box center [571, 535] width 163 height 27
type input "FB/Instagram"
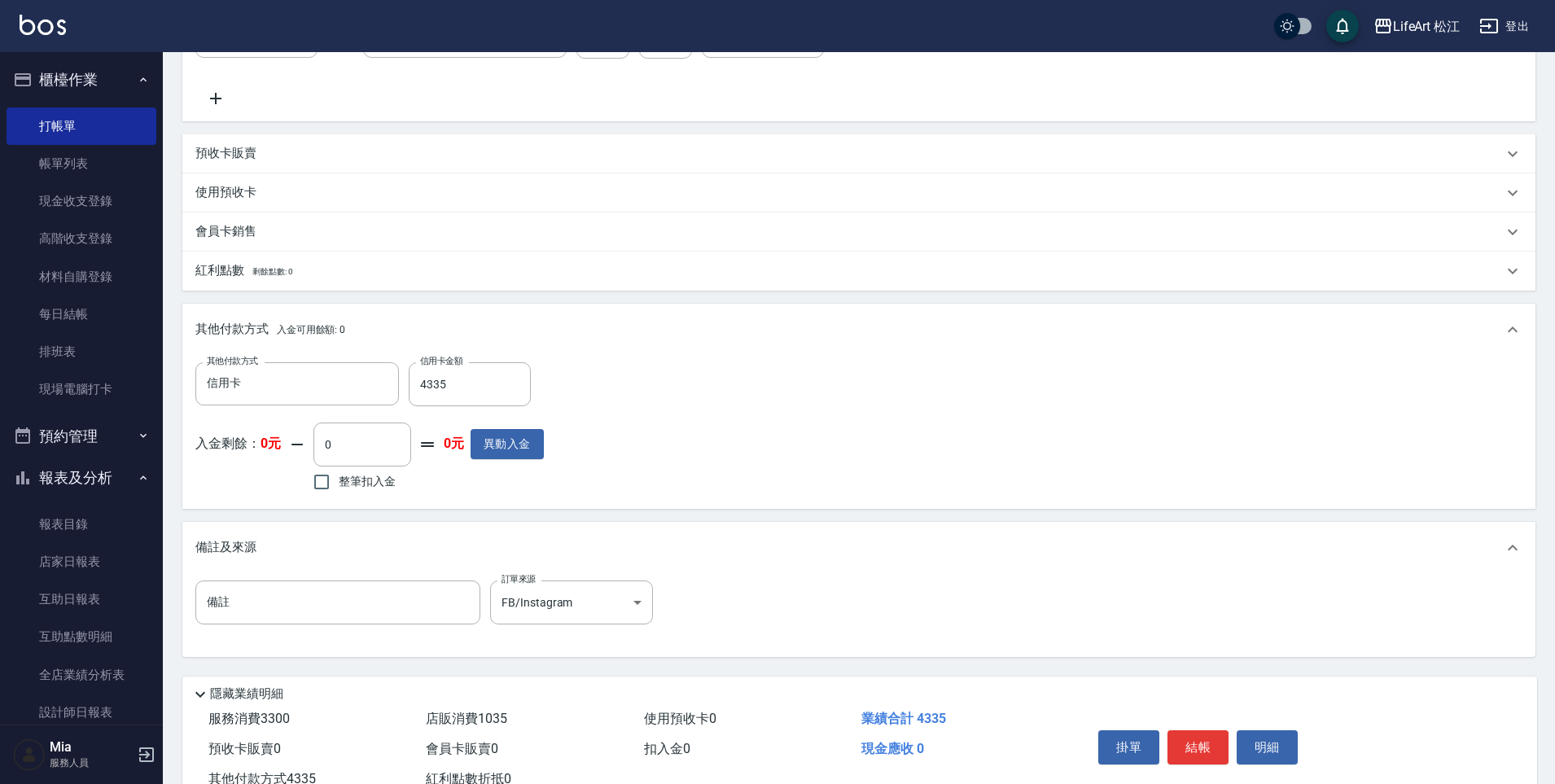
scroll to position [610, 0]
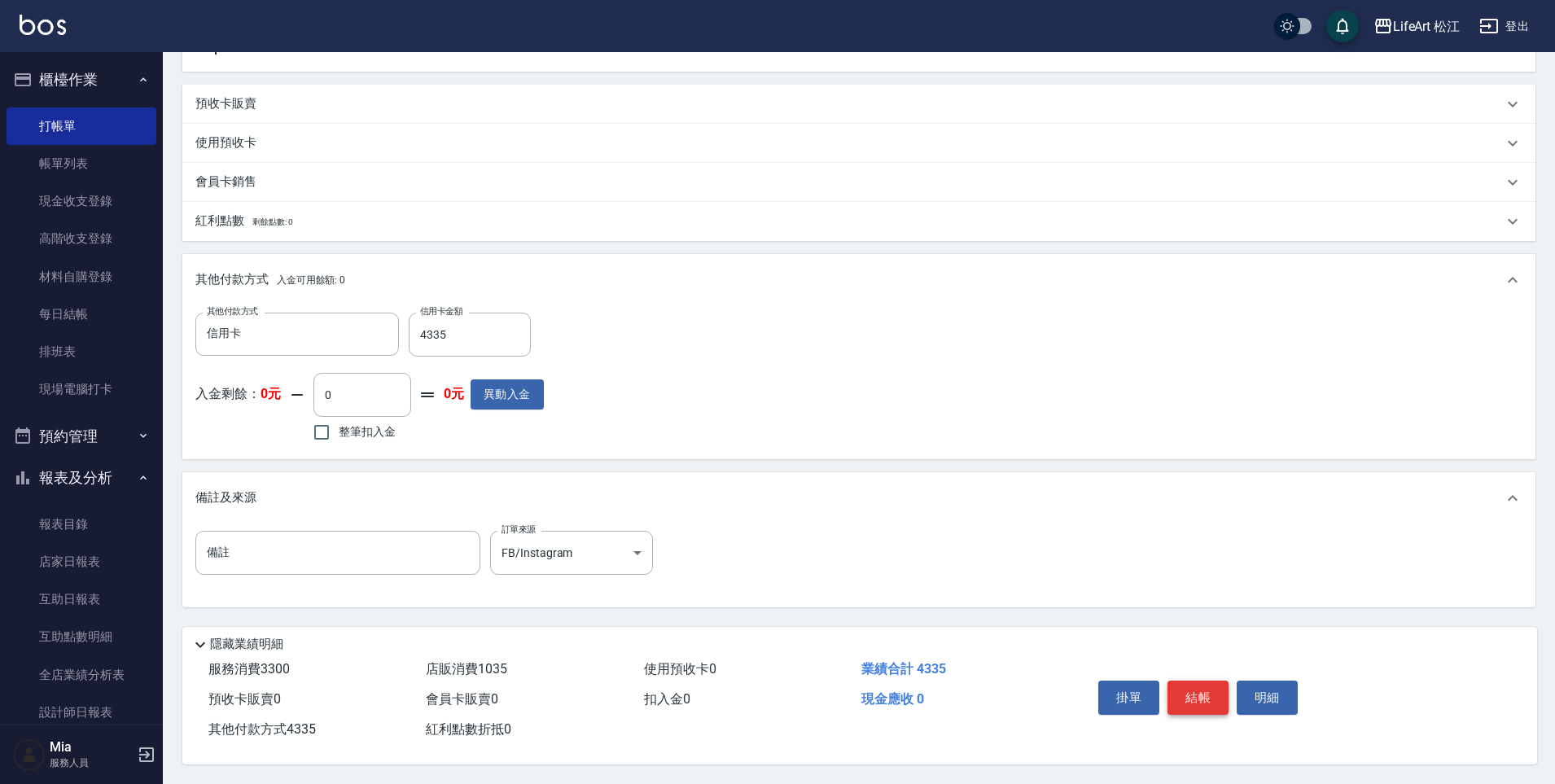
click at [1223, 690] on button "結帳" at bounding box center [1197, 697] width 61 height 34
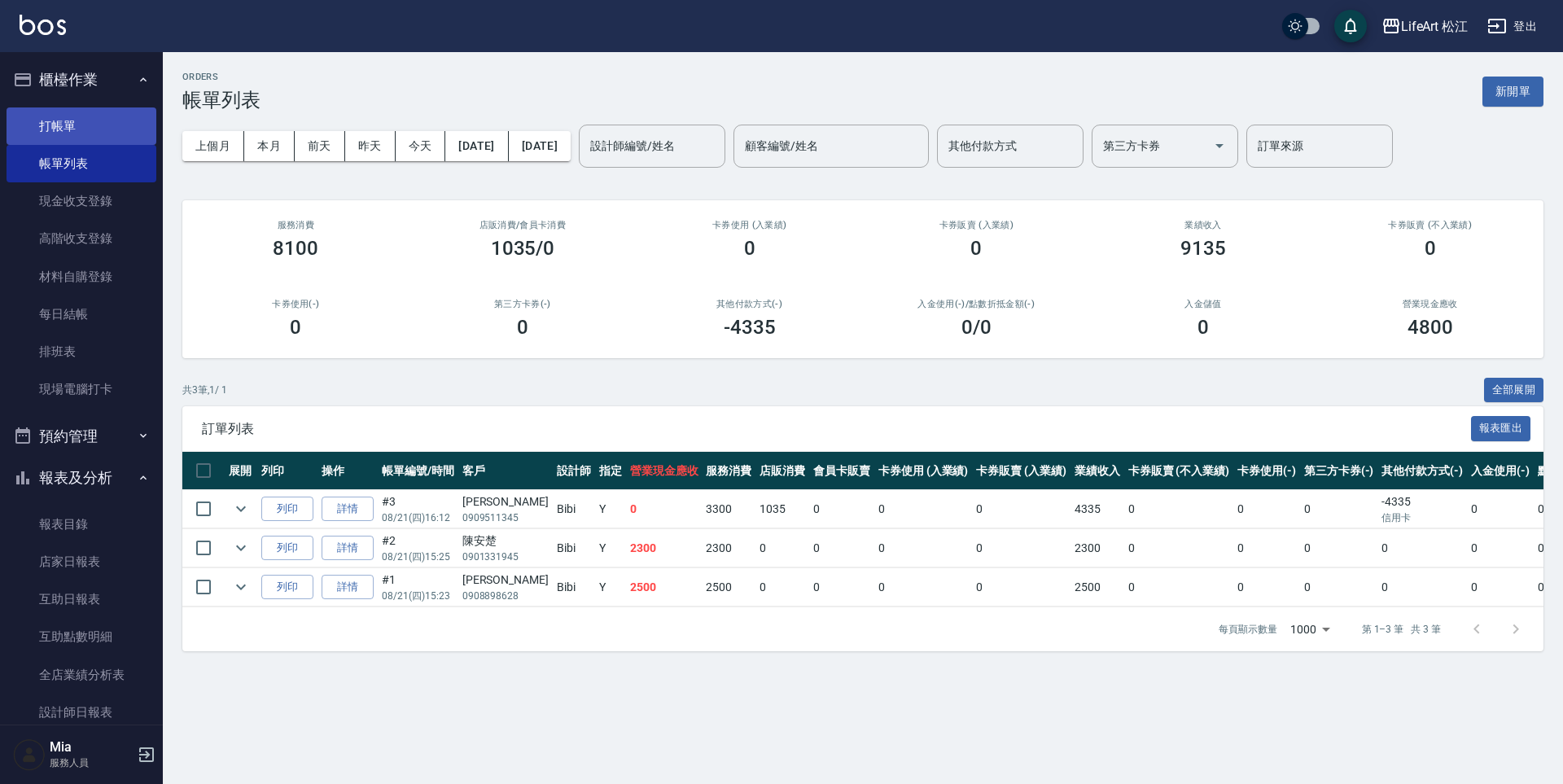
click at [49, 137] on link "打帳單" at bounding box center [81, 126] width 150 height 37
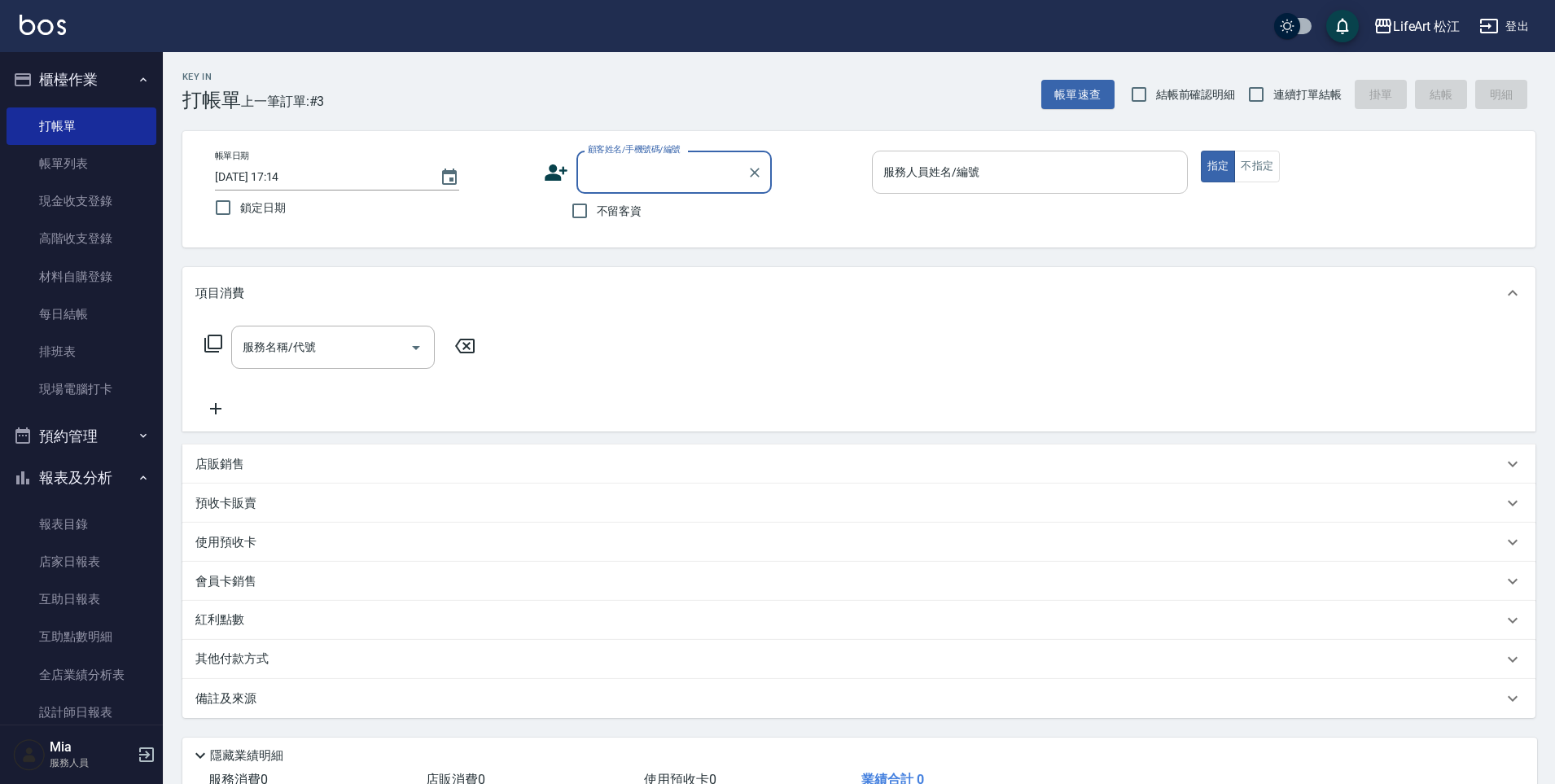
click at [1026, 180] on input "服務人員姓名/編號" at bounding box center [1029, 172] width 301 height 29
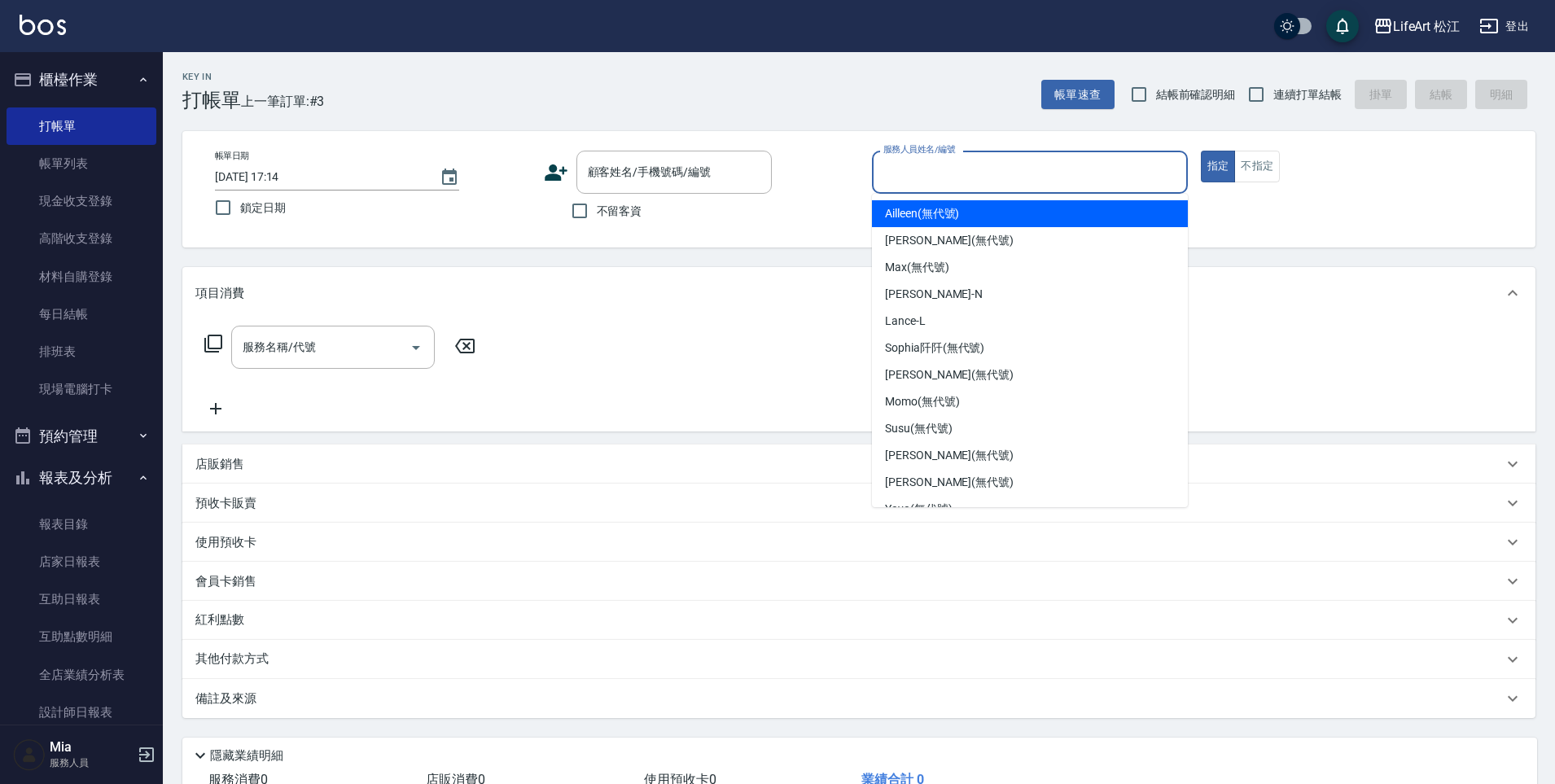
click at [999, 181] on input "服務人員姓名/編號" at bounding box center [1029, 172] width 301 height 29
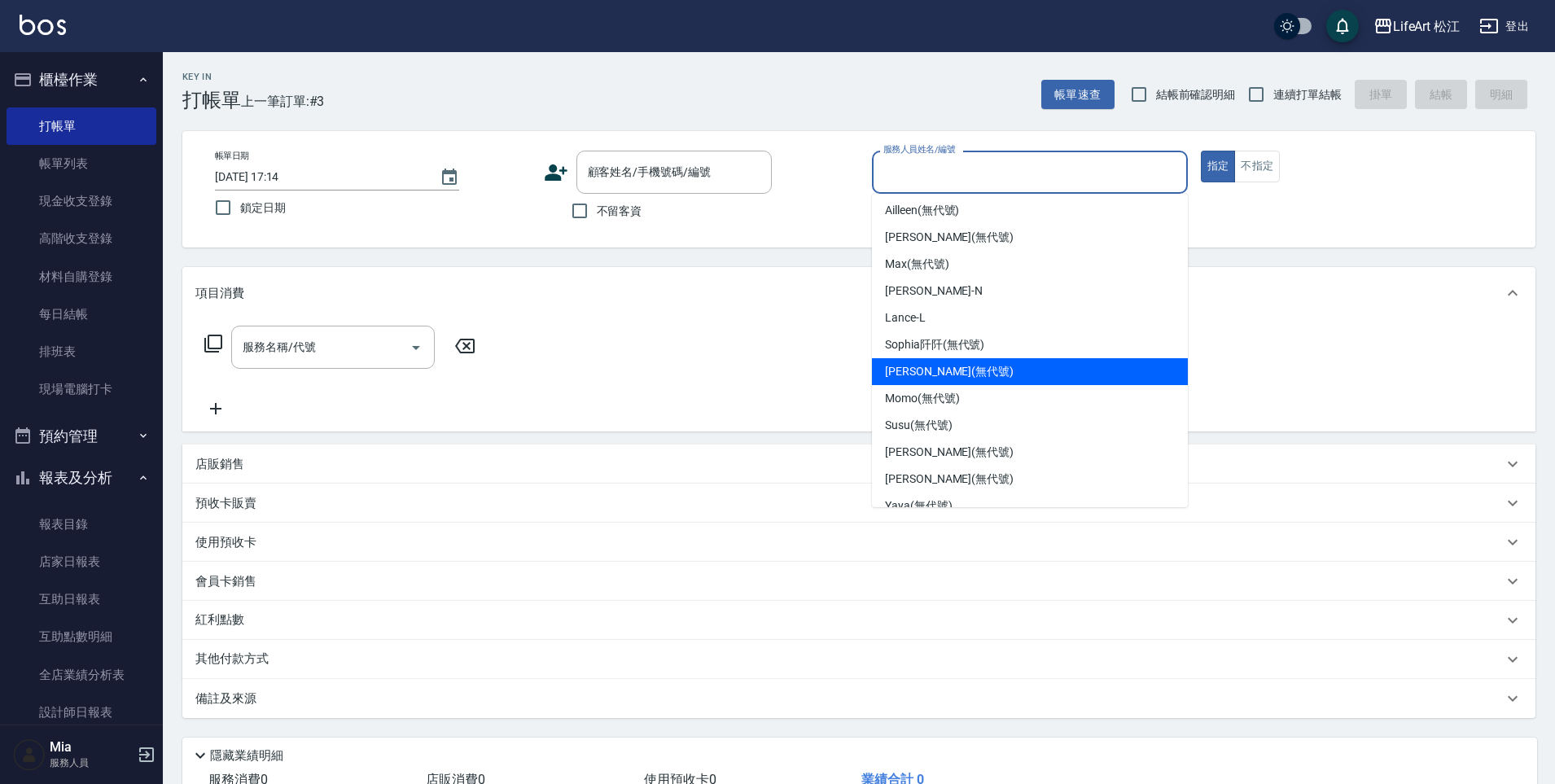
scroll to position [130, 0]
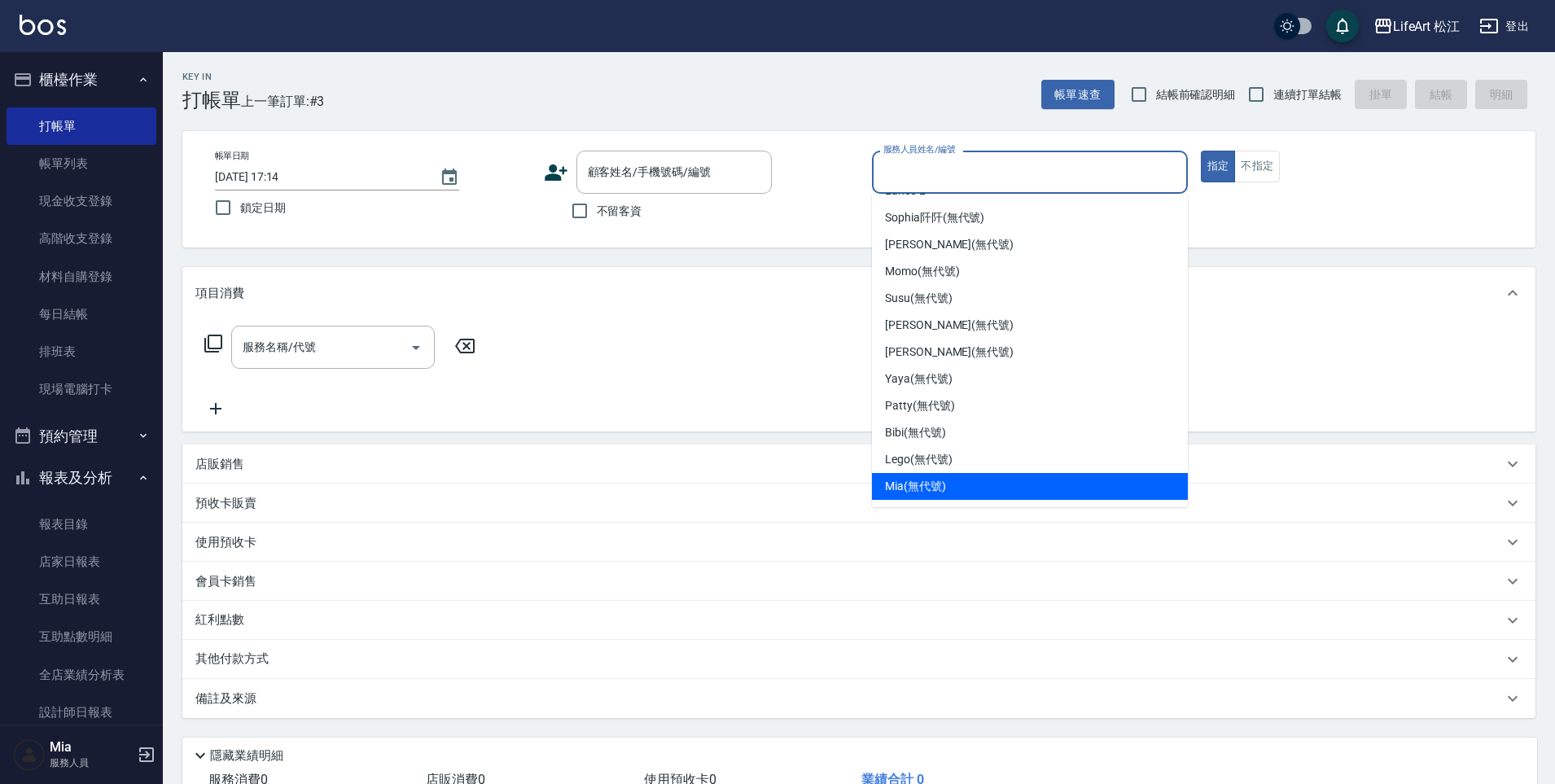
click at [921, 482] on span "Mia (無代號)" at bounding box center [915, 487] width 61 height 17
type input "Mia(無代號)"
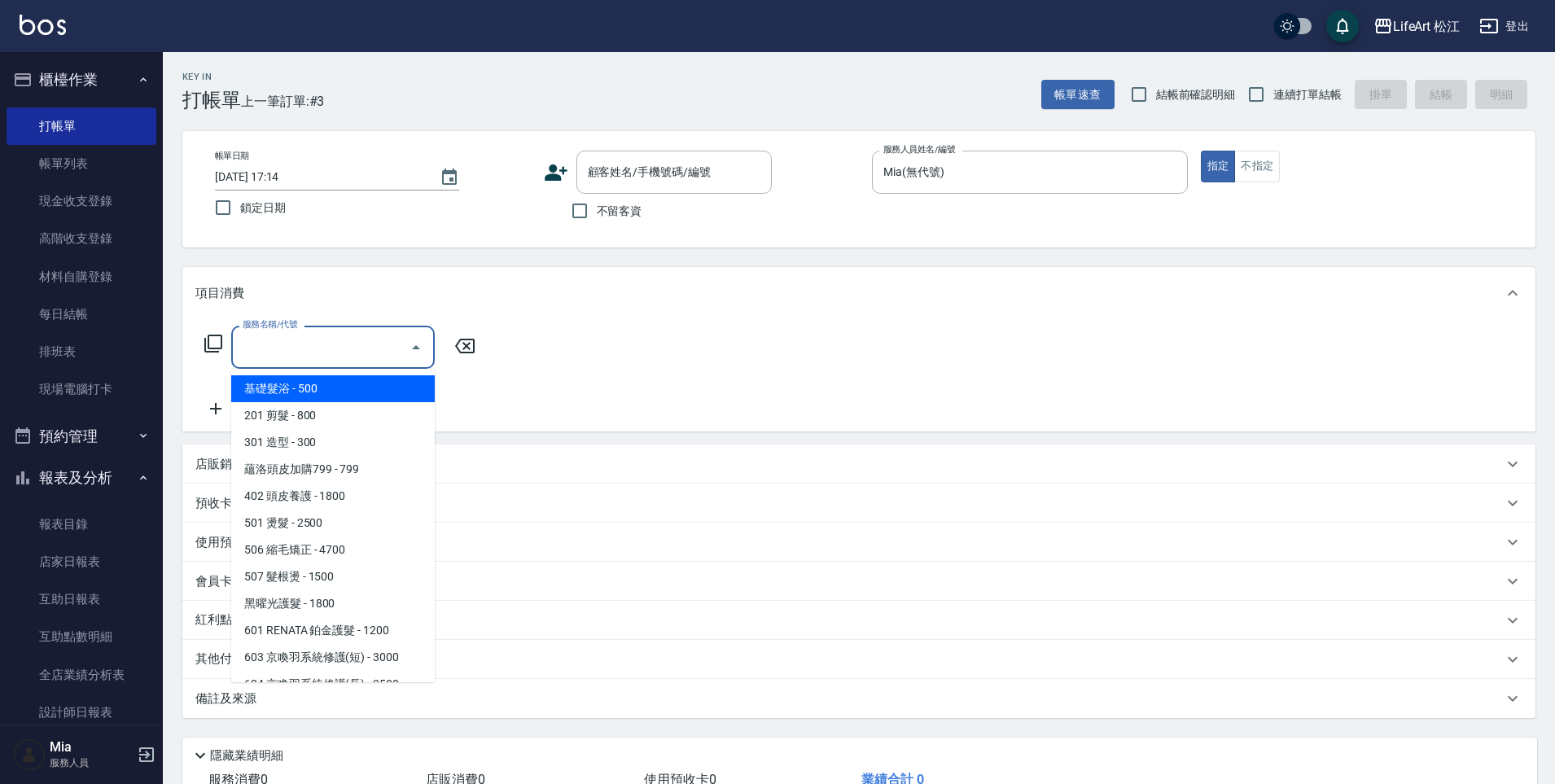
click at [303, 348] on input "服務名稱/代號" at bounding box center [320, 347] width 165 height 29
click at [320, 426] on span "201 剪髮 - 800" at bounding box center [332, 415] width 203 height 27
type input "201 剪髮(201)"
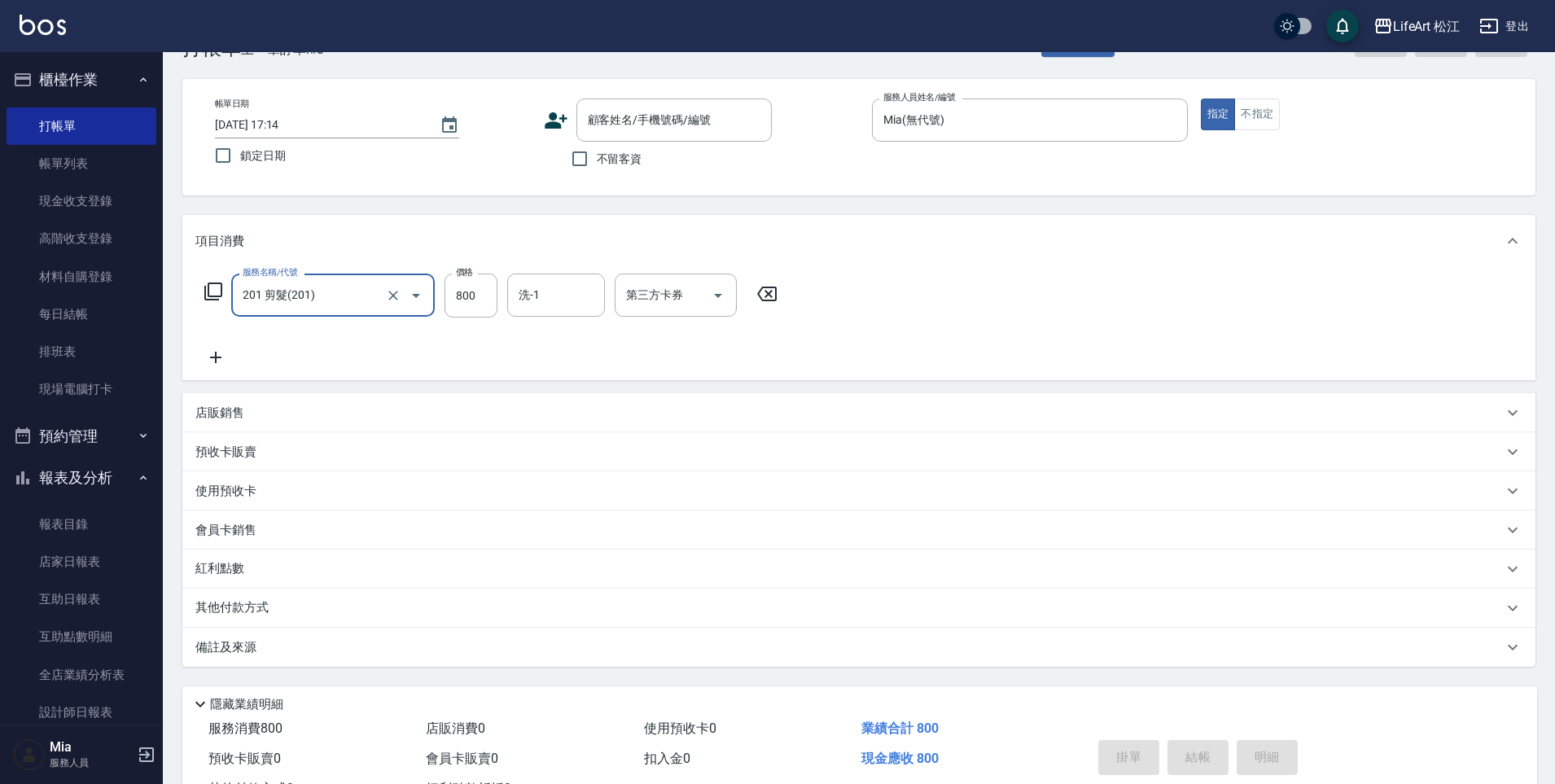
scroll to position [119, 0]
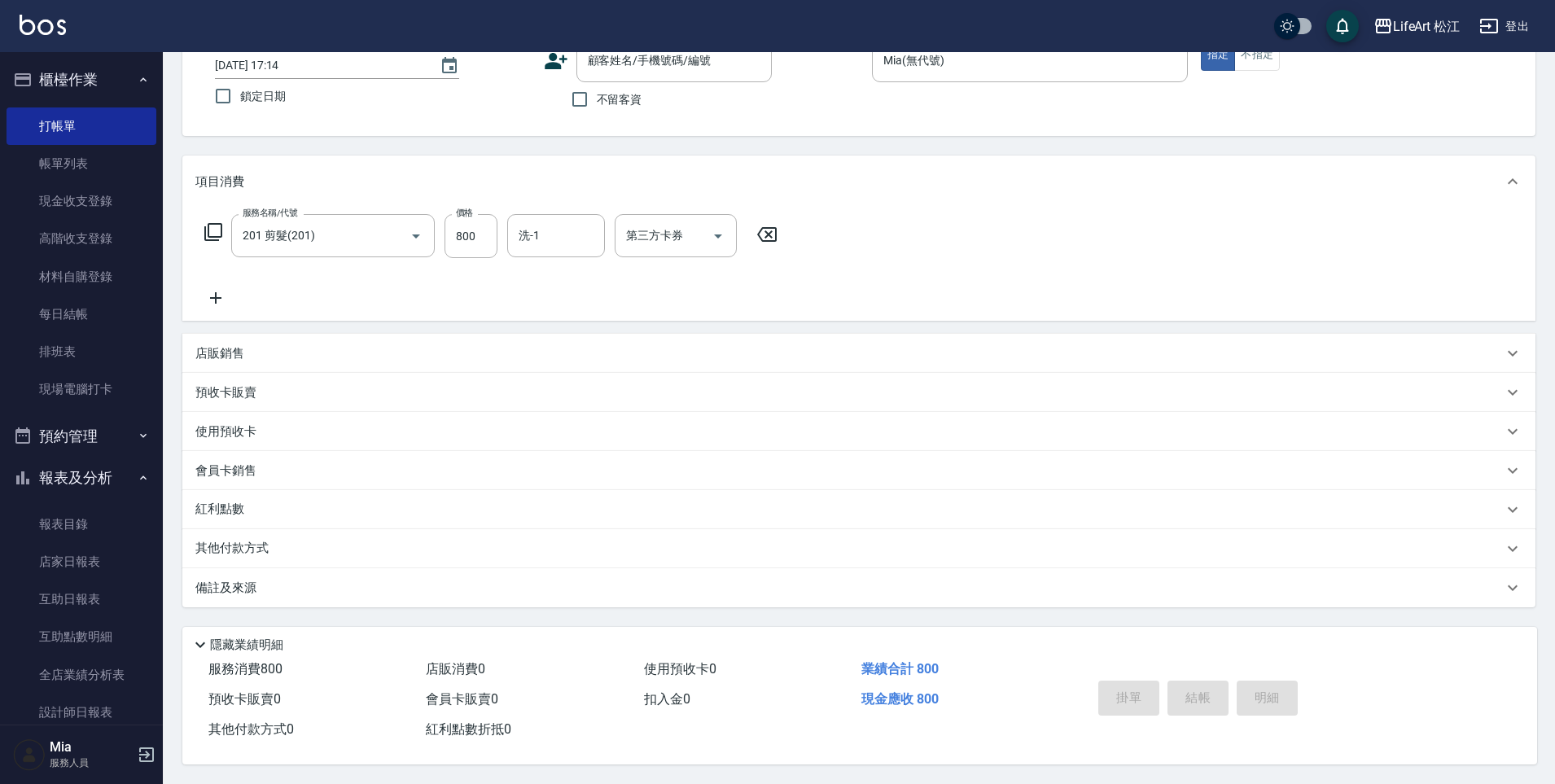
click at [262, 580] on div "備註及來源" at bounding box center [849, 589] width 1307 height 17
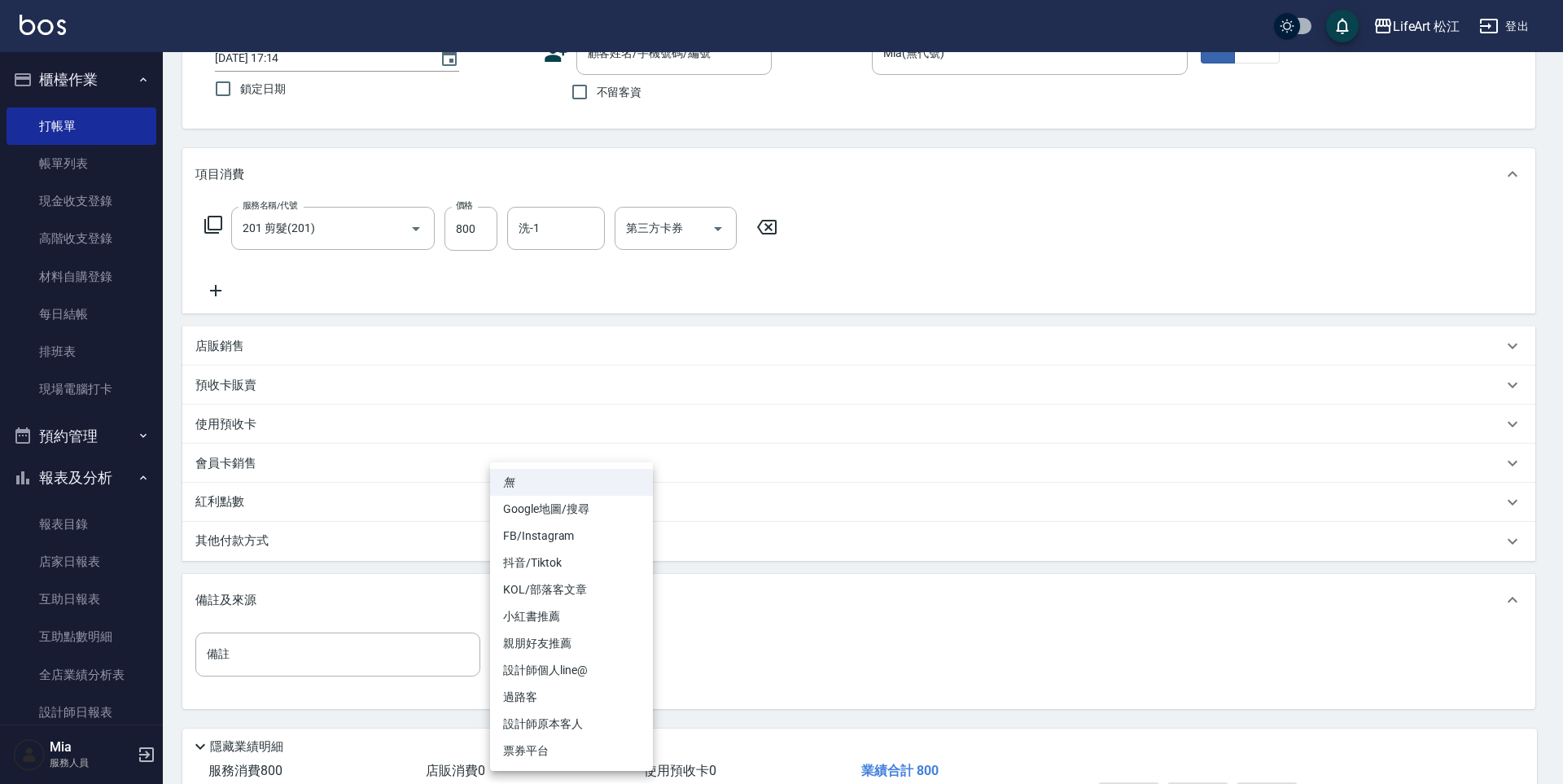
click at [598, 672] on body "LifeArt 松江 登出 櫃檯作業 打帳單 帳單列表 現金收支登錄 高階收支登錄 材料自購登錄 每日結帳 排班表 現場電腦打卡 預約管理 預約管理 單日預約…" at bounding box center [782, 384] width 1563 height 1005
click at [581, 718] on li "設計師原本客人" at bounding box center [571, 724] width 163 height 27
type input "設計師原本客人"
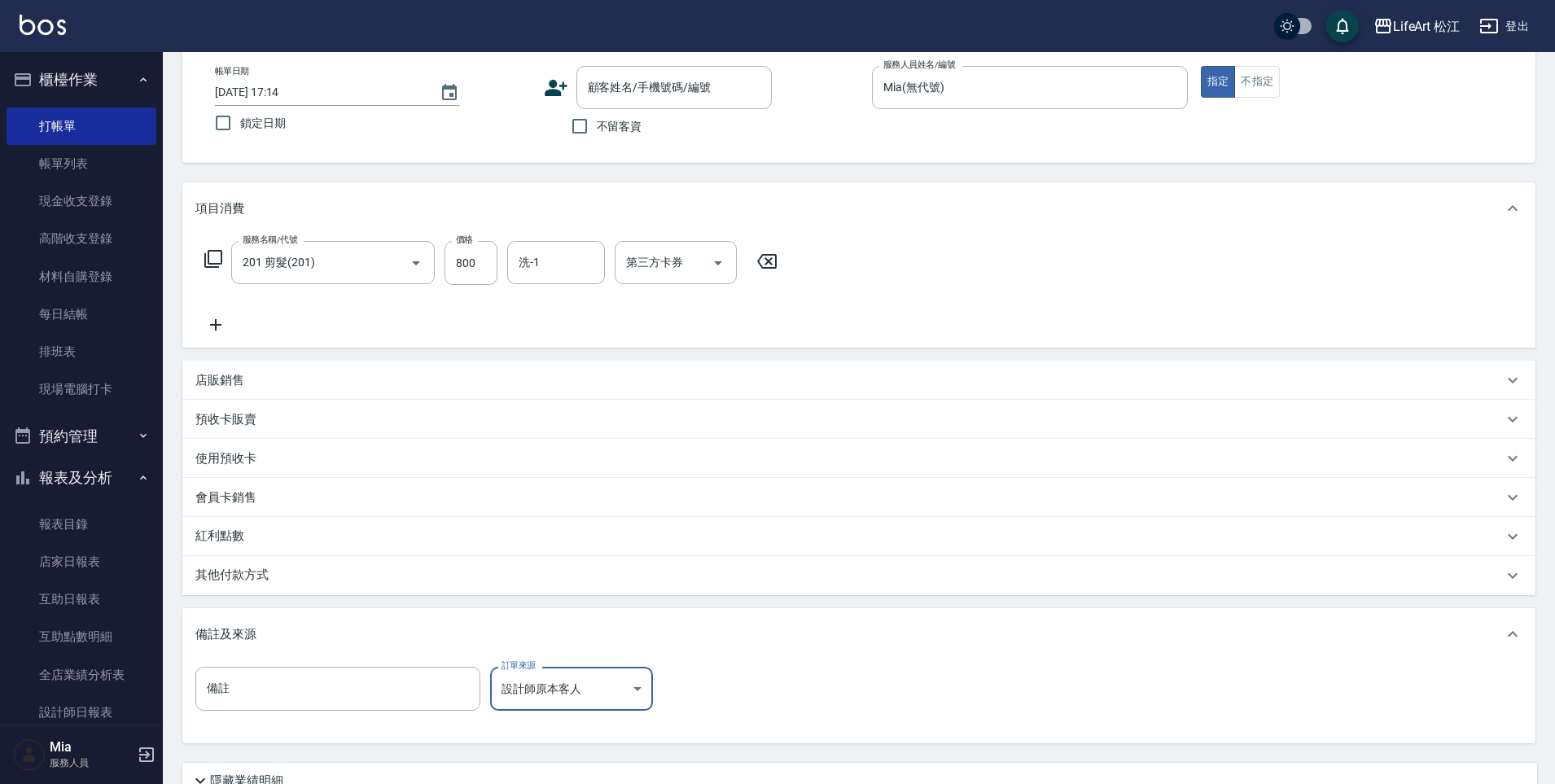
scroll to position [0, 0]
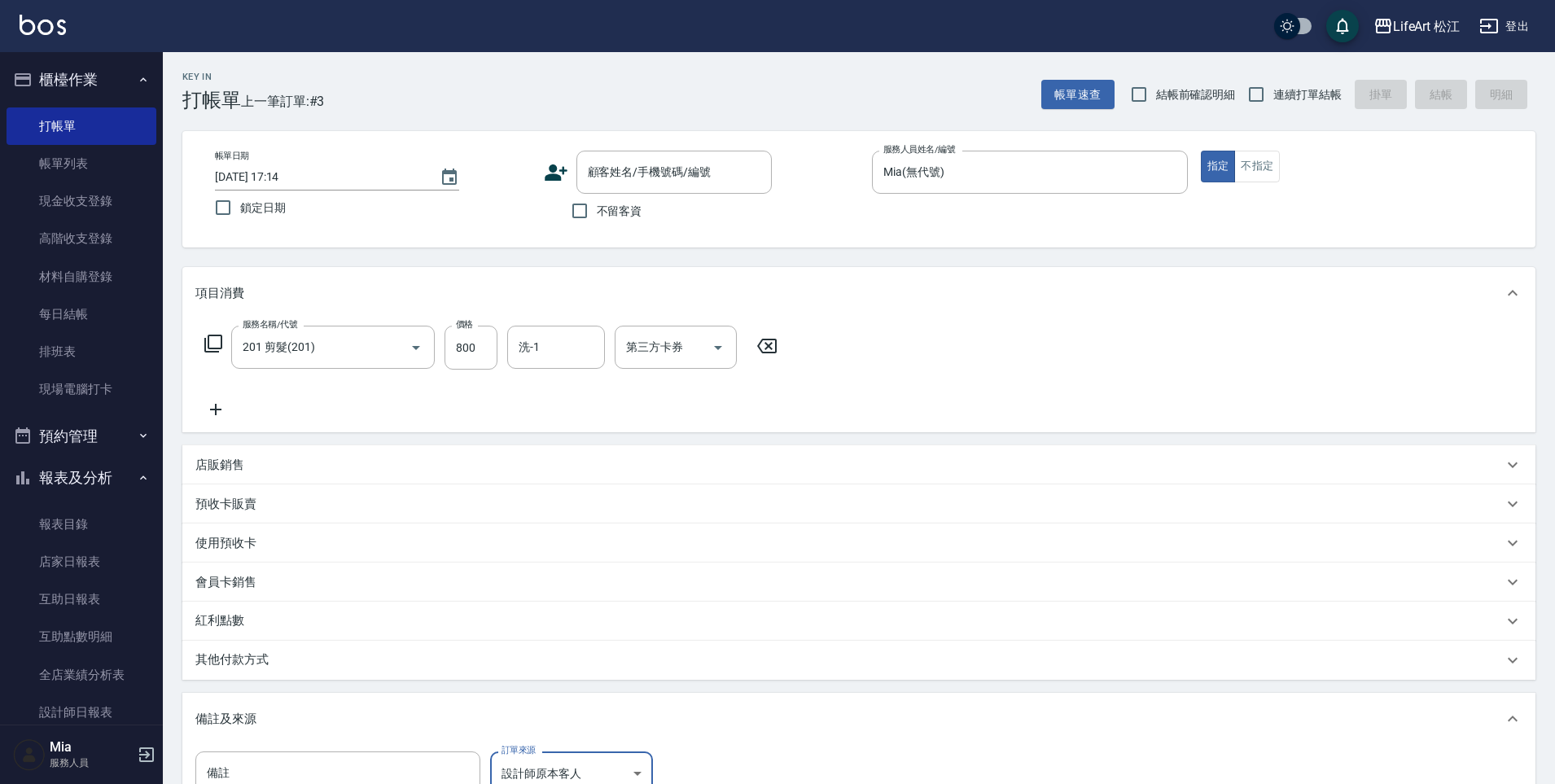
click at [598, 218] on span "不留客資" at bounding box center [619, 211] width 45 height 17
click at [597, 218] on input "不留客資" at bounding box center [579, 210] width 34 height 34
checkbox input "true"
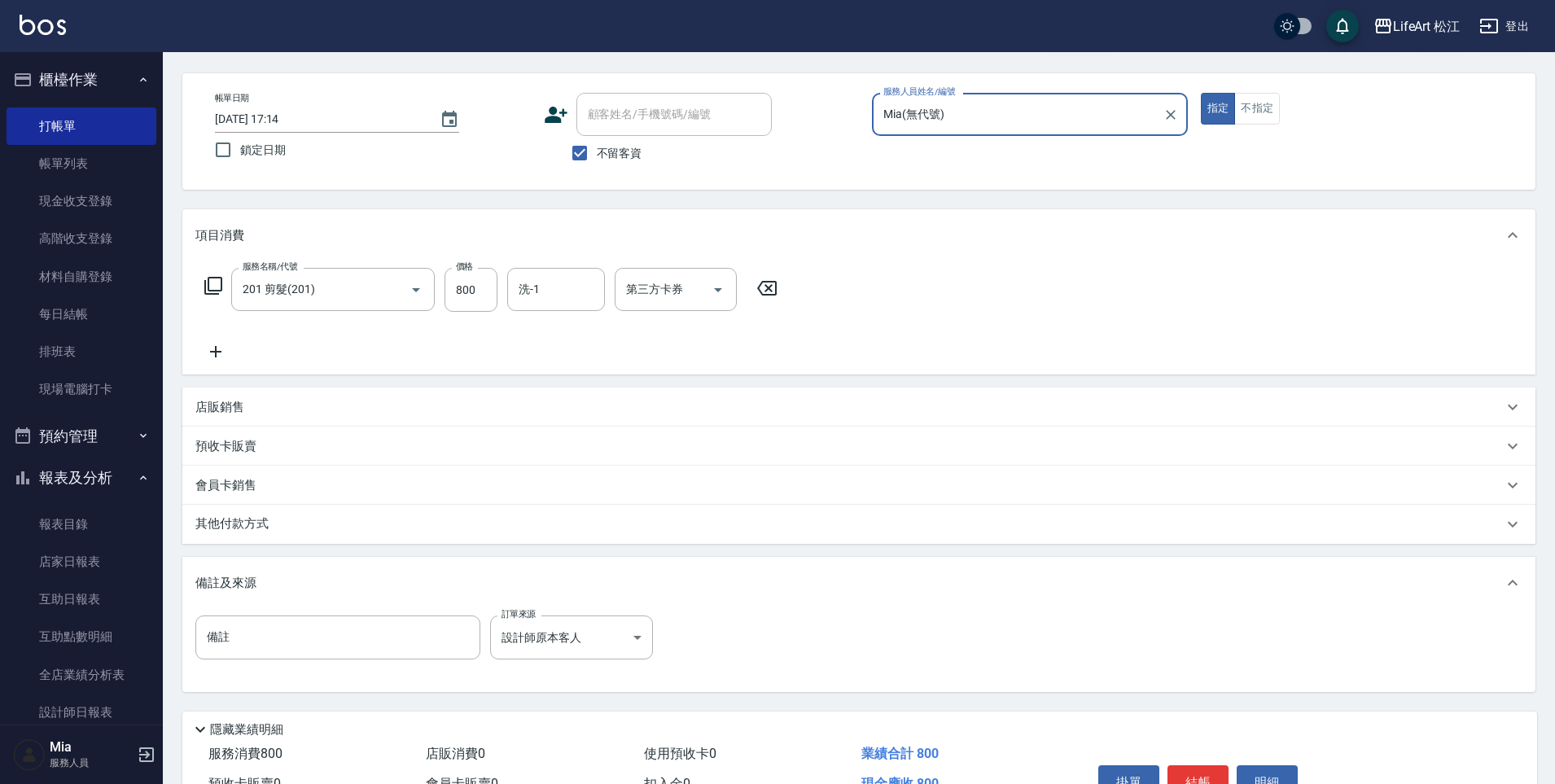
scroll to position [150, 0]
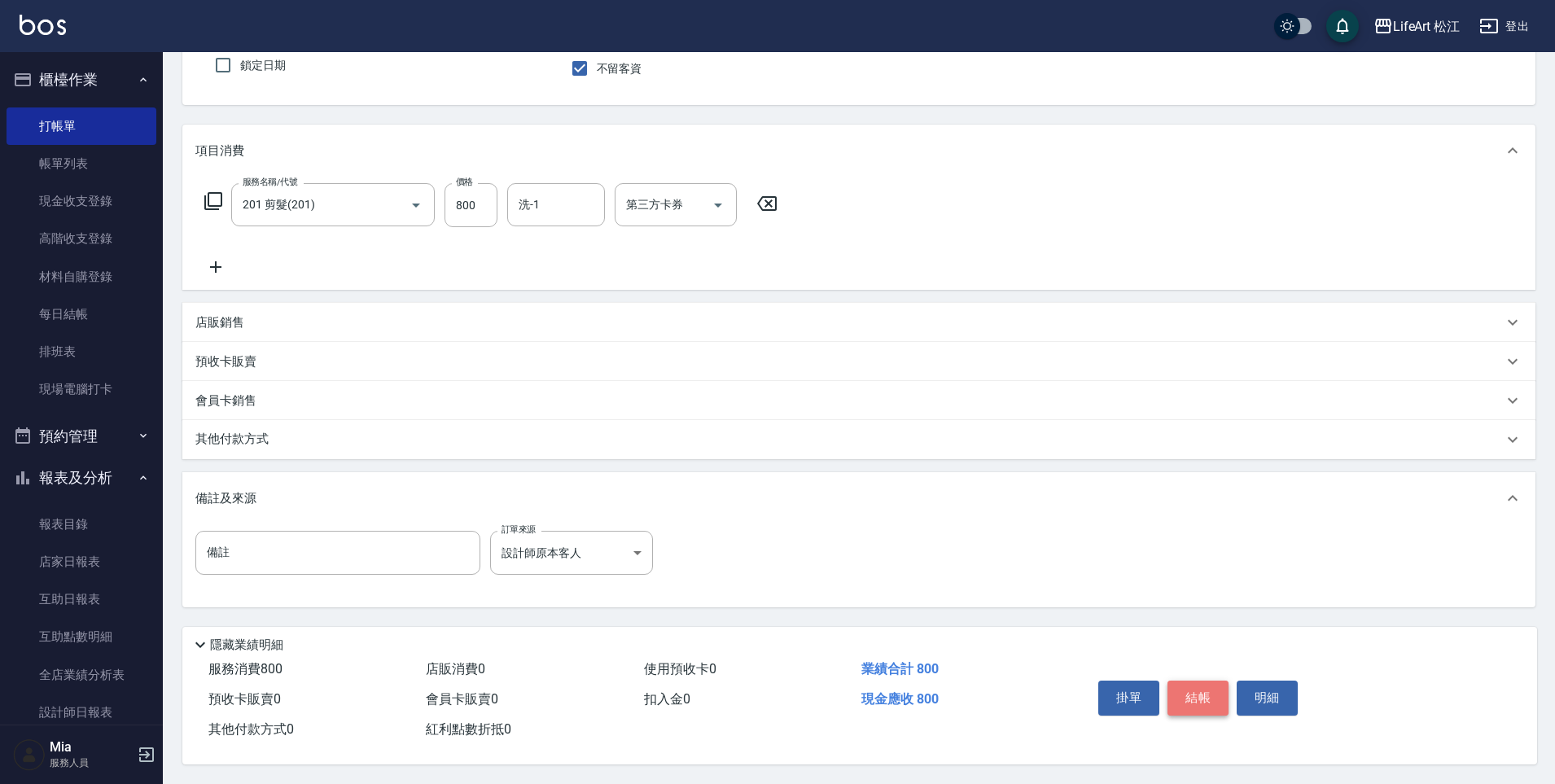
click at [1212, 690] on button "結帳" at bounding box center [1197, 697] width 61 height 34
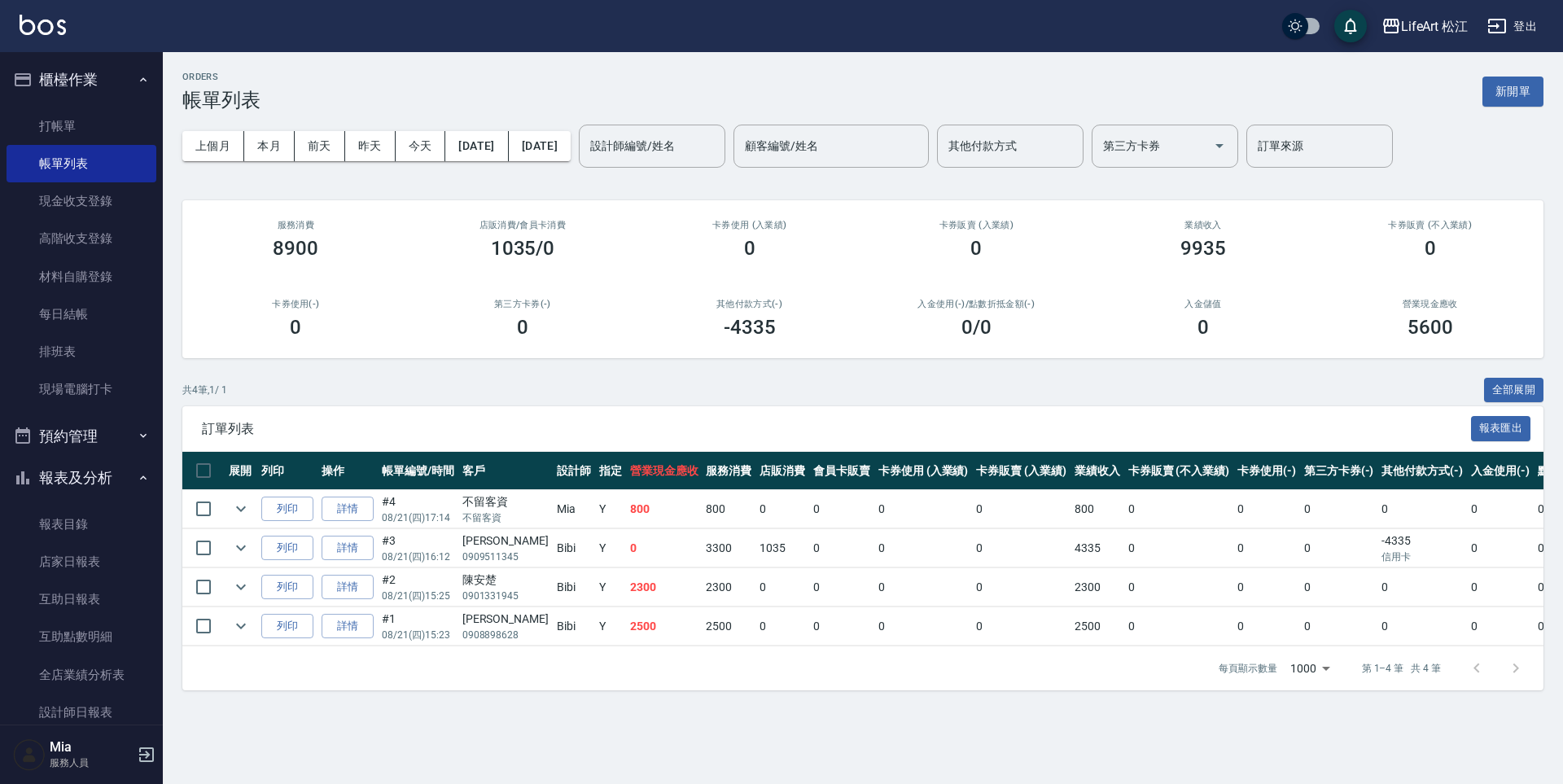
click at [465, 105] on div "ORDERS 帳單列表 新開單" at bounding box center [863, 92] width 1361 height 40
click at [88, 128] on link "打帳單" at bounding box center [81, 126] width 150 height 37
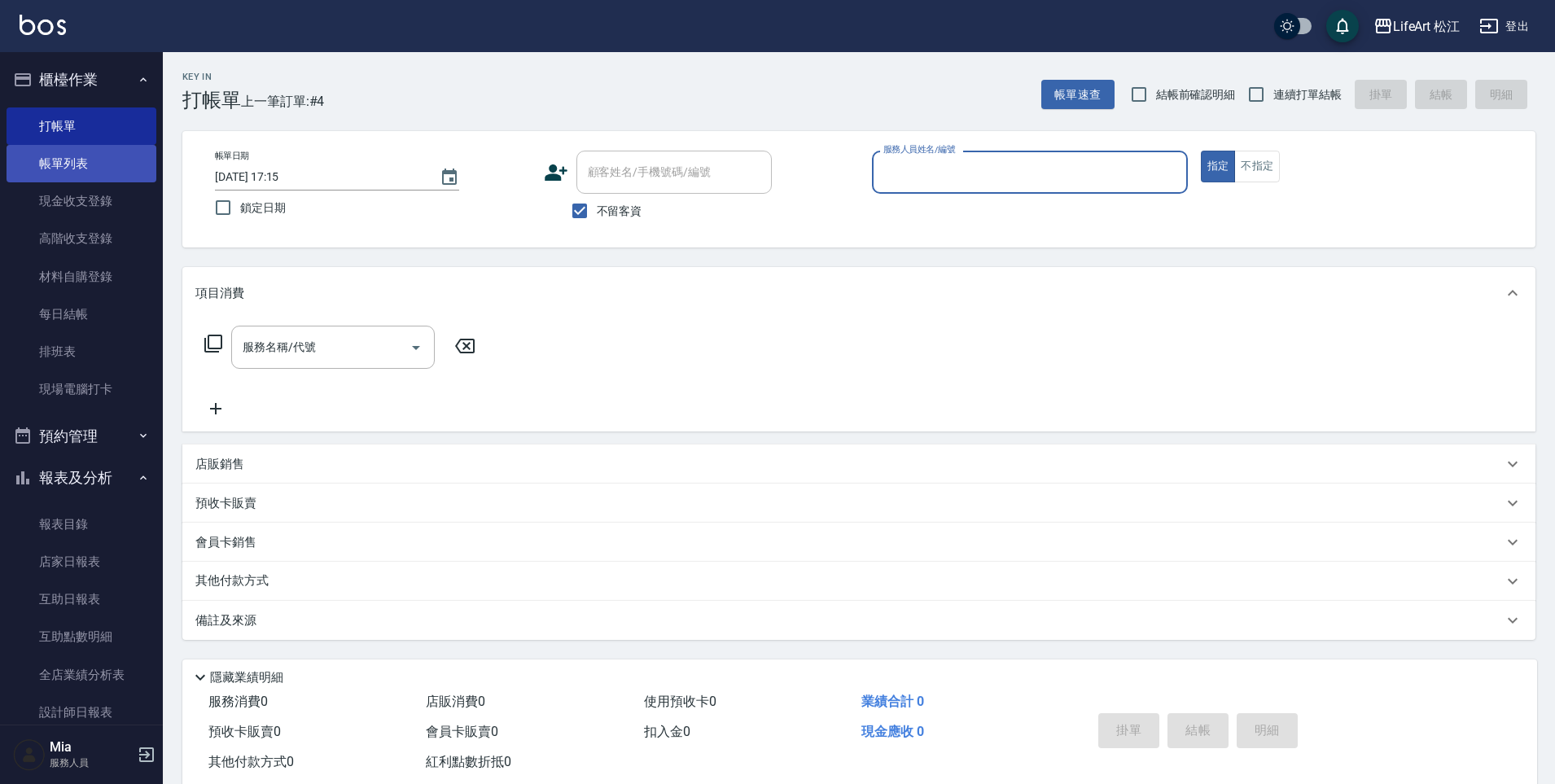
click at [109, 164] on link "帳單列表" at bounding box center [81, 163] width 150 height 37
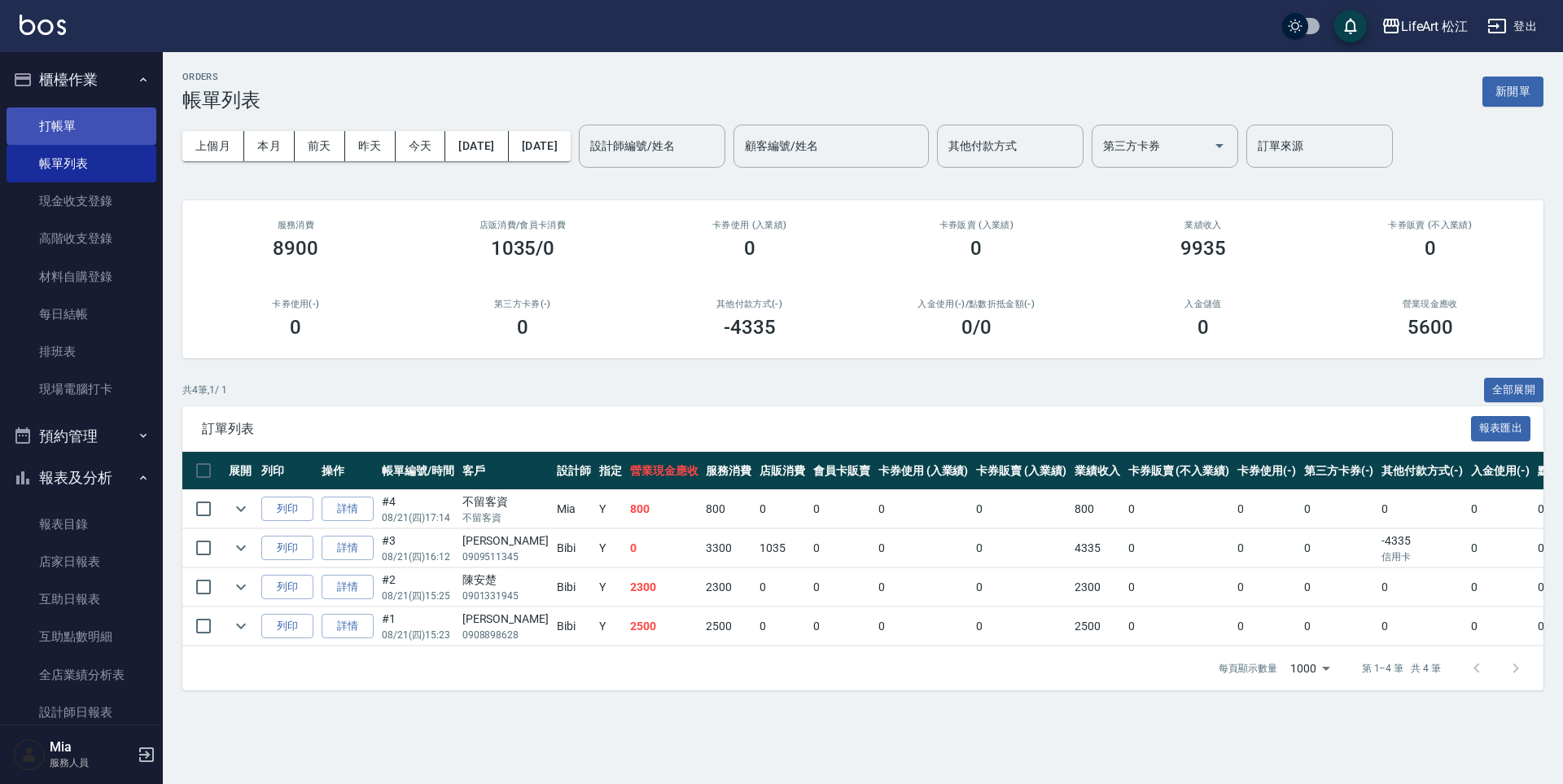
click at [88, 132] on link "打帳單" at bounding box center [81, 126] width 150 height 37
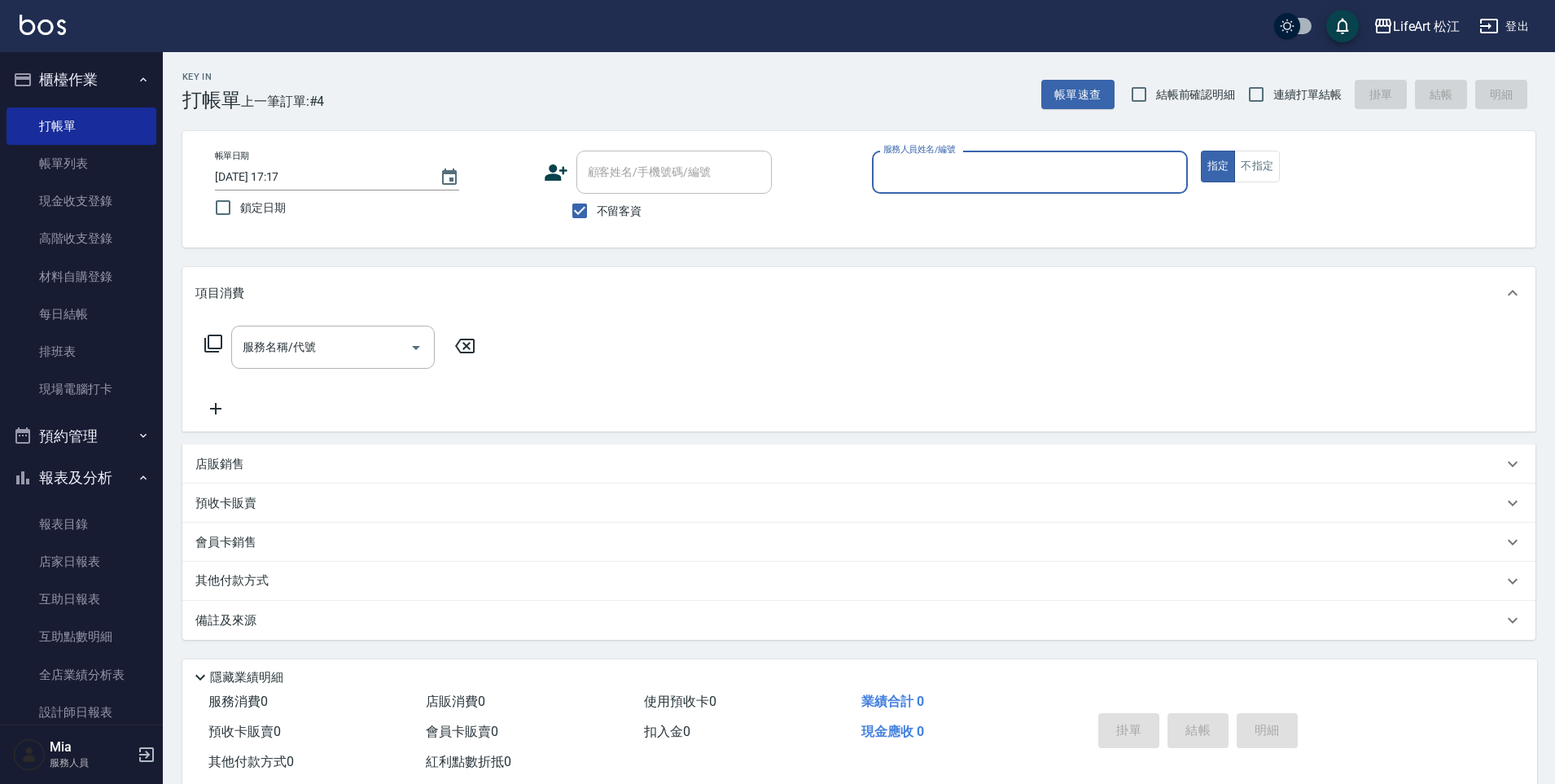
click at [1013, 185] on input "服務人員姓名/編號" at bounding box center [1029, 172] width 301 height 29
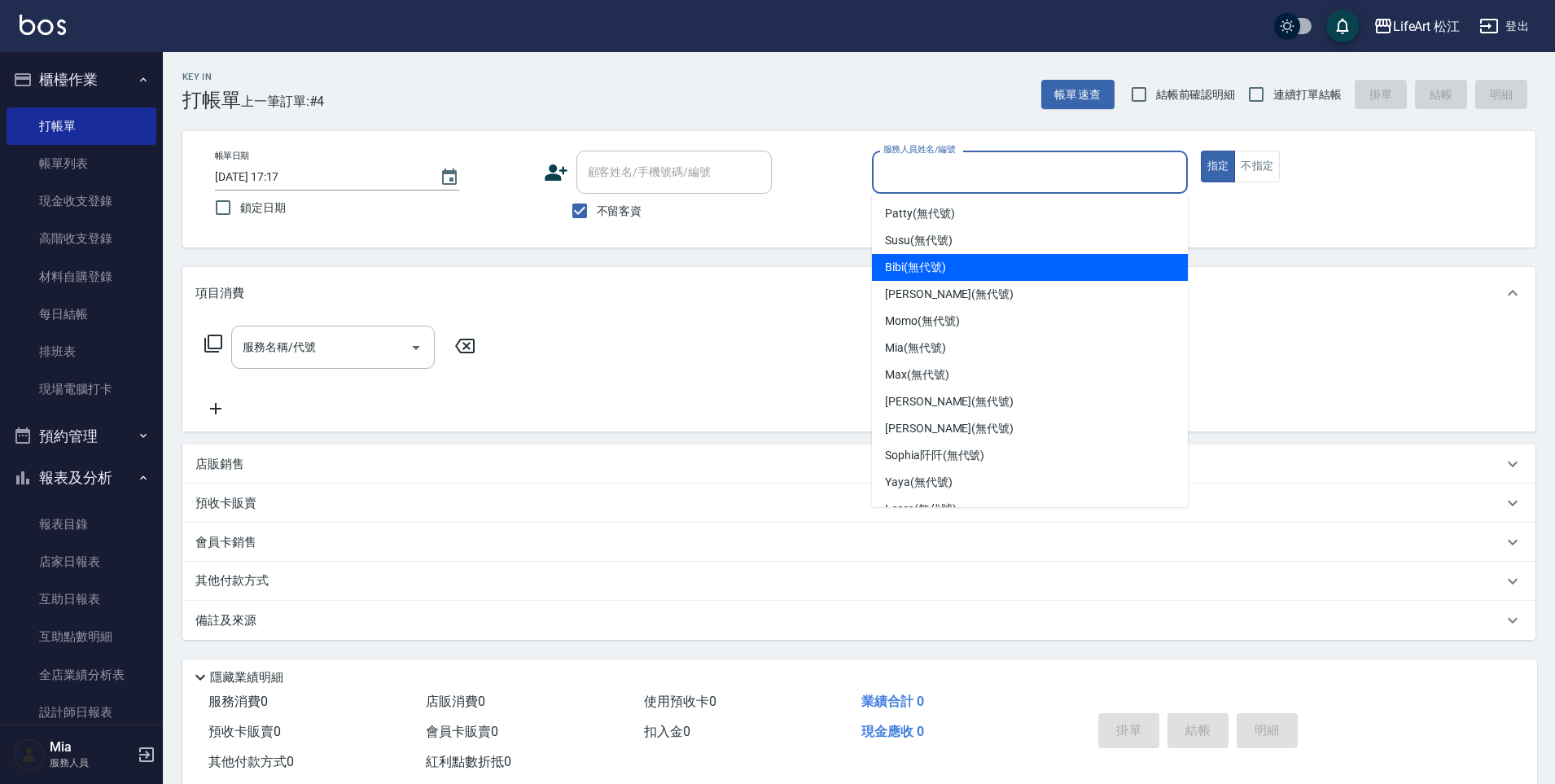
click at [1003, 279] on div "Bibi (無代號)" at bounding box center [1030, 267] width 316 height 27
type input "Bibi(無代號)"
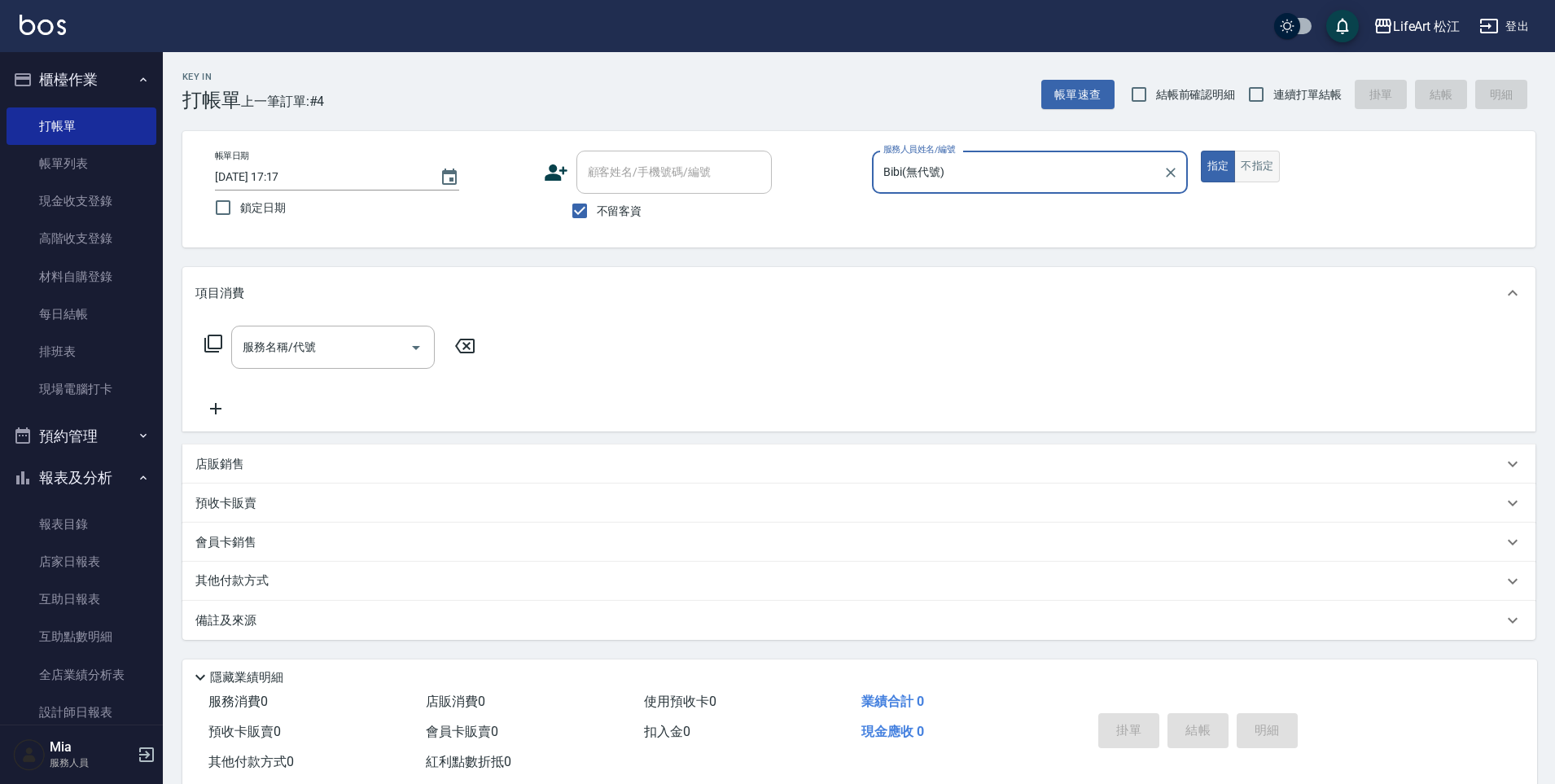
click at [1266, 174] on button "不指定" at bounding box center [1257, 167] width 45 height 31
click at [358, 362] on div "服務名稱/代號" at bounding box center [332, 346] width 203 height 43
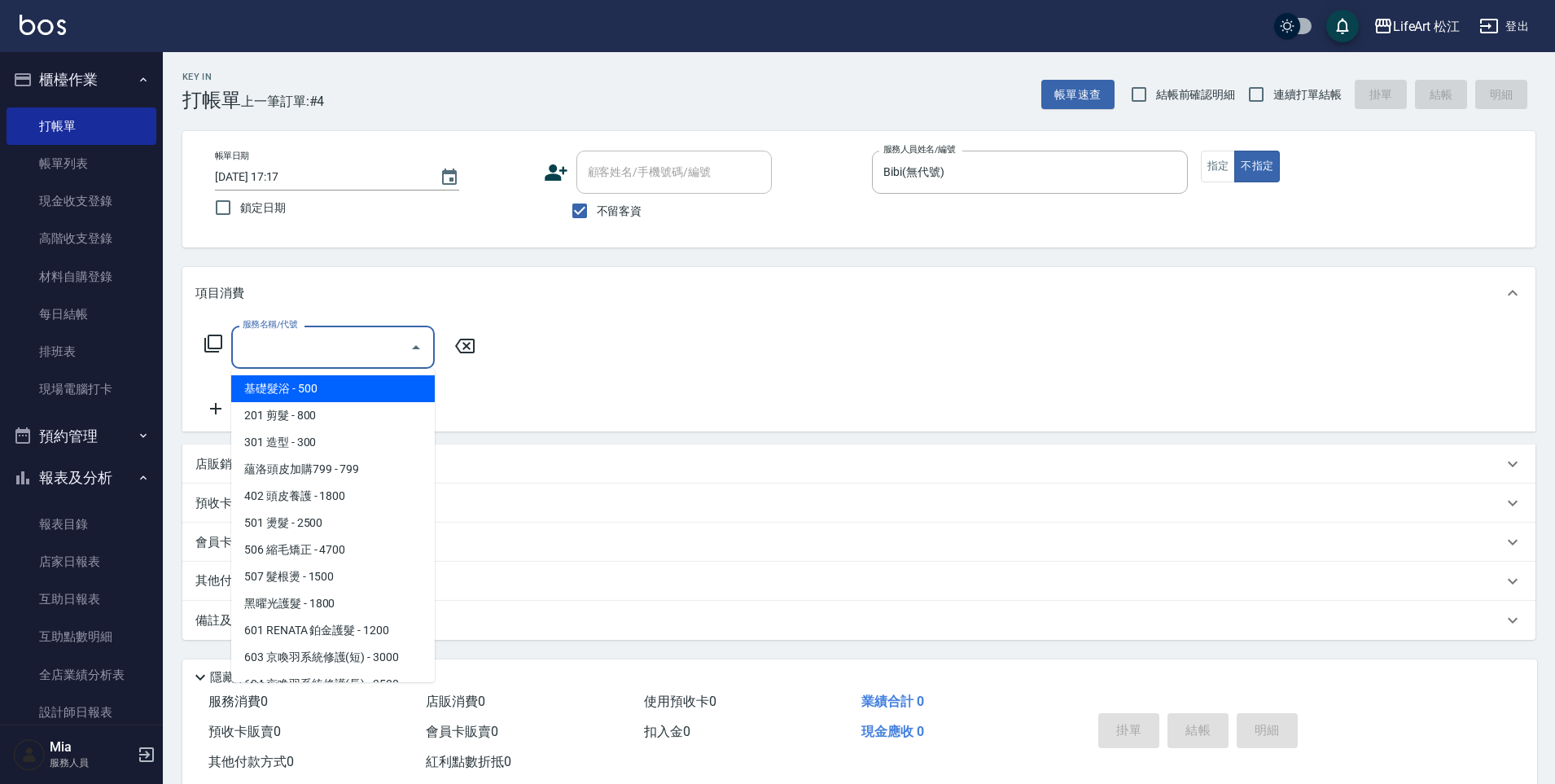
click at [365, 386] on span "基礎髮浴 - 500" at bounding box center [332, 388] width 203 height 27
type input "基礎髮浴 (101)"
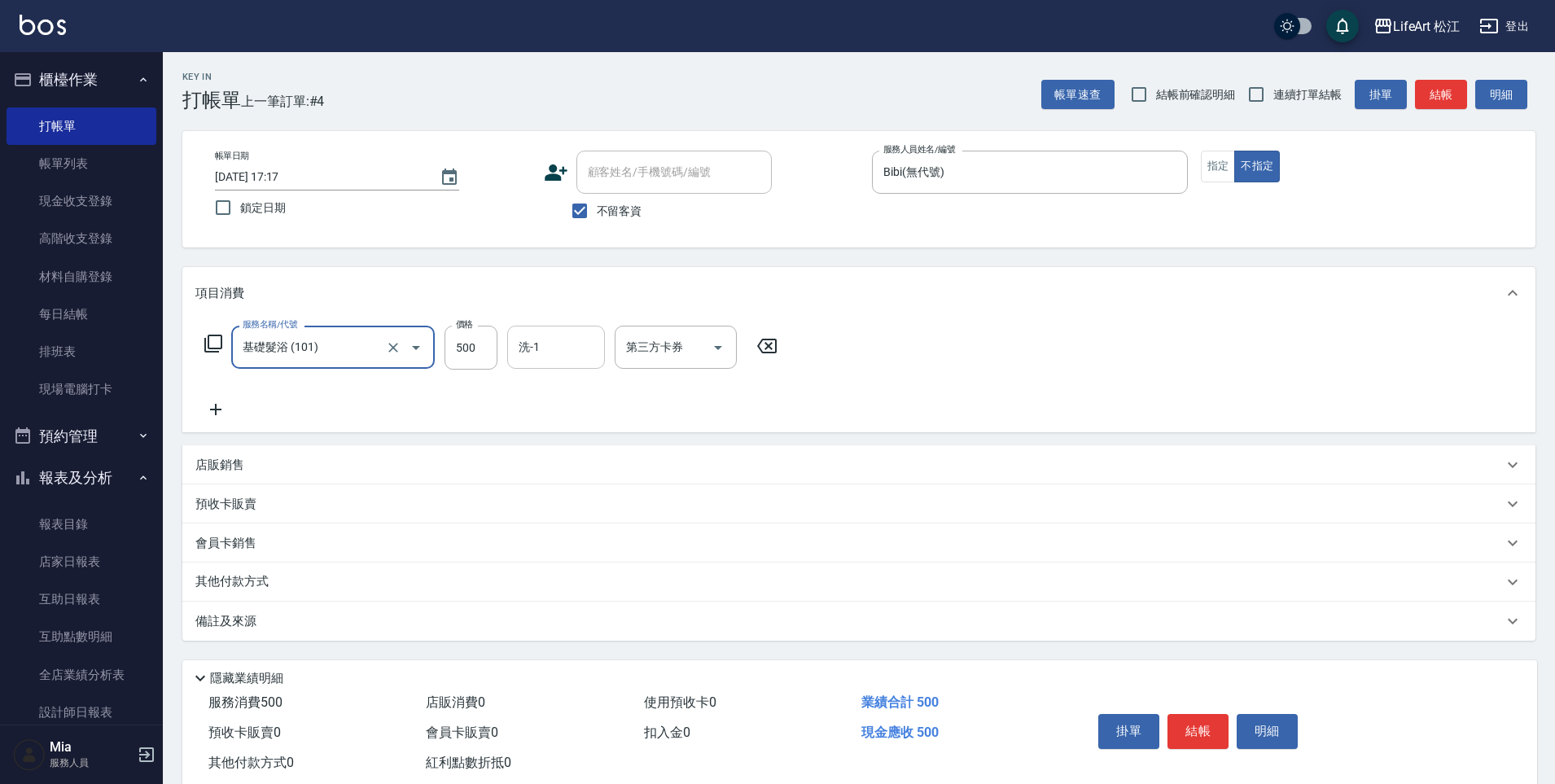
click at [583, 351] on input "洗-1" at bounding box center [556, 347] width 83 height 29
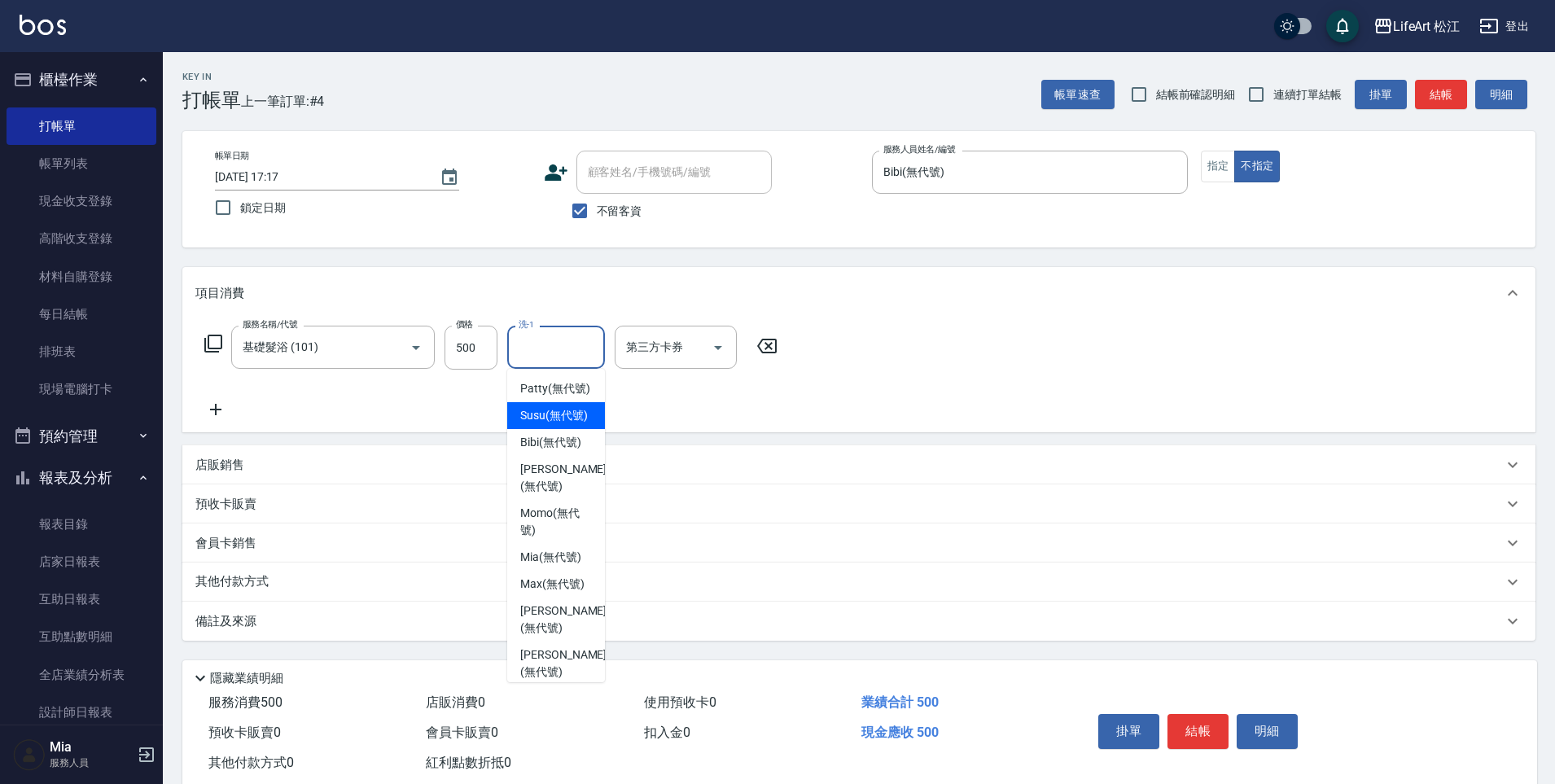
click at [568, 424] on span "Susu (無代號)" at bounding box center [553, 416] width 67 height 17
type input "Susu(無代號)"
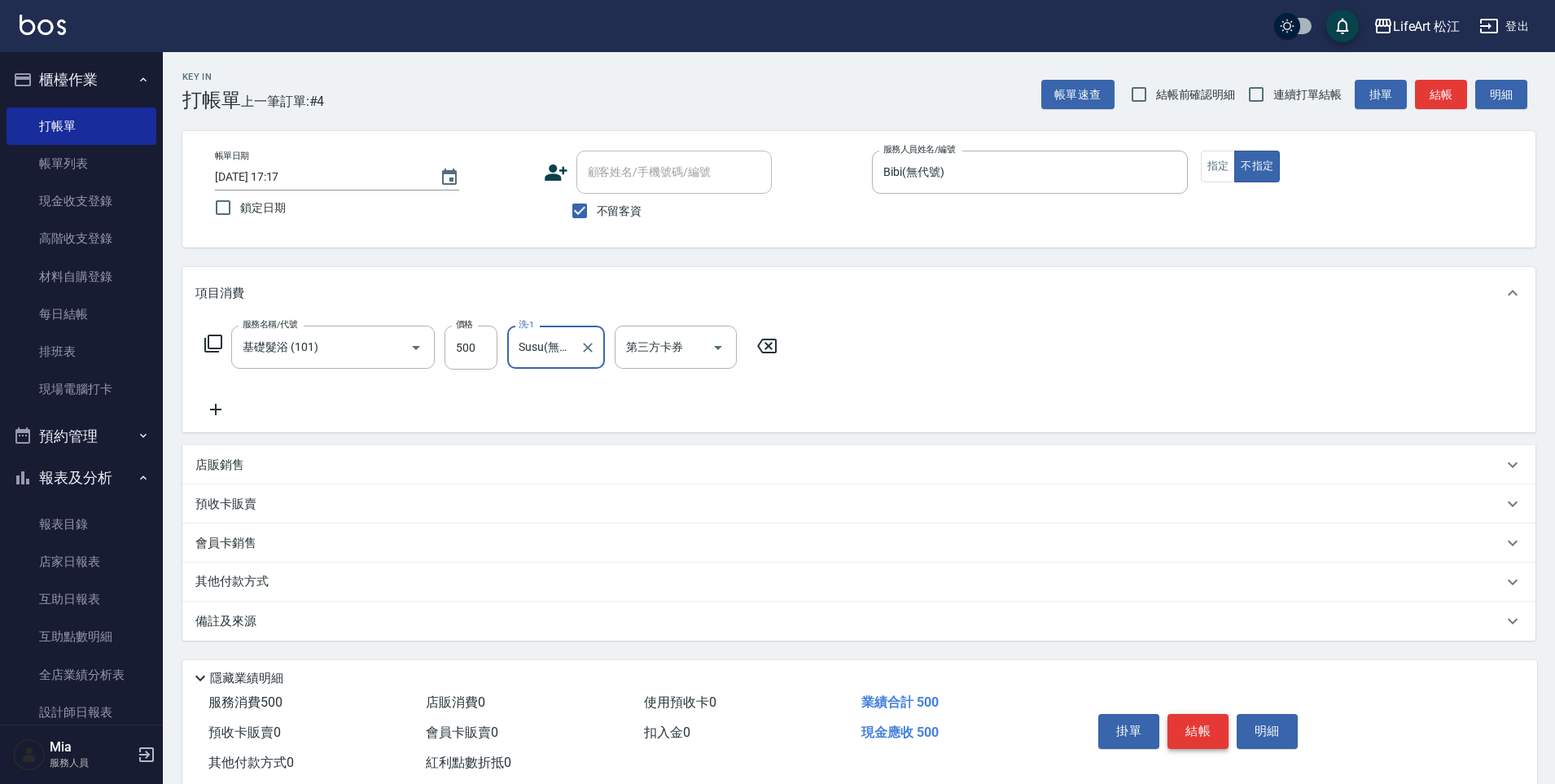
click at [1202, 734] on button "結帳" at bounding box center [1197, 731] width 61 height 34
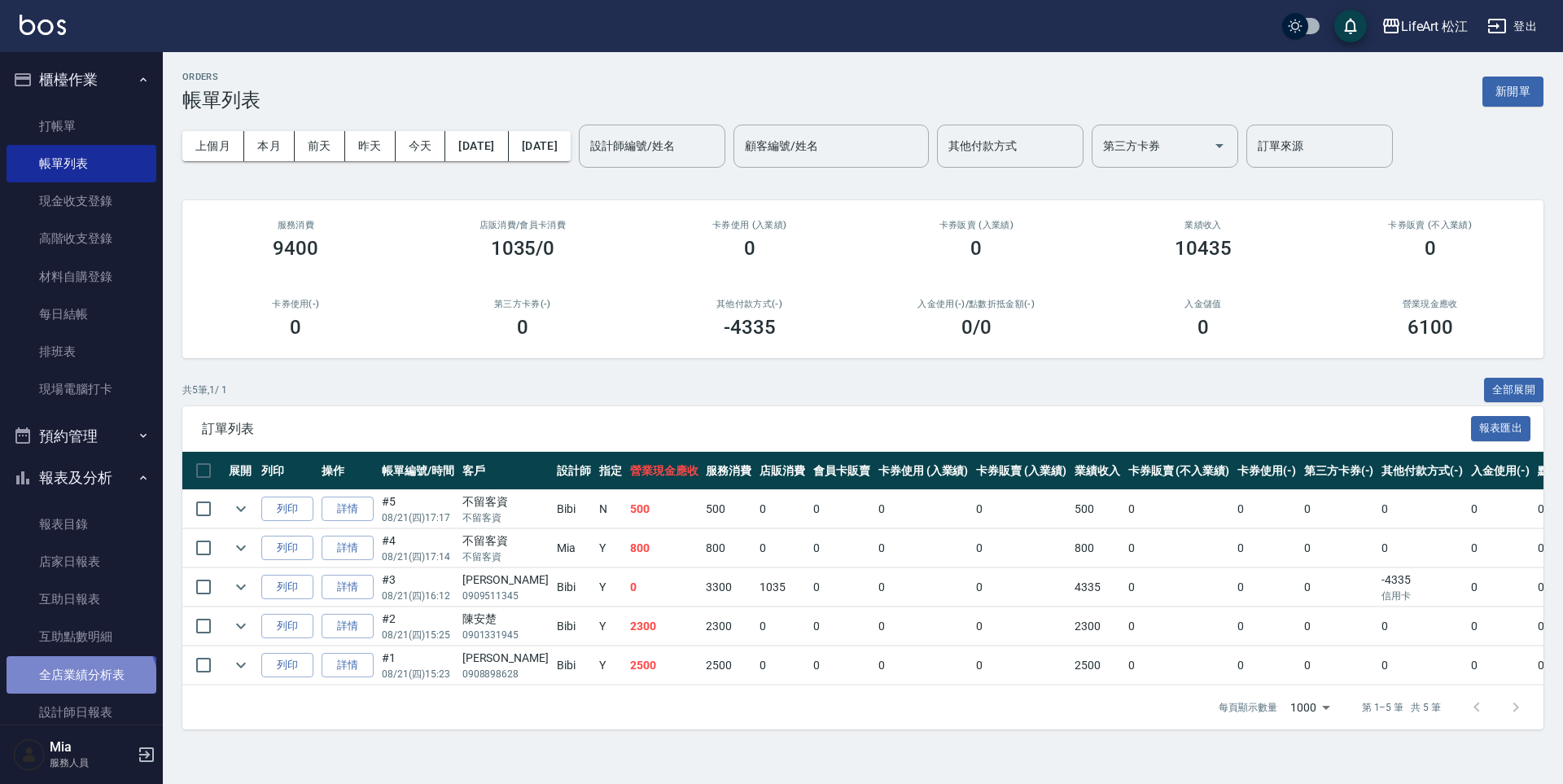
click at [79, 687] on link "全店業績分析表" at bounding box center [81, 674] width 150 height 37
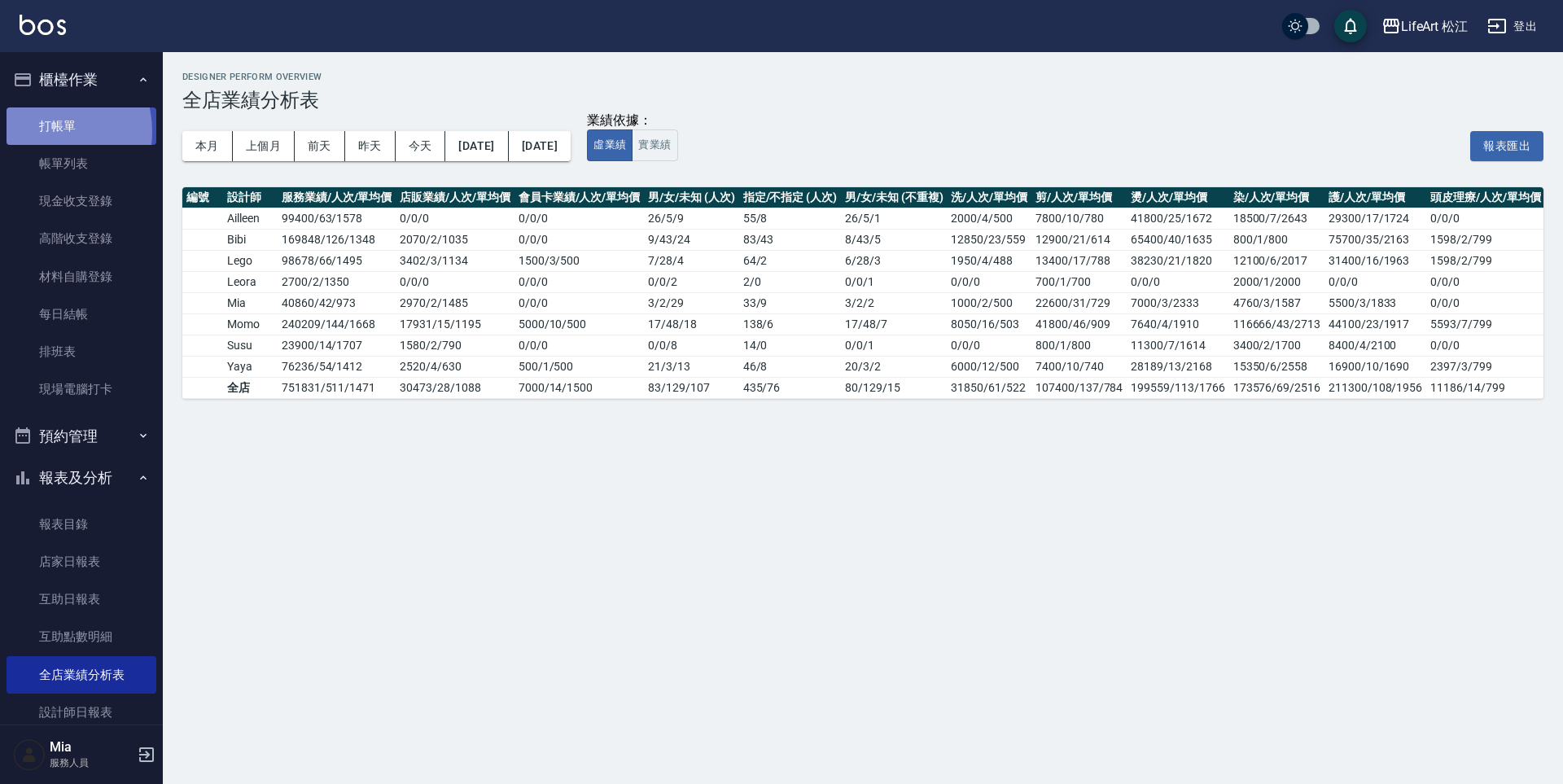
click at [42, 132] on link "打帳單" at bounding box center [81, 126] width 150 height 37
